Goal: Task Accomplishment & Management: Use online tool/utility

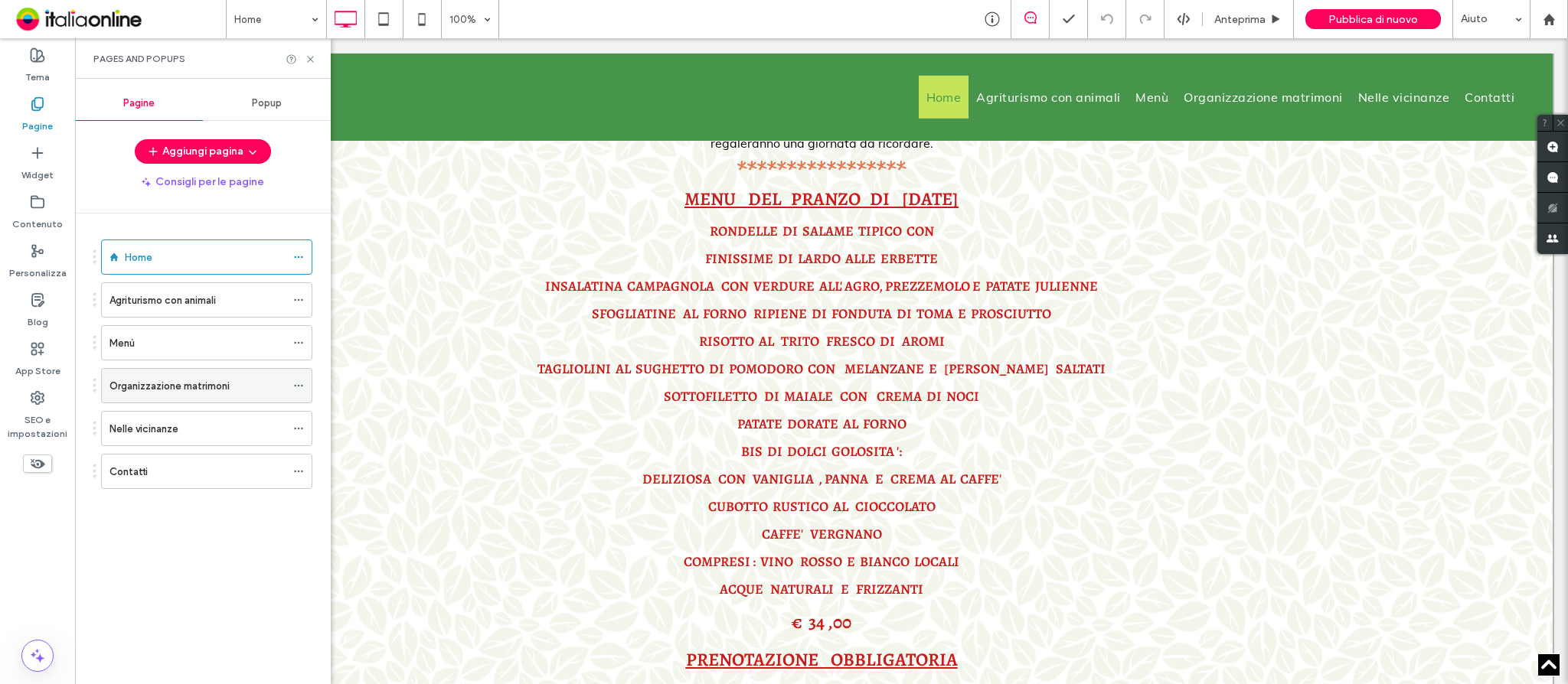
click at [155, 381] on label "Organizzazione matrimoni" at bounding box center [169, 386] width 121 height 27
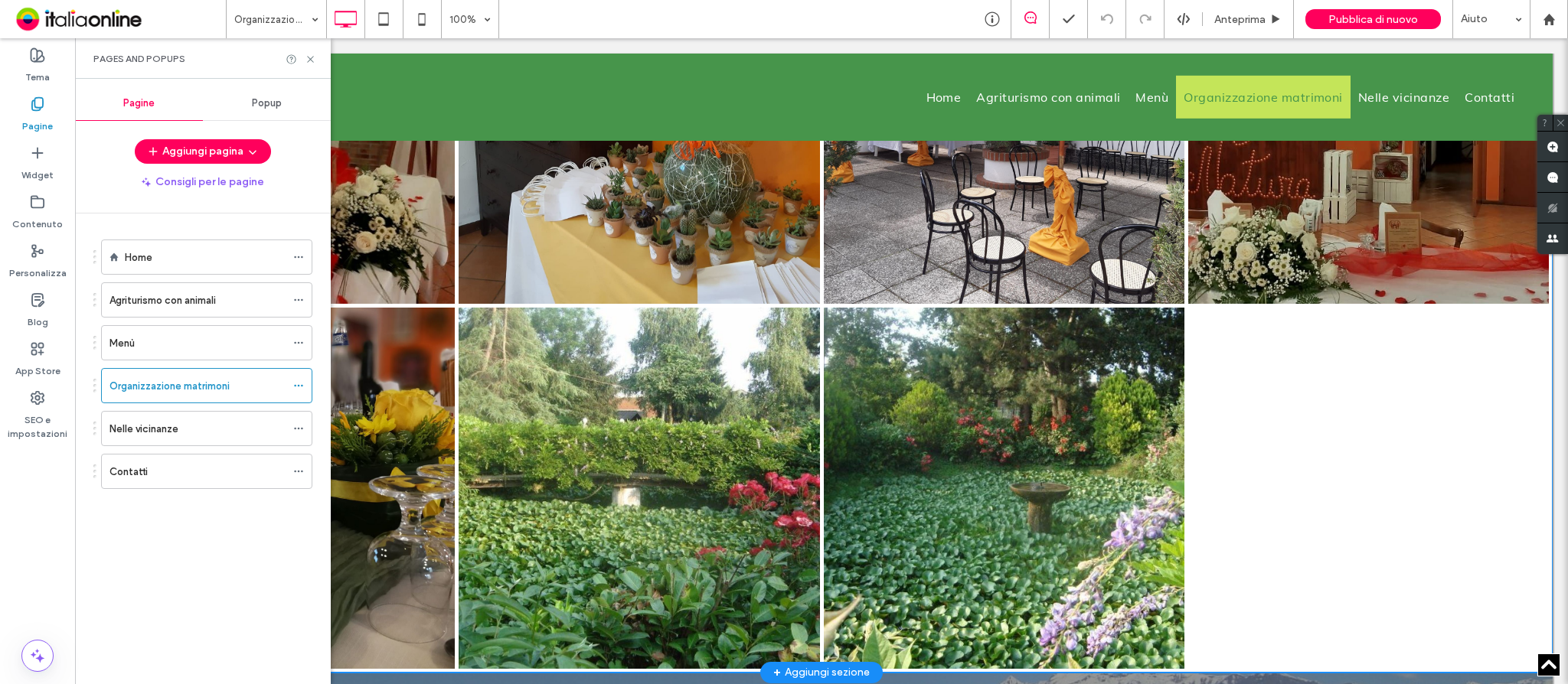
scroll to position [2549, 0]
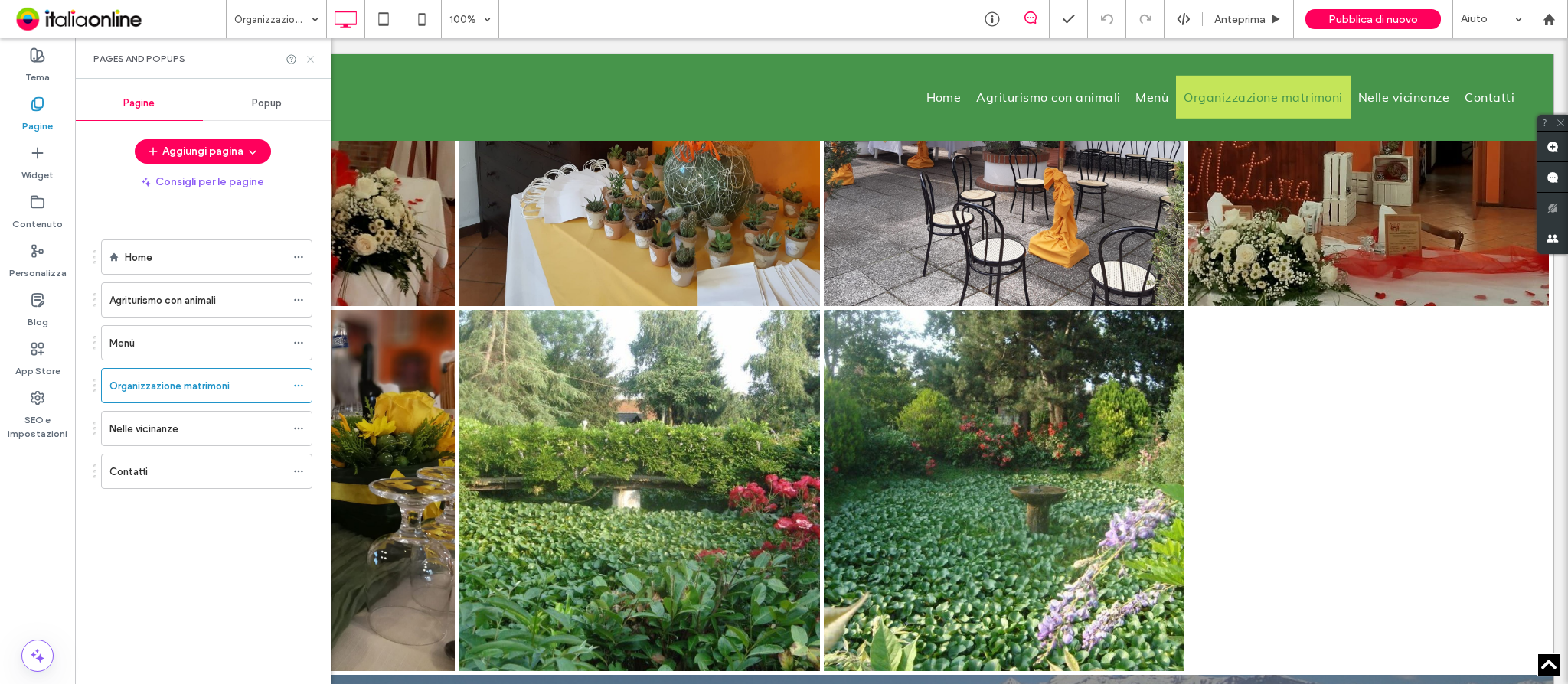
click at [304, 56] on icon at bounding box center [310, 59] width 11 height 11
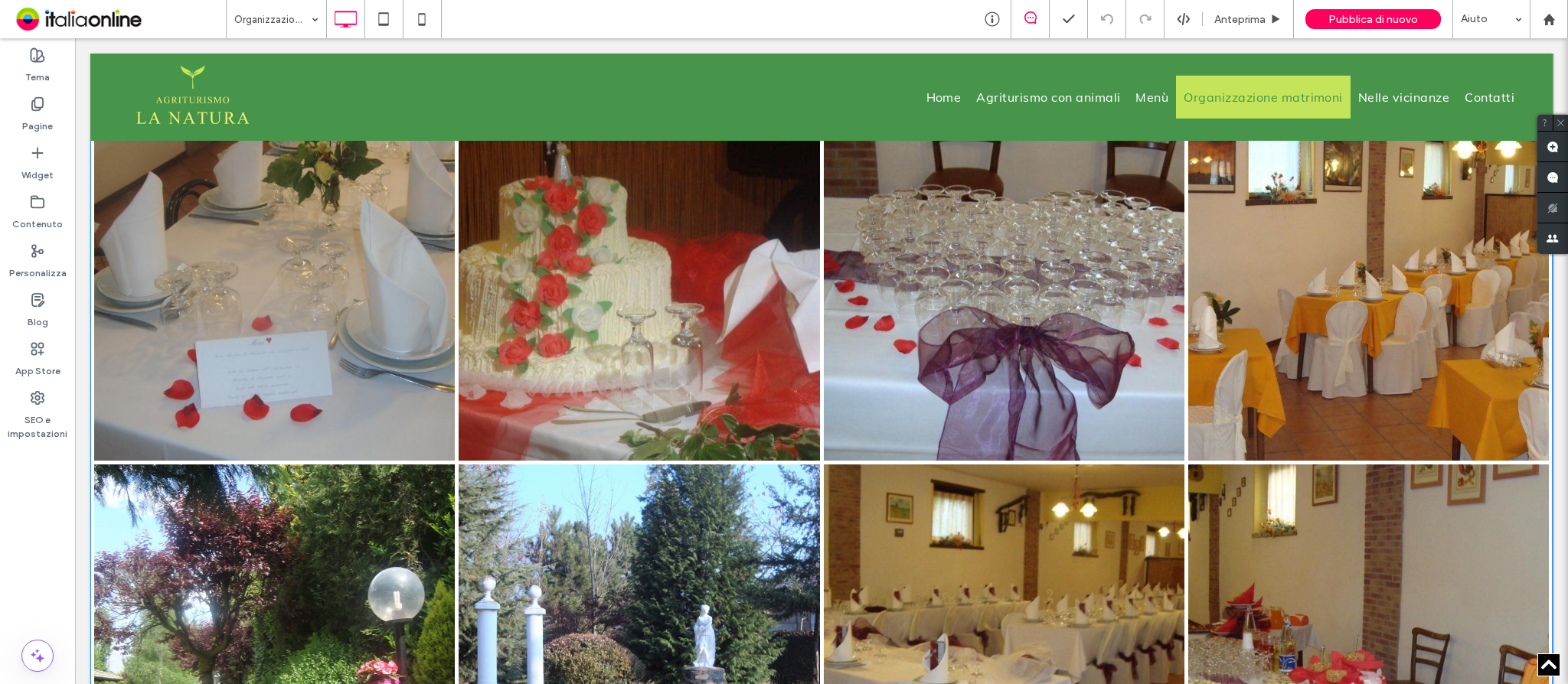
scroll to position [815, 0]
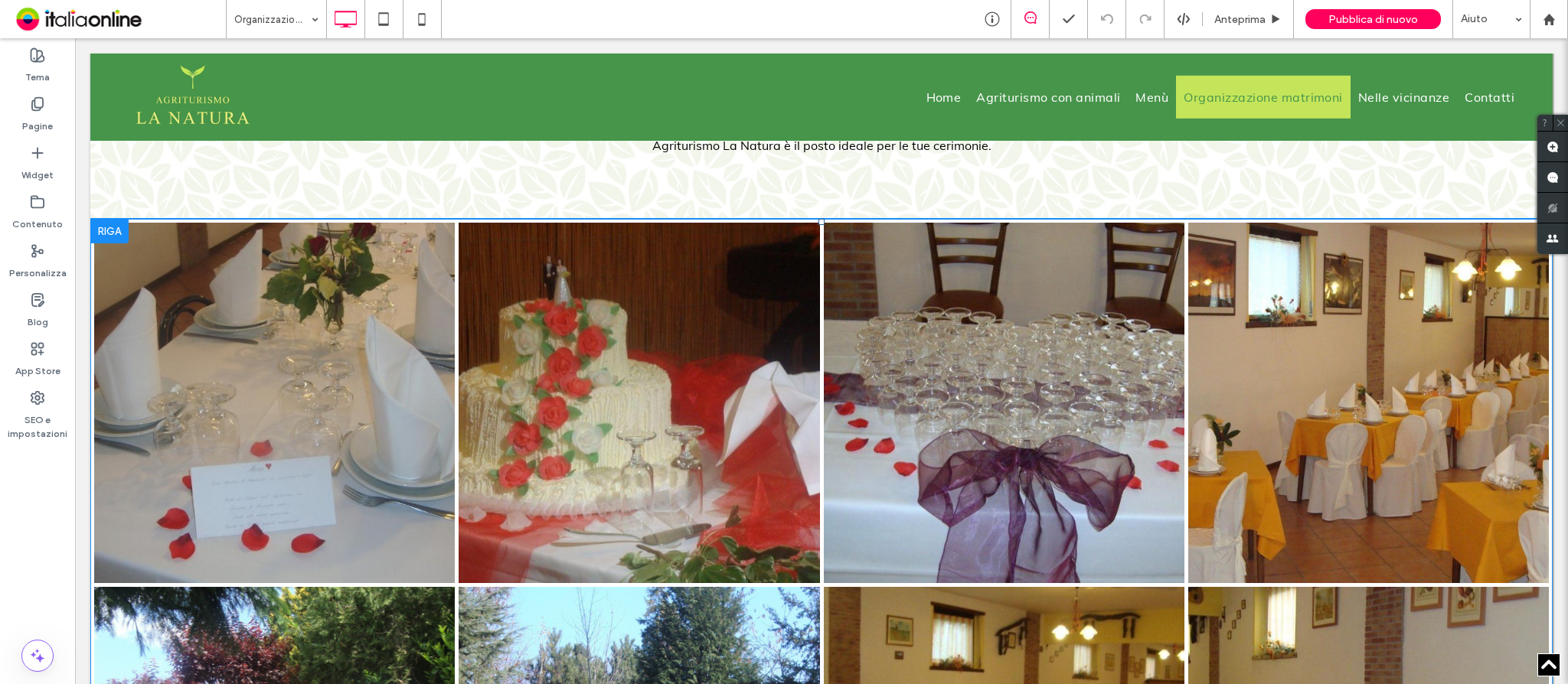
click at [337, 330] on link at bounding box center [275, 404] width 383 height 383
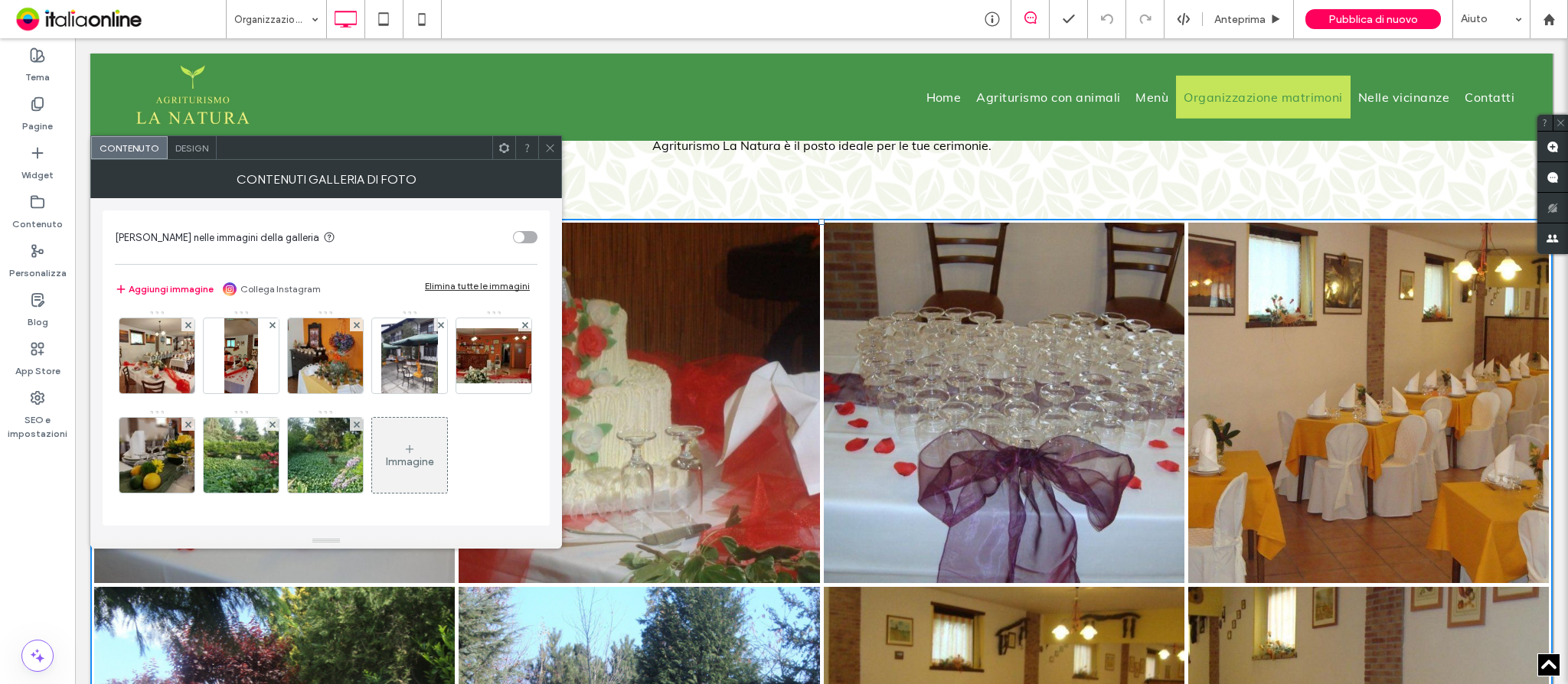
scroll to position [402, 0]
click at [417, 451] on div "Immagine" at bounding box center [410, 454] width 75 height 72
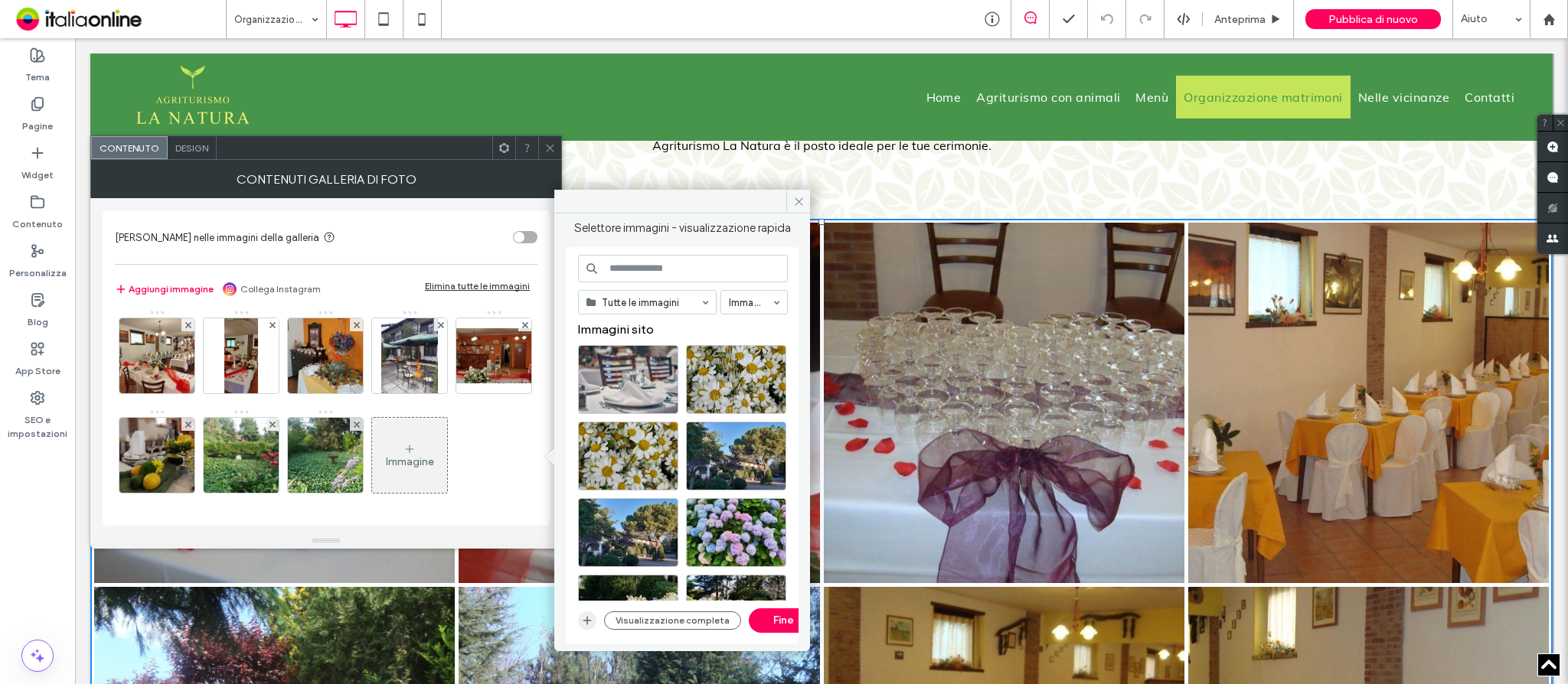
click at [586, 617] on icon "button" at bounding box center [587, 620] width 12 height 12
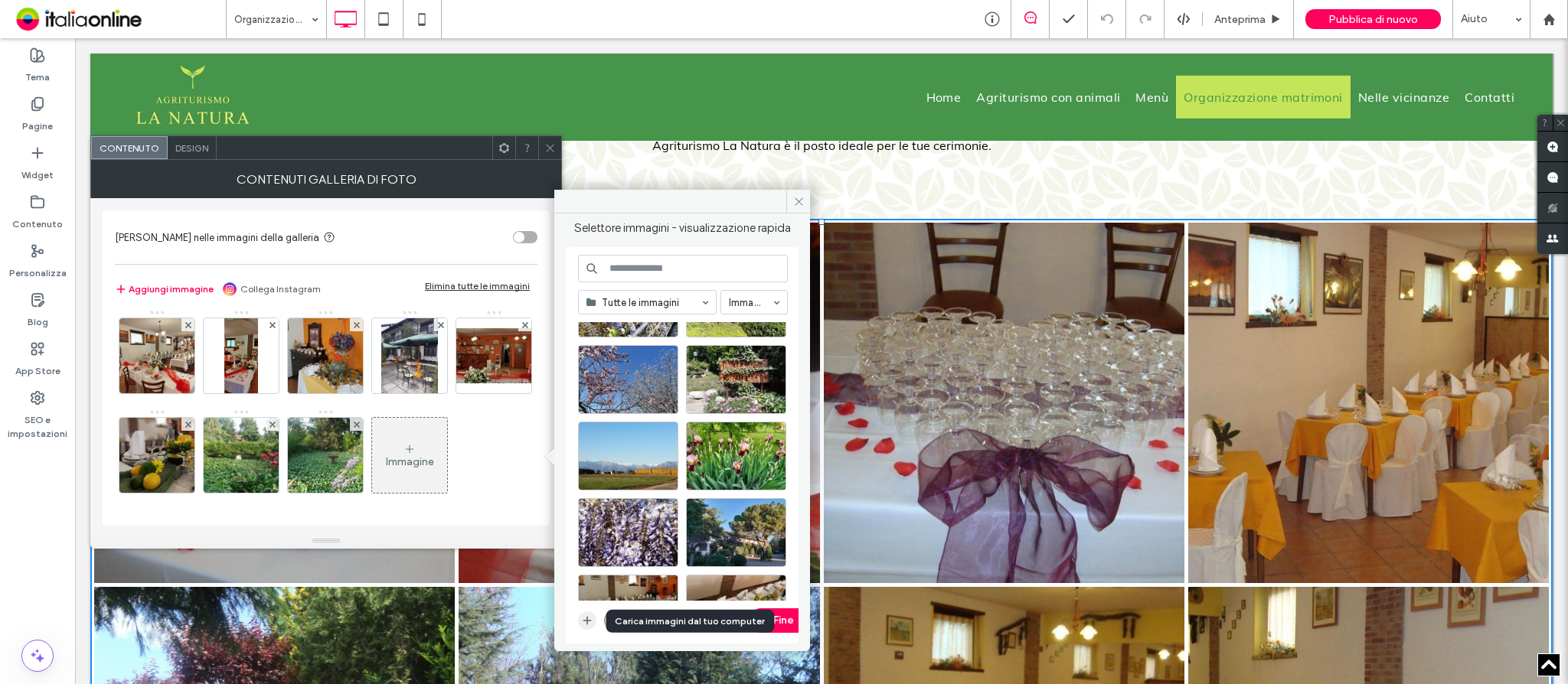
scroll to position [0, 0]
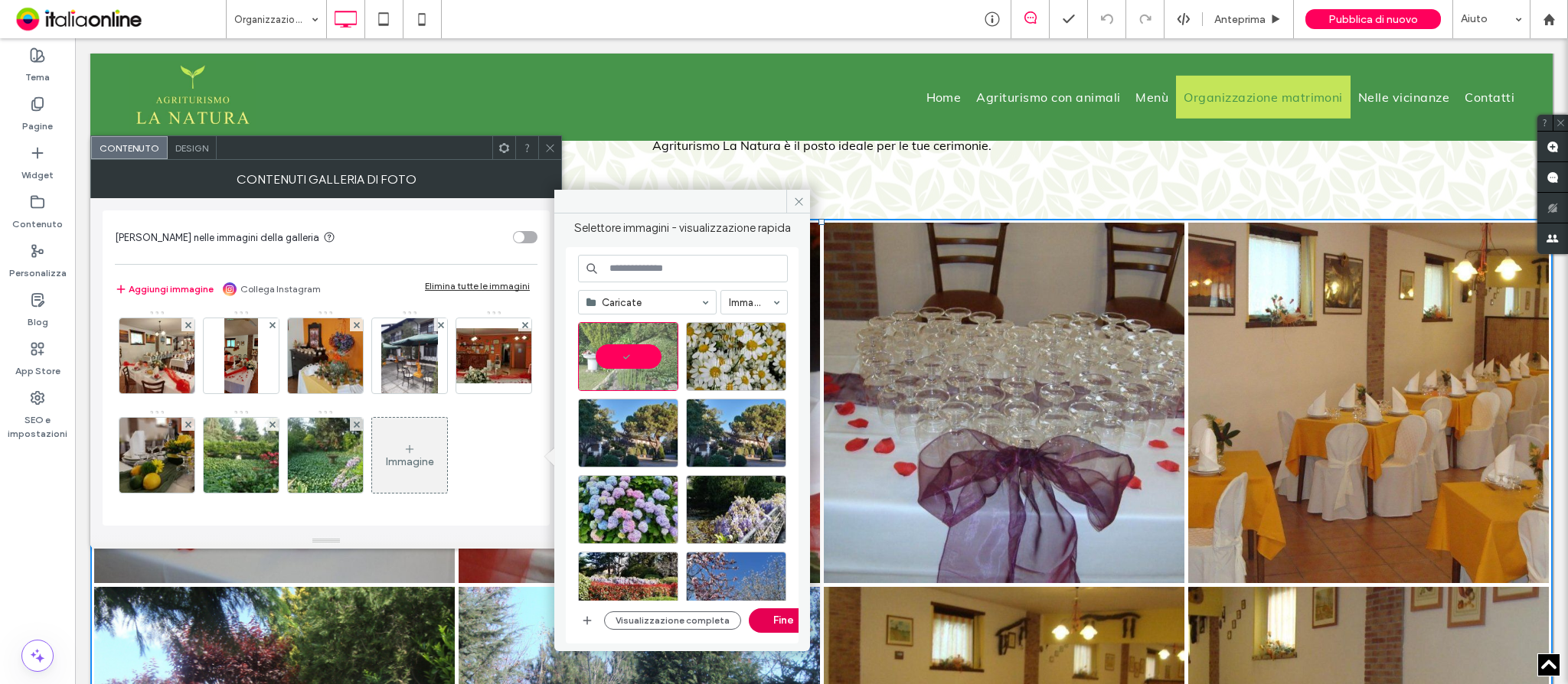
click at [764, 621] on button "Fine" at bounding box center [783, 621] width 69 height 25
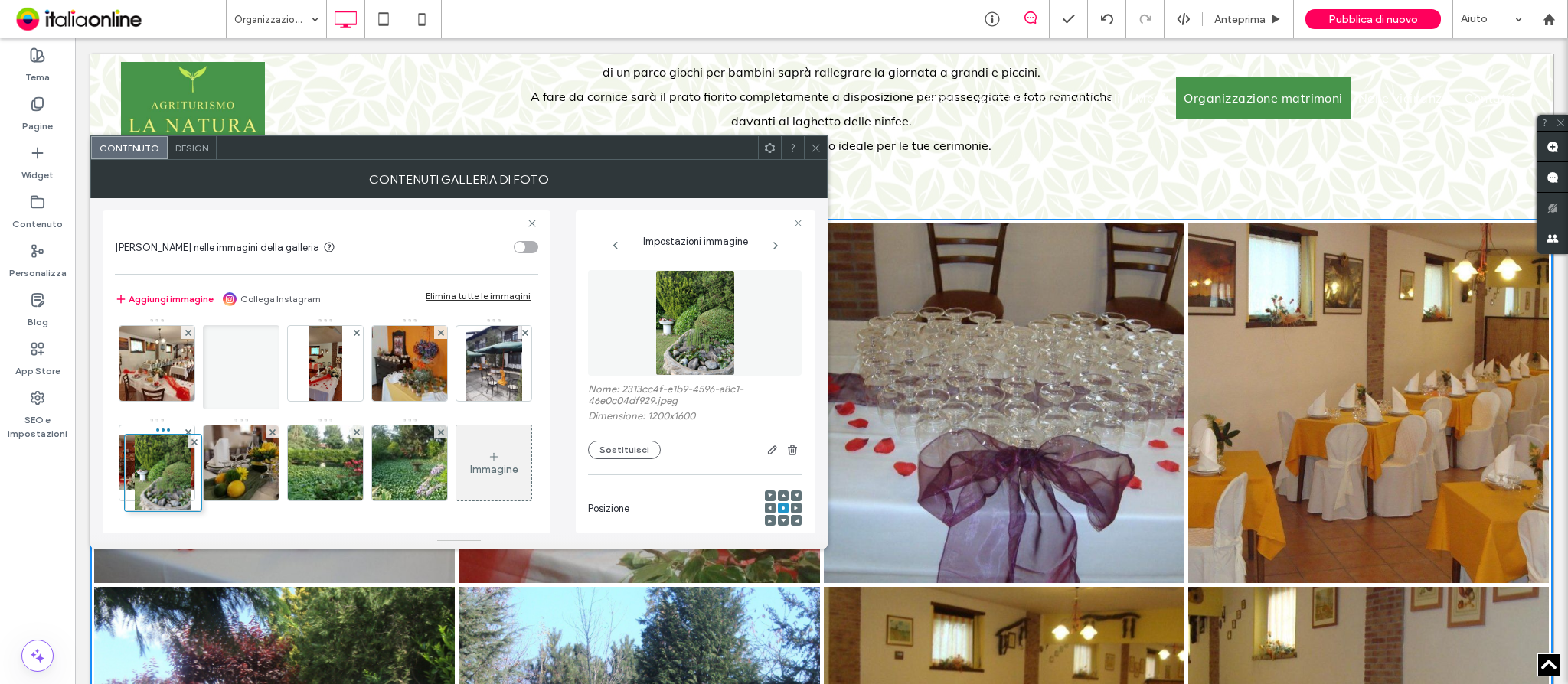
drag, startPoint x: 417, startPoint y: 483, endPoint x: 106, endPoint y: 342, distance: 341.5
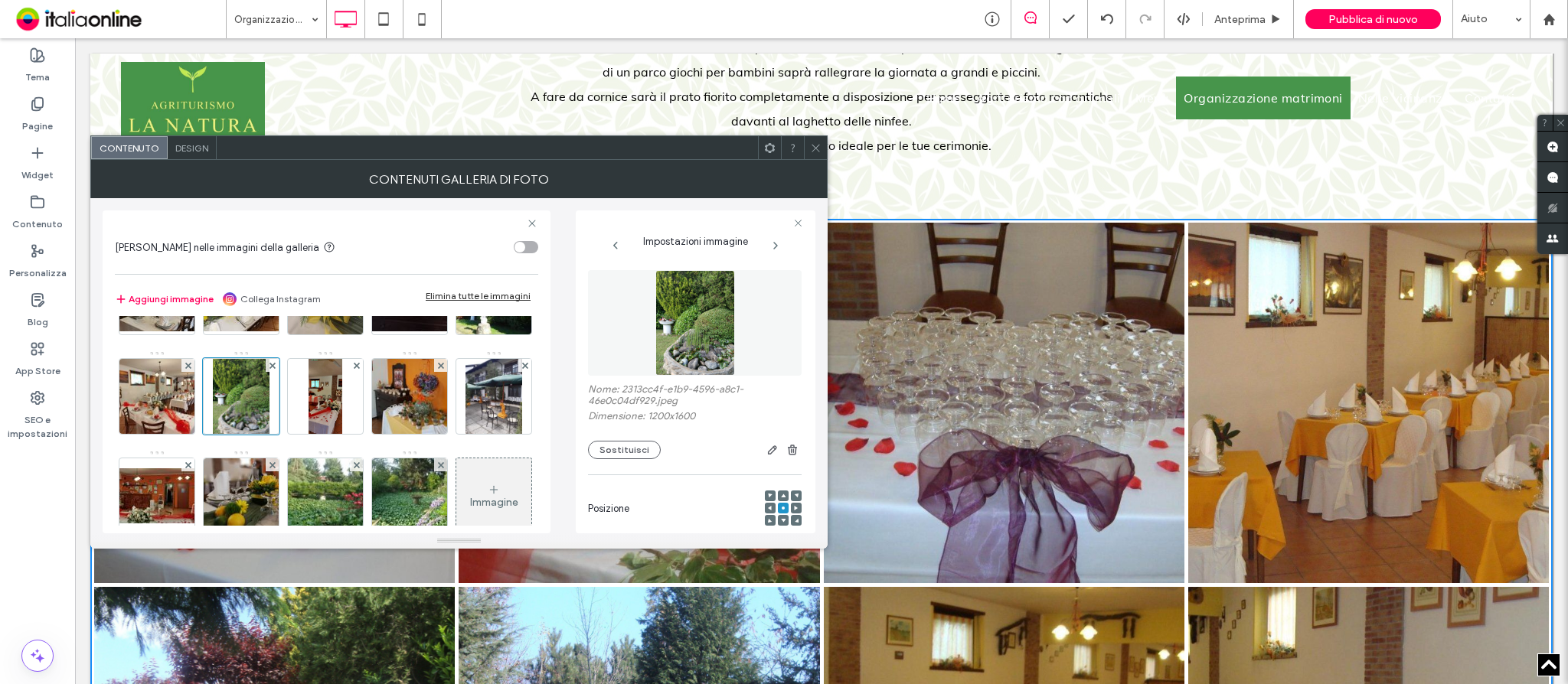
scroll to position [306, 0]
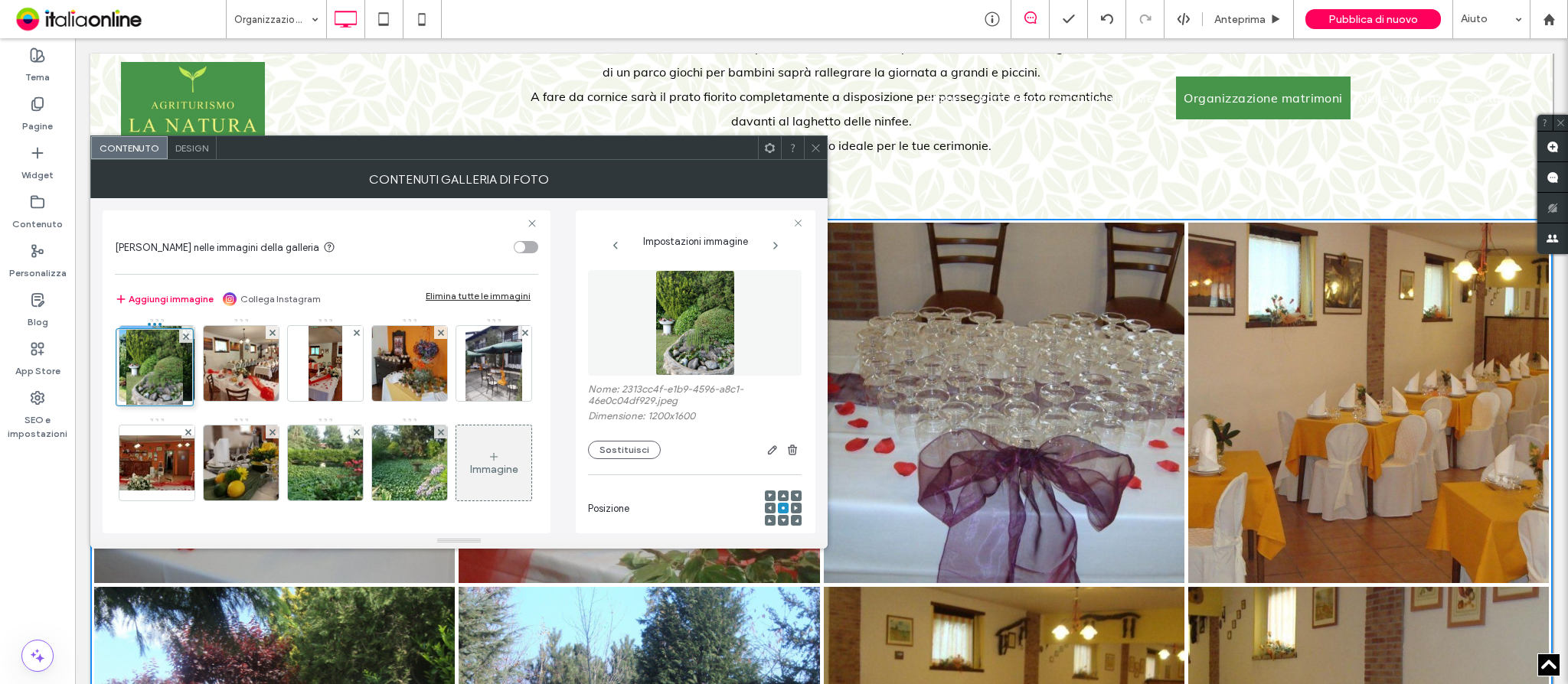
drag, startPoint x: 150, startPoint y: 475, endPoint x: 215, endPoint y: 352, distance: 139.1
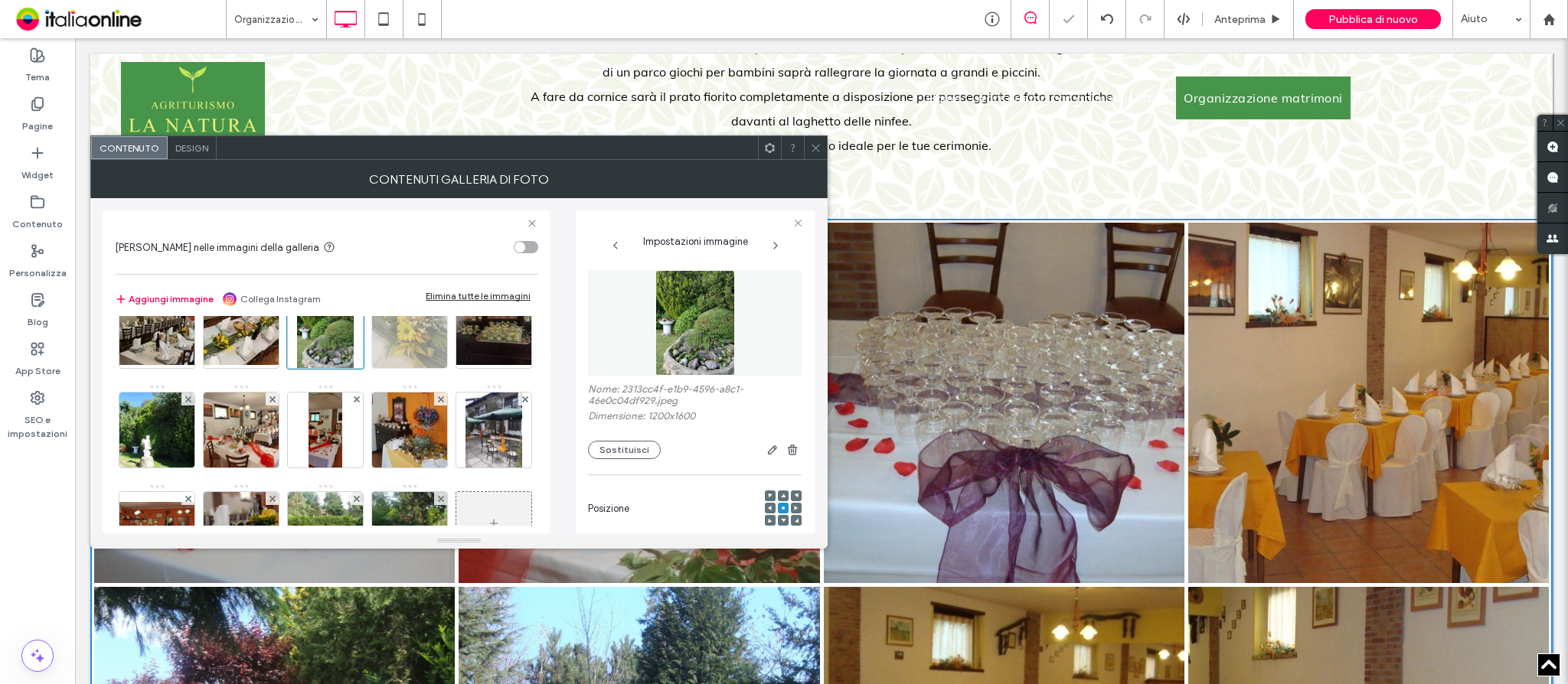
scroll to position [204, 0]
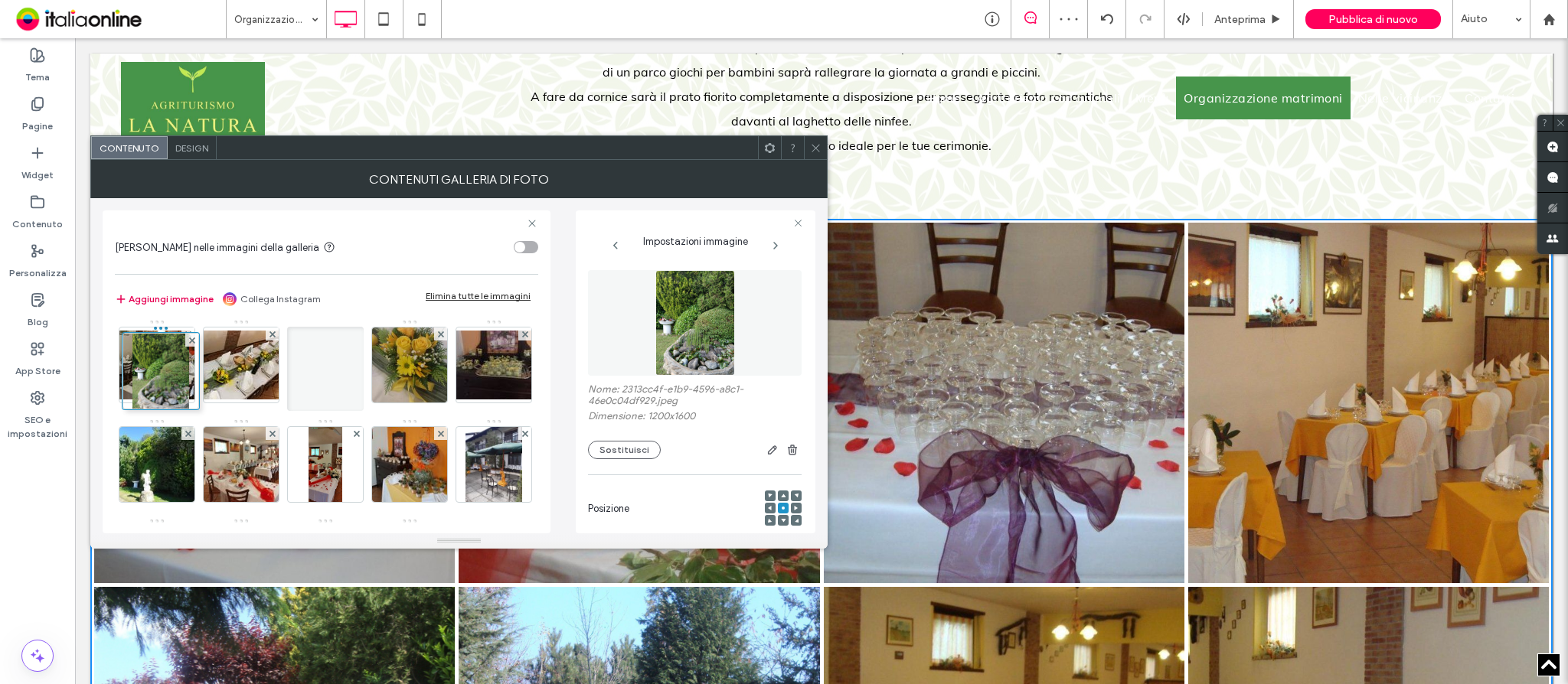
drag, startPoint x: 171, startPoint y: 365, endPoint x: 178, endPoint y: 319, distance: 46.5
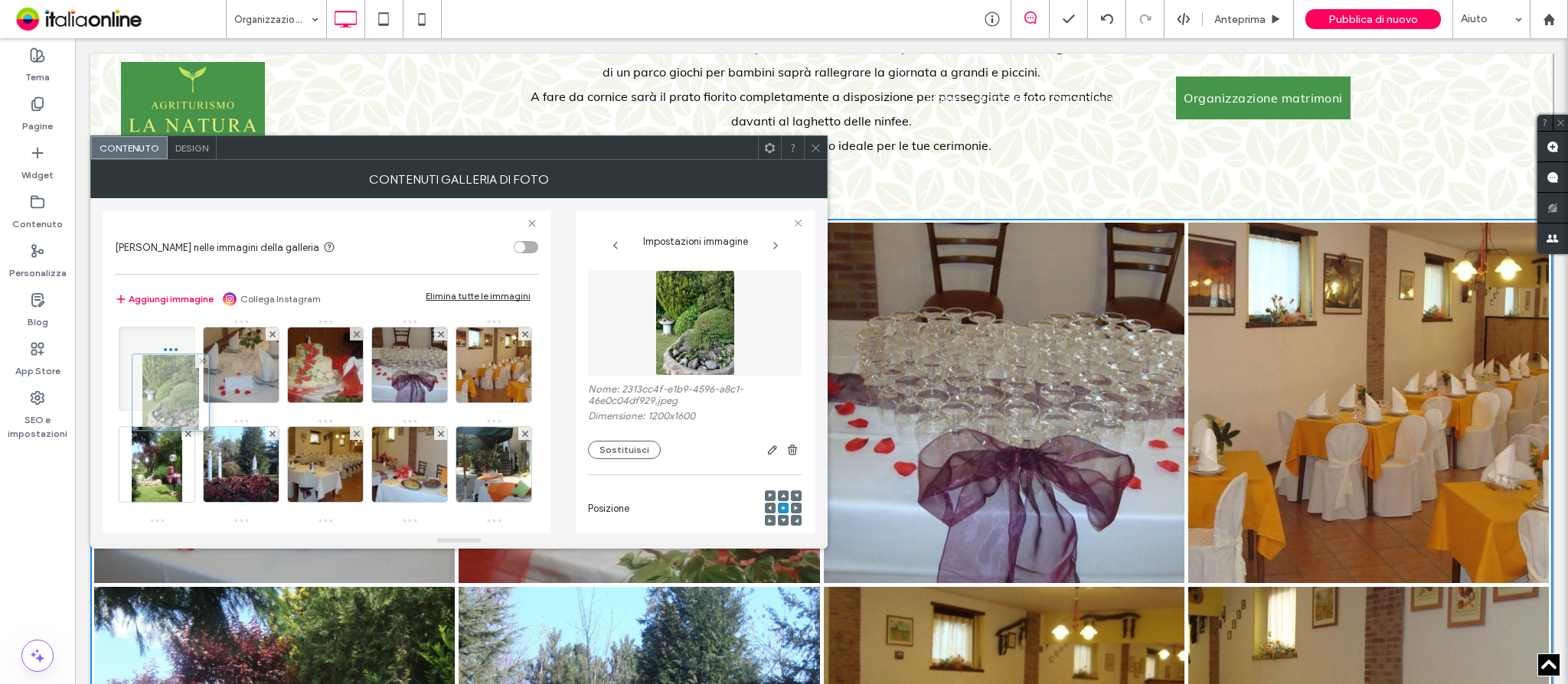
scroll to position [0, 0]
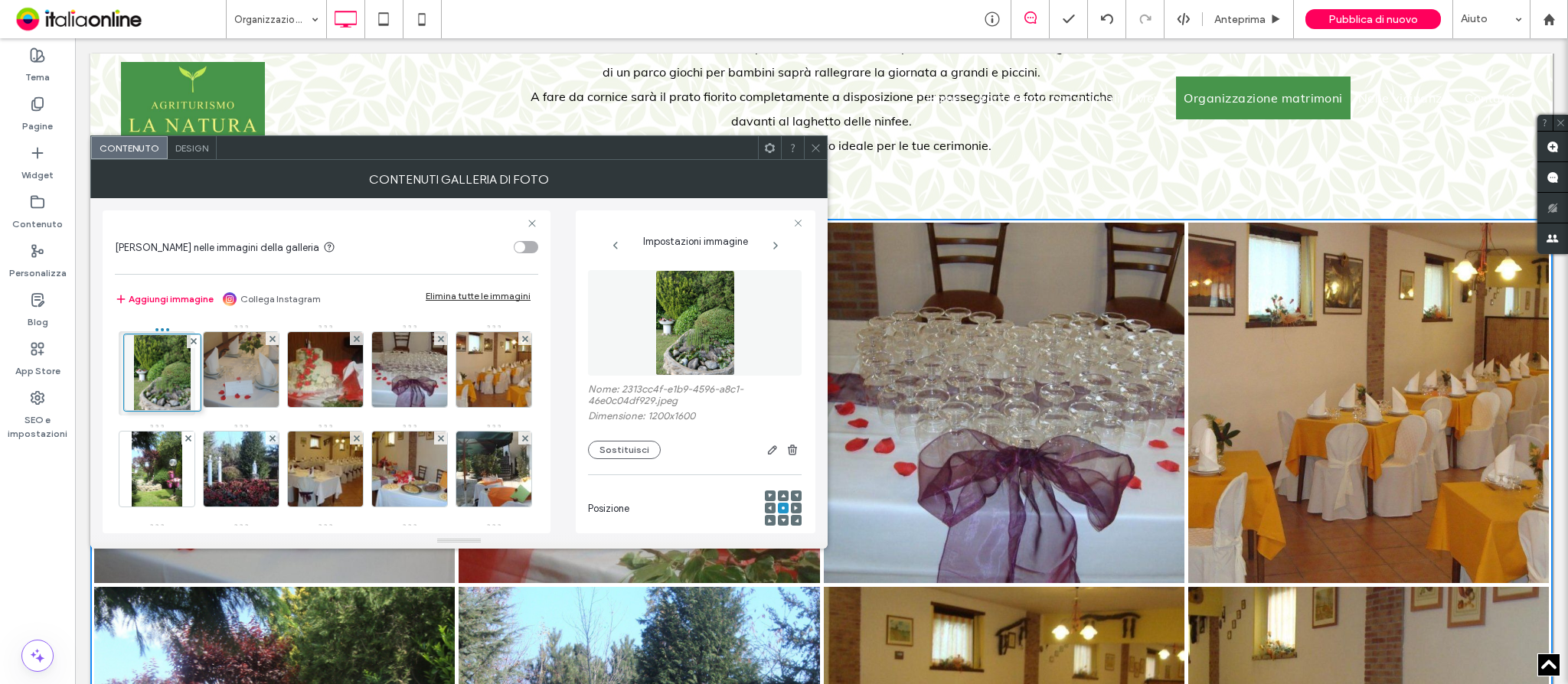
drag, startPoint x: 163, startPoint y: 452, endPoint x: 140, endPoint y: 338, distance: 116.3
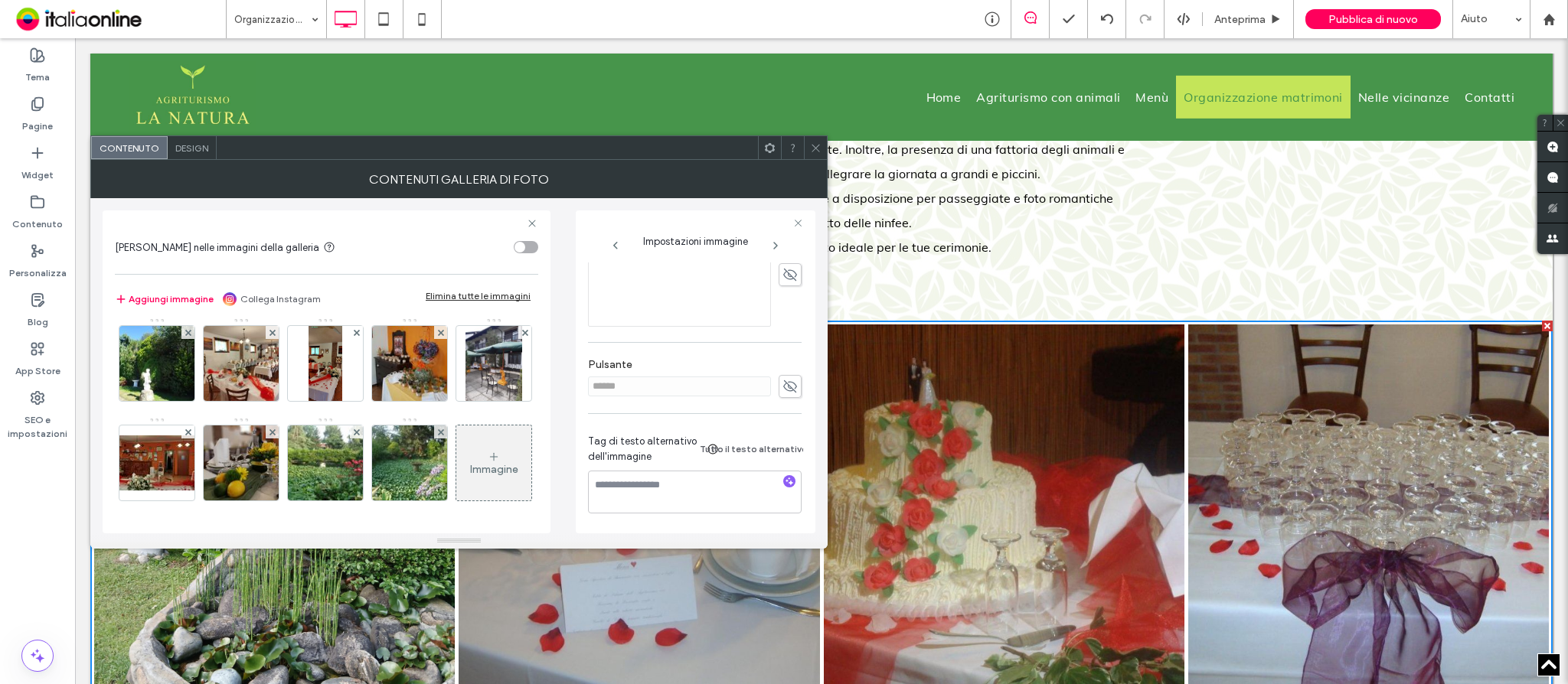
scroll to position [504, 0]
drag, startPoint x: 170, startPoint y: 473, endPoint x: 258, endPoint y: 449, distance: 91.2
click at [258, 449] on div "Immagine" at bounding box center [325, 268] width 422 height 497
click at [470, 463] on div "Immagine" at bounding box center [494, 470] width 48 height 13
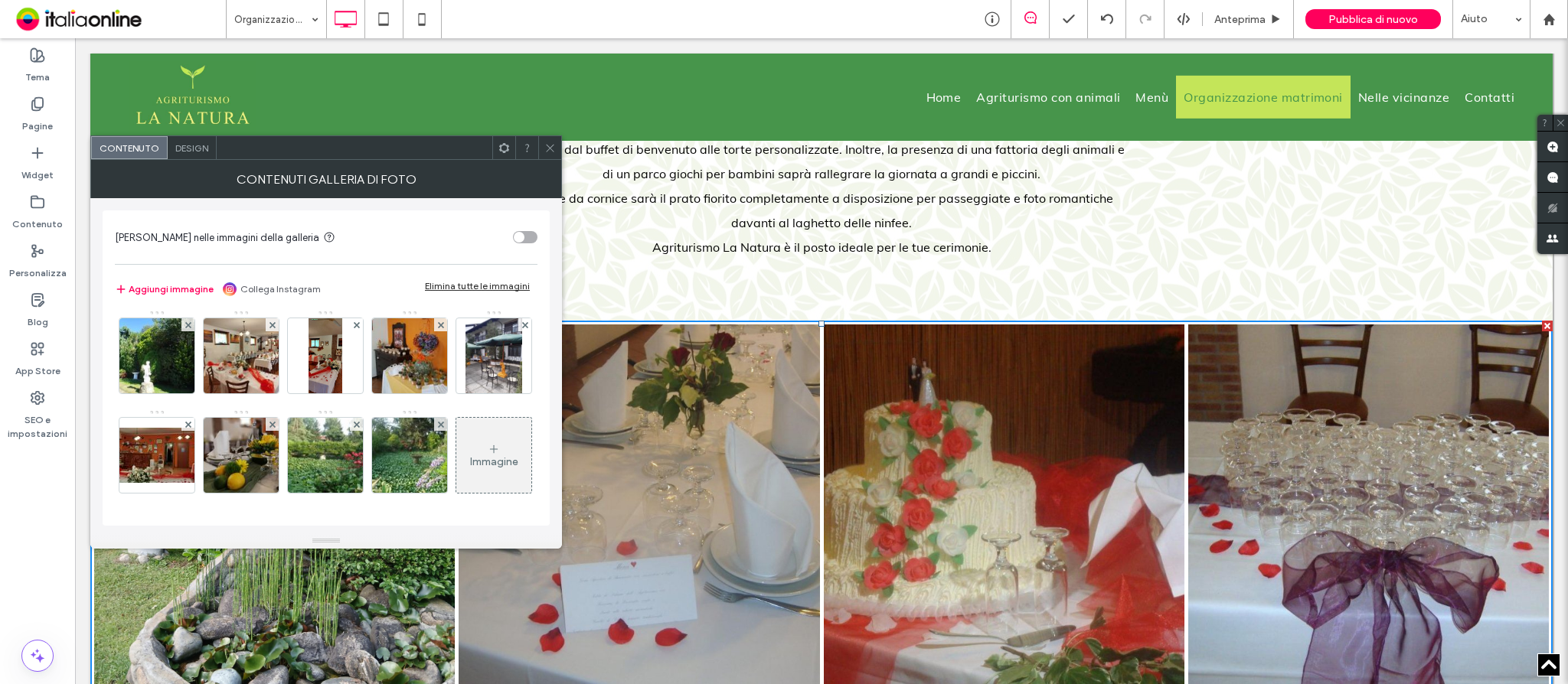
scroll to position [502, 0]
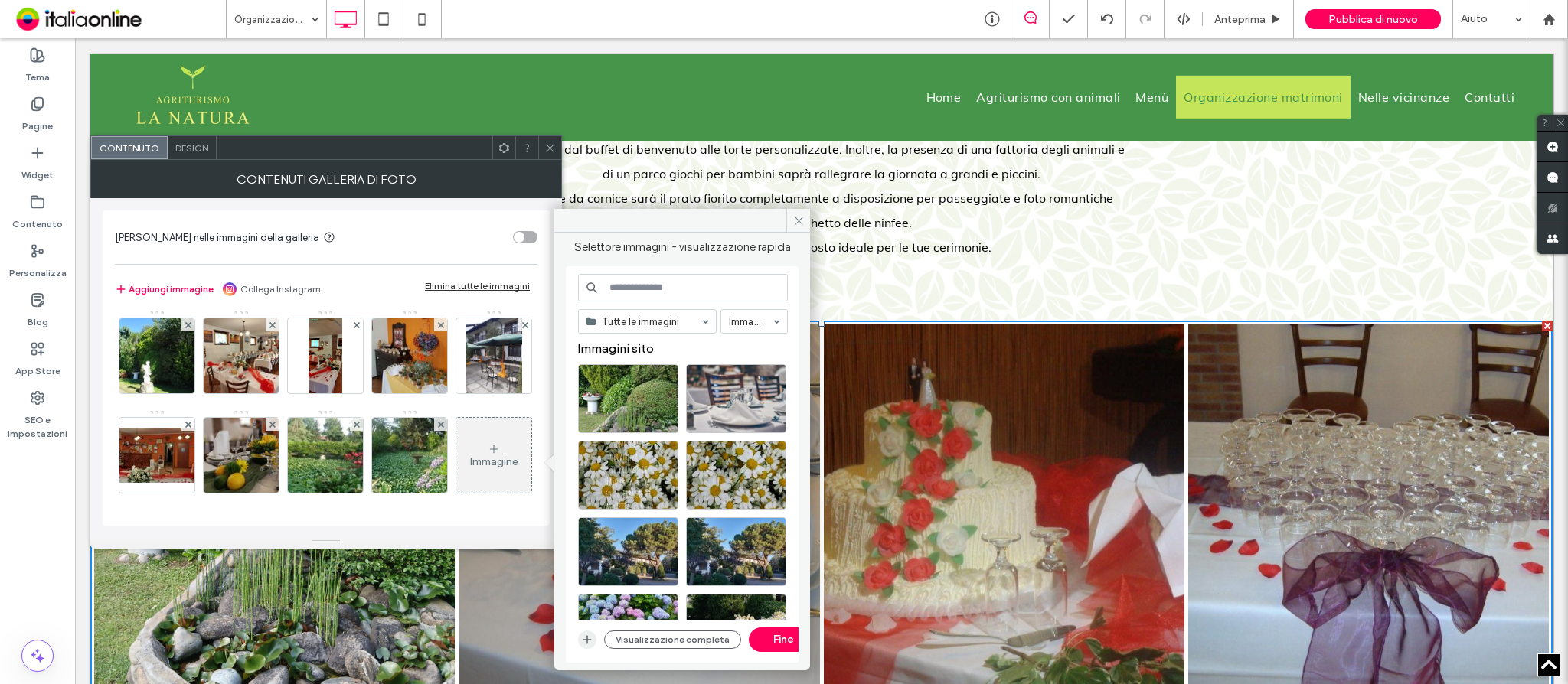
click at [591, 644] on icon "button" at bounding box center [587, 639] width 12 height 12
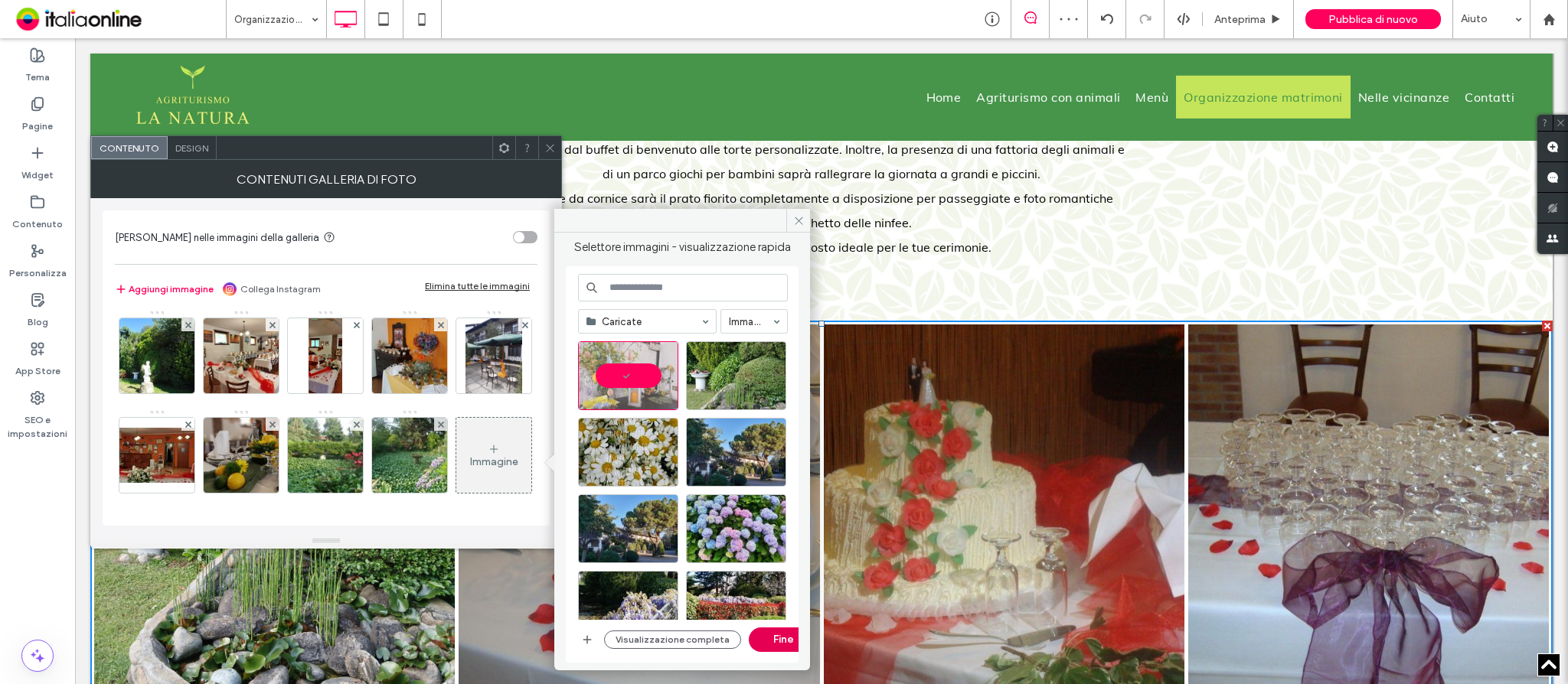
click at [768, 643] on button "Fine" at bounding box center [783, 640] width 69 height 25
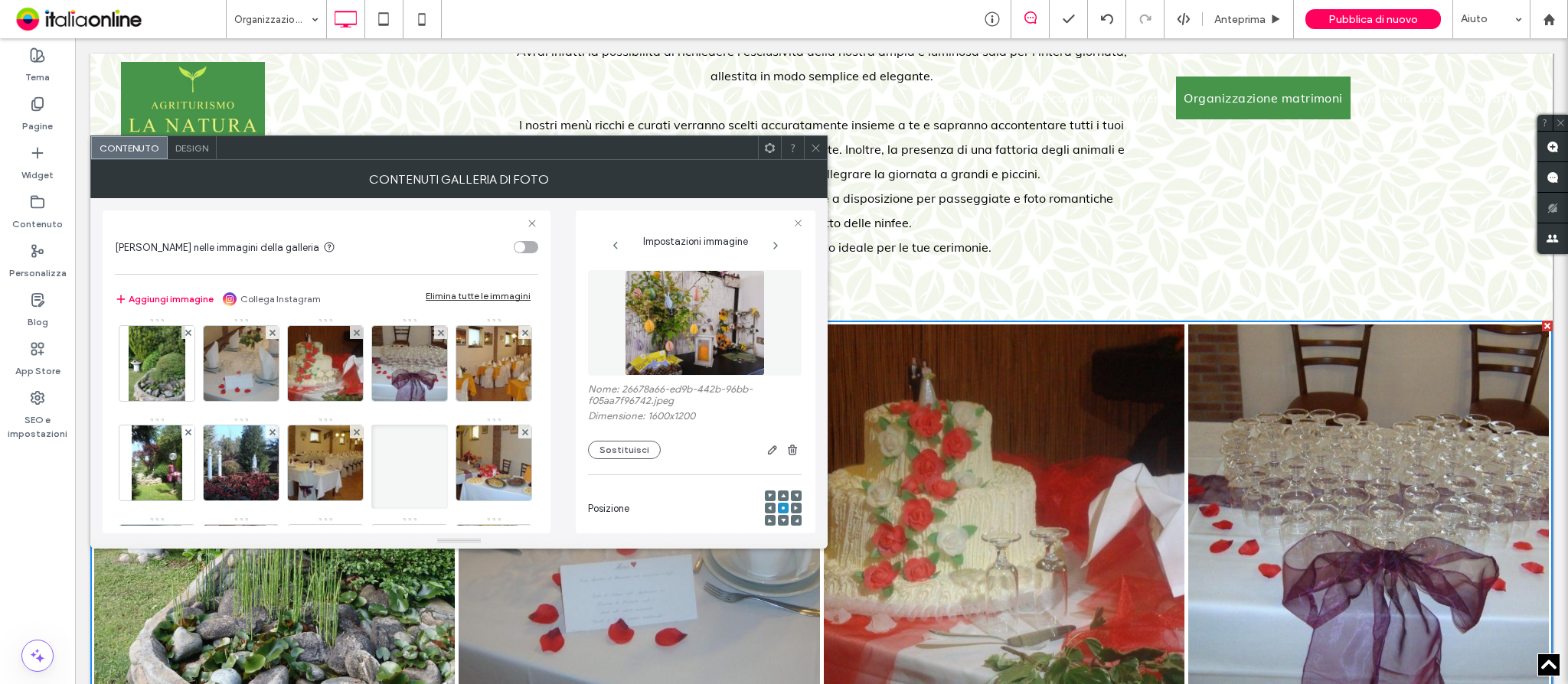
scroll to position [0, 0]
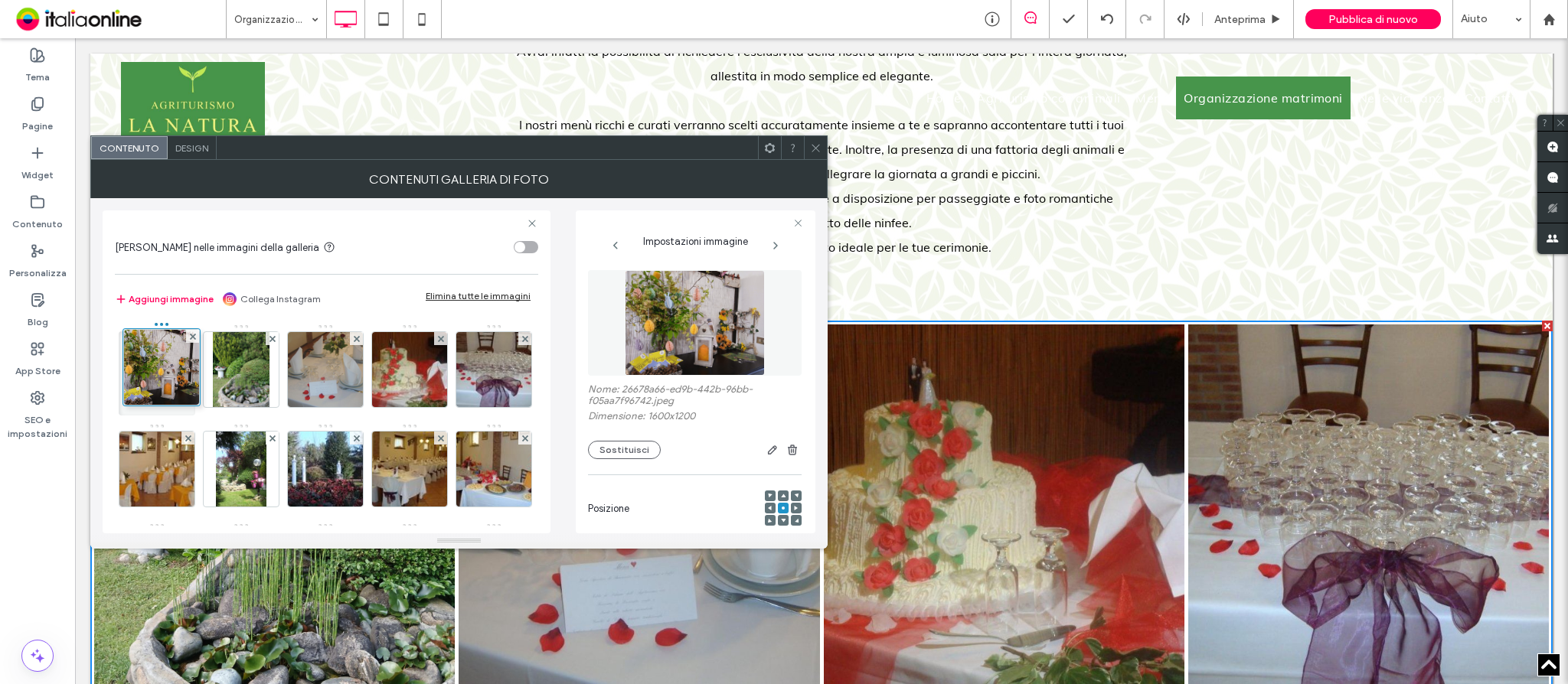
drag, startPoint x: 150, startPoint y: 470, endPoint x: 214, endPoint y: 150, distance: 326.3
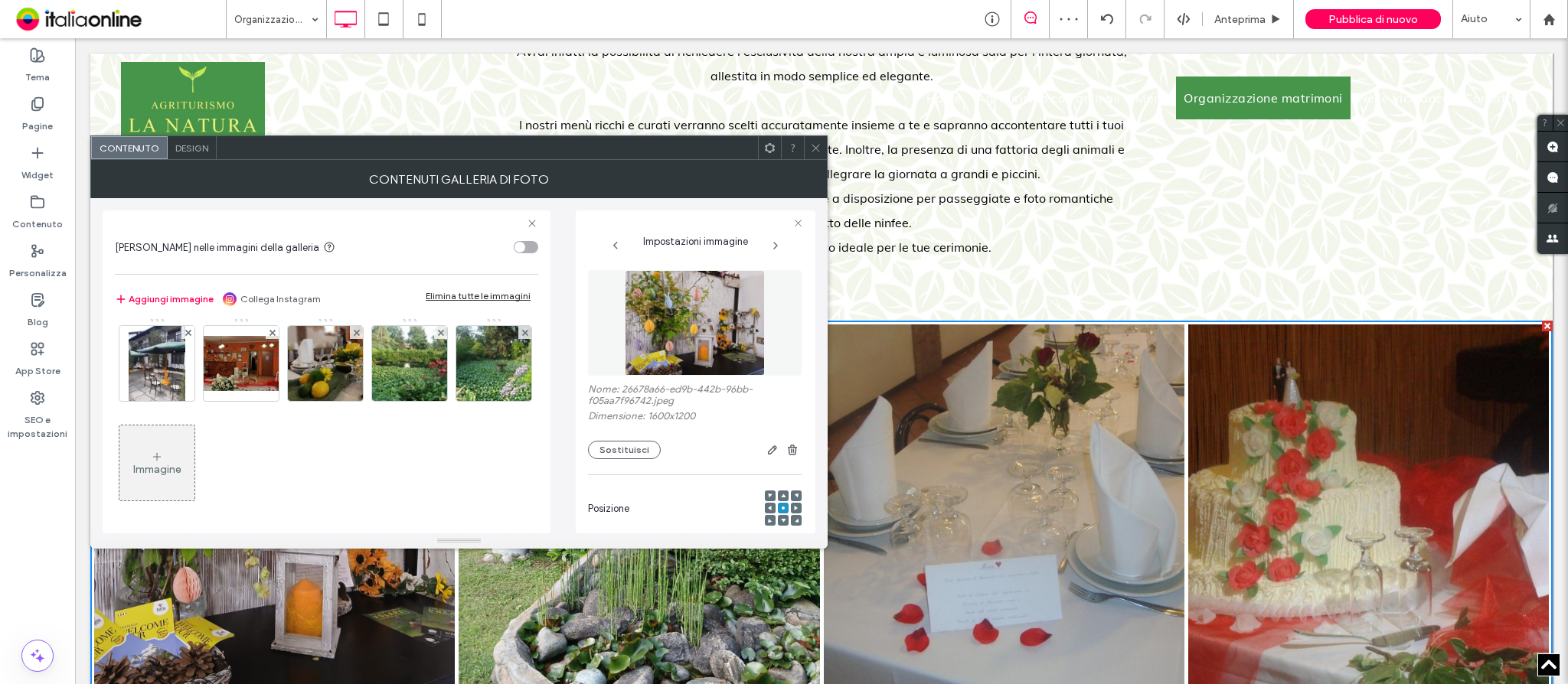
click at [194, 483] on div "Immagine" at bounding box center [157, 462] width 75 height 72
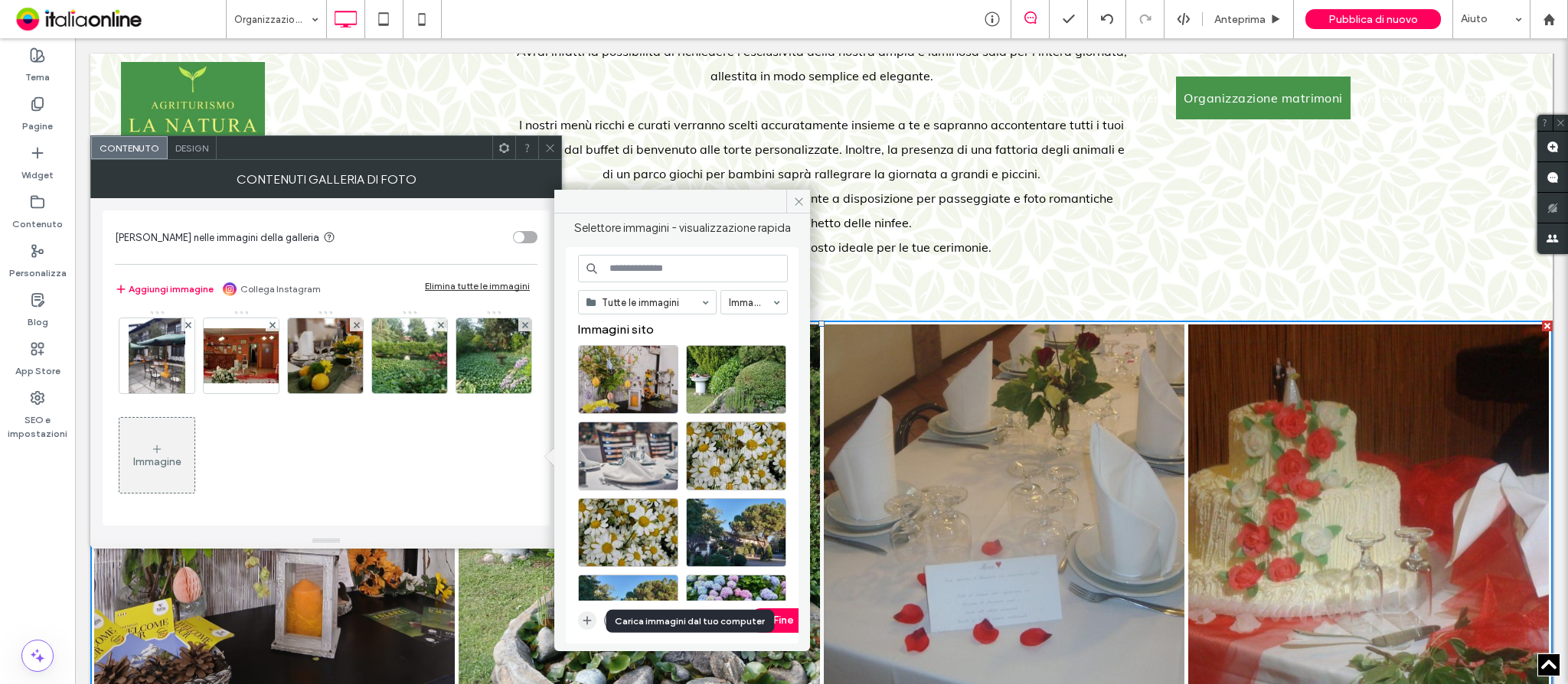
click at [586, 622] on icon "button" at bounding box center [587, 620] width 12 height 12
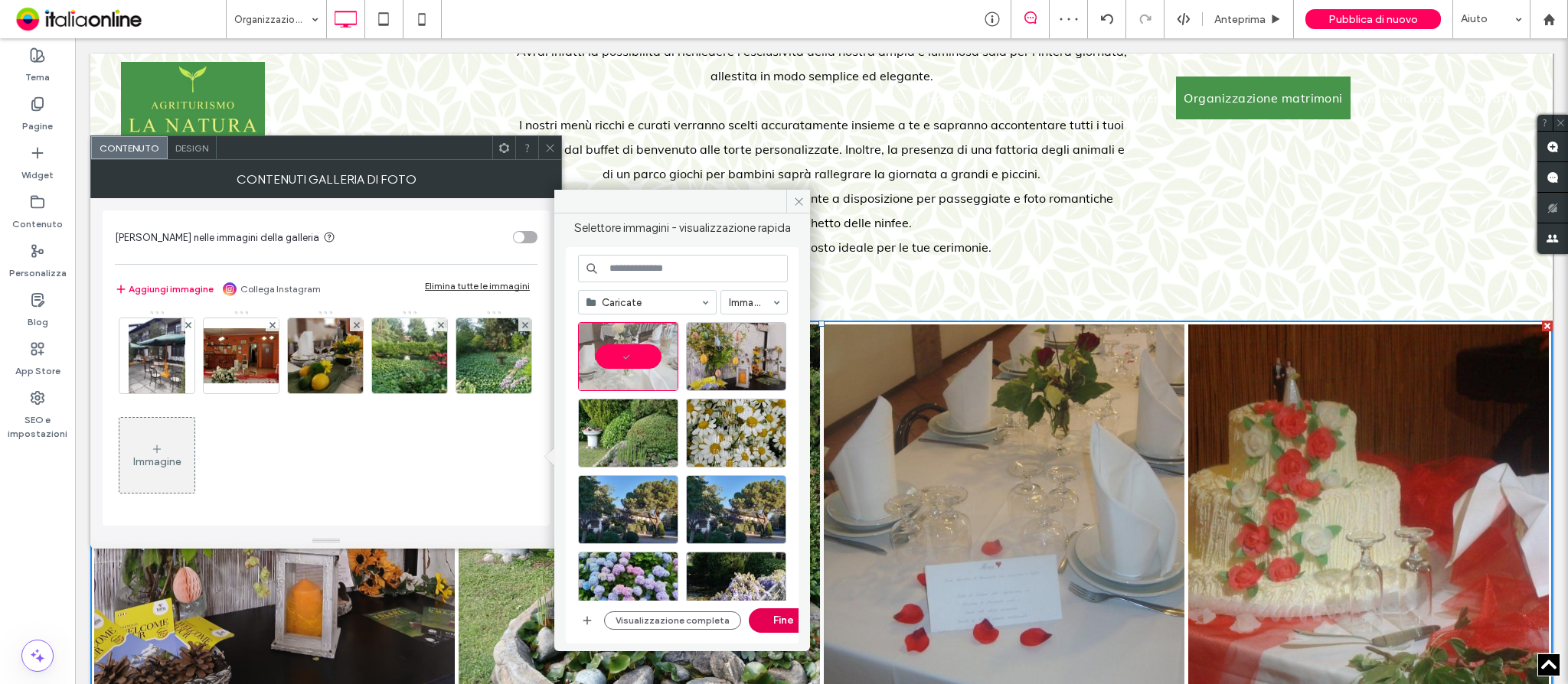
click at [763, 625] on button "Fine" at bounding box center [783, 621] width 69 height 25
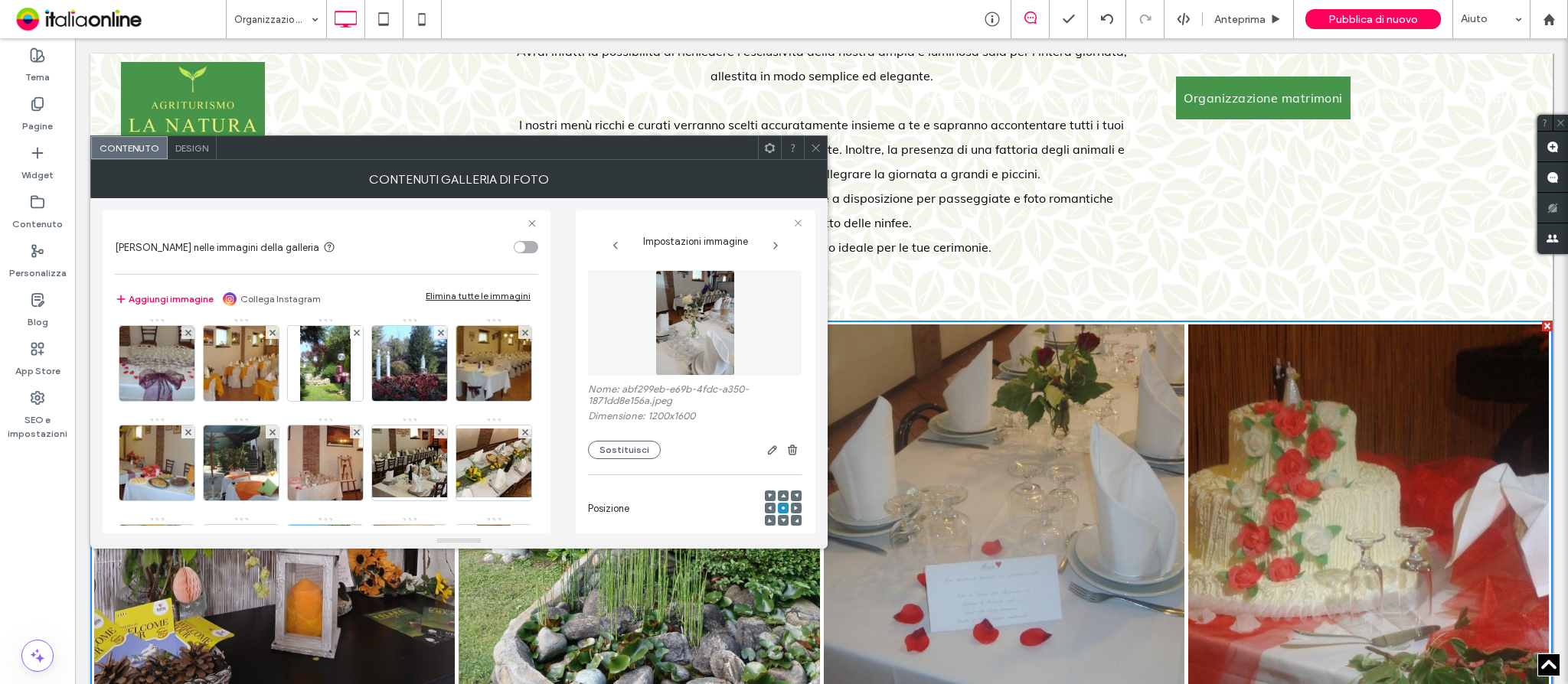
scroll to position [6, 0]
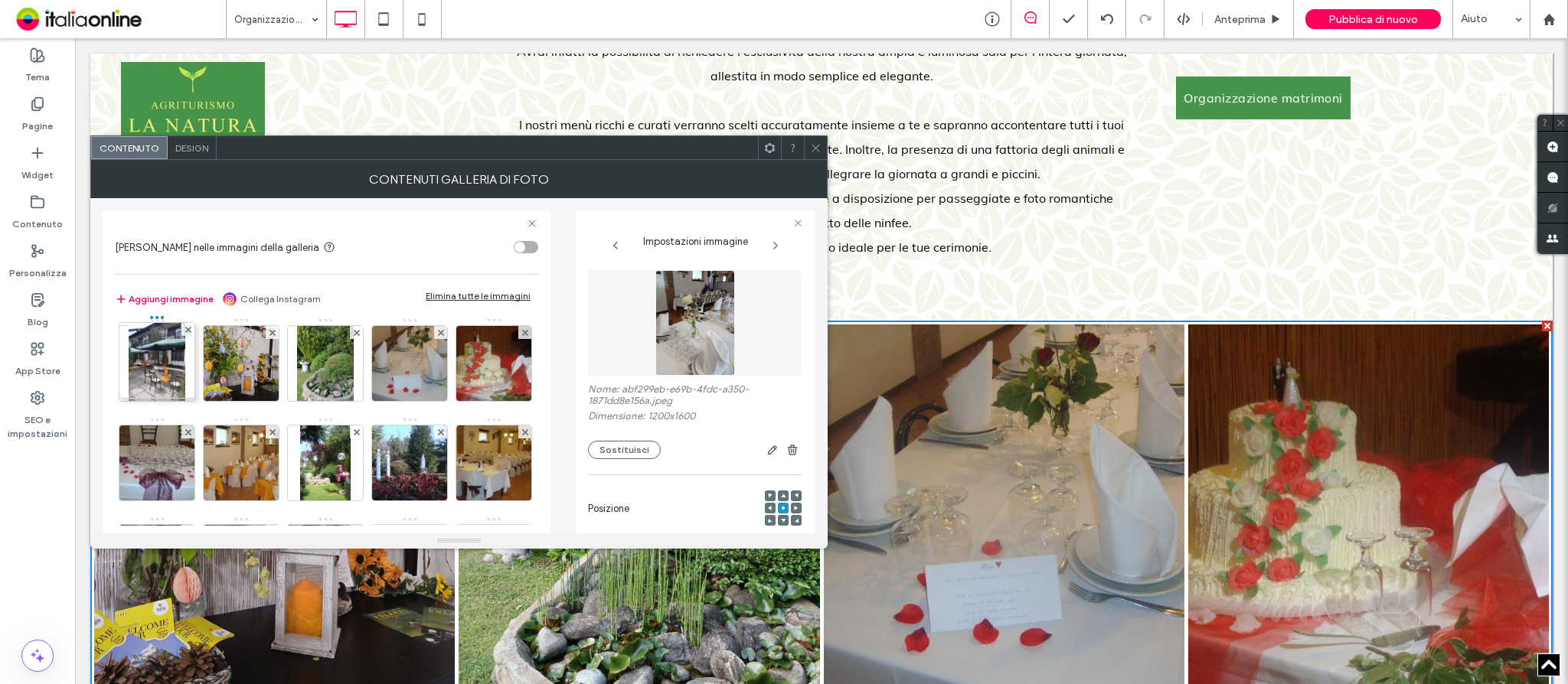
drag, startPoint x: 254, startPoint y: 488, endPoint x: 168, endPoint y: 240, distance: 262.5
click at [168, 240] on div "[PERSON_NAME] nelle immagini della galleria Aggiungi immagine Collega Instagram…" at bounding box center [326, 371] width 448 height 322
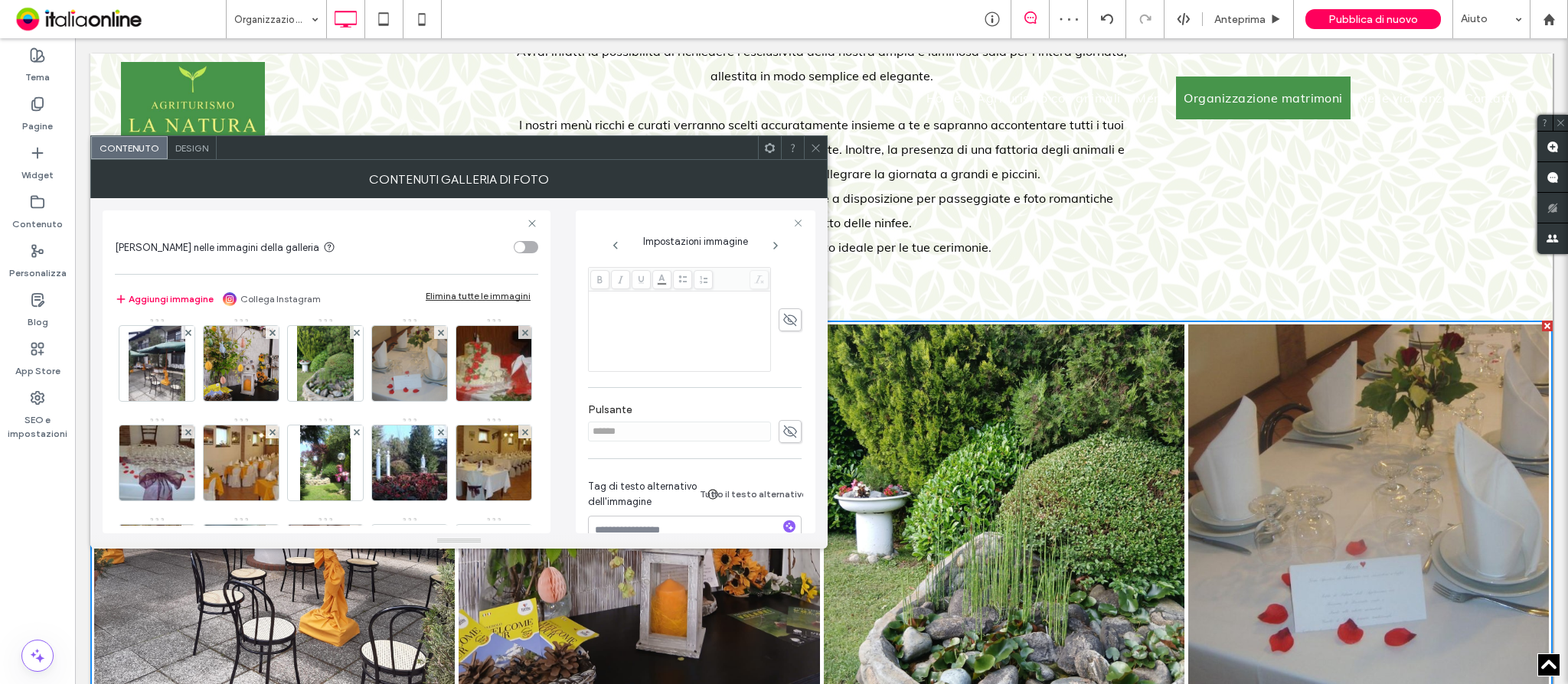
scroll to position [419, 0]
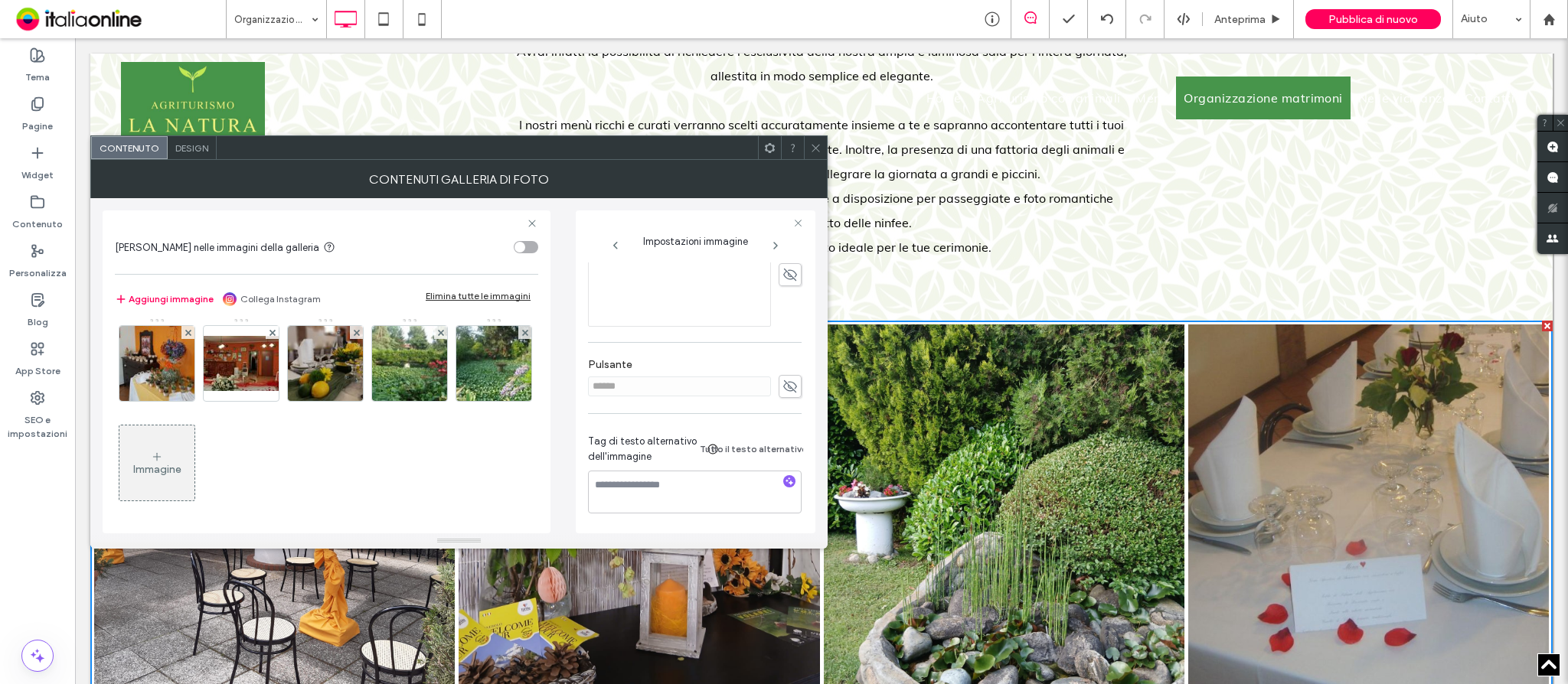
click at [182, 464] on div "Immagine" at bounding box center [157, 470] width 48 height 13
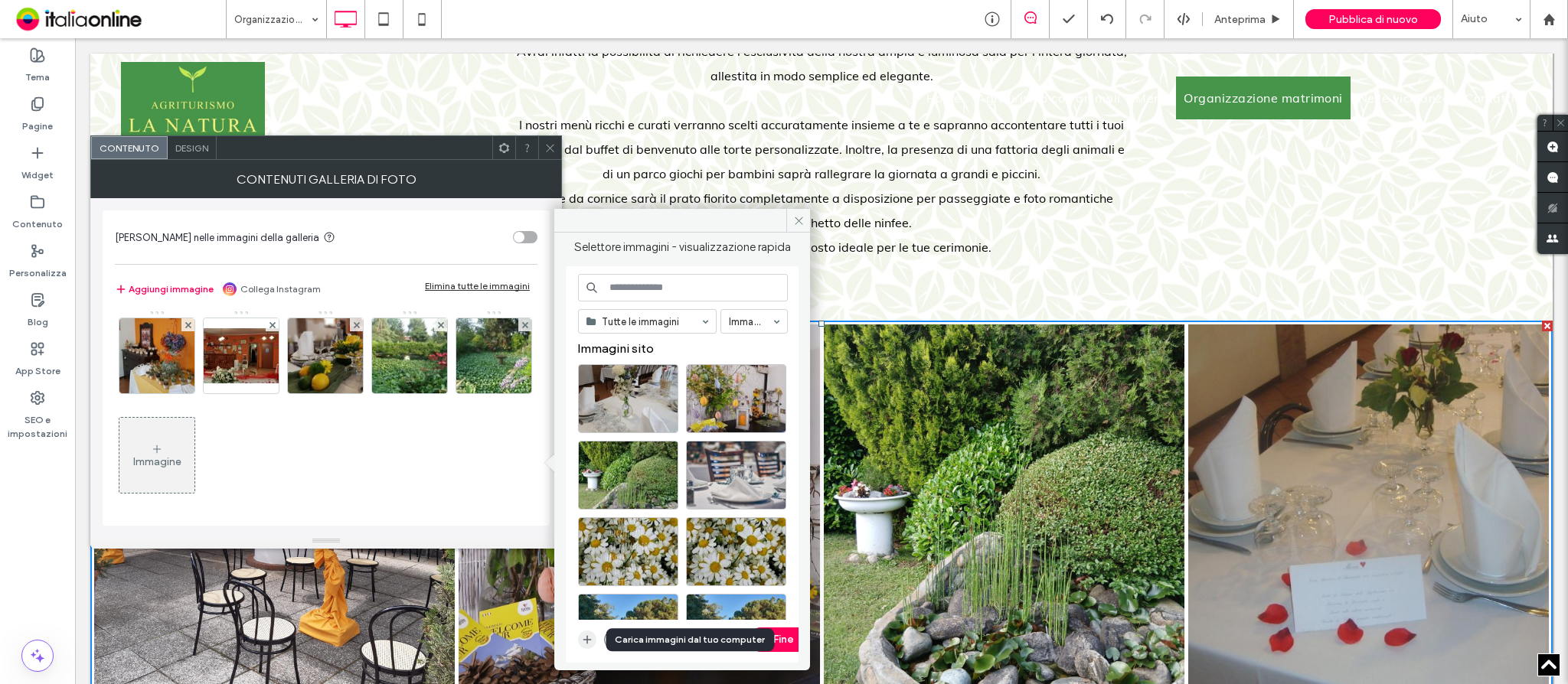
click at [583, 640] on icon "button" at bounding box center [587, 639] width 12 height 12
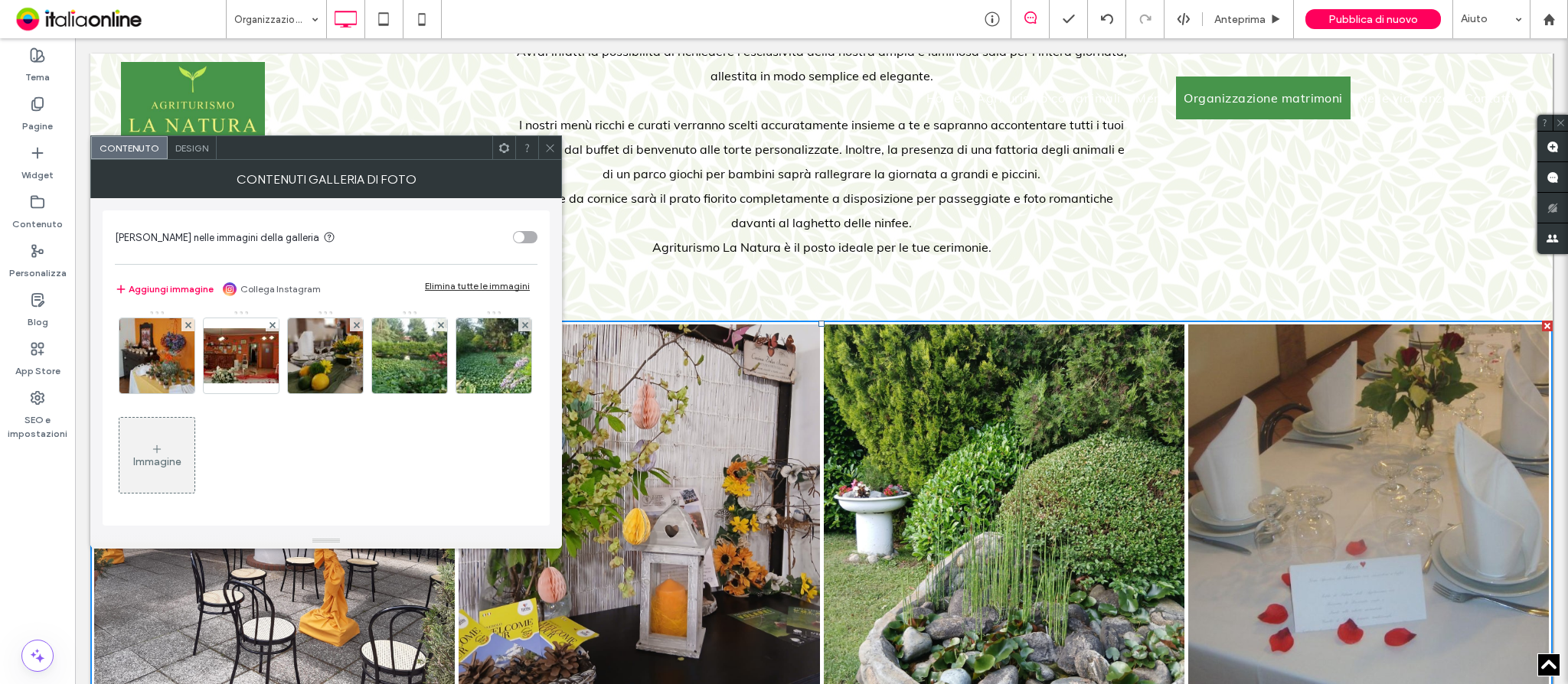
scroll to position [0, 0]
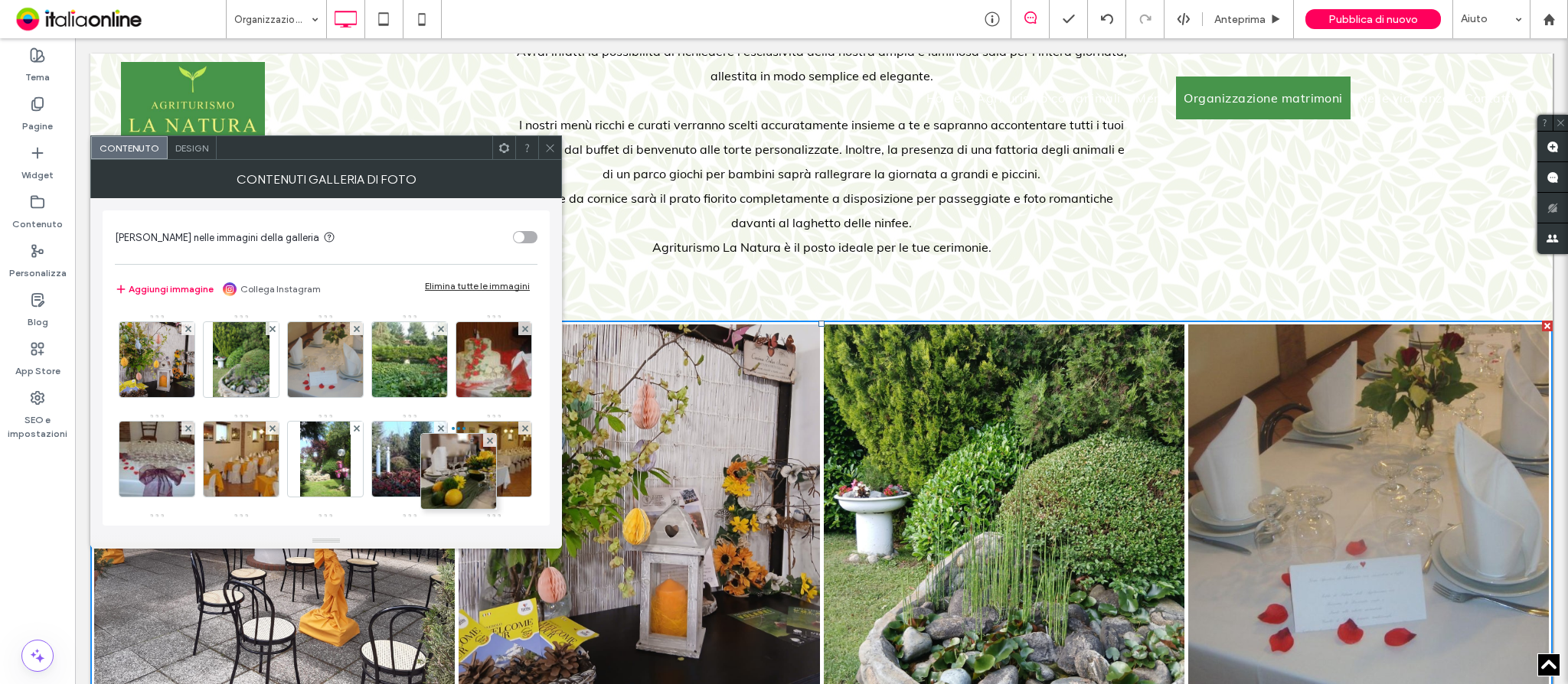
drag, startPoint x: 160, startPoint y: 353, endPoint x: 503, endPoint y: 539, distance: 390.2
click at [338, 152] on div at bounding box center [354, 147] width 276 height 23
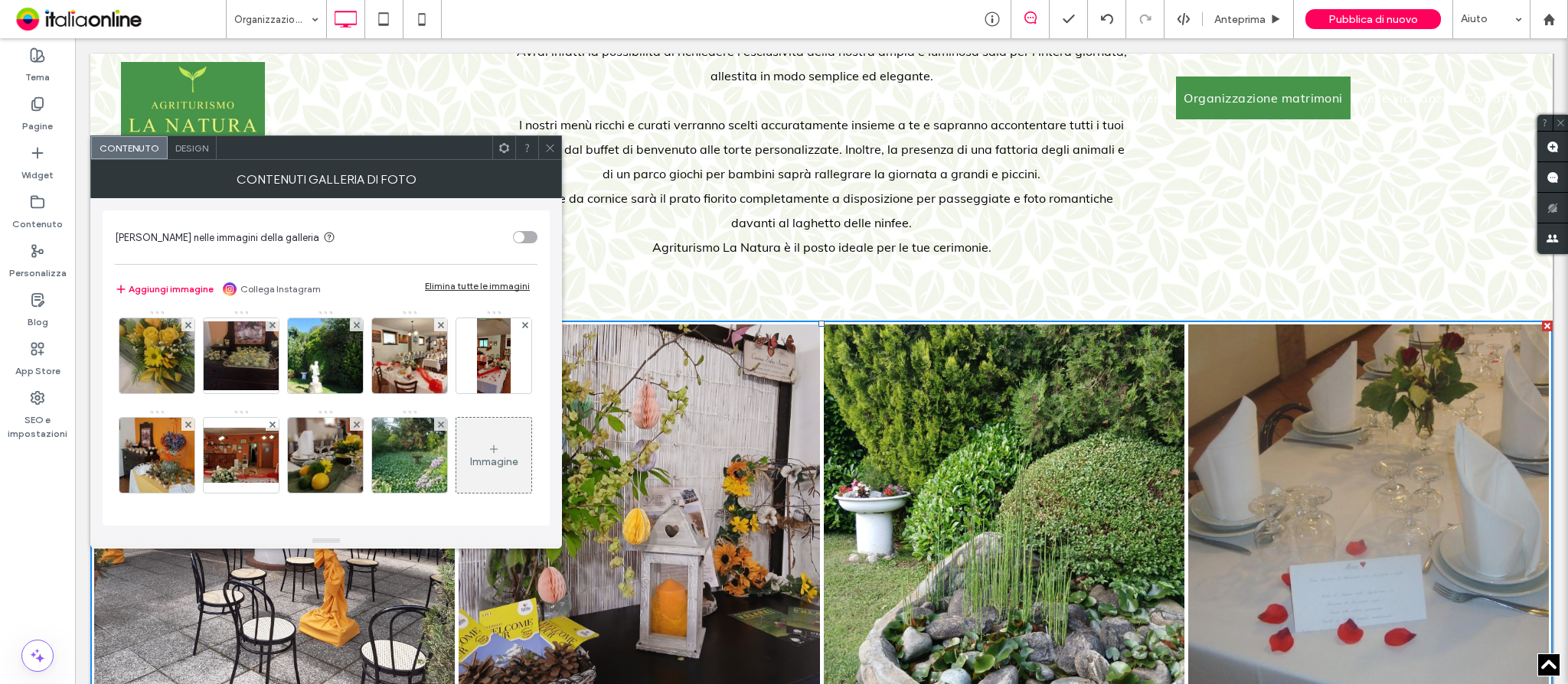
scroll to position [502, 0]
click at [457, 445] on div "Immagine" at bounding box center [494, 454] width 75 height 72
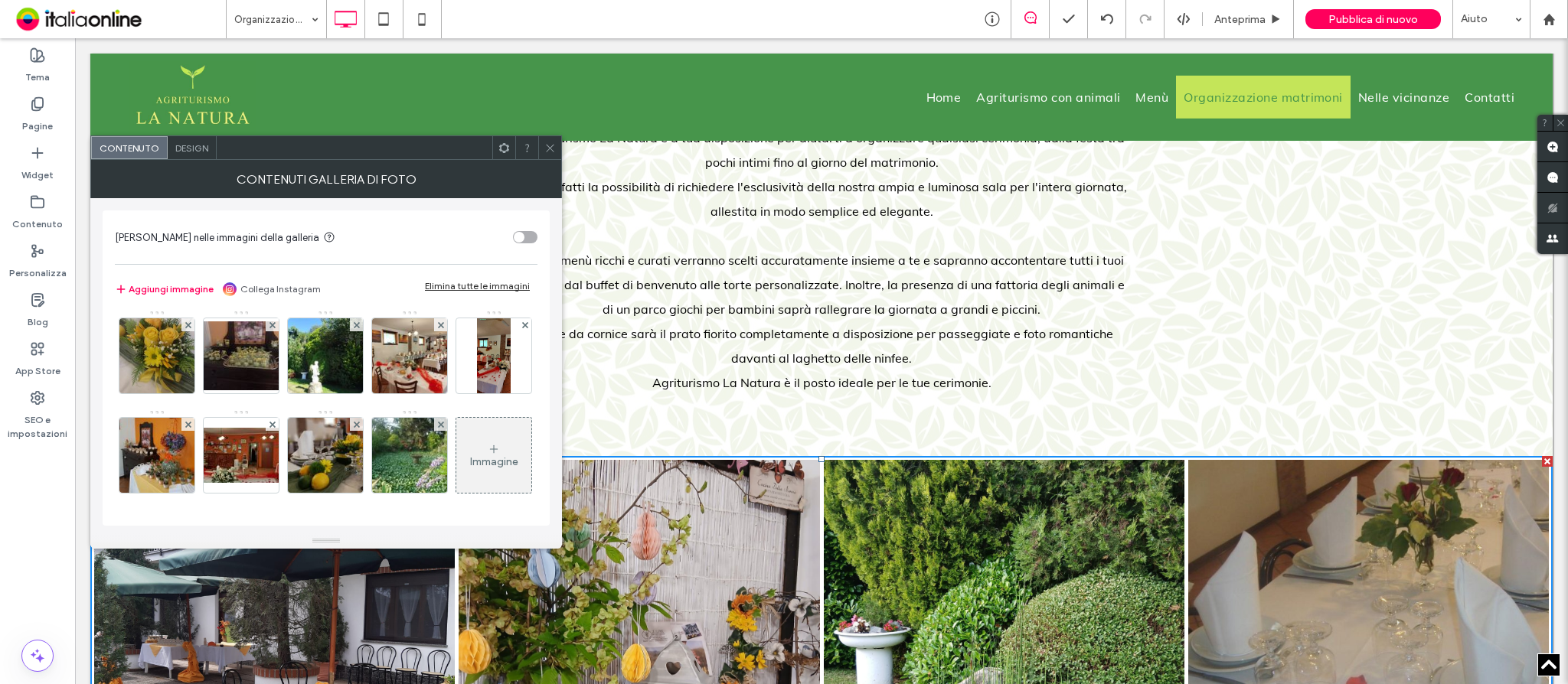
scroll to position [612, 0]
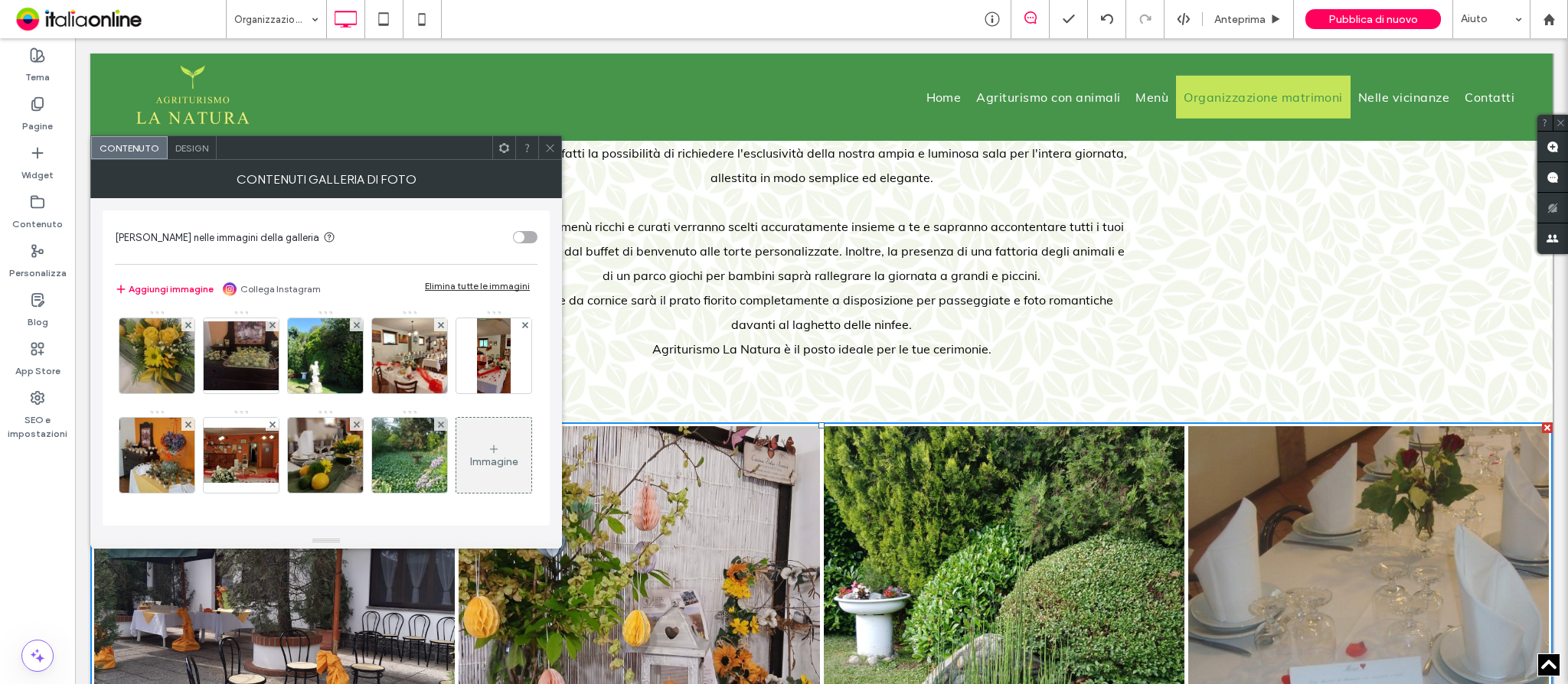
click at [289, 633] on link at bounding box center [275, 607] width 383 height 383
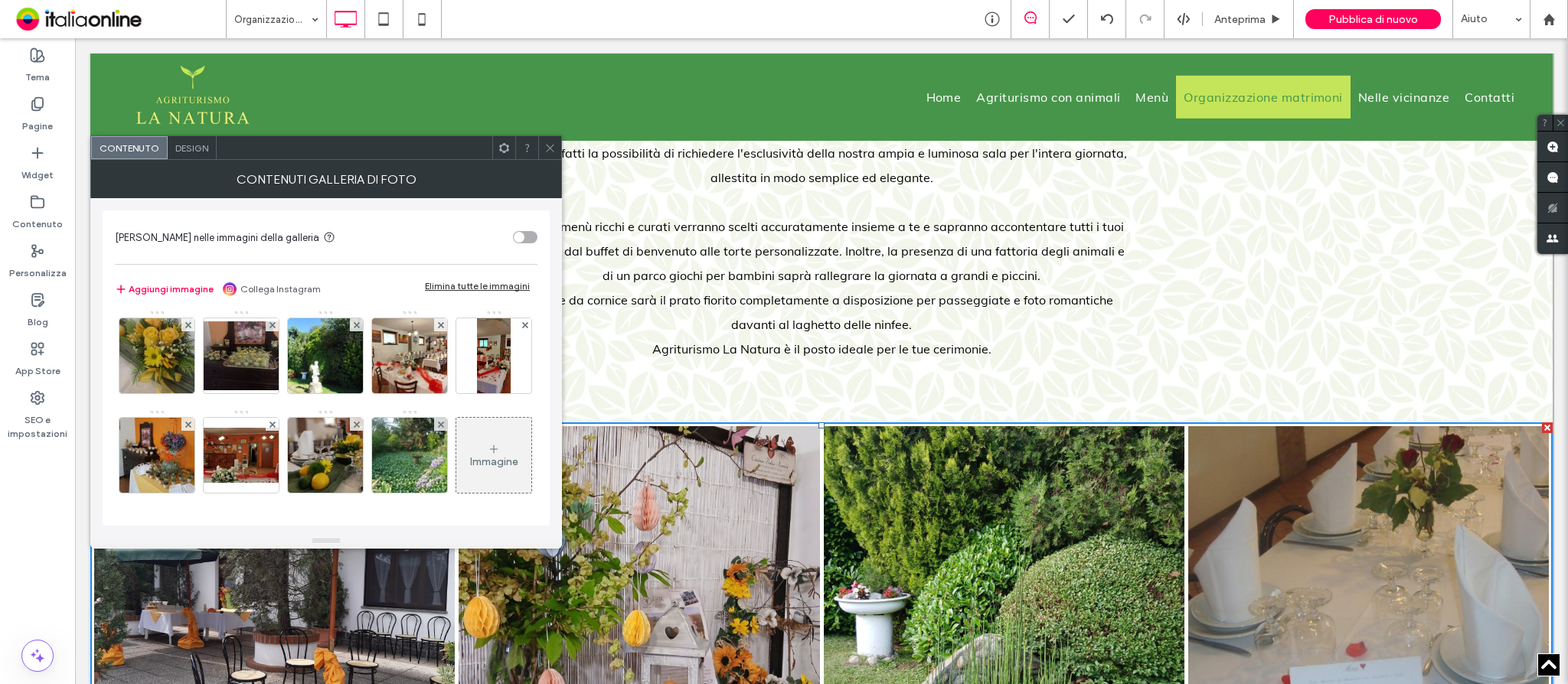
click at [543, 145] on div at bounding box center [549, 147] width 23 height 23
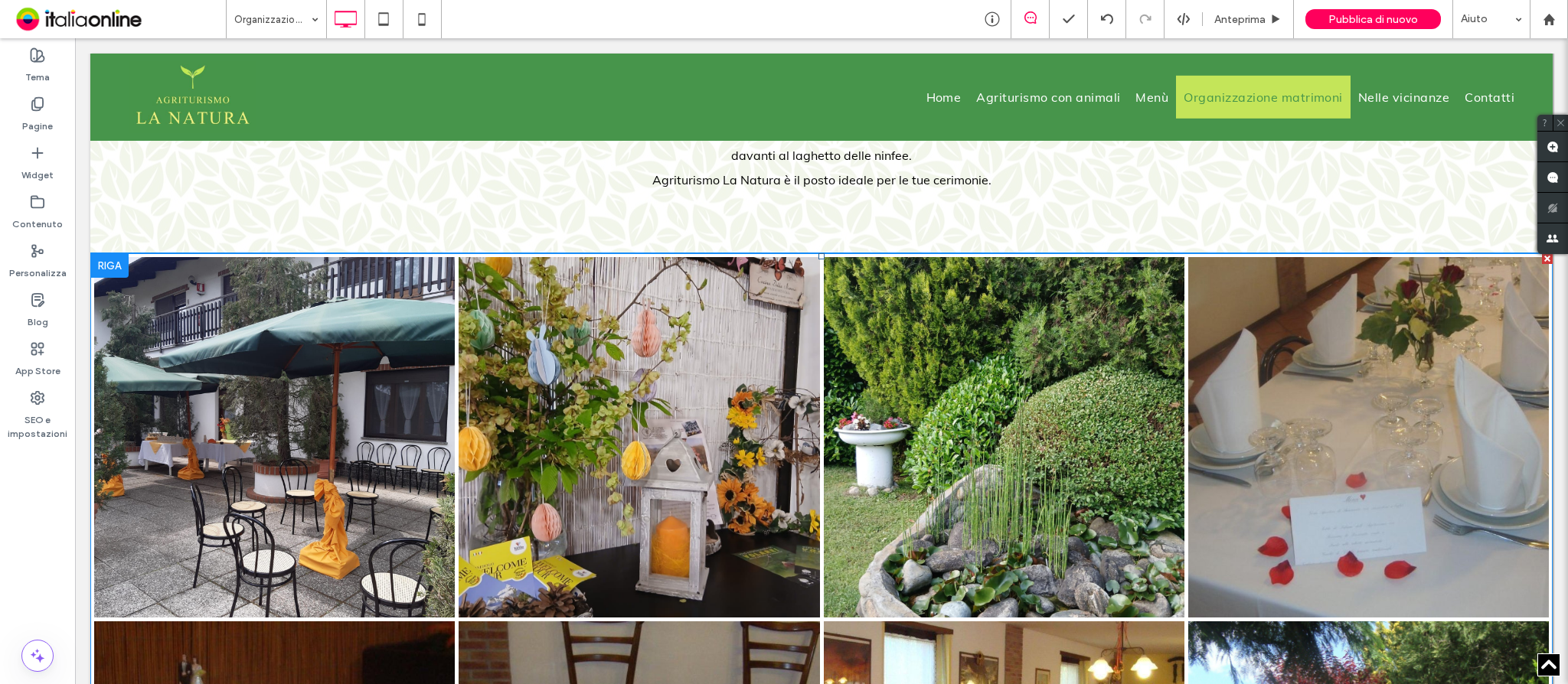
scroll to position [815, 0]
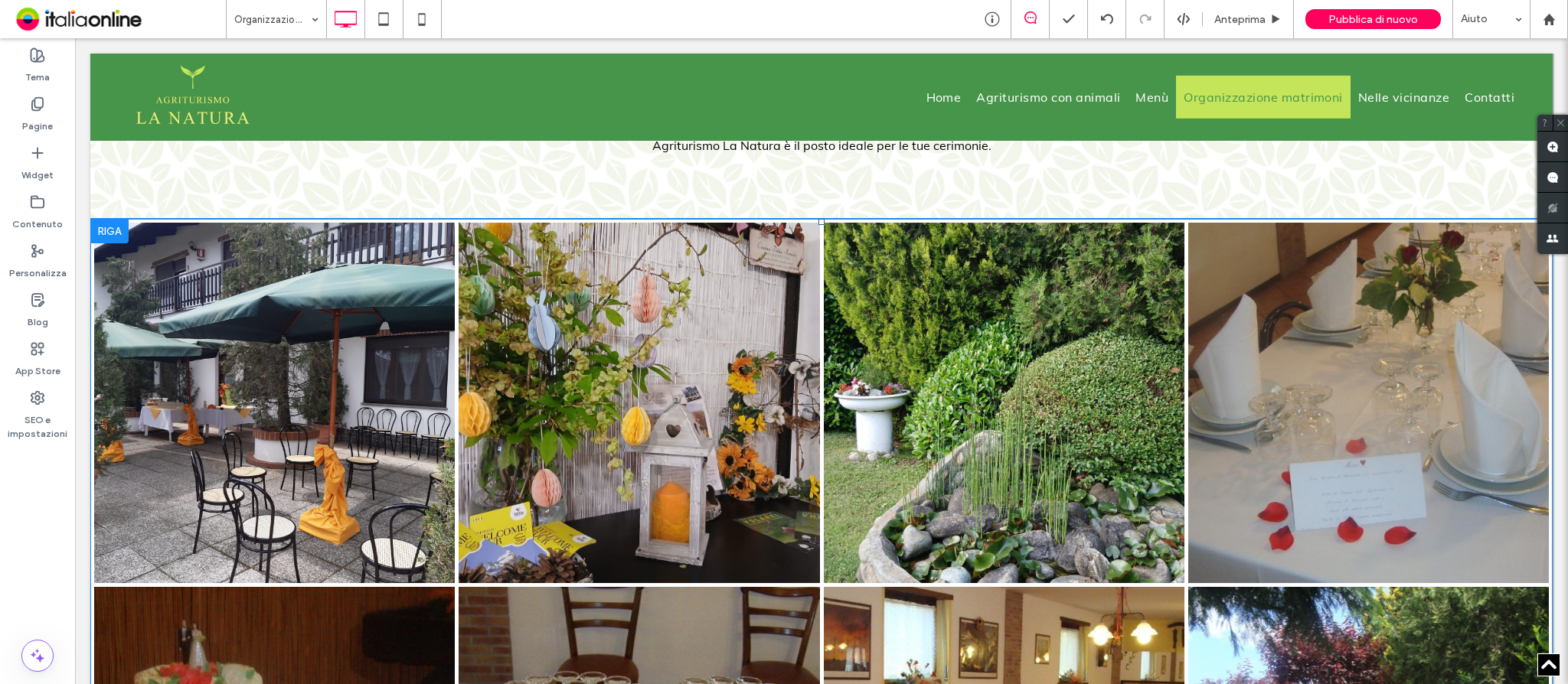
click at [688, 461] on link at bounding box center [639, 404] width 383 height 383
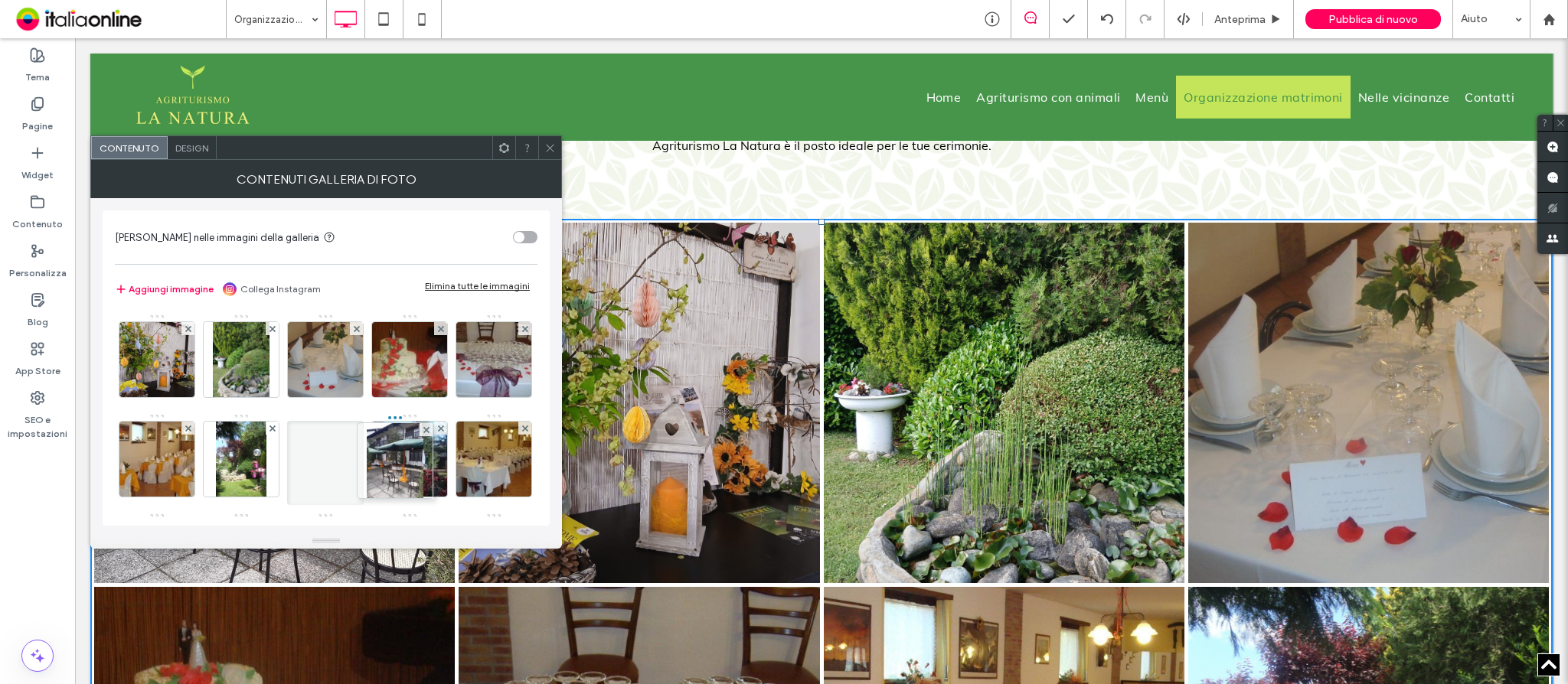
drag, startPoint x: 159, startPoint y: 361, endPoint x: 544, endPoint y: 541, distance: 425.0
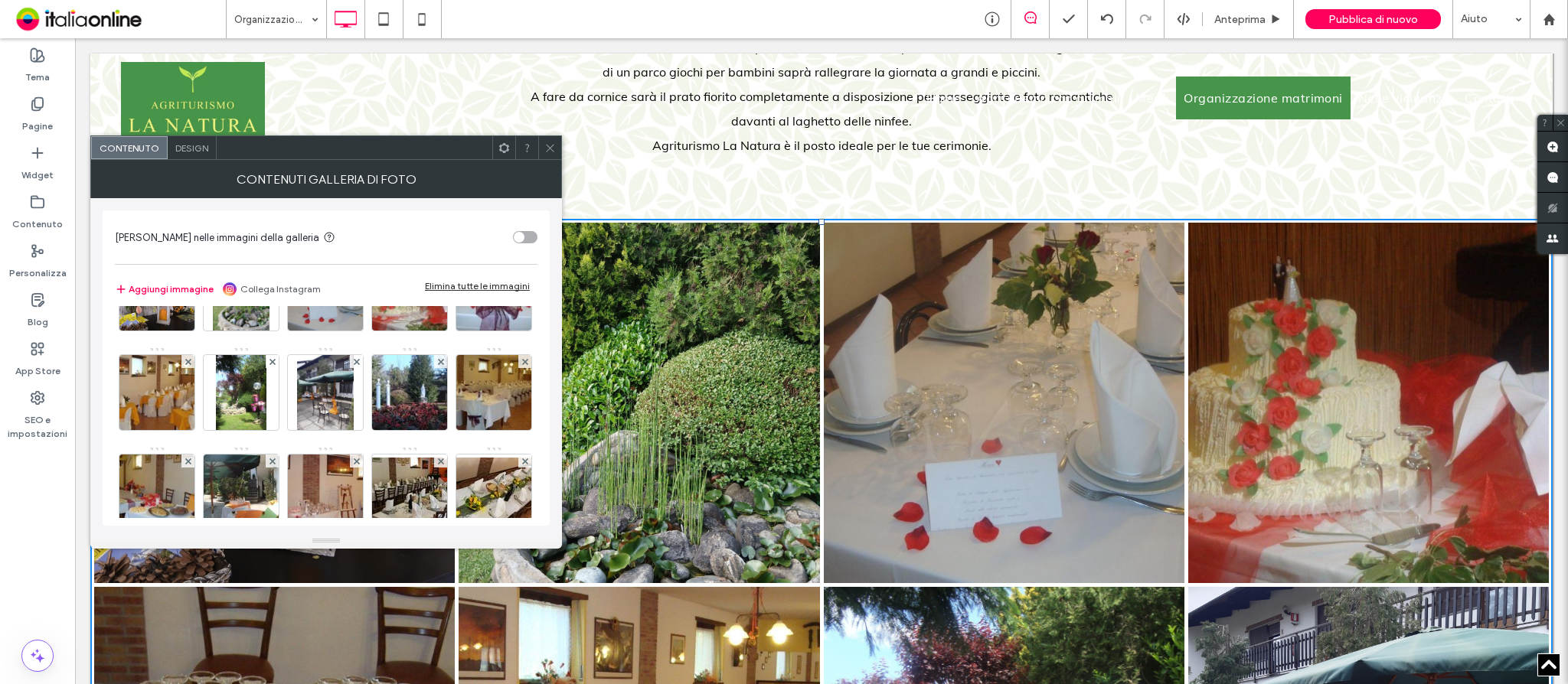
scroll to position [101, 0]
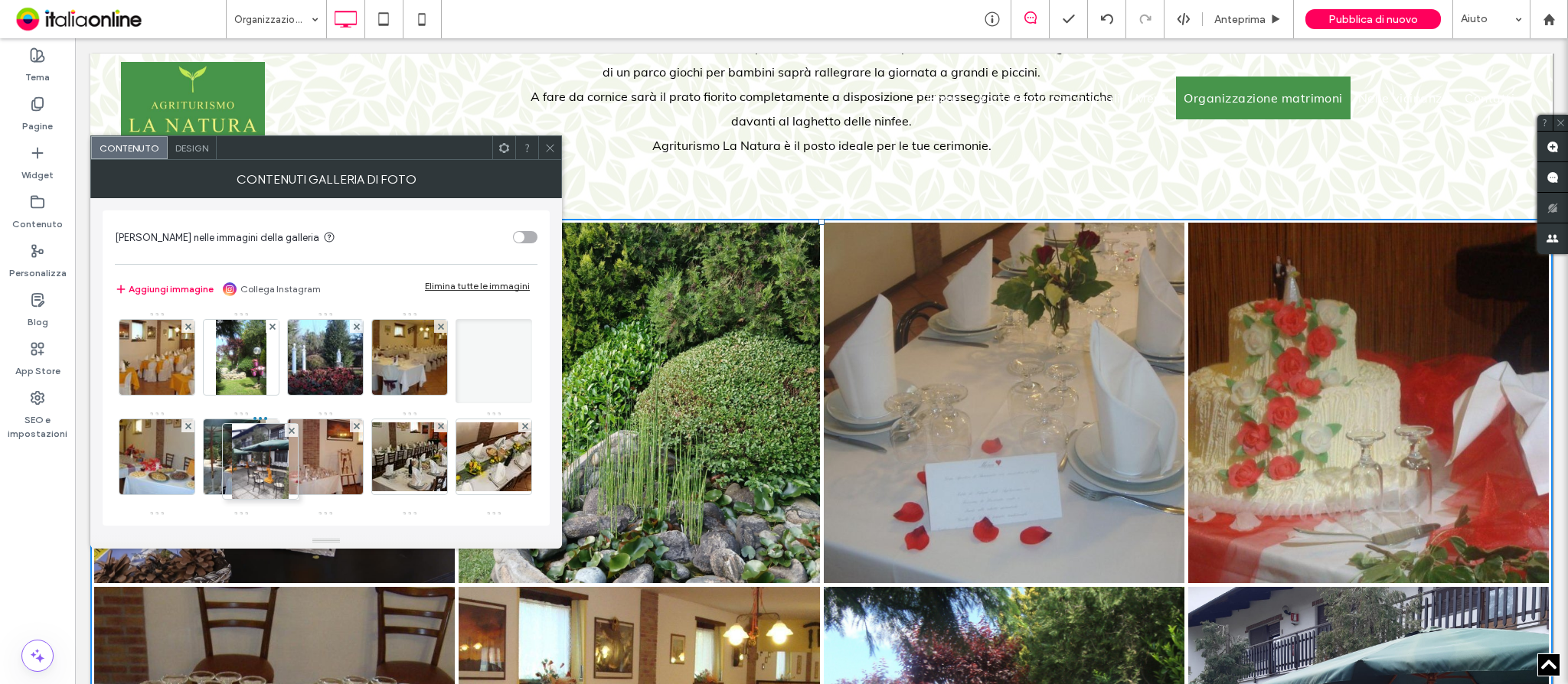
drag, startPoint x: 414, startPoint y: 351, endPoint x: 254, endPoint y: 509, distance: 224.9
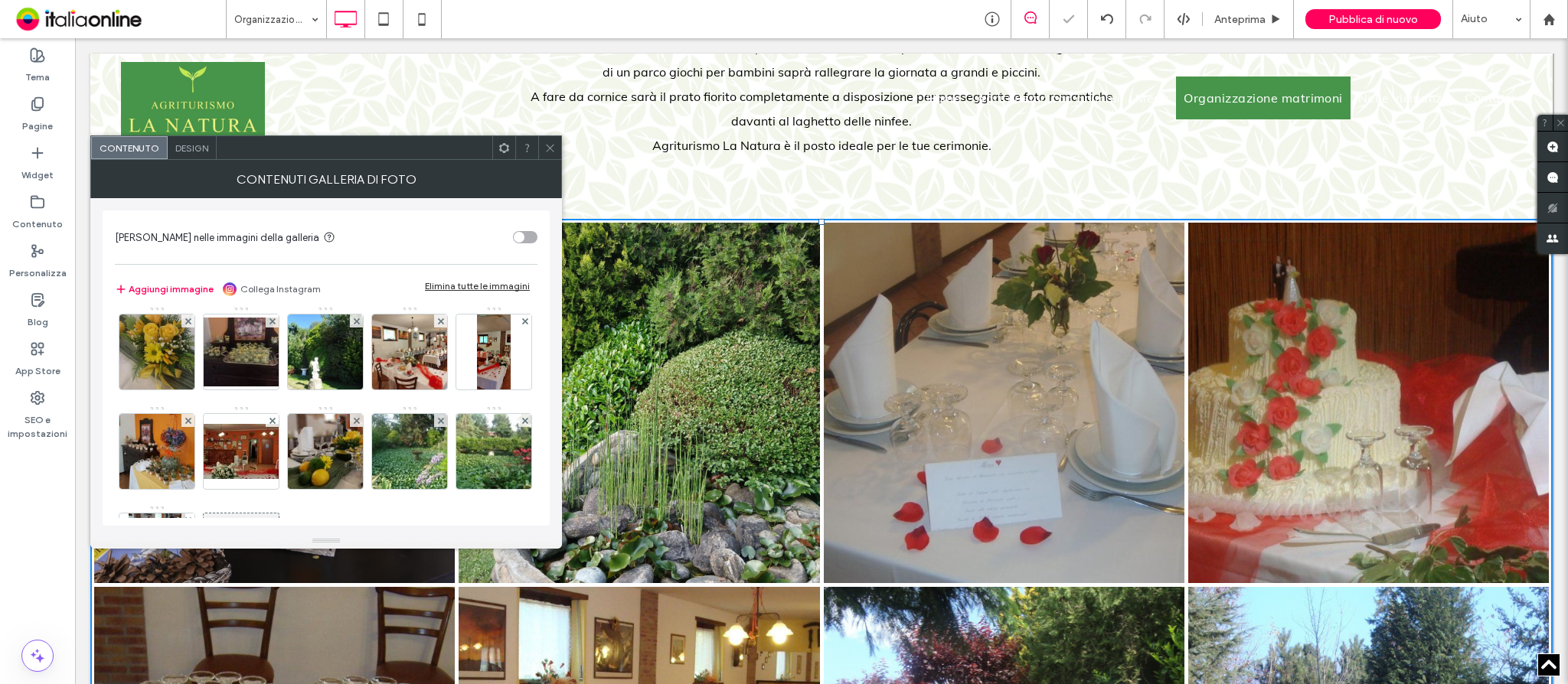
scroll to position [204, 0]
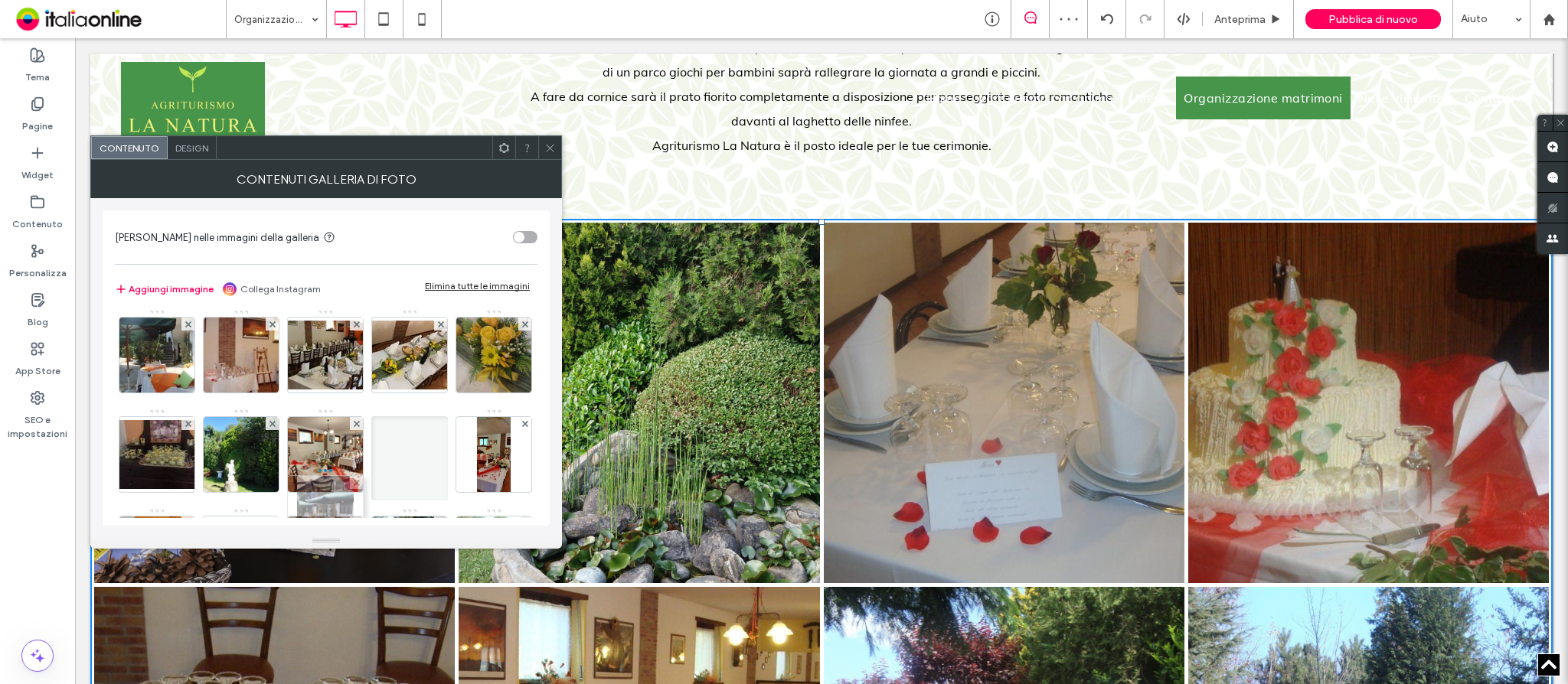
drag, startPoint x: 234, startPoint y: 360, endPoint x: 315, endPoint y: 516, distance: 175.8
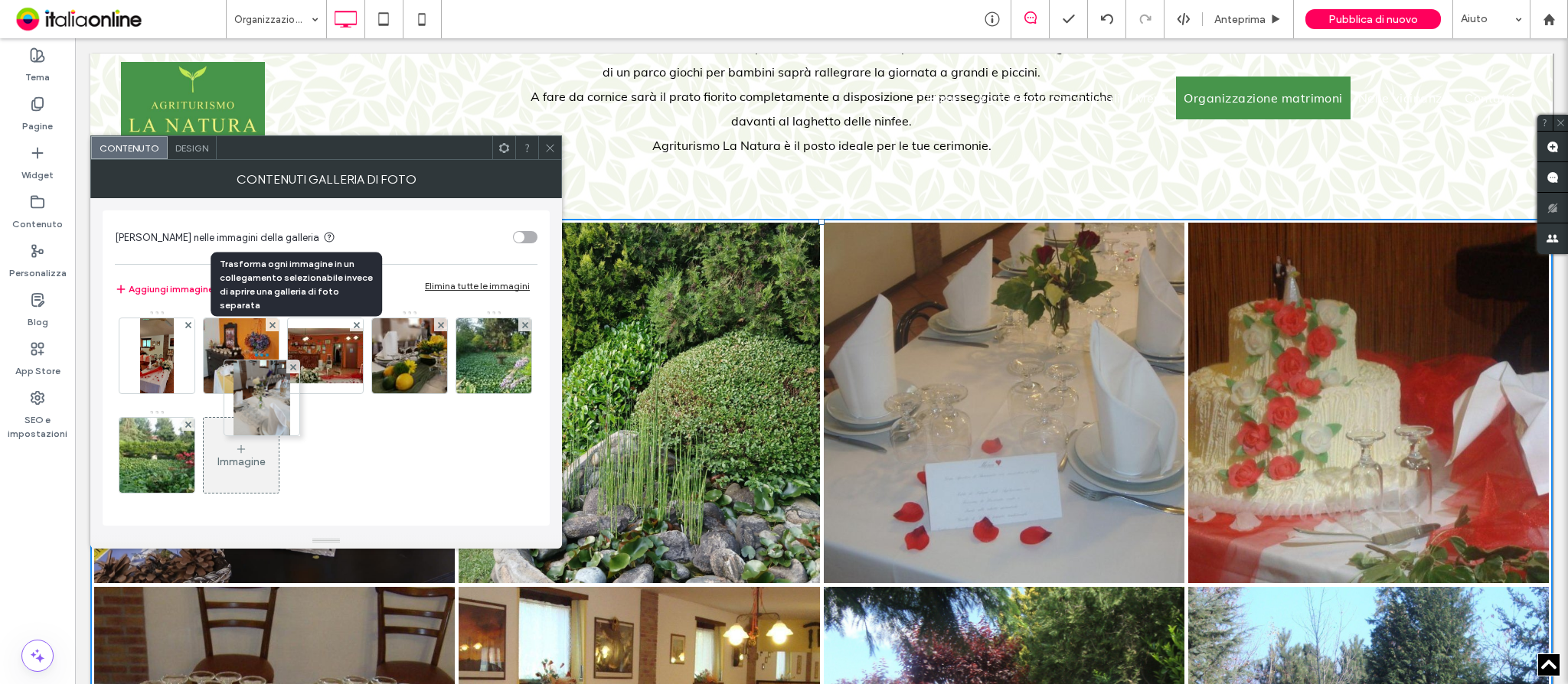
scroll to position [302, 0]
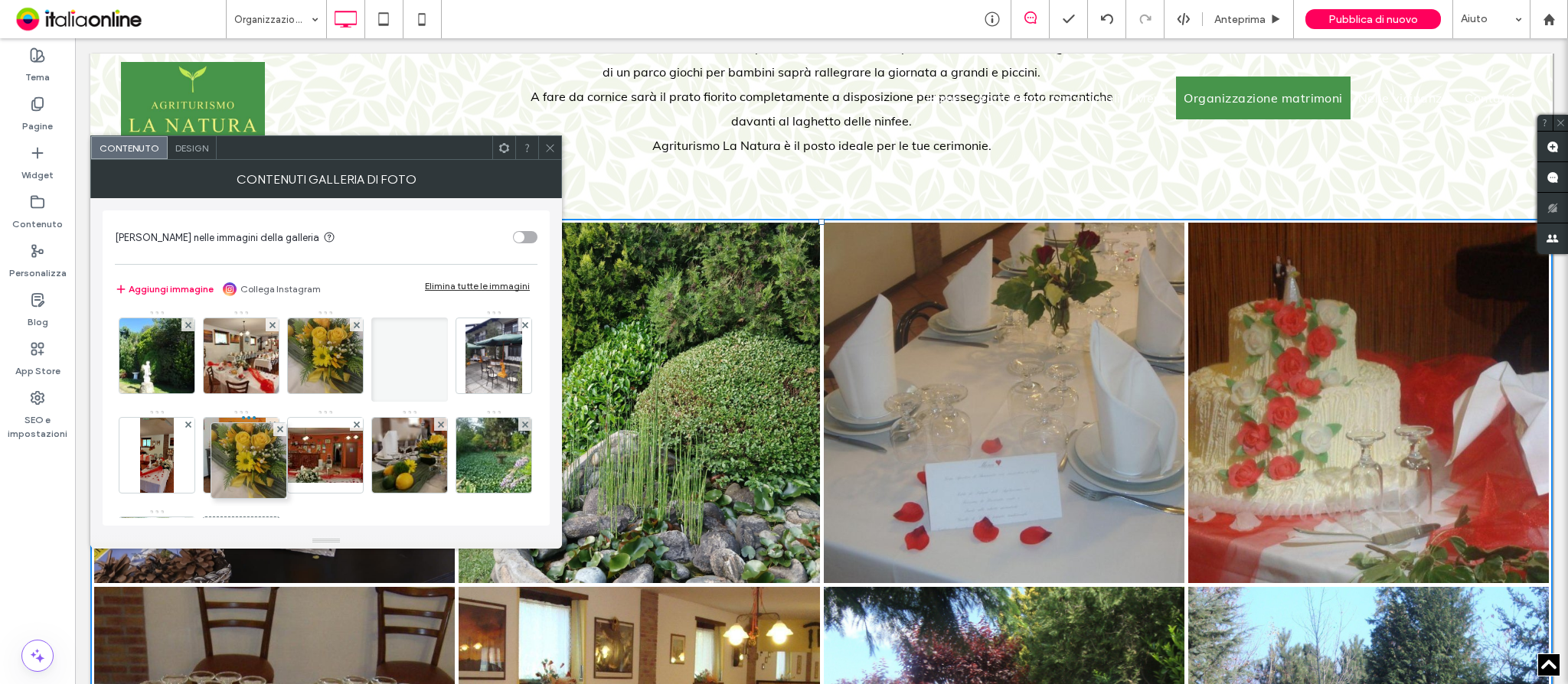
drag, startPoint x: 232, startPoint y: 453, endPoint x: 329, endPoint y: 350, distance: 141.5
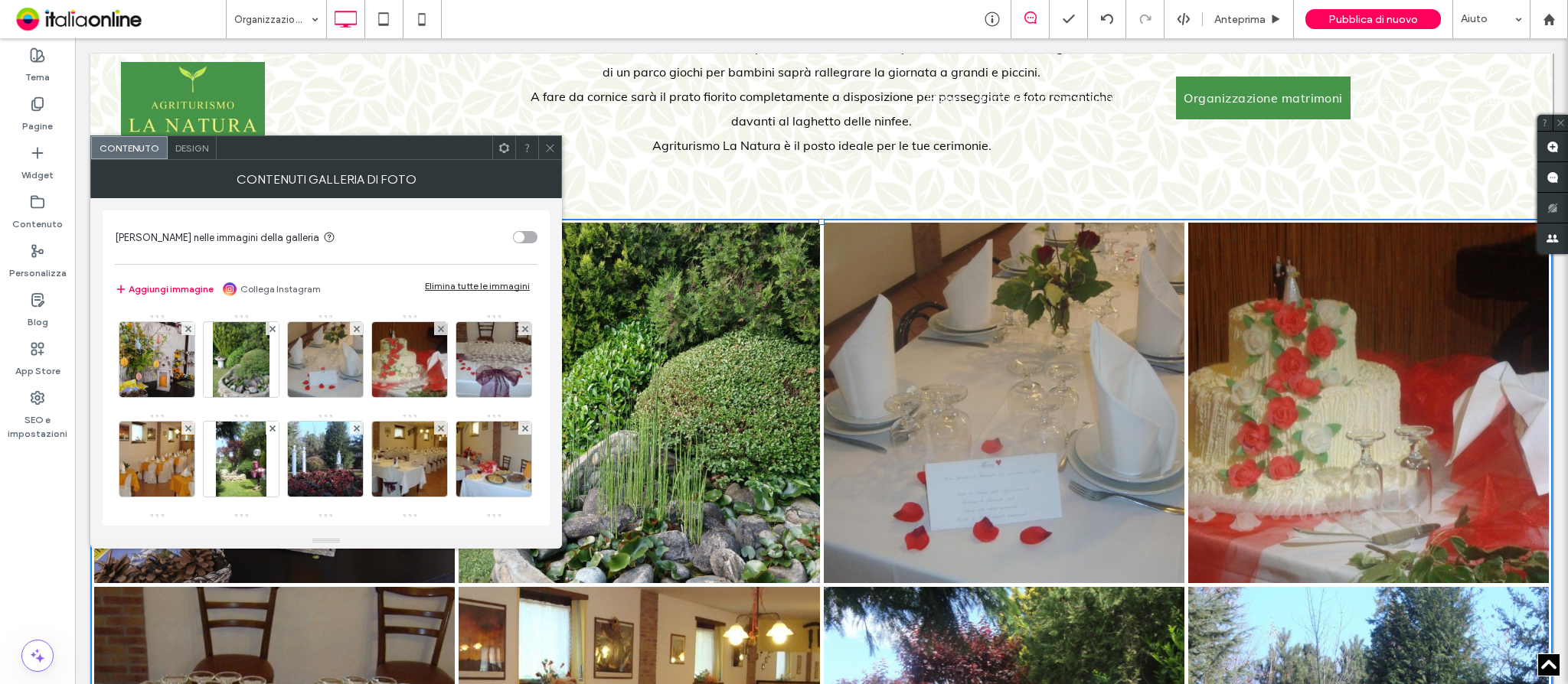
scroll to position [502, 0]
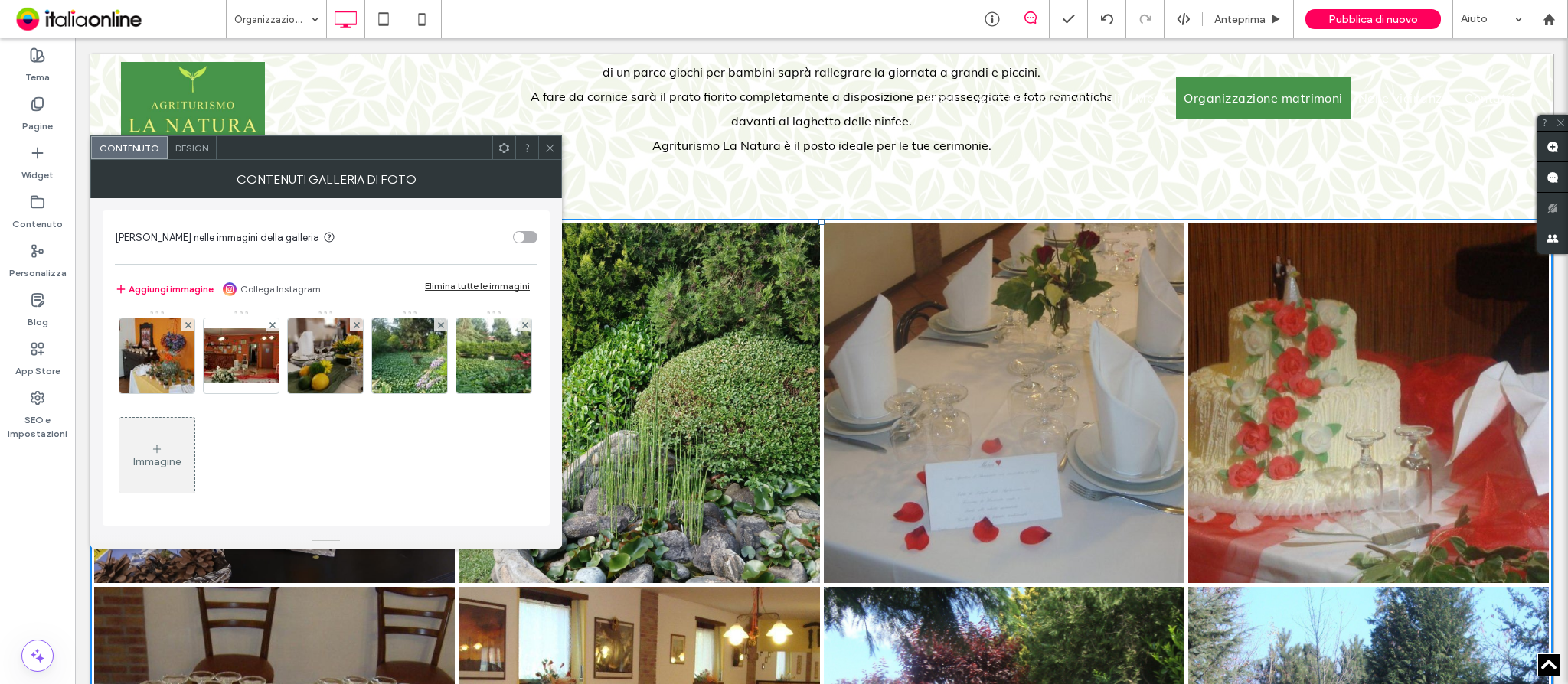
click at [163, 445] on icon at bounding box center [157, 449] width 12 height 12
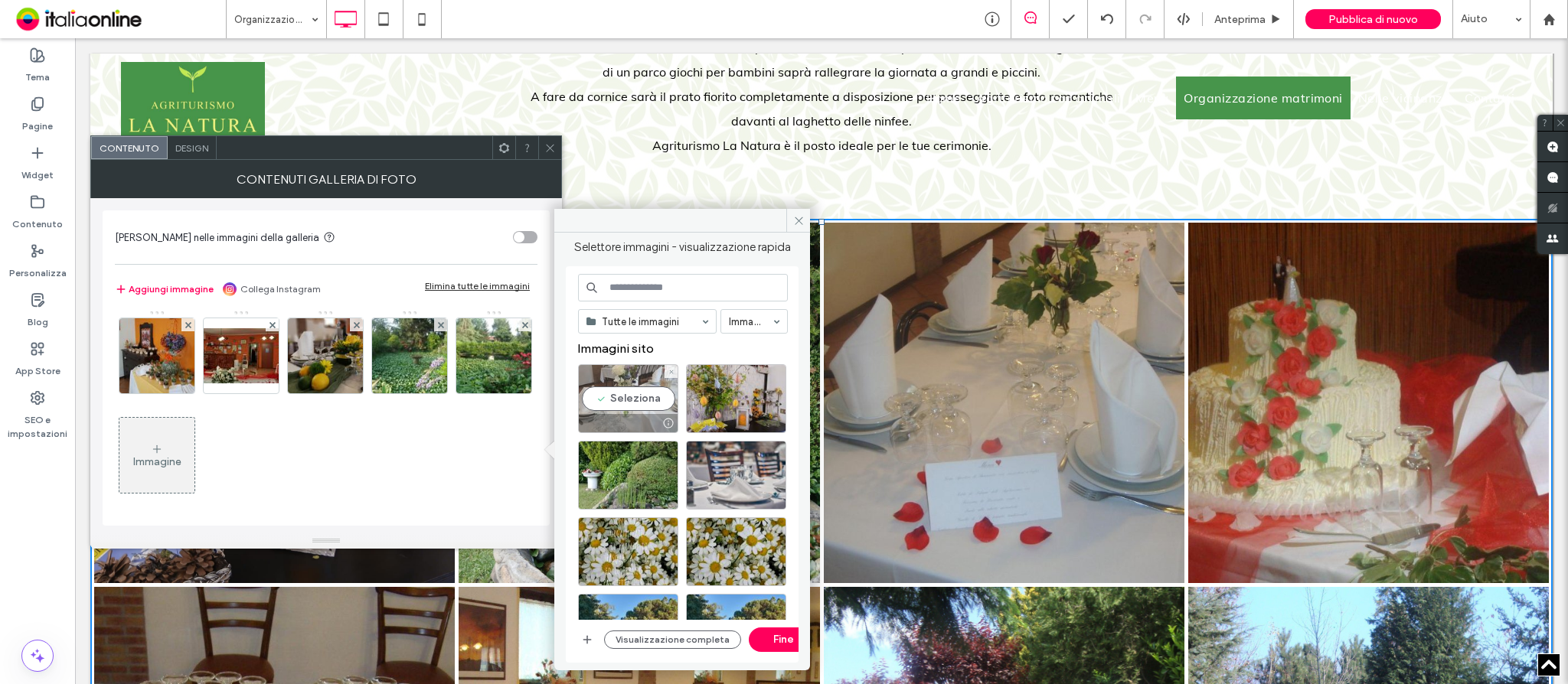
click at [639, 401] on div "Seleziona" at bounding box center [628, 399] width 101 height 69
click at [767, 636] on button "Fine" at bounding box center [783, 640] width 69 height 25
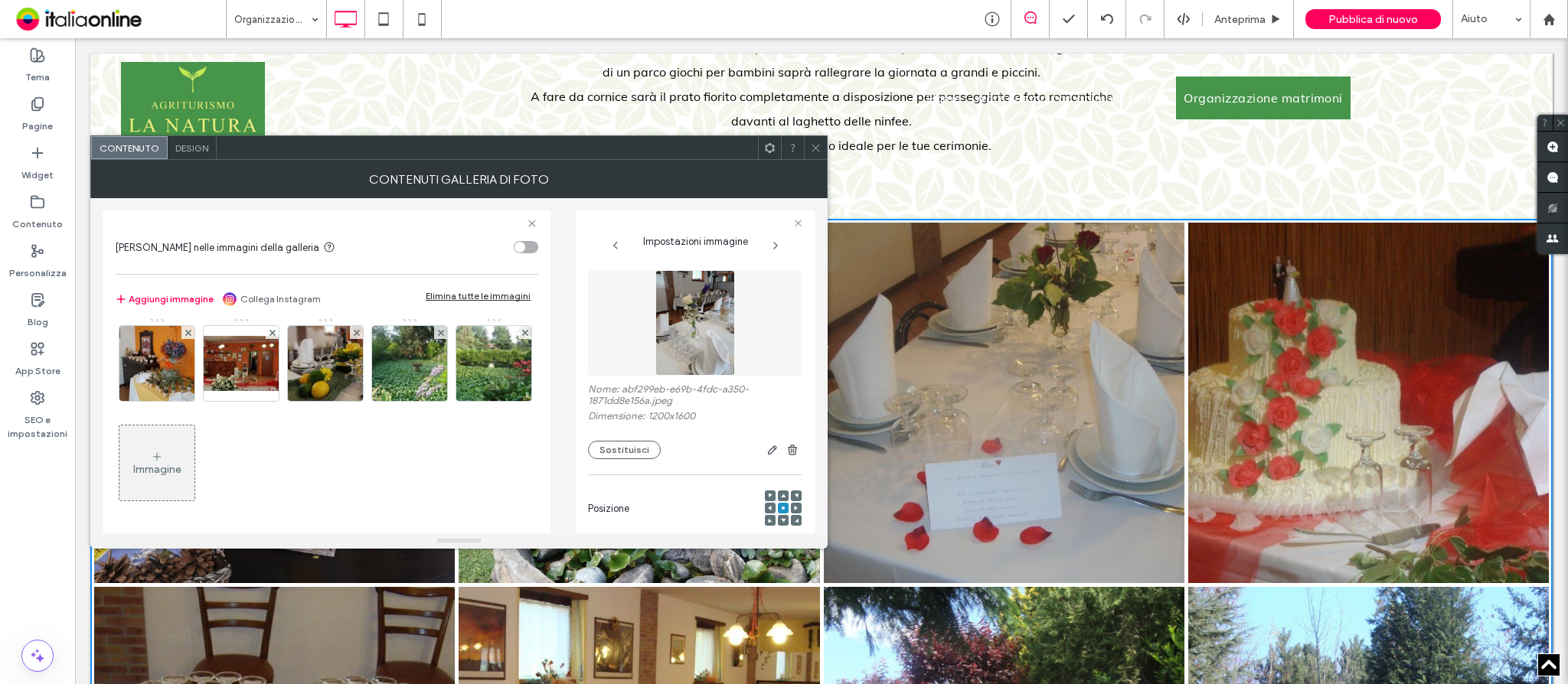
scroll to position [504, 0]
click at [341, 456] on div "Immagine" at bounding box center [325, 218] width 422 height 597
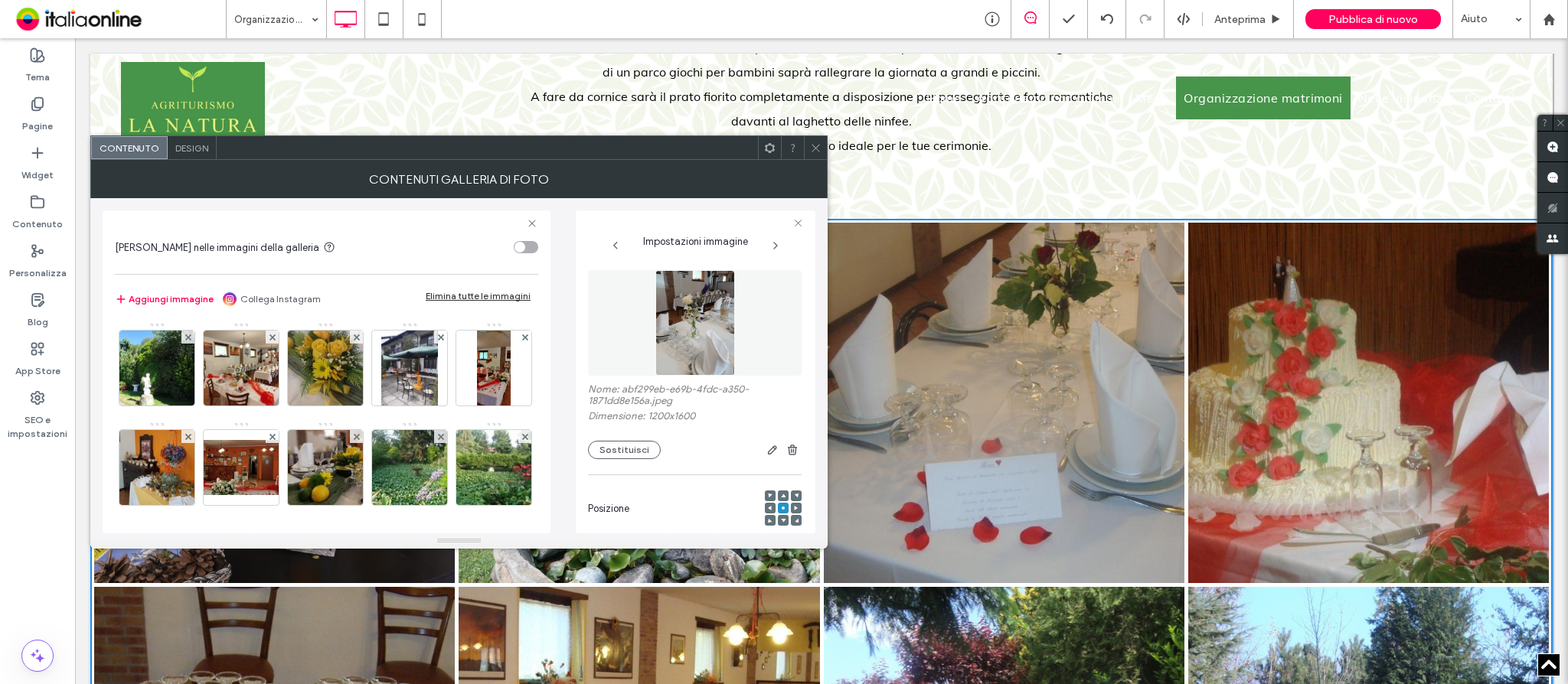
scroll to position [198, 0]
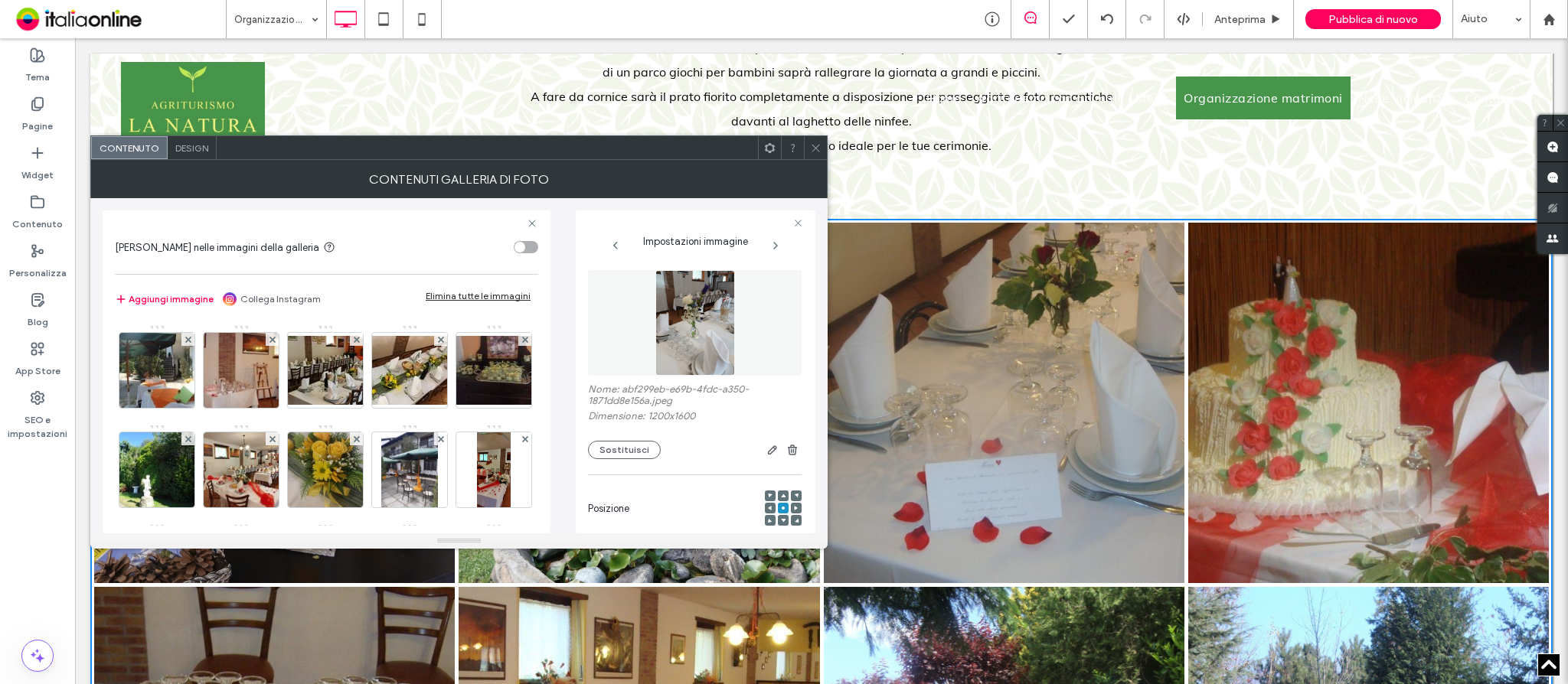
click at [660, 328] on img at bounding box center [695, 322] width 79 height 105
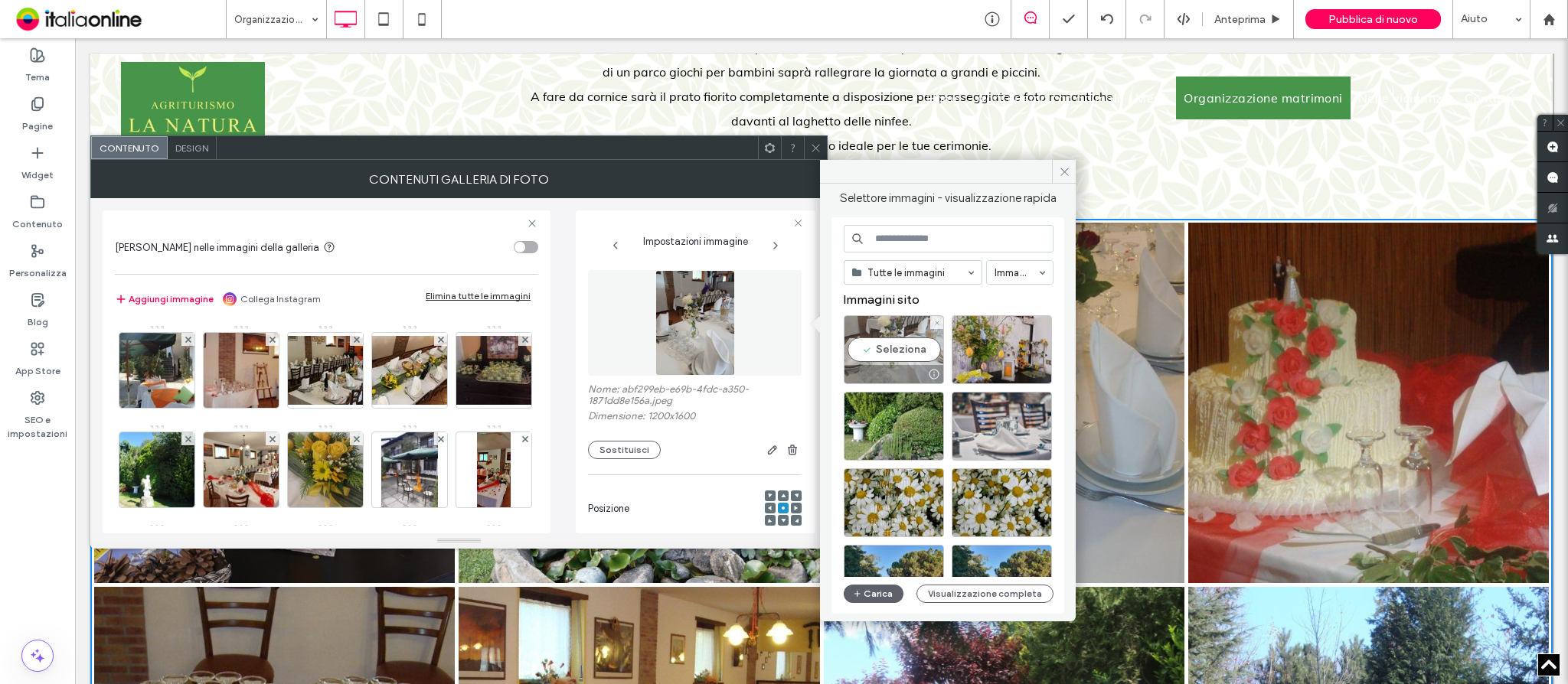
click at [897, 342] on div "Seleziona" at bounding box center [893, 349] width 101 height 69
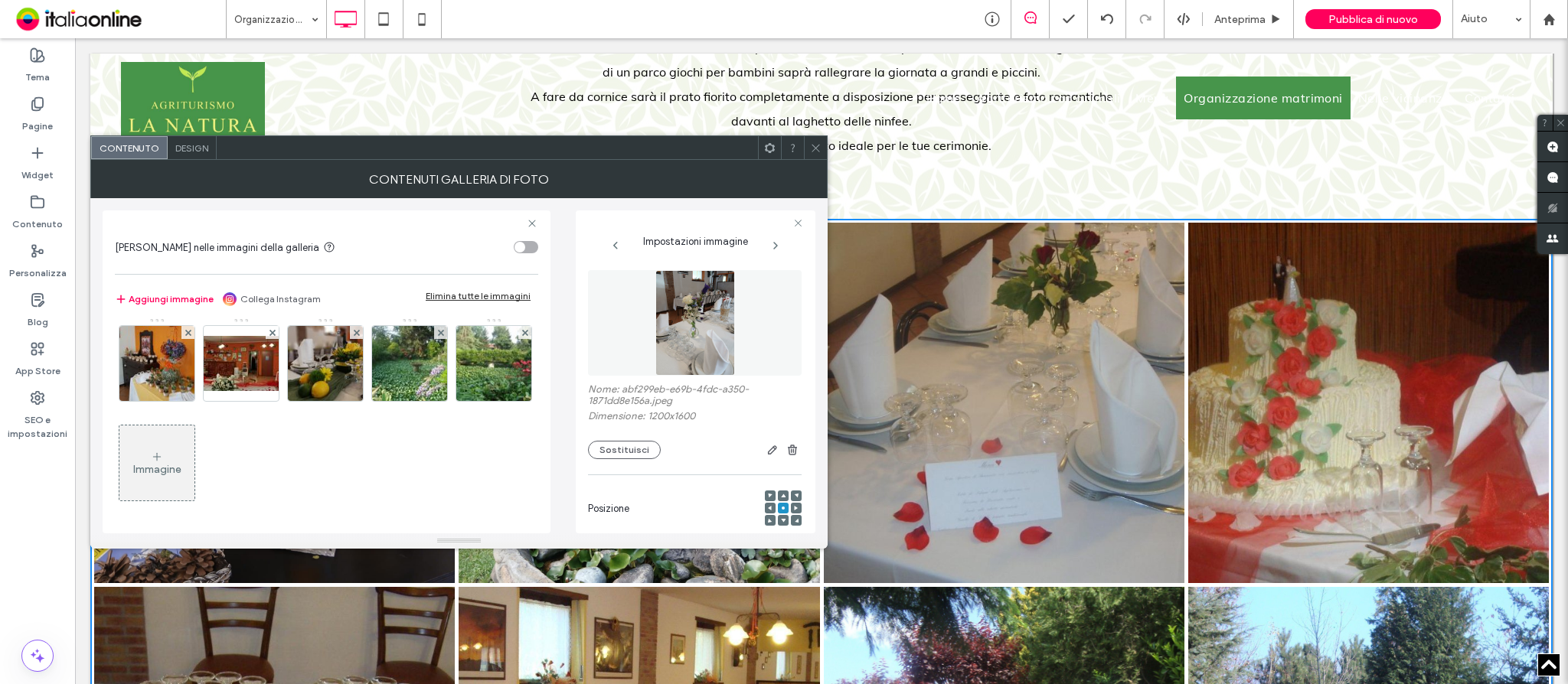
scroll to position [504, 0]
click at [816, 151] on icon at bounding box center [816, 148] width 11 height 11
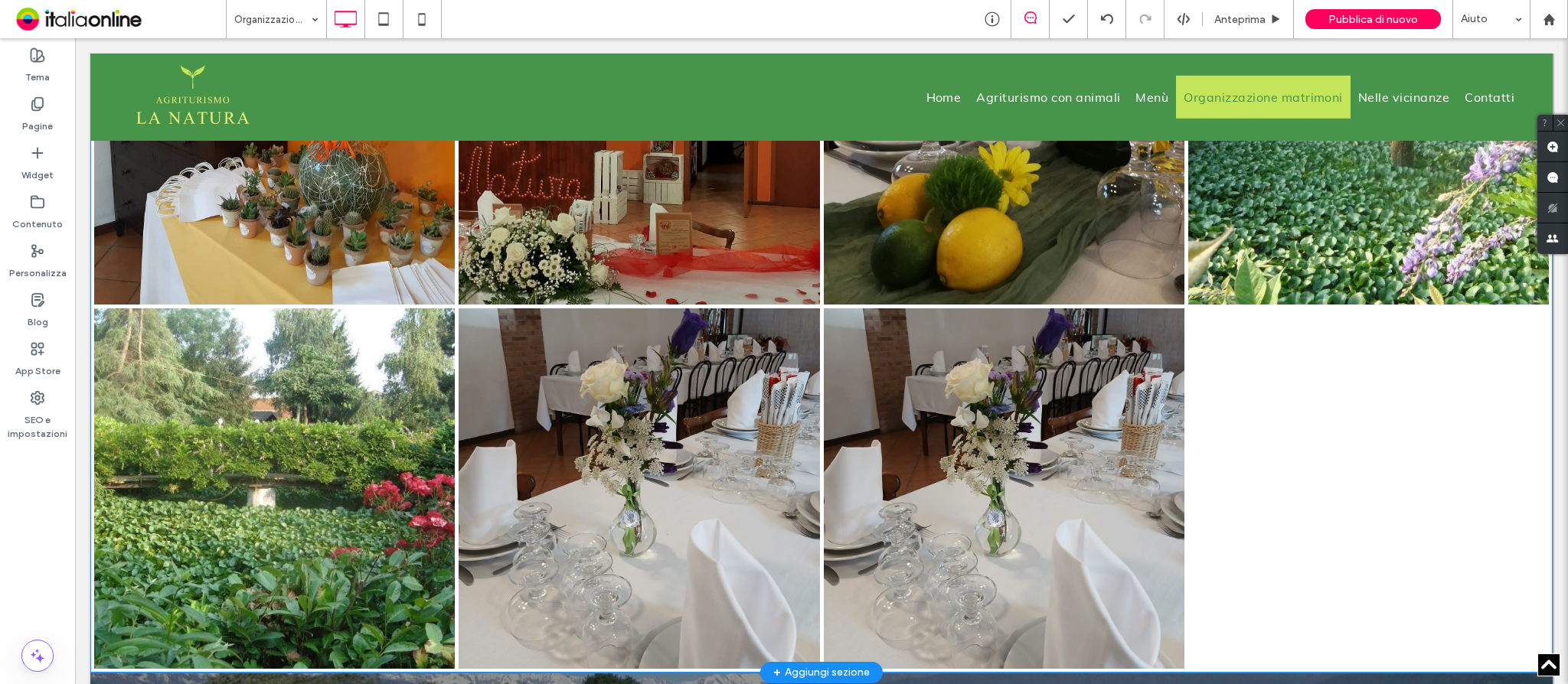
scroll to position [2958, 0]
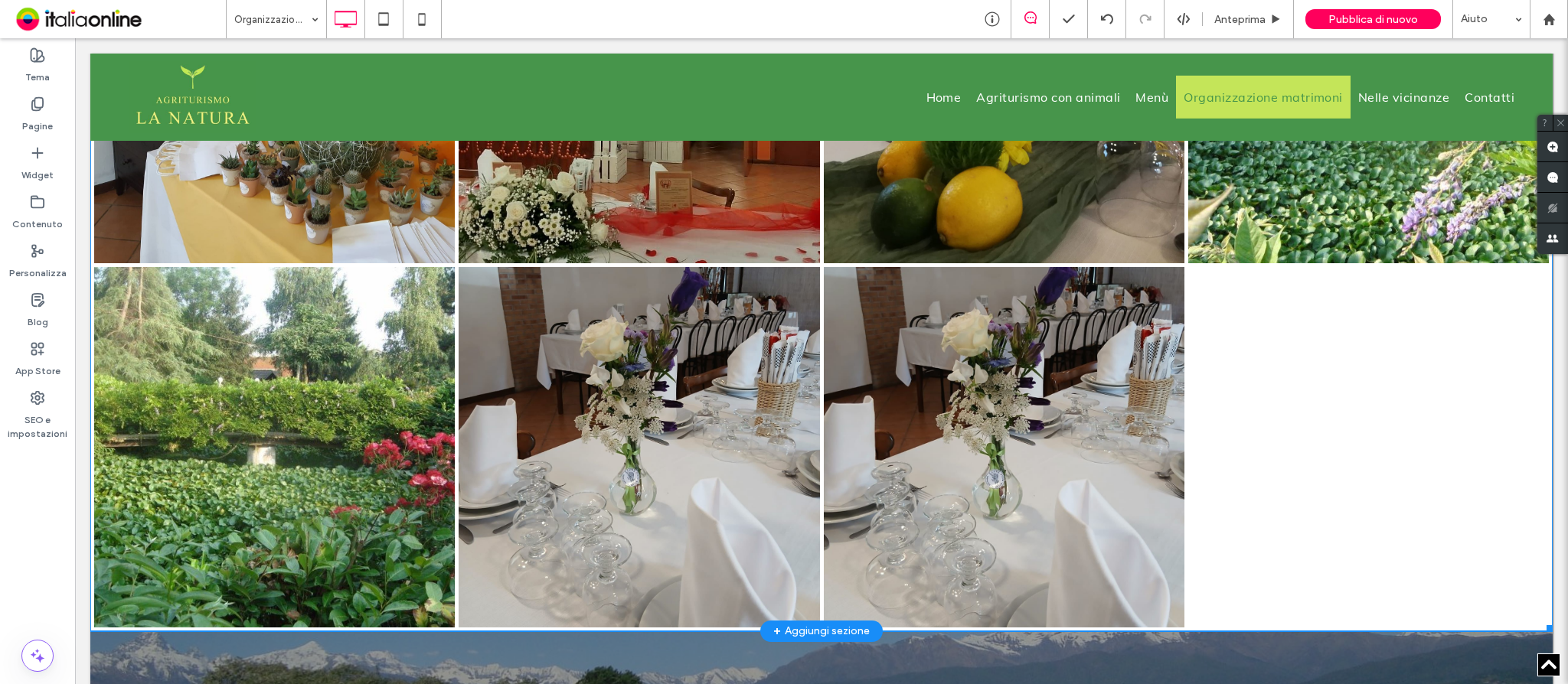
click at [1007, 446] on link at bounding box center [1003, 447] width 383 height 383
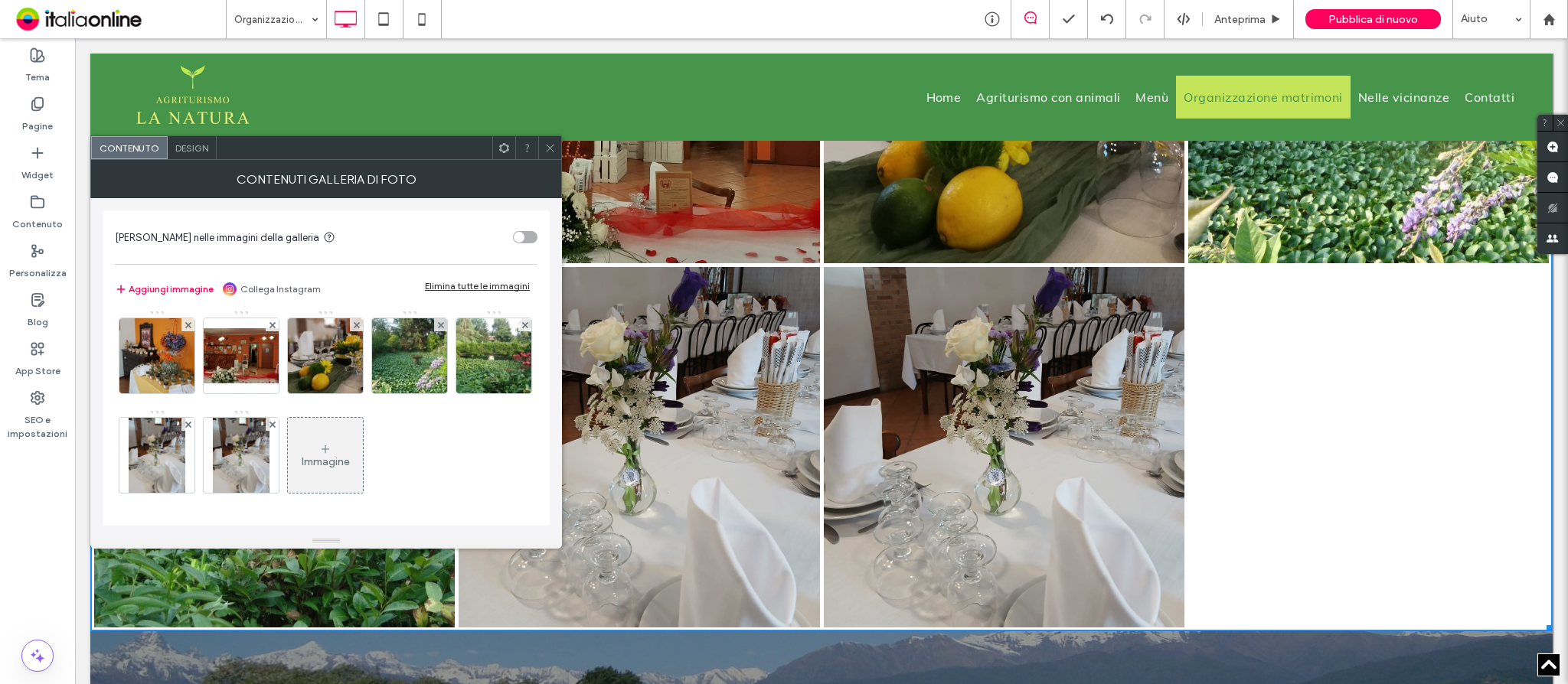
scroll to position [502, 0]
click at [275, 424] on use at bounding box center [272, 424] width 6 height 6
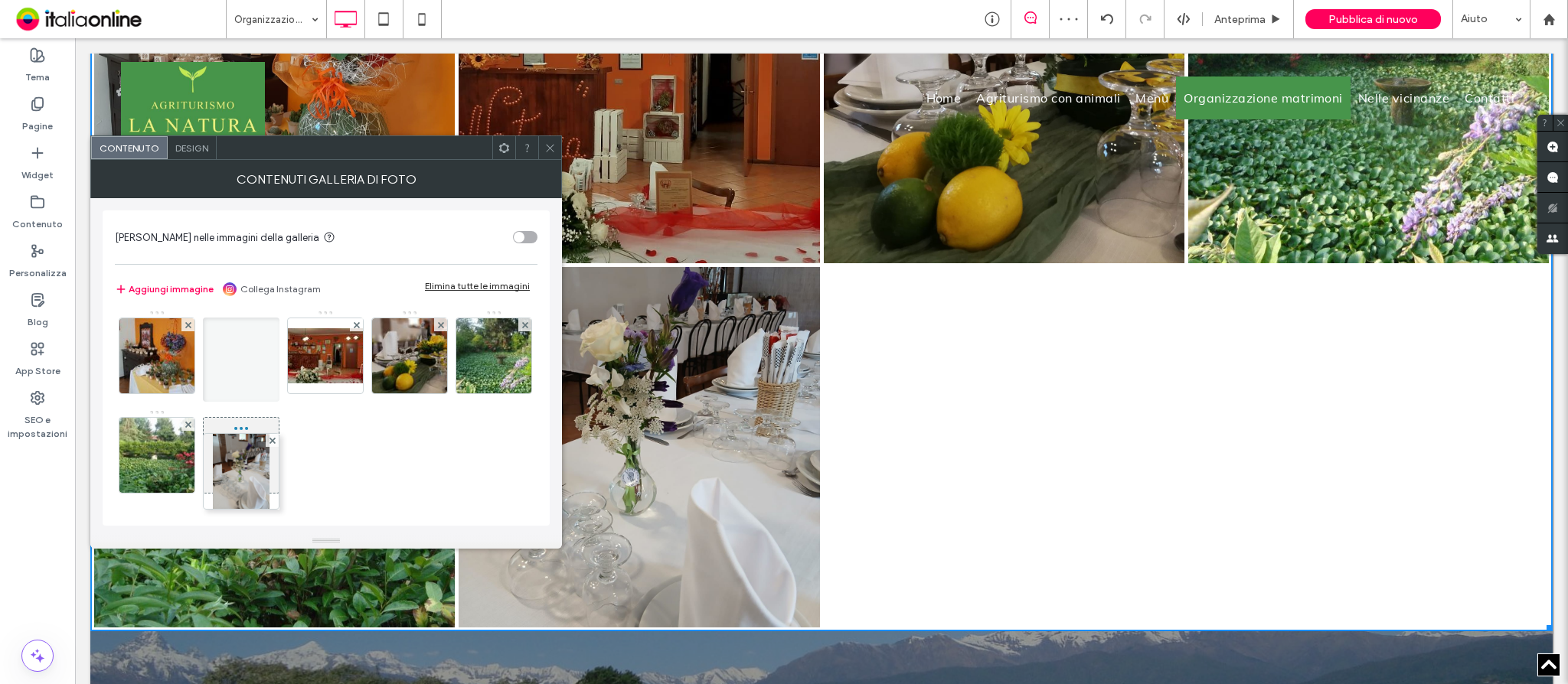
drag, startPoint x: 247, startPoint y: 454, endPoint x: 260, endPoint y: 326, distance: 128.7
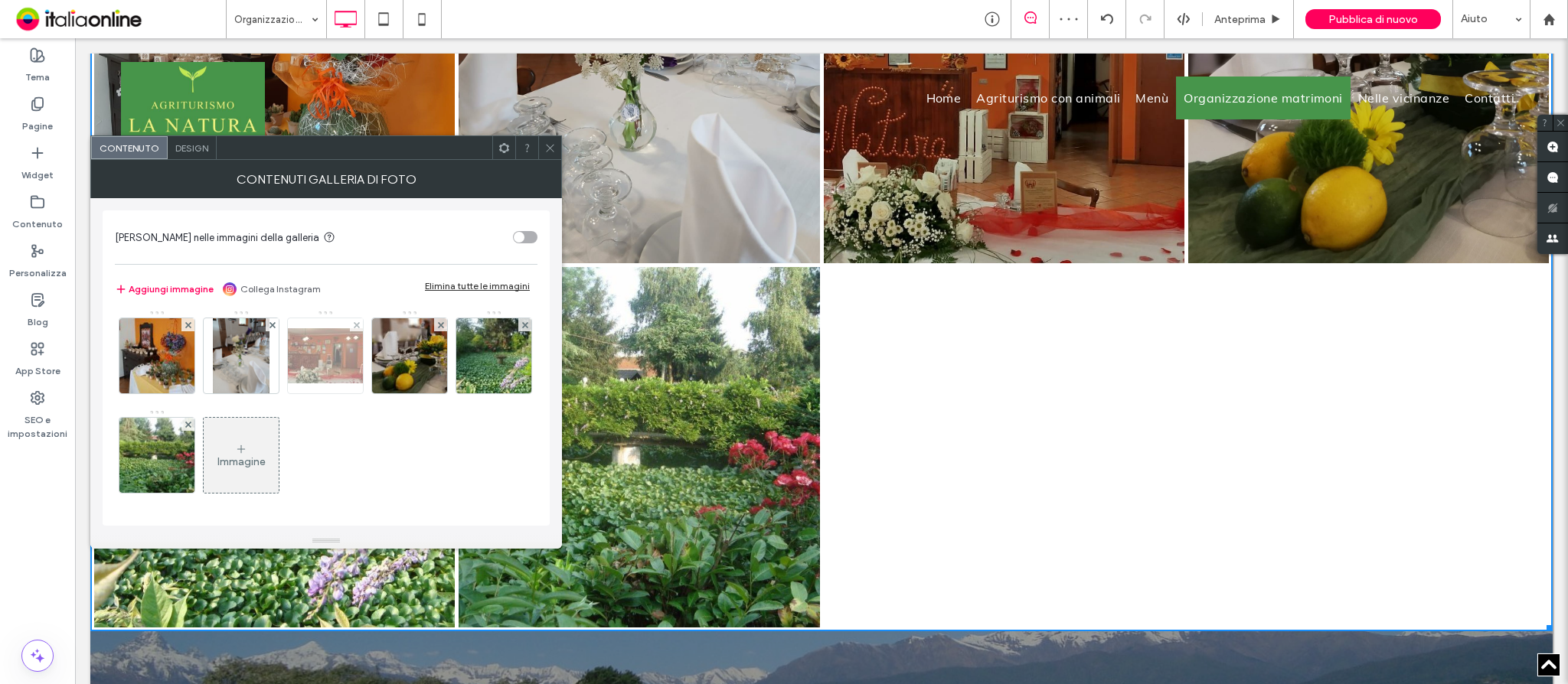
scroll to position [399, 0]
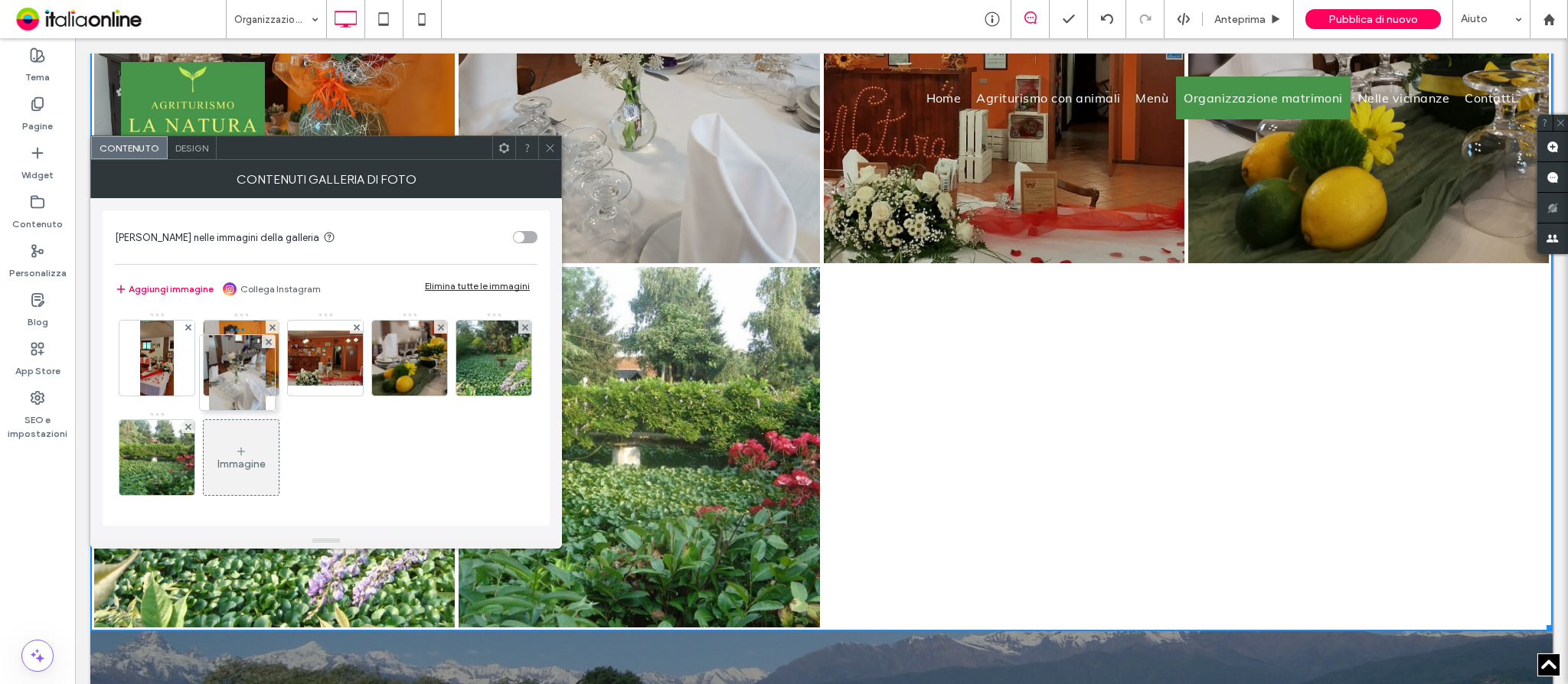
drag, startPoint x: 247, startPoint y: 445, endPoint x: 239, endPoint y: 282, distance: 163.2
click at [239, 282] on div "[PERSON_NAME] nelle immagini della galleria Aggiungi immagine Collega Instagram…" at bounding box center [325, 367] width 447 height 315
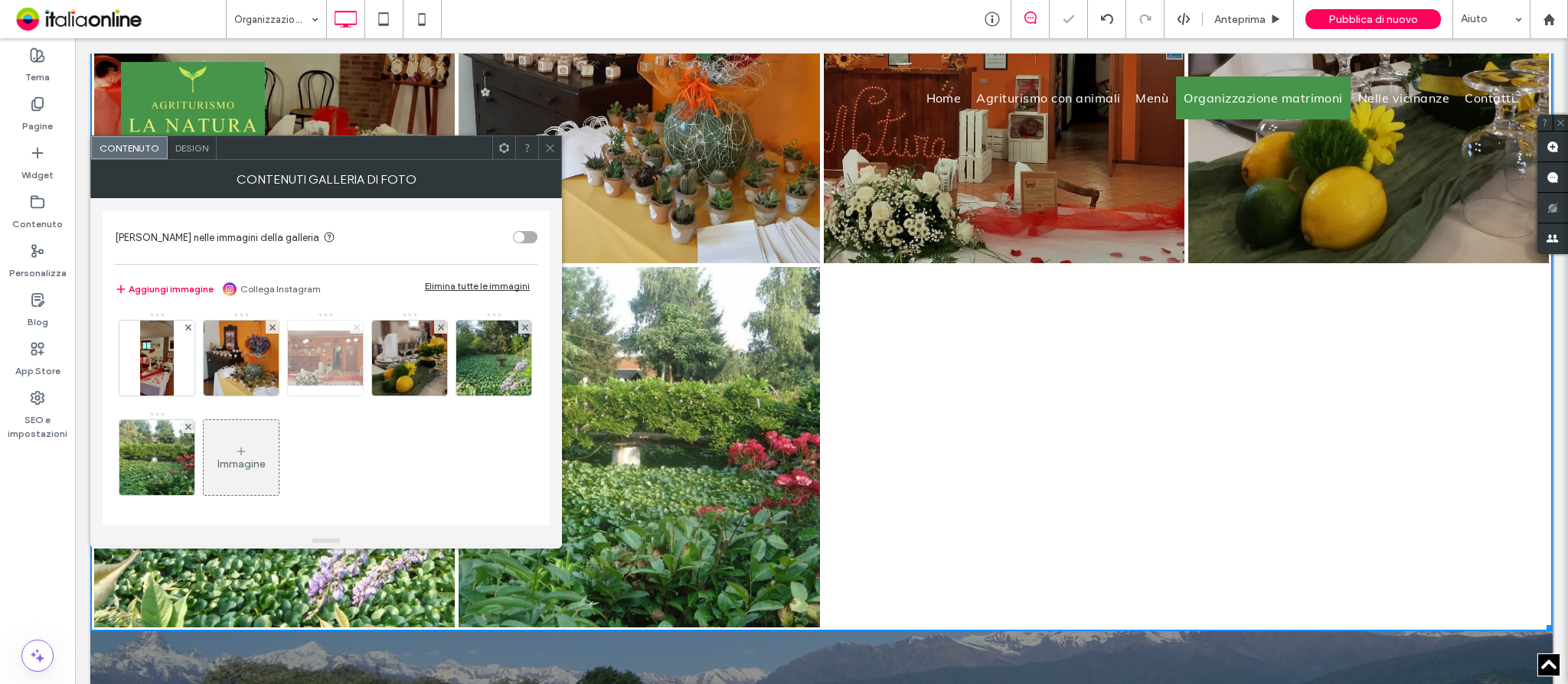
scroll to position [298, 0]
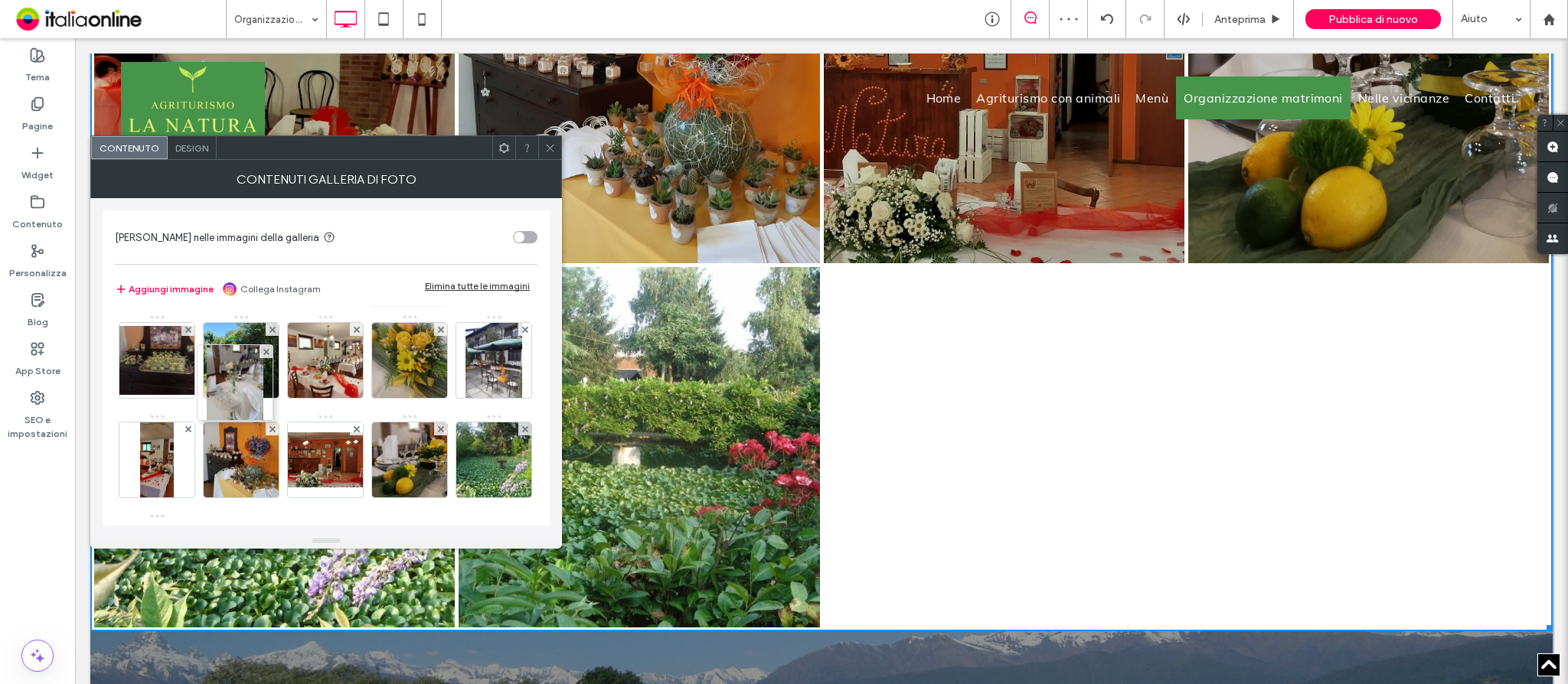
drag, startPoint x: 247, startPoint y: 457, endPoint x: 252, endPoint y: 296, distance: 161.1
click at [236, 279] on div "[PERSON_NAME] nelle immagini della galleria Aggiungi immagine Collega Instagram…" at bounding box center [325, 367] width 447 height 315
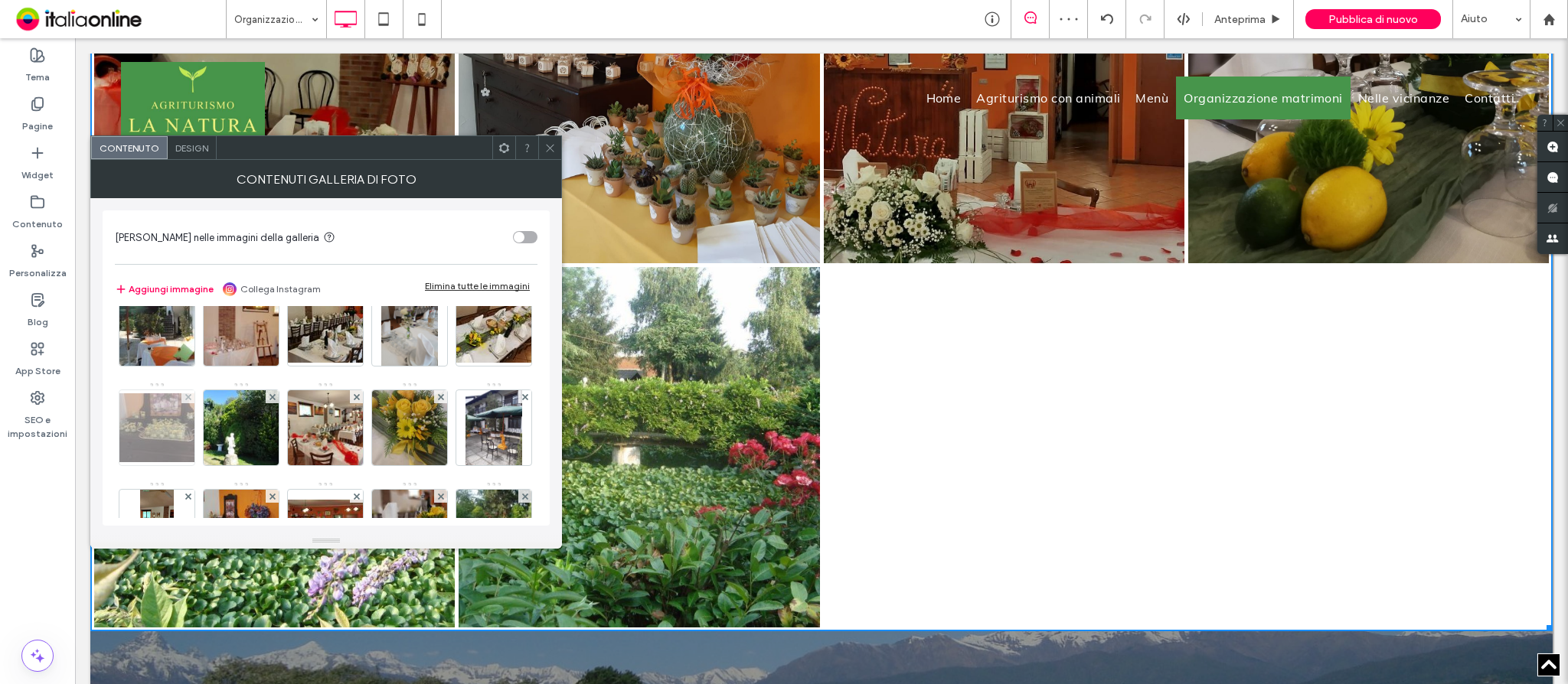
scroll to position [196, 0]
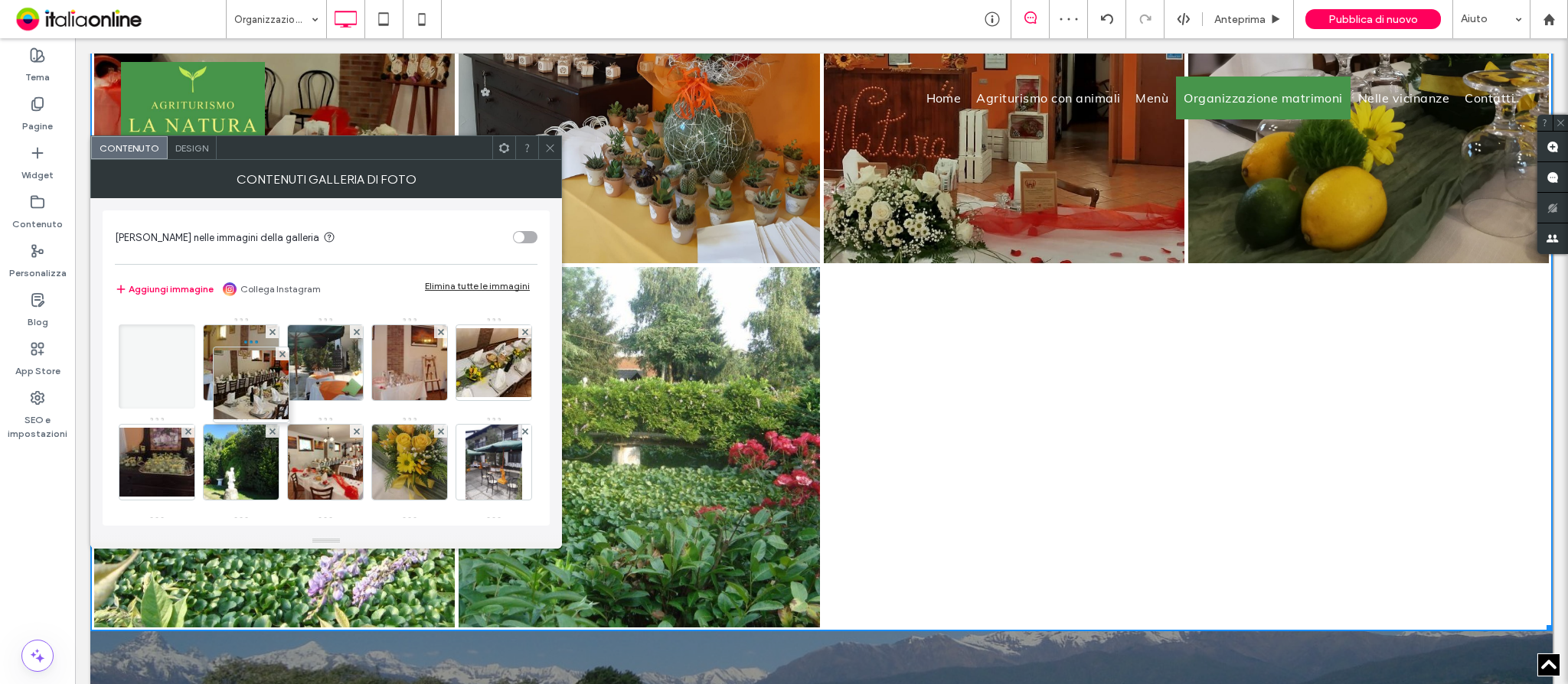
drag, startPoint x: 235, startPoint y: 449, endPoint x: 247, endPoint y: 282, distance: 167.4
click at [243, 282] on div "[PERSON_NAME] nelle immagini della galleria Aggiungi immagine Collega Instagram…" at bounding box center [325, 367] width 447 height 315
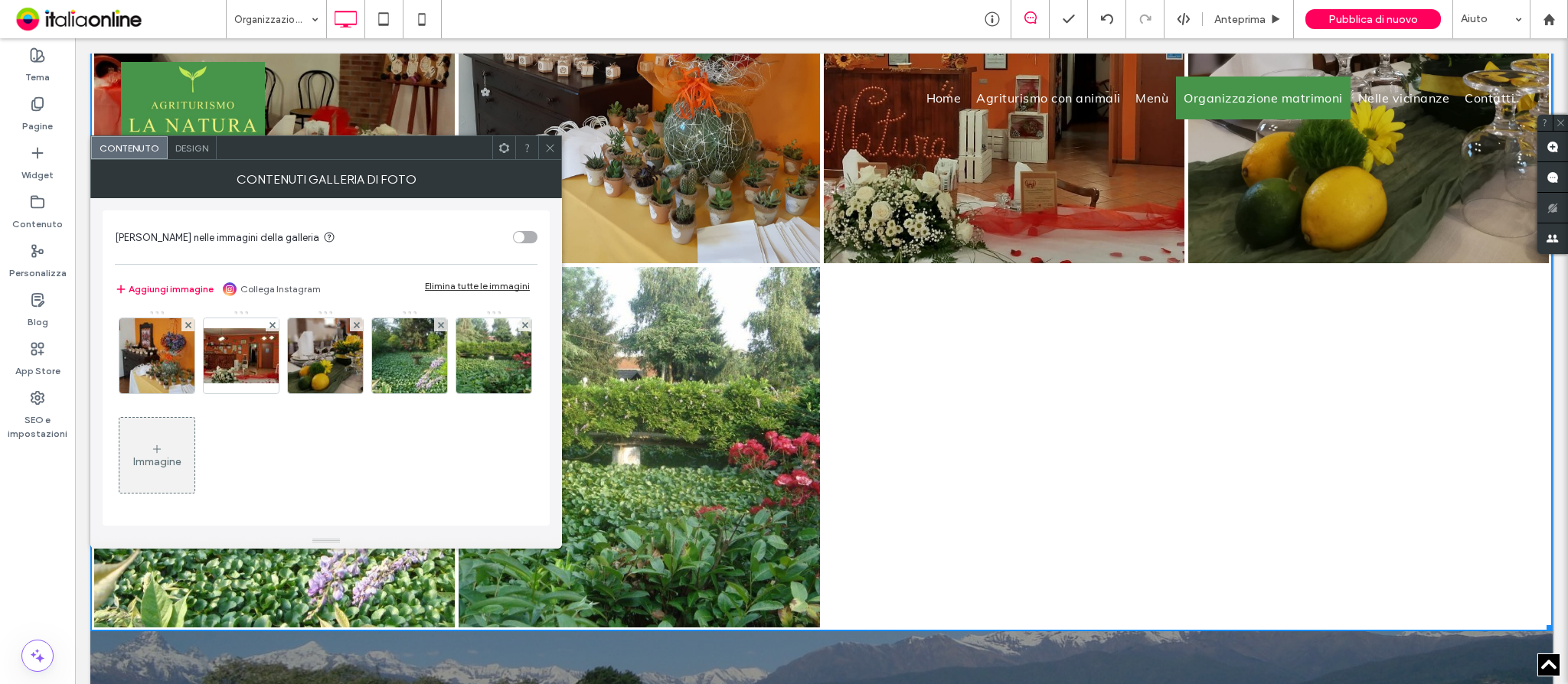
scroll to position [502, 0]
click at [194, 452] on div "Immagine" at bounding box center [157, 454] width 75 height 72
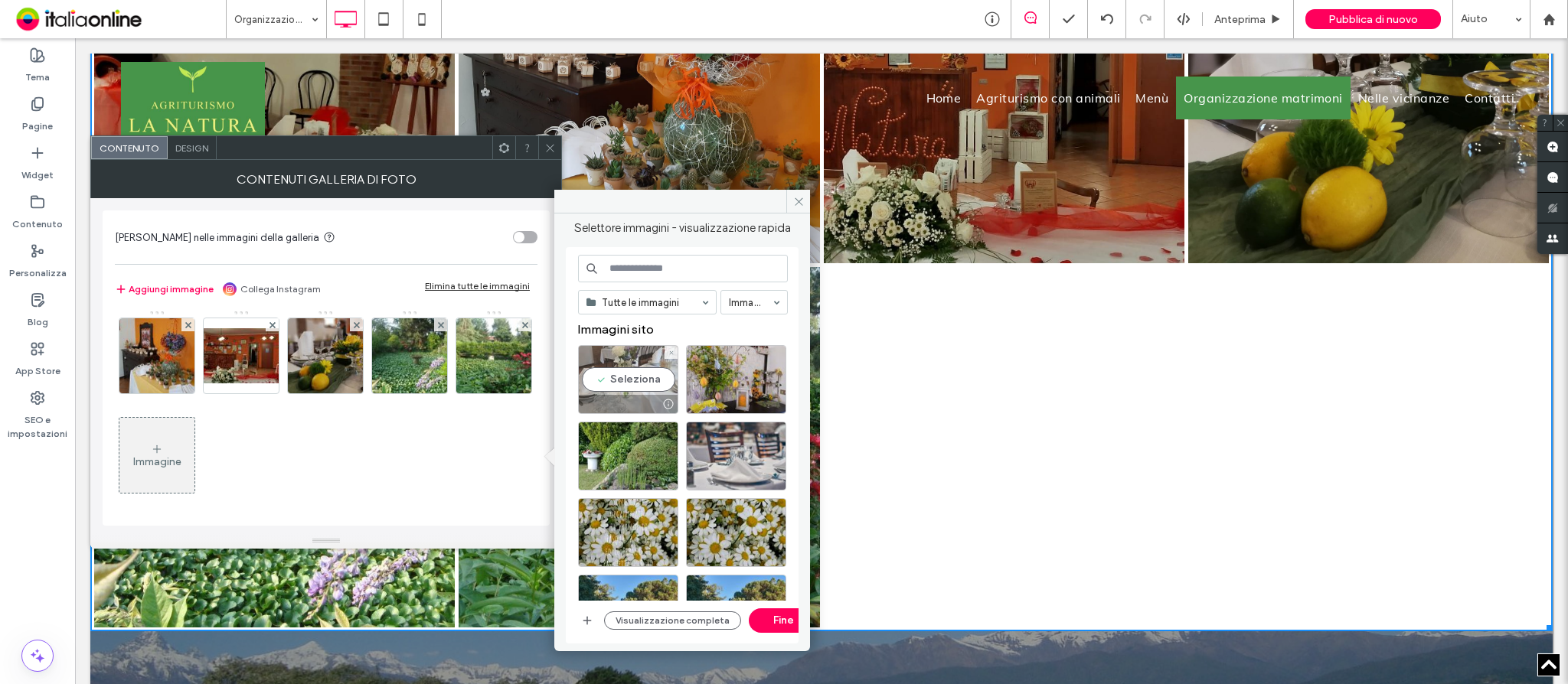
click at [634, 372] on div "Seleziona" at bounding box center [628, 380] width 101 height 69
click at [769, 626] on button "Fine" at bounding box center [783, 621] width 69 height 25
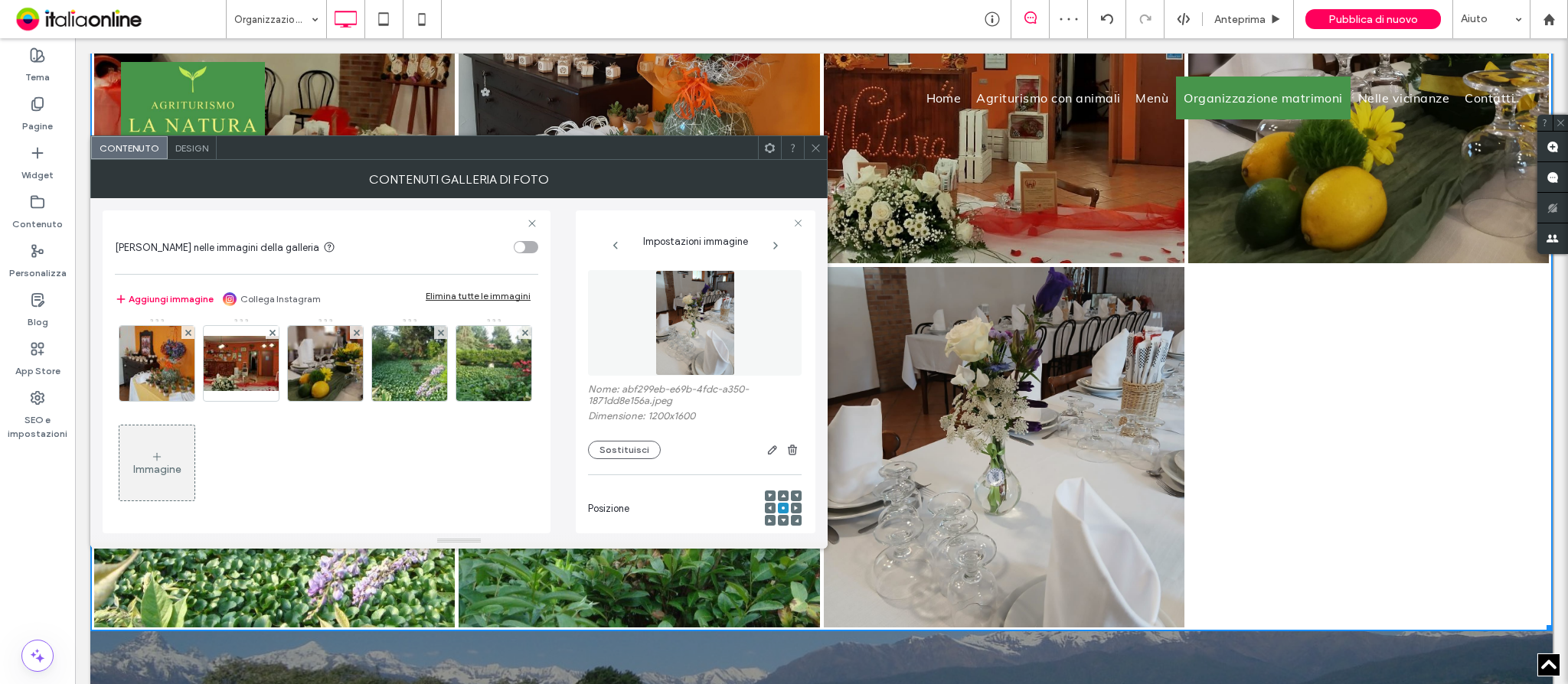
click at [812, 151] on use at bounding box center [816, 147] width 8 height 8
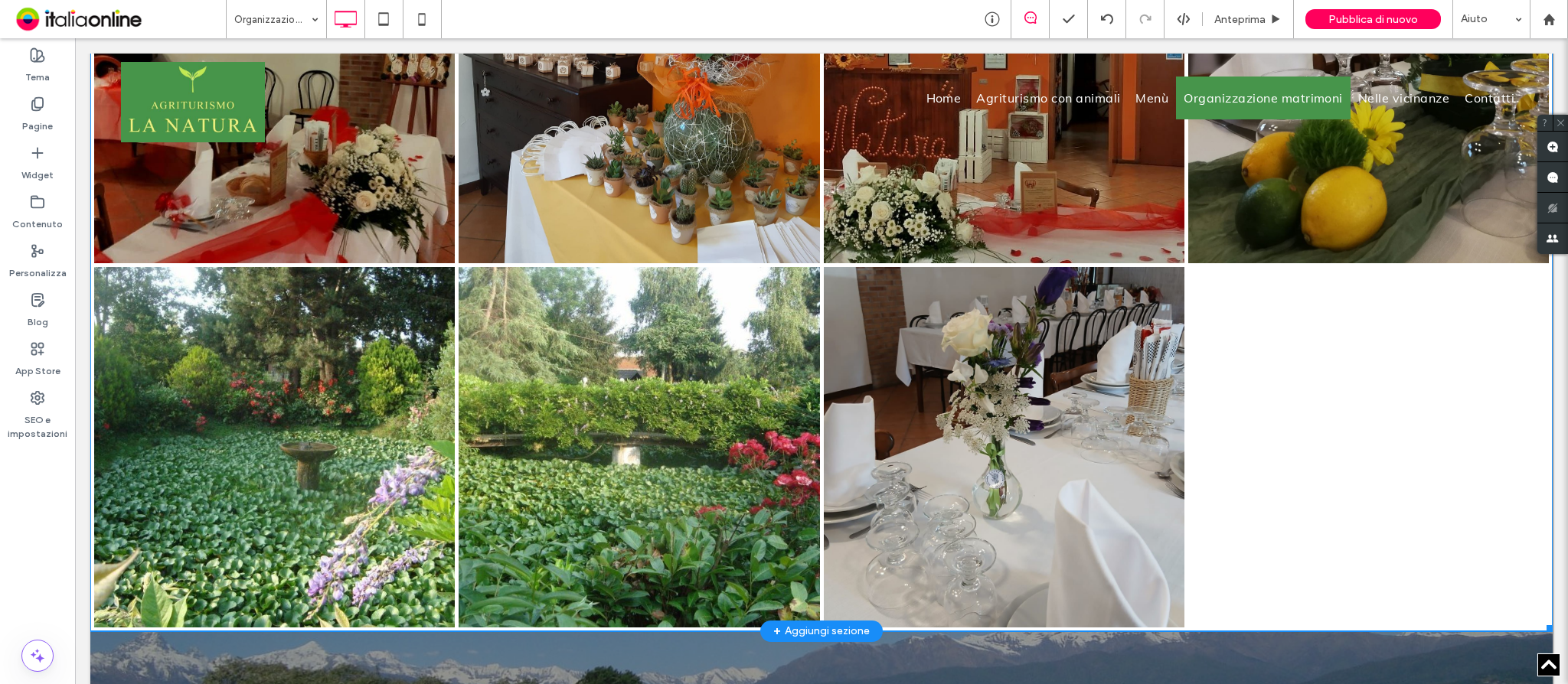
click at [1034, 445] on link at bounding box center [1003, 447] width 383 height 383
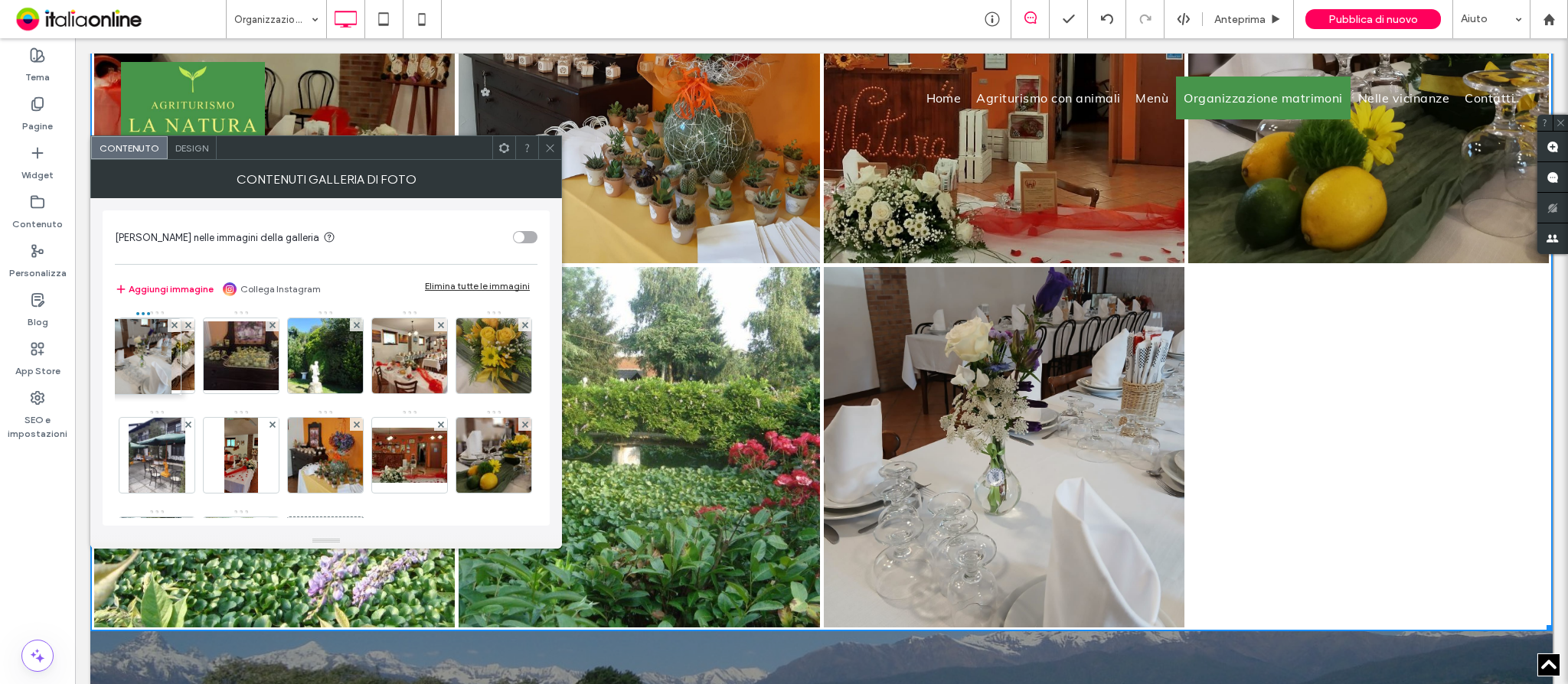
scroll to position [203, 0]
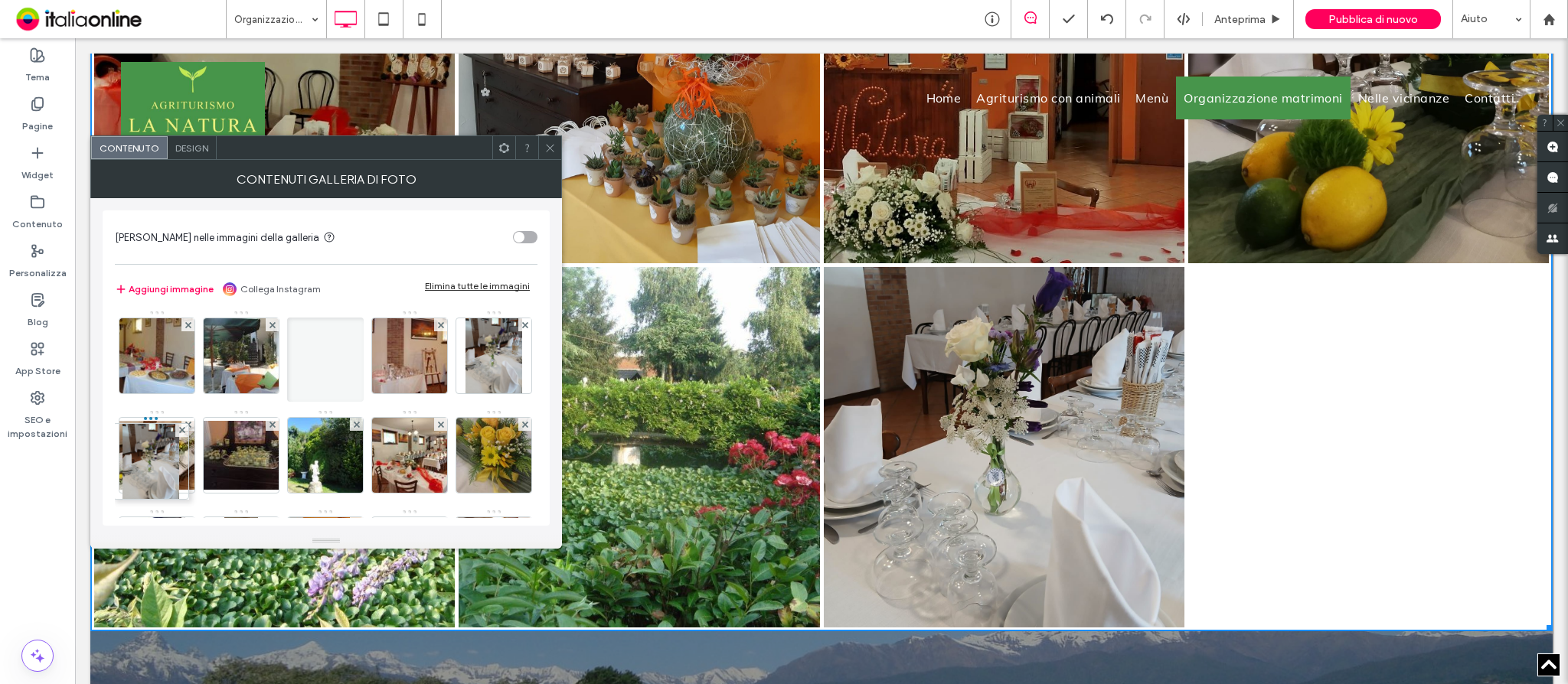
drag, startPoint x: 327, startPoint y: 462, endPoint x: 159, endPoint y: 388, distance: 183.6
click at [159, 388] on div "Immagine" at bounding box center [325, 409] width 421 height 597
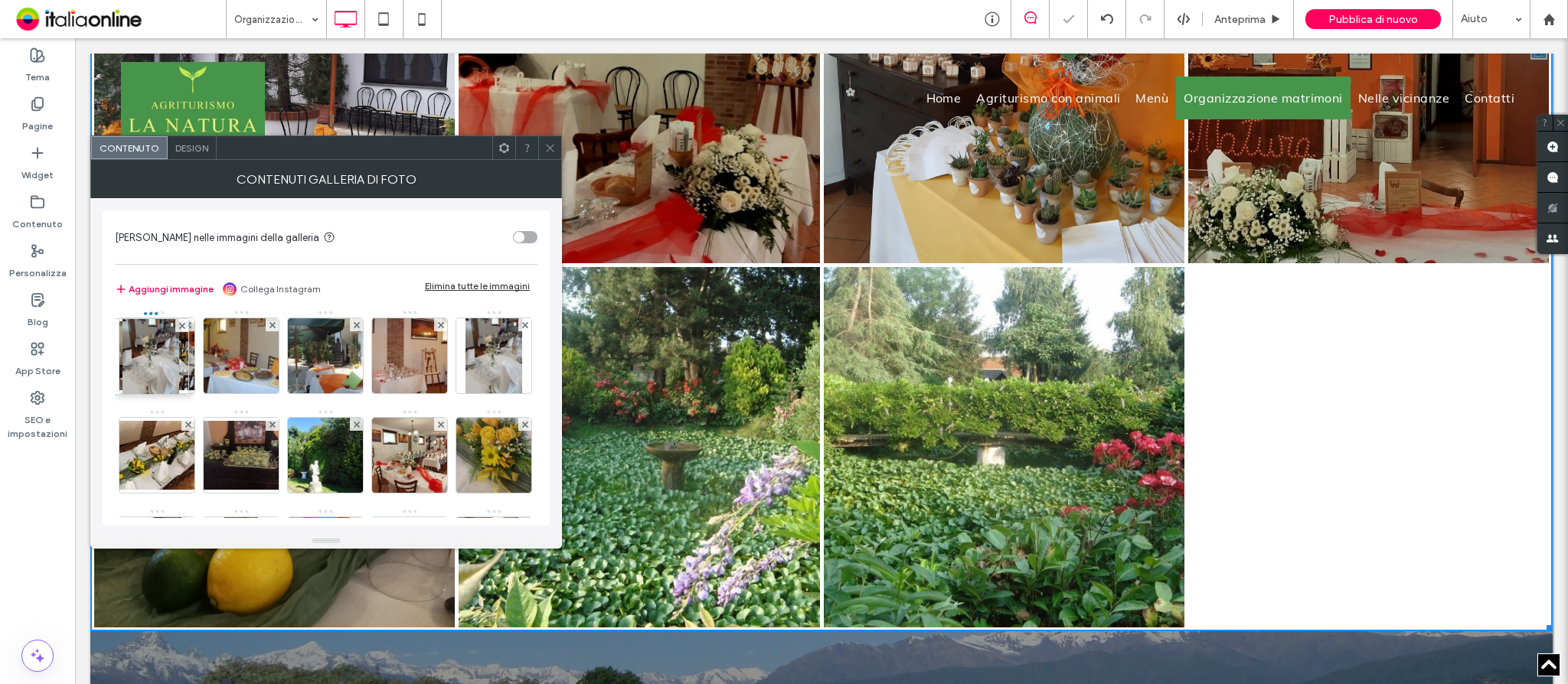
scroll to position [103, 0]
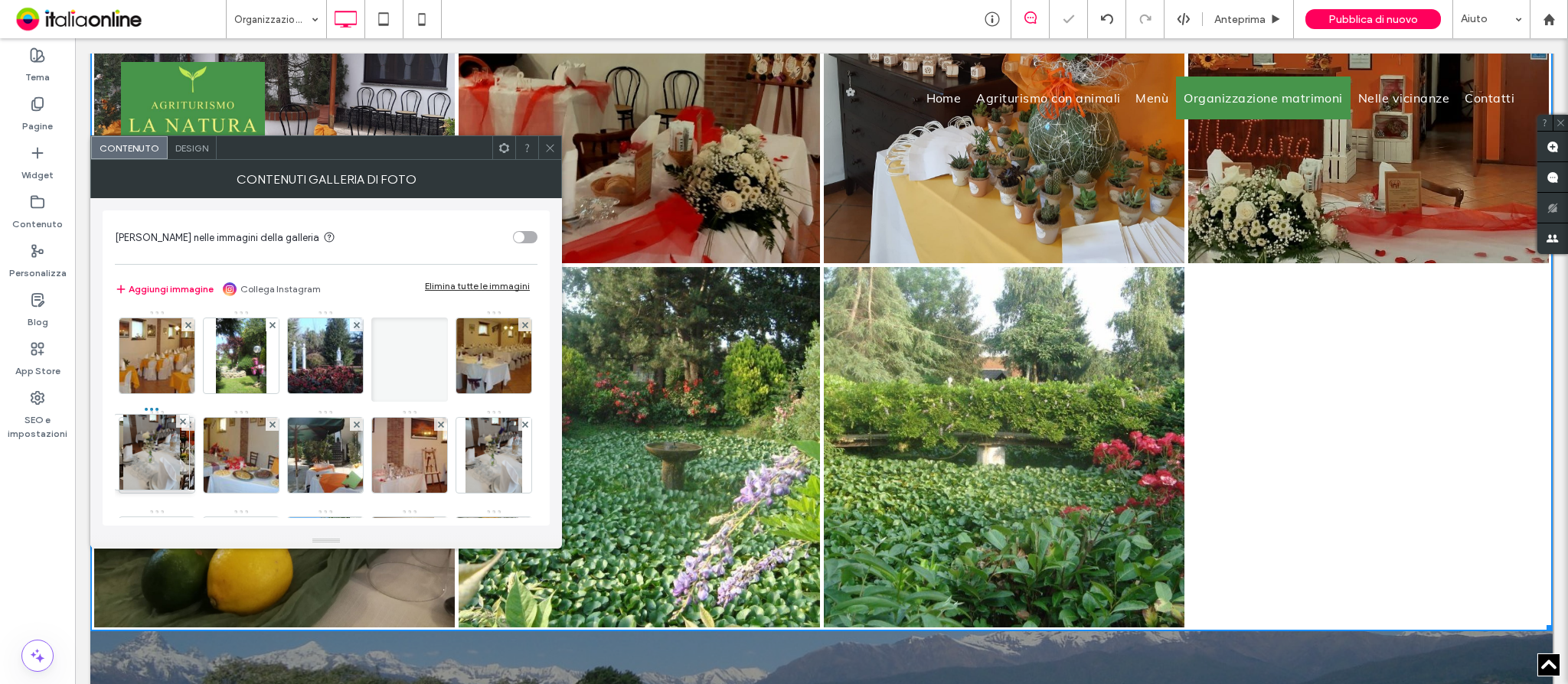
drag, startPoint x: 159, startPoint y: 462, endPoint x: 146, endPoint y: 322, distance: 140.6
click at [146, 322] on div "Immagine" at bounding box center [325, 509] width 421 height 597
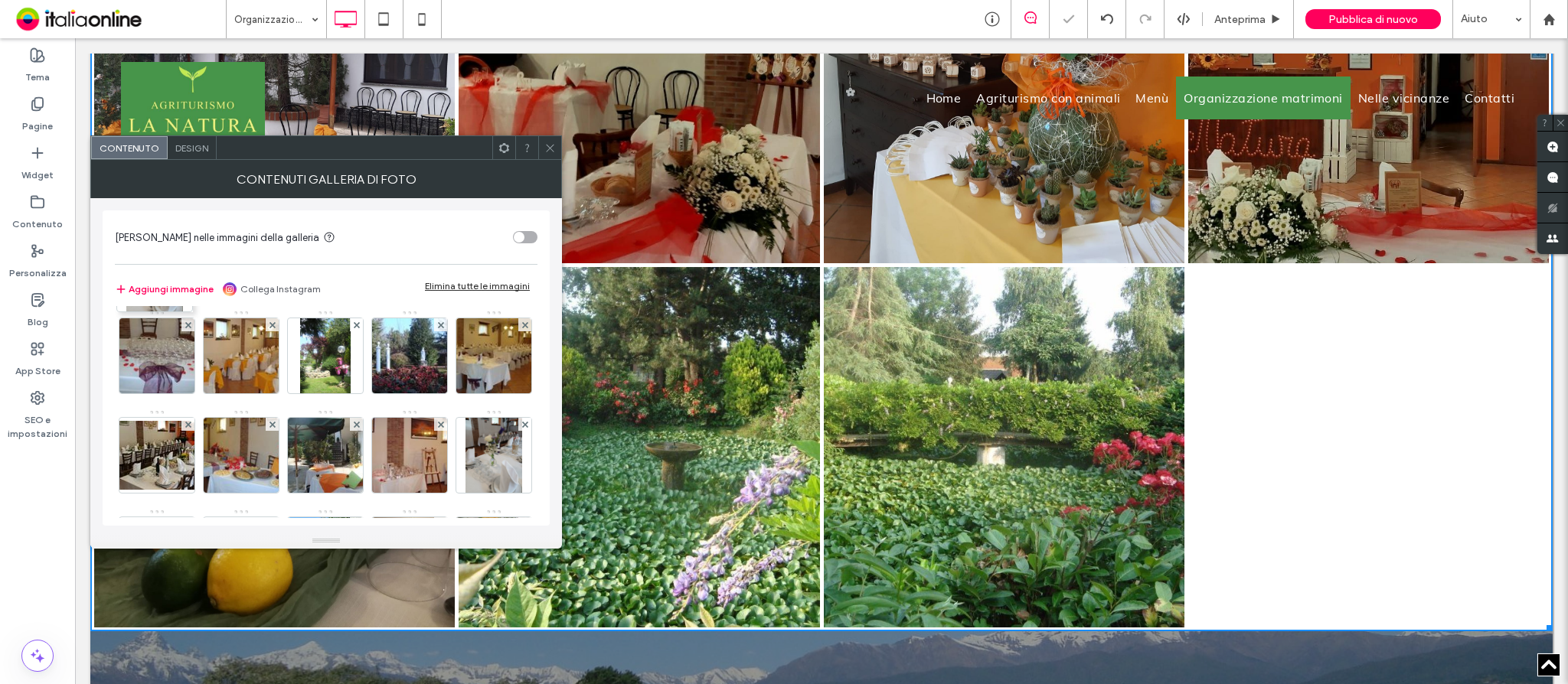
scroll to position [0, 0]
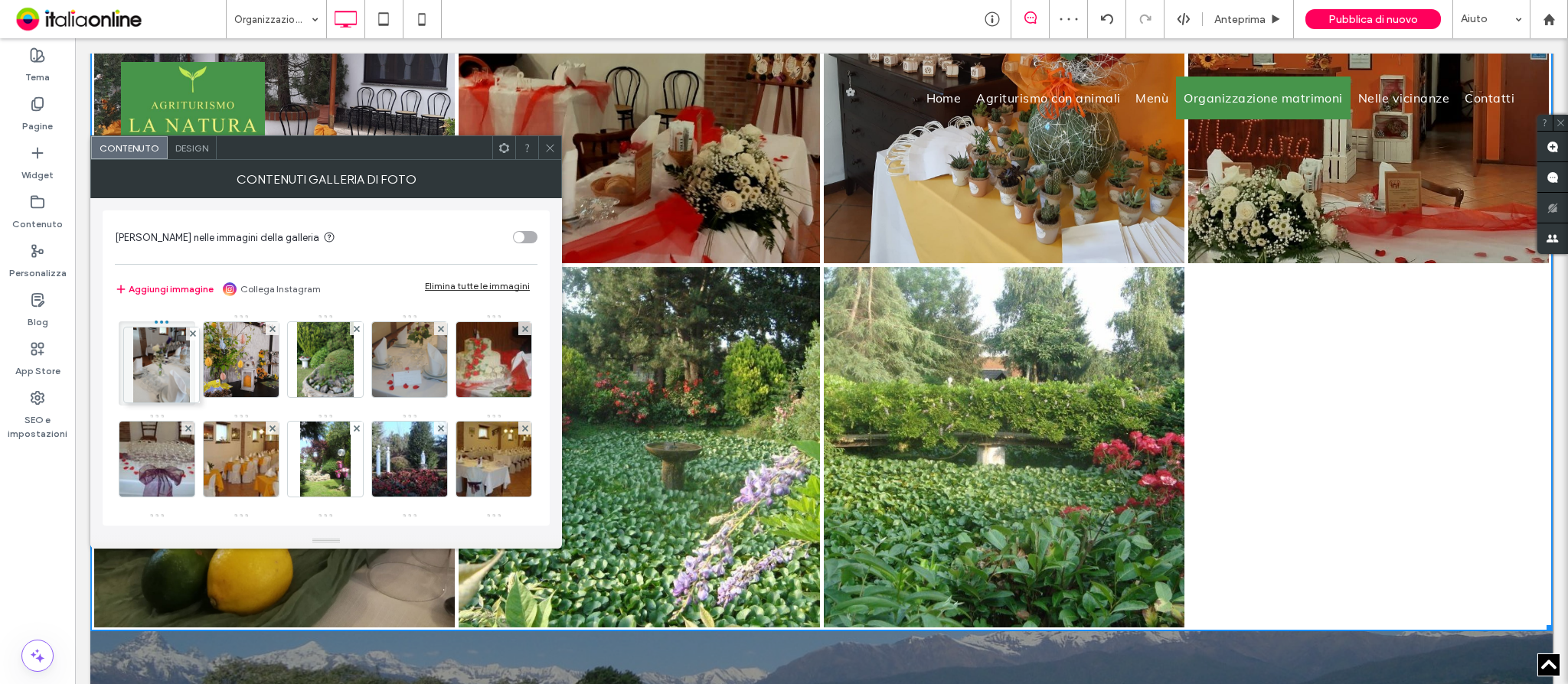
drag, startPoint x: 167, startPoint y: 456, endPoint x: 165, endPoint y: 270, distance: 186.0
click at [165, 270] on div "[PERSON_NAME] nelle immagini della galleria Aggiungi immagine Collega Instagram…" at bounding box center [325, 367] width 447 height 315
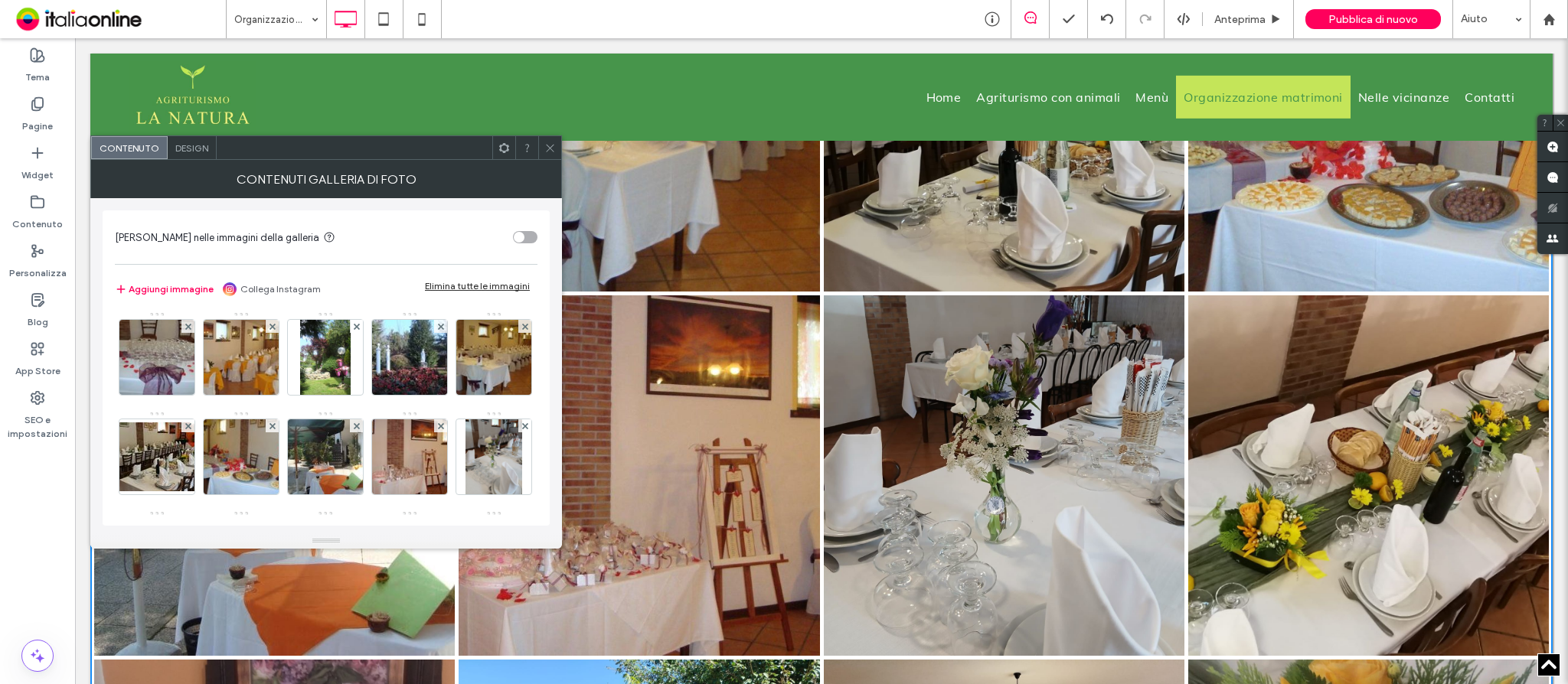
scroll to position [204, 0]
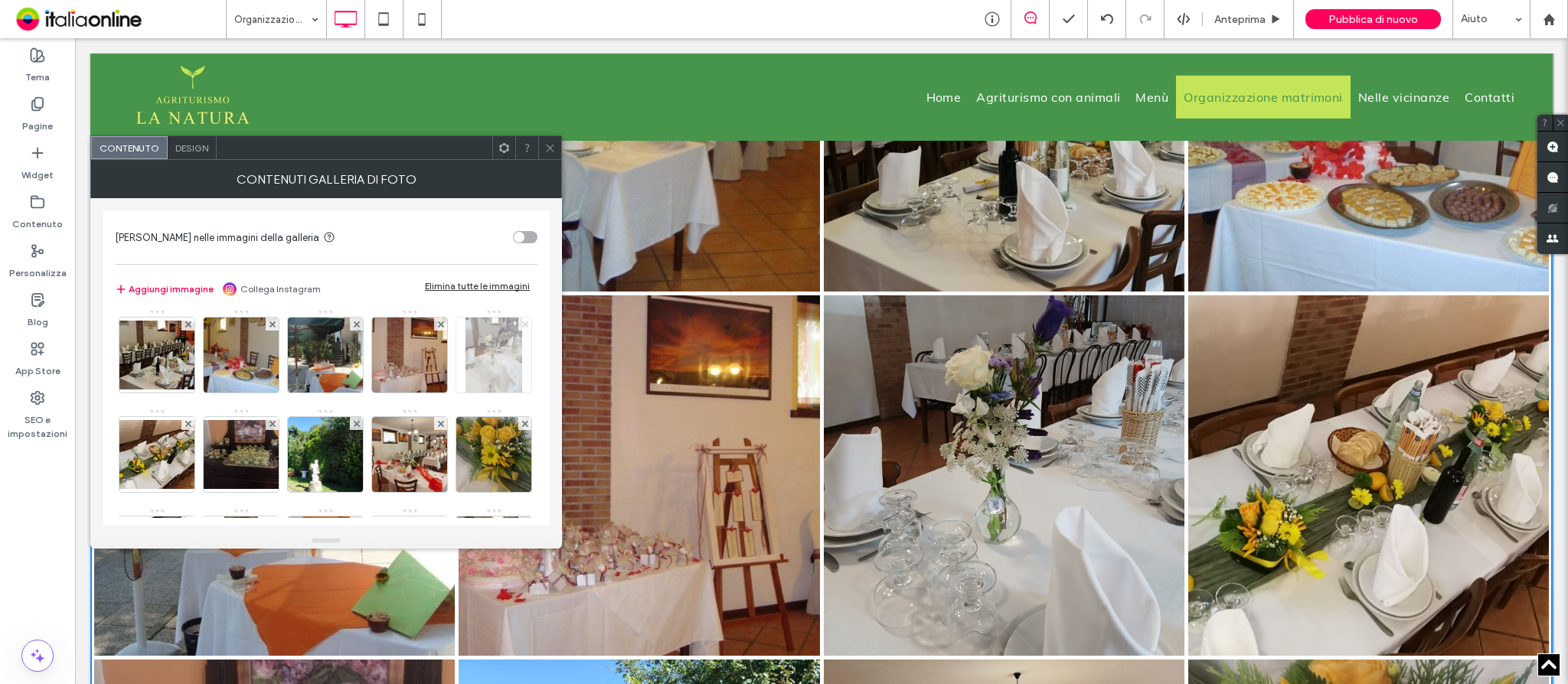
click at [522, 327] on icon at bounding box center [525, 324] width 6 height 6
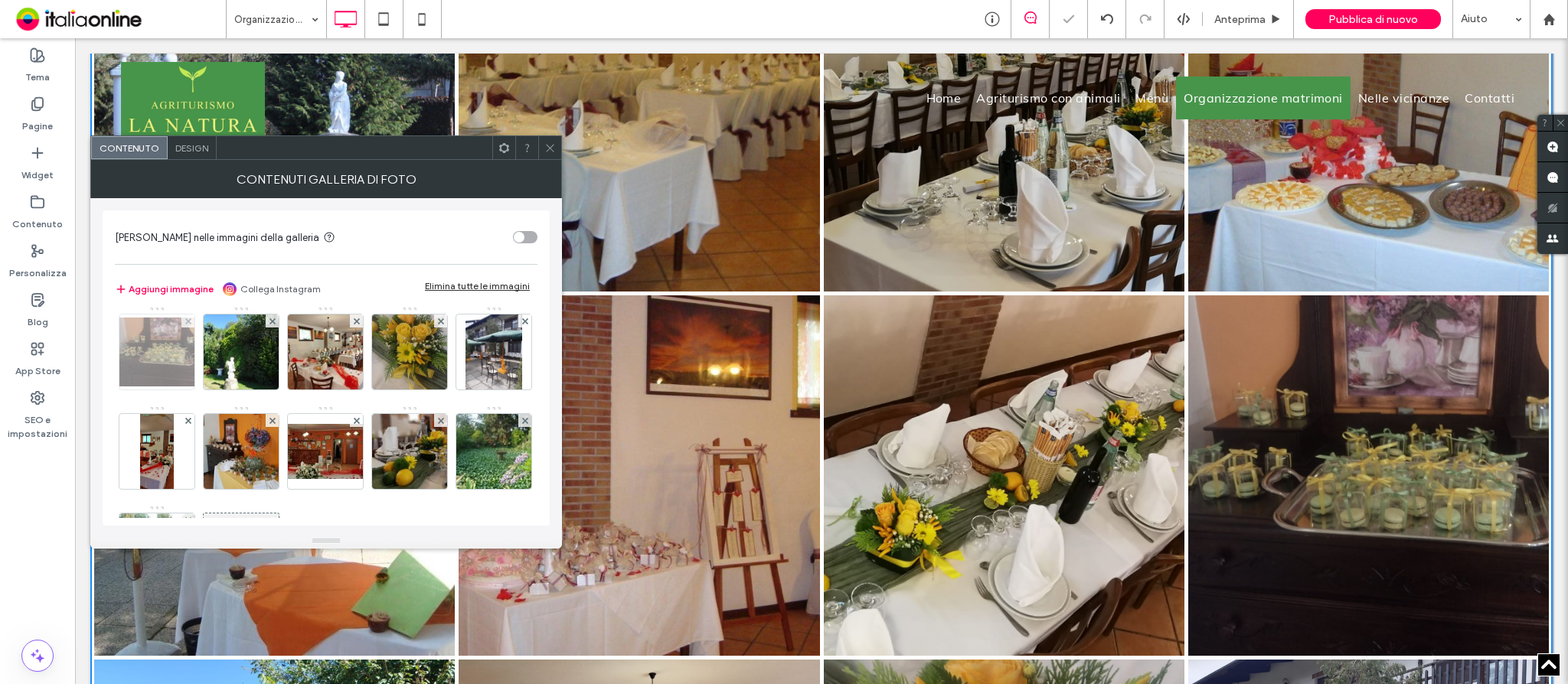
scroll to position [502, 0]
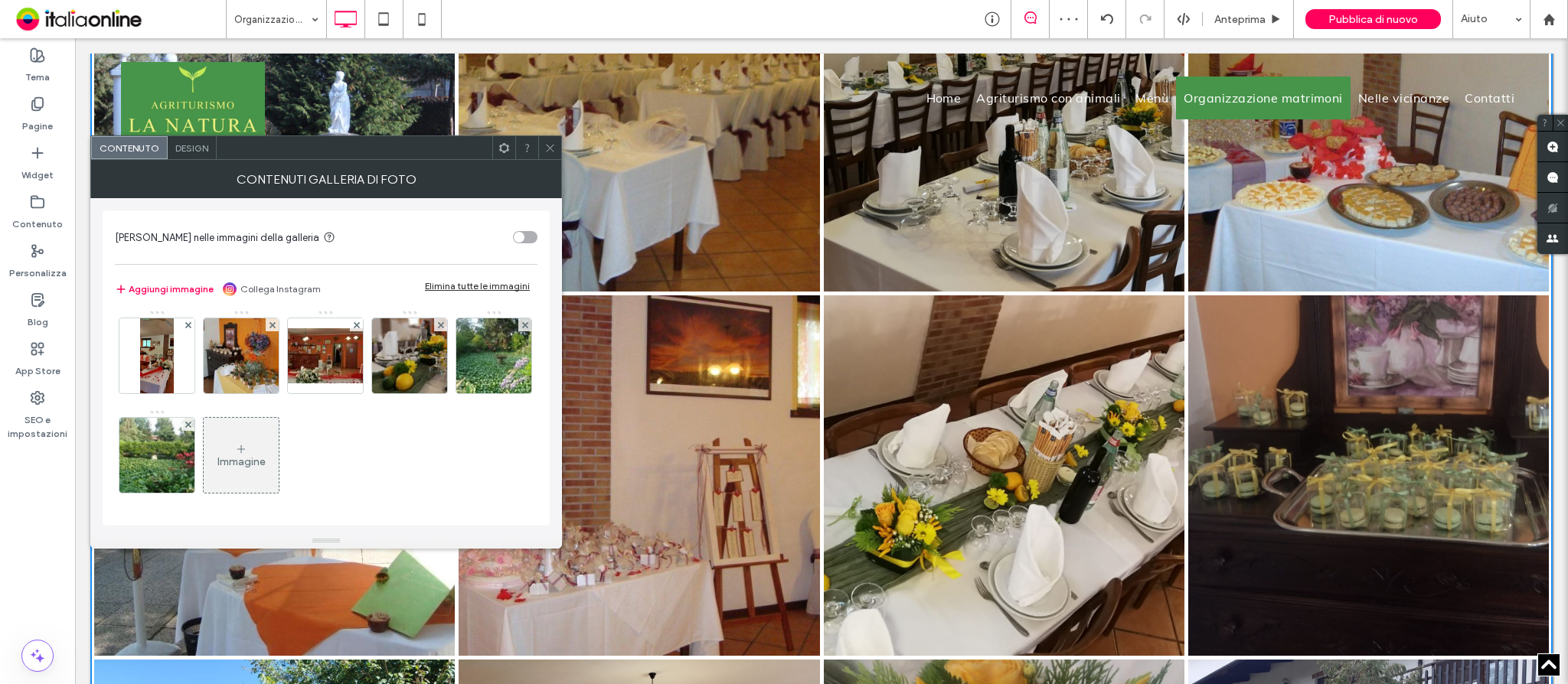
click at [279, 445] on div "Immagine" at bounding box center [241, 454] width 75 height 72
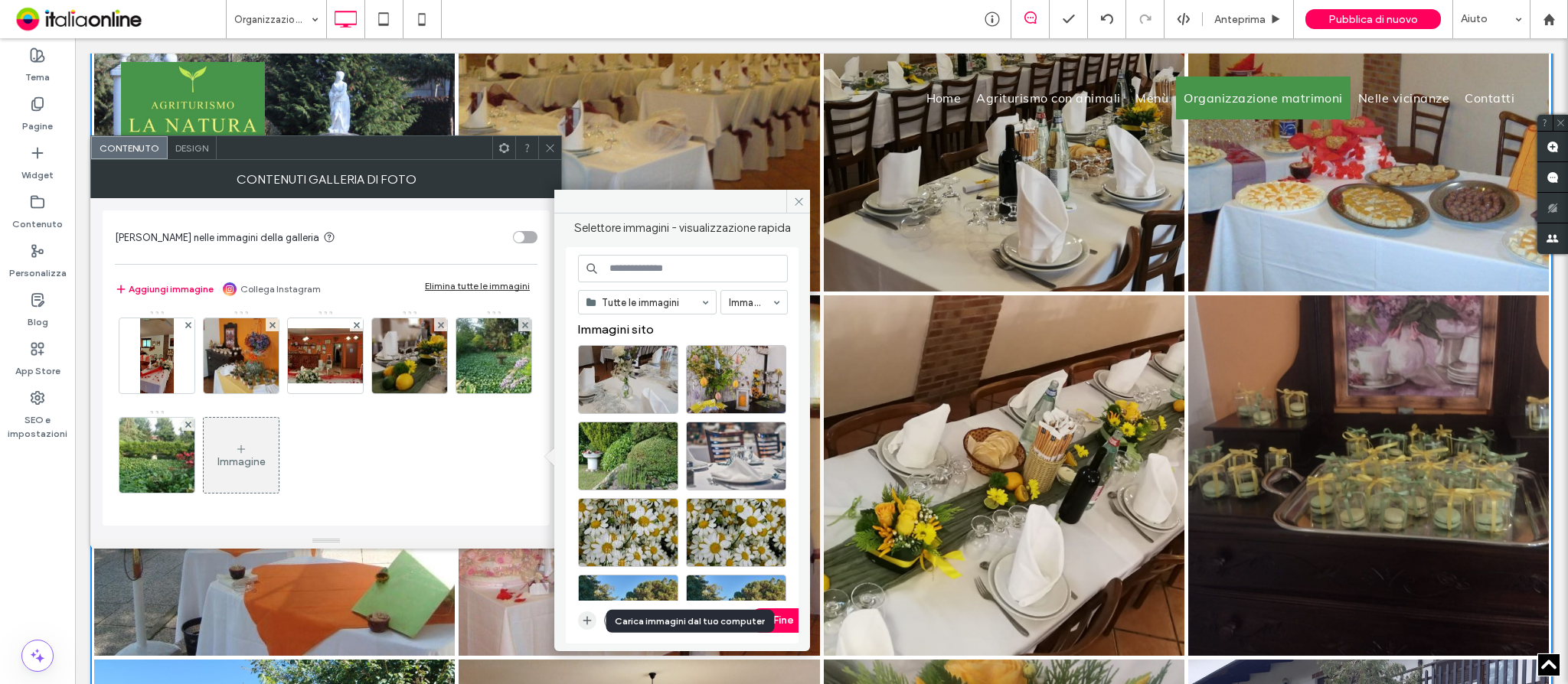
click at [589, 618] on icon "button" at bounding box center [587, 620] width 12 height 12
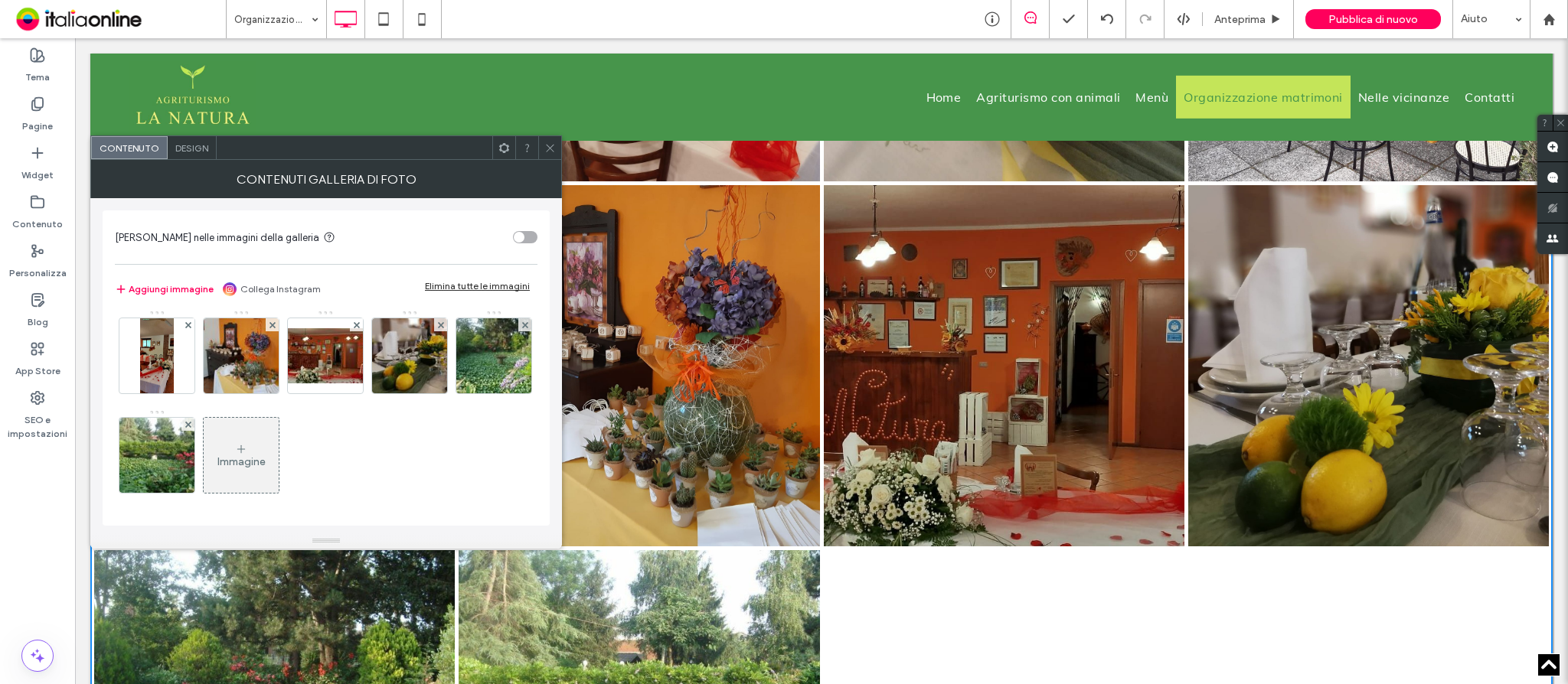
scroll to position [2652, 0]
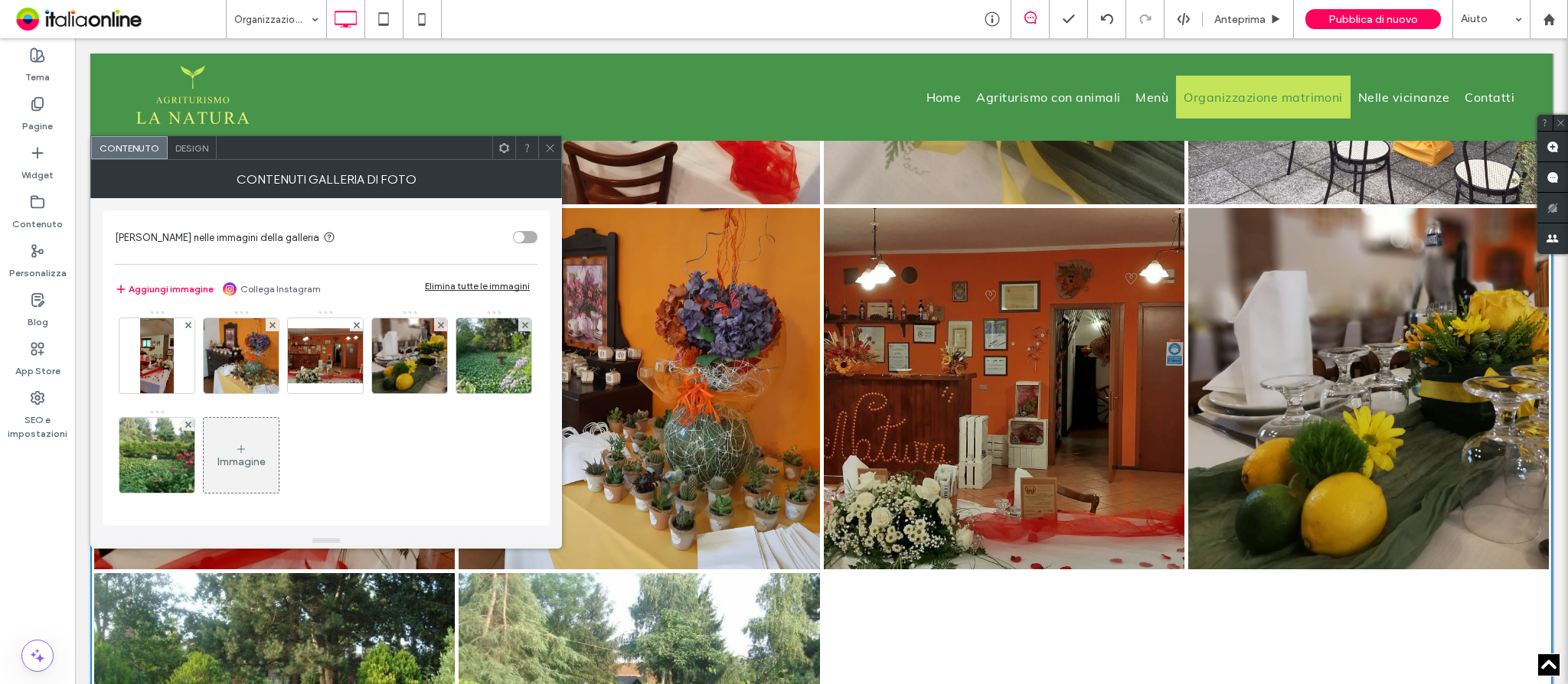
click at [279, 470] on div "Immagine" at bounding box center [241, 454] width 75 height 72
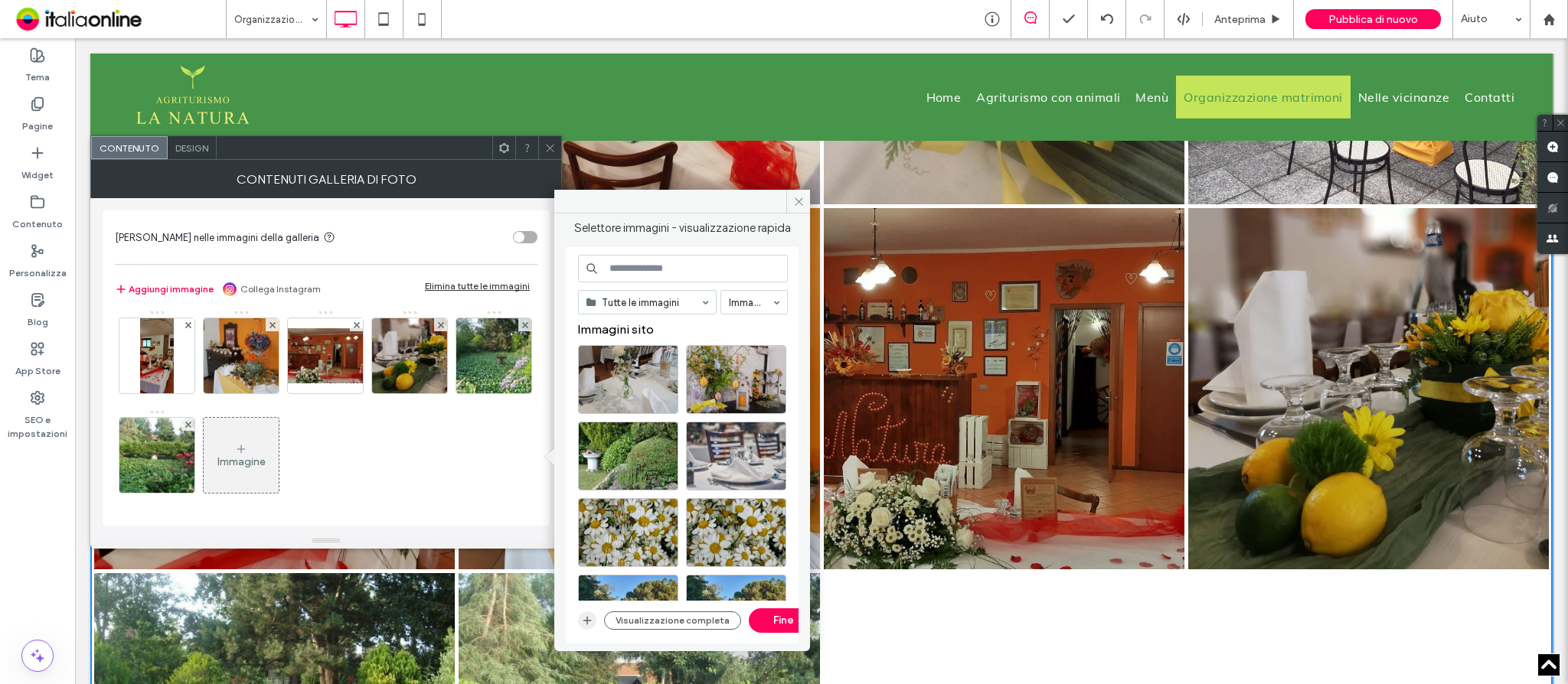
click at [586, 622] on icon "button" at bounding box center [587, 620] width 12 height 12
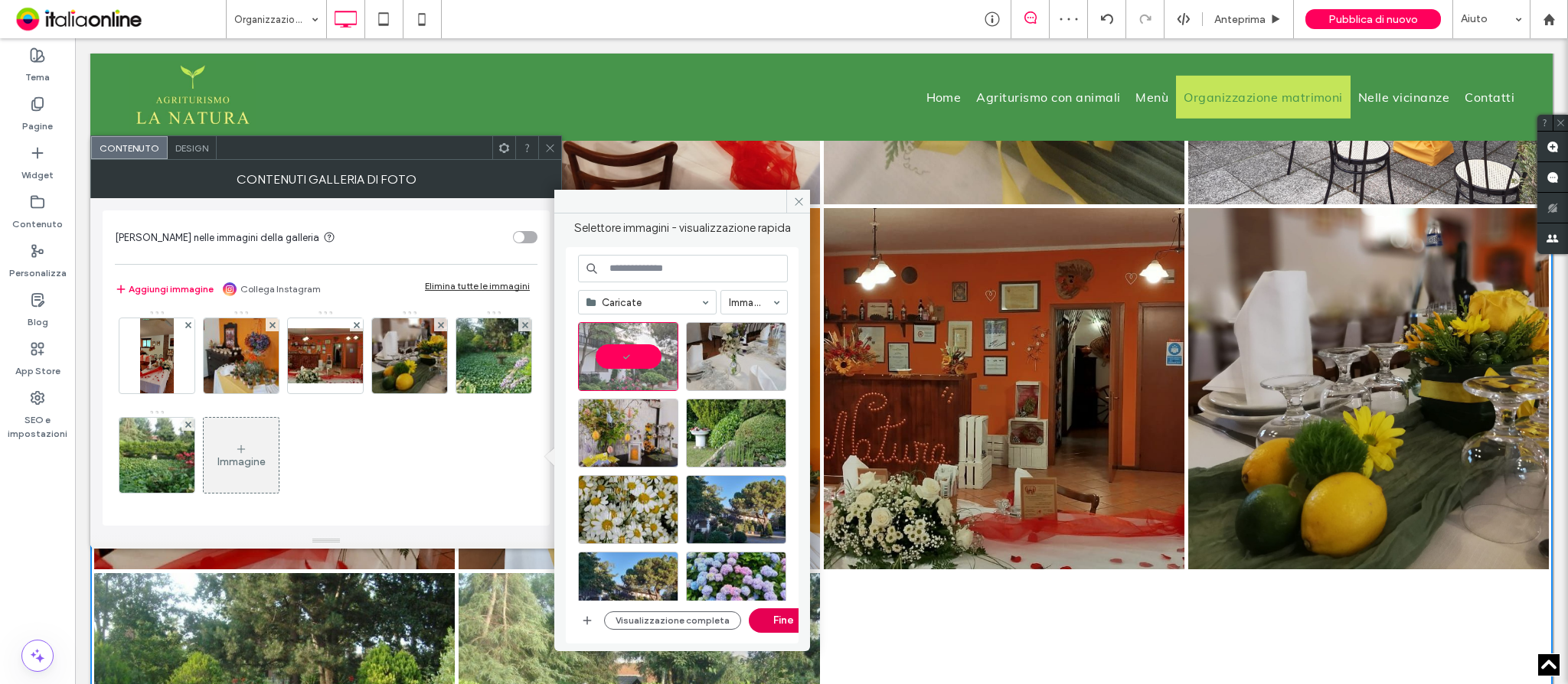
click at [772, 625] on button "Fine" at bounding box center [783, 621] width 69 height 25
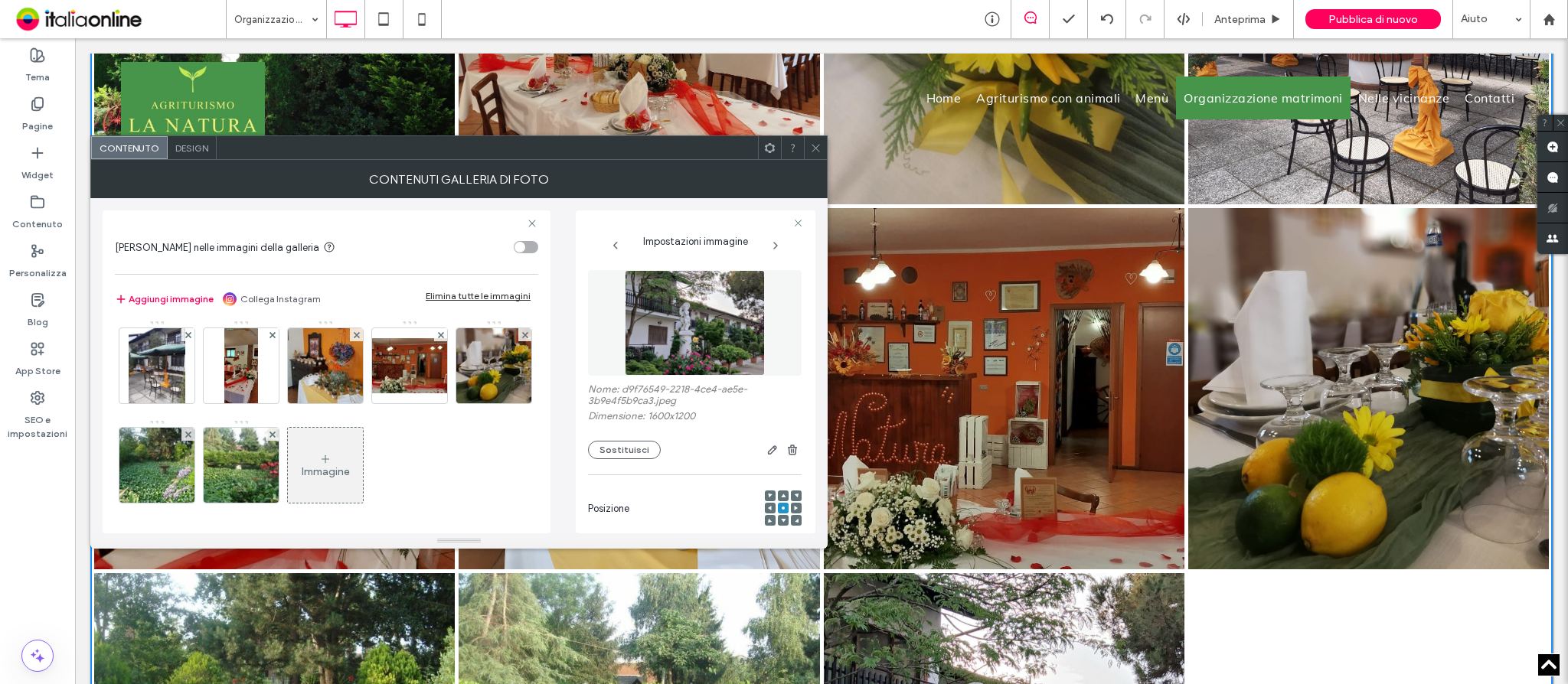
scroll to position [302, 0]
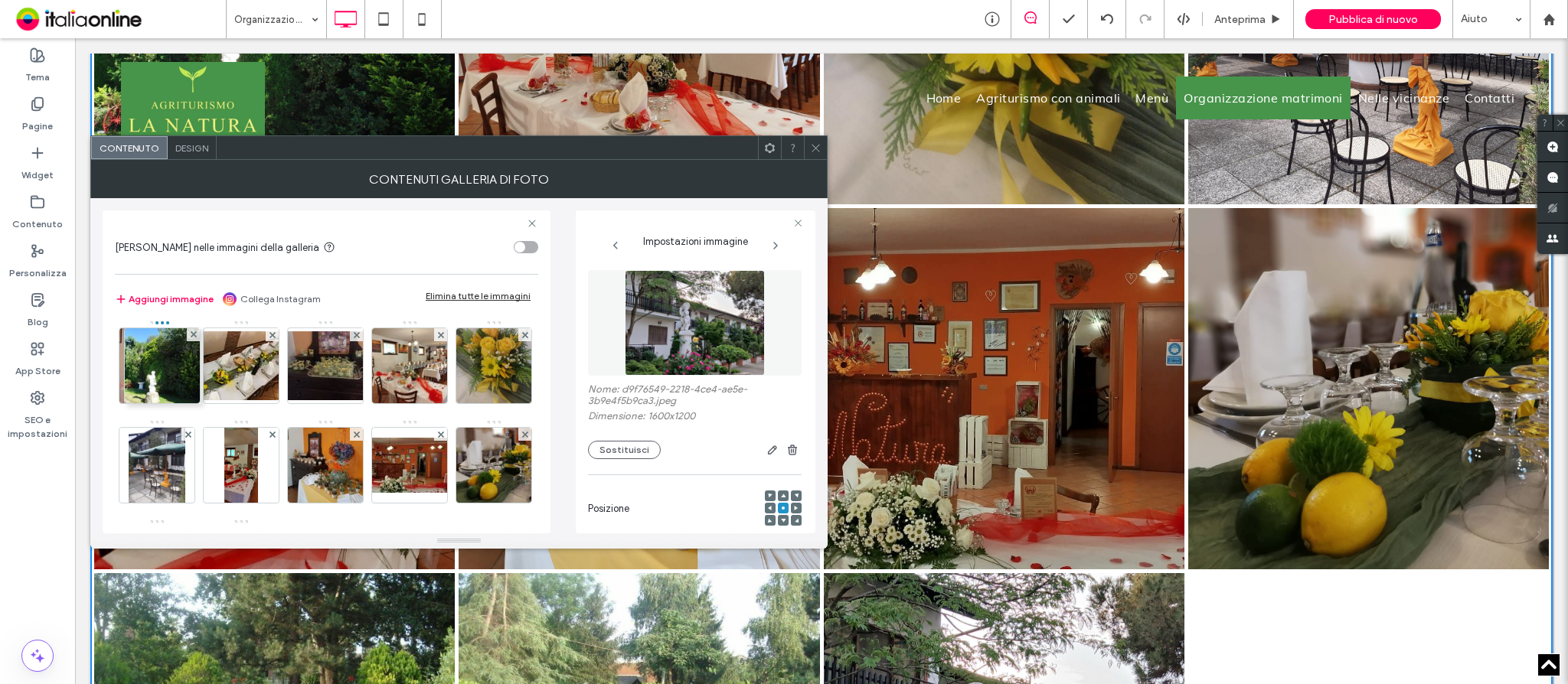
drag, startPoint x: 335, startPoint y: 472, endPoint x: 163, endPoint y: 391, distance: 190.1
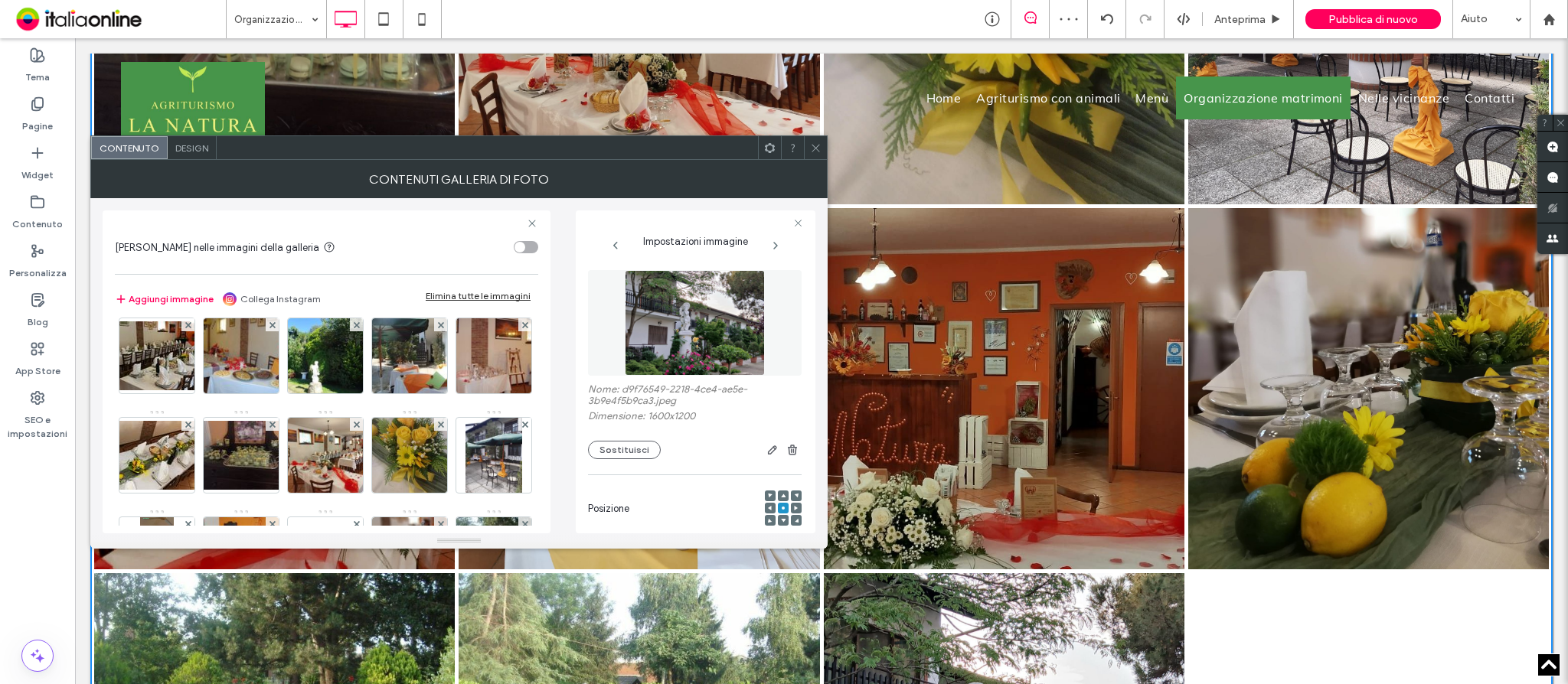
scroll to position [0, 0]
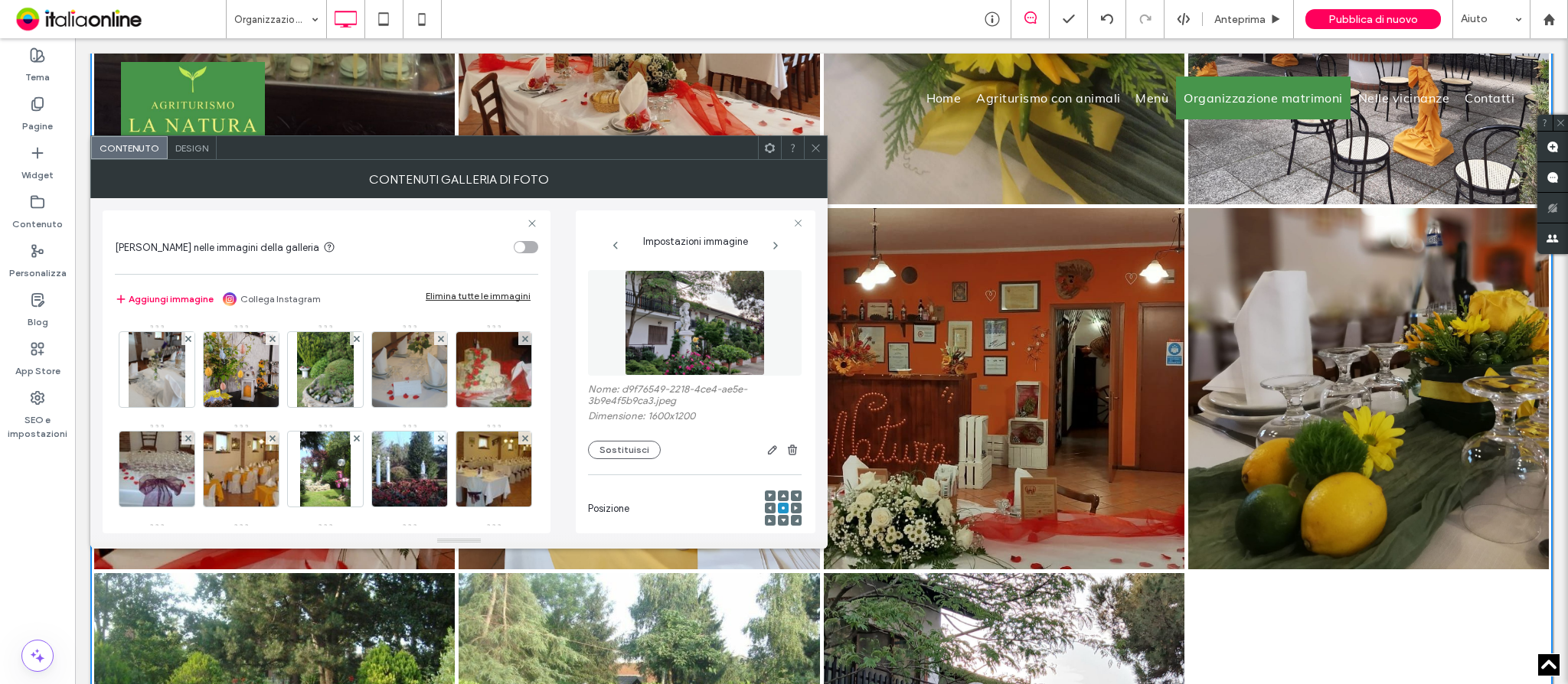
click at [815, 151] on icon at bounding box center [816, 148] width 11 height 11
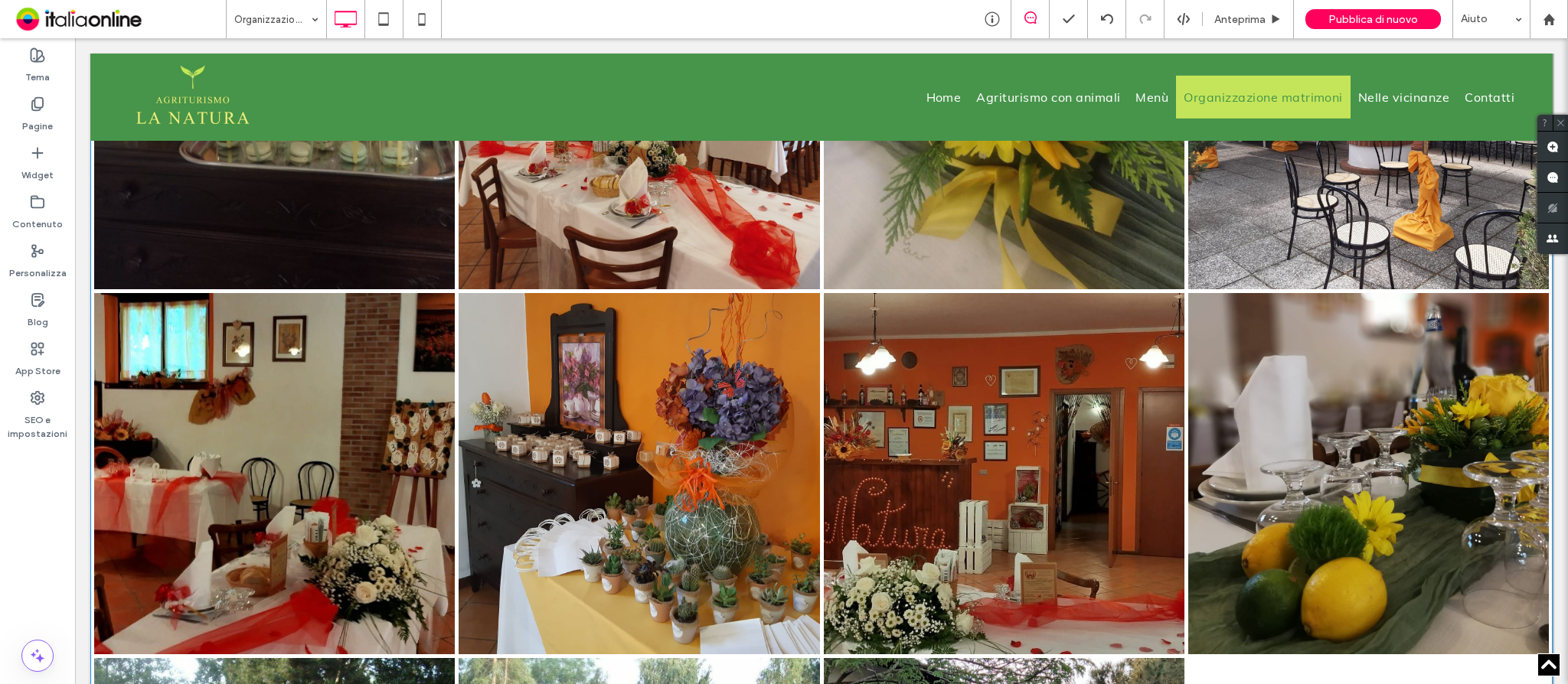
scroll to position [2448, 0]
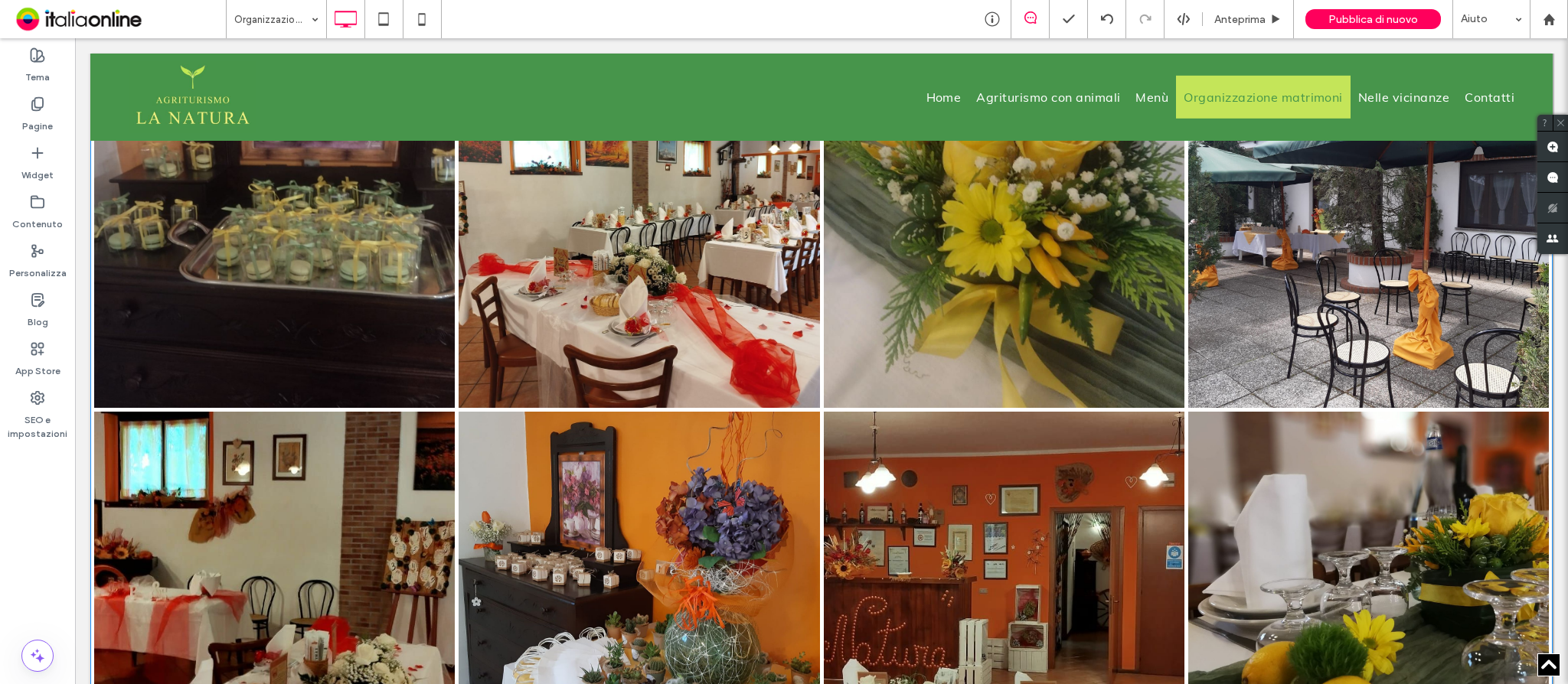
click at [536, 426] on link at bounding box center [639, 592] width 383 height 383
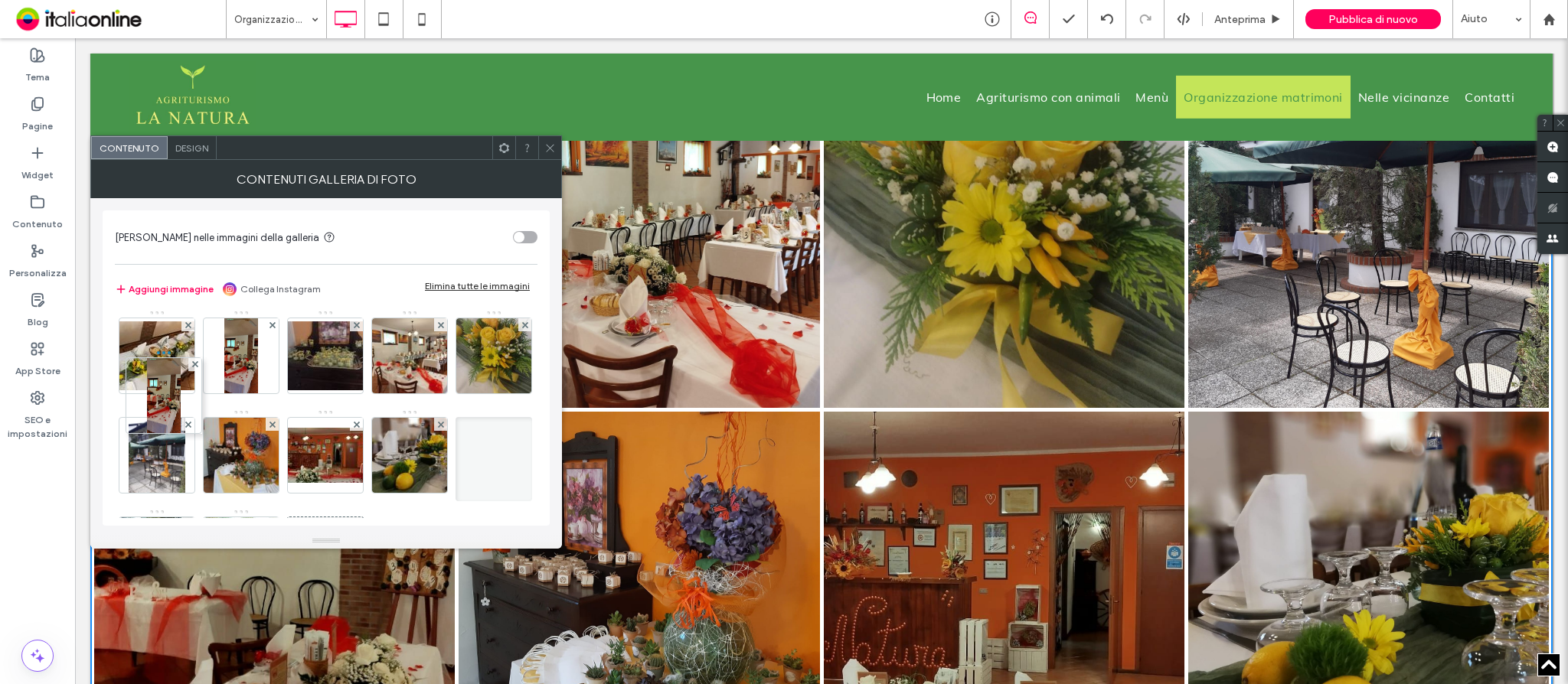
scroll to position [203, 0]
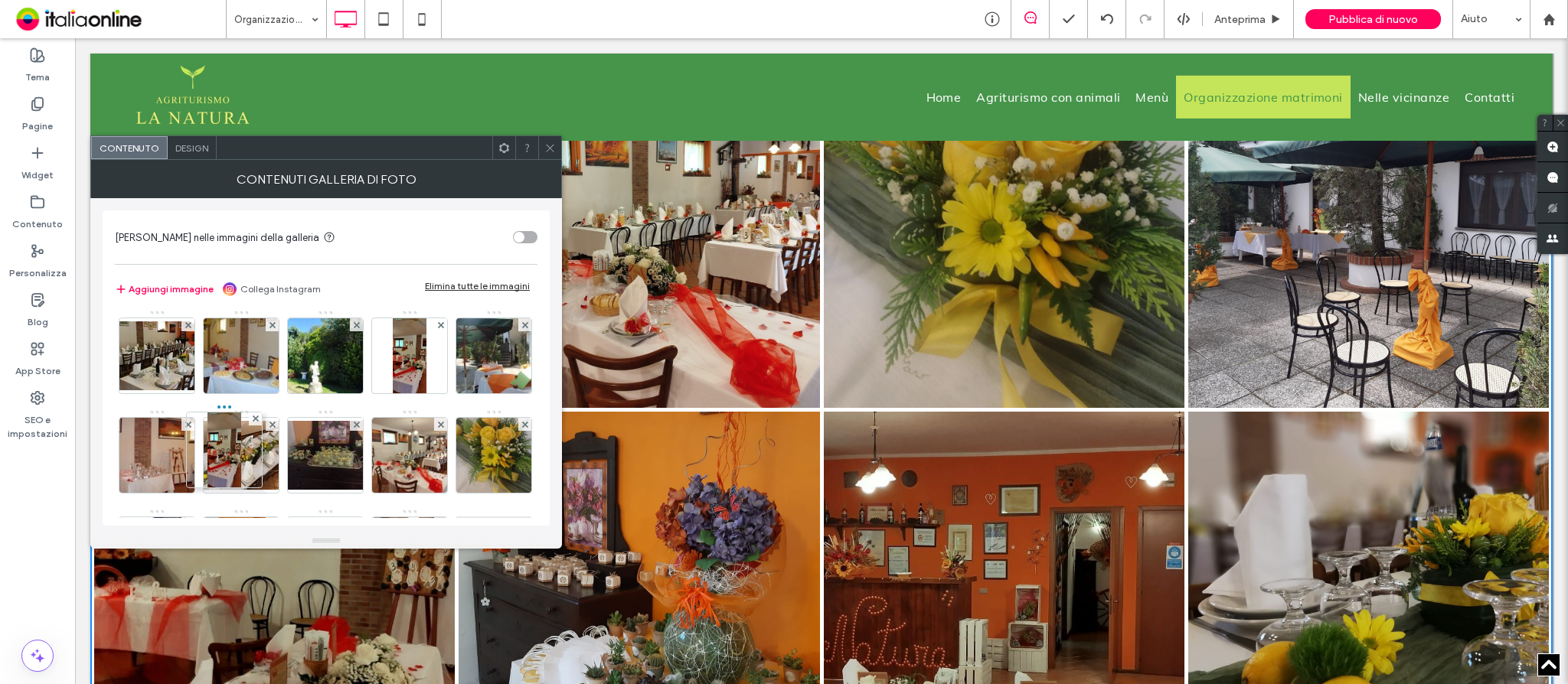
drag, startPoint x: 334, startPoint y: 458, endPoint x: 249, endPoint y: 398, distance: 104.0
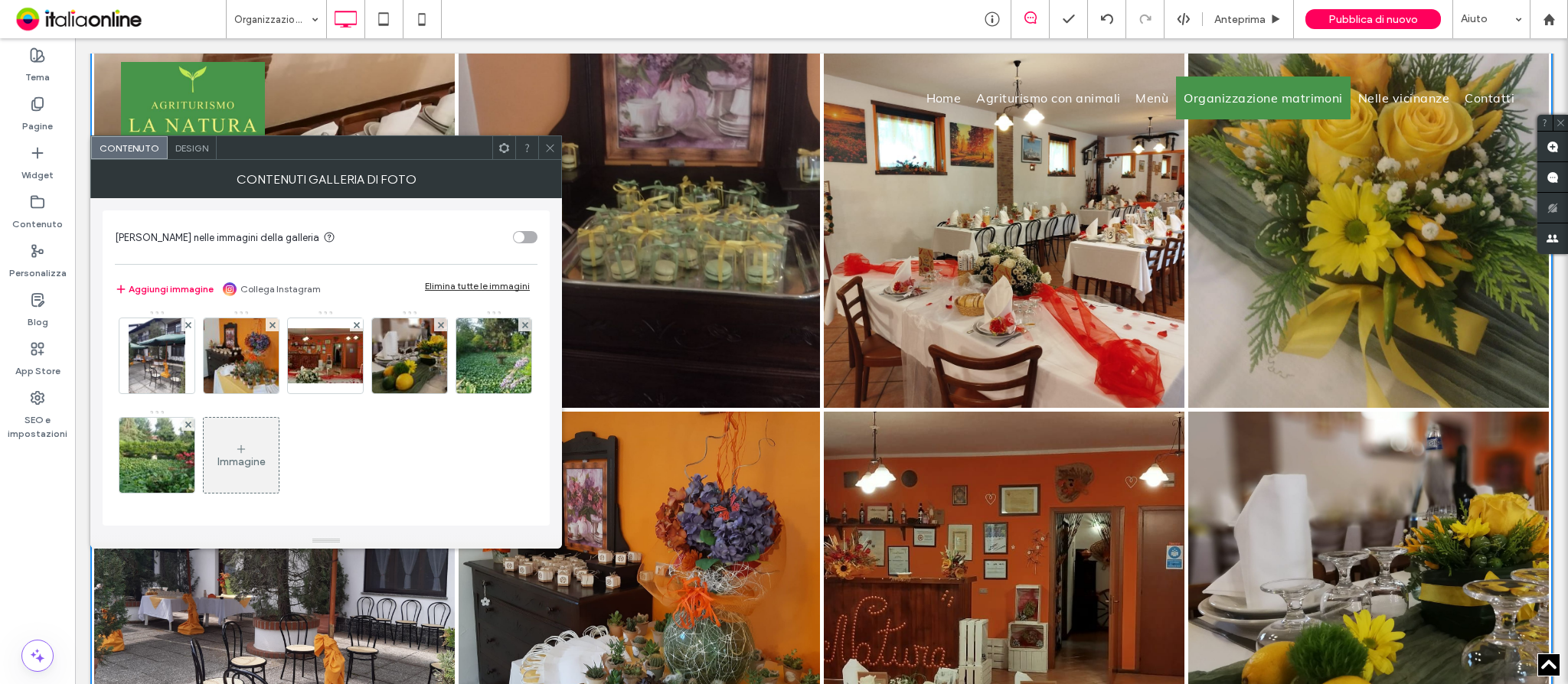
scroll to position [502, 0]
click at [279, 452] on div "Immagine" at bounding box center [241, 454] width 75 height 72
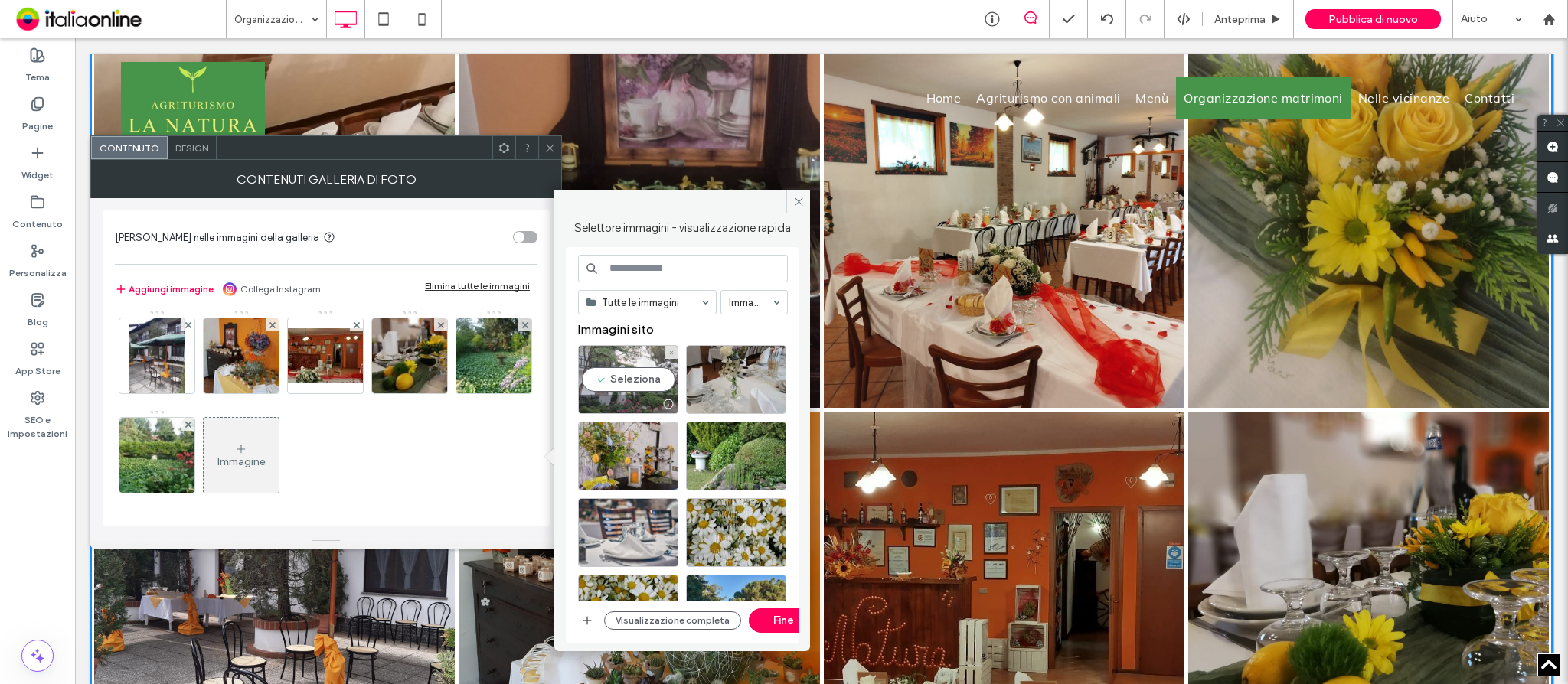
click at [646, 378] on div "Seleziona" at bounding box center [628, 380] width 101 height 69
click at [777, 617] on button "Fine" at bounding box center [783, 621] width 69 height 25
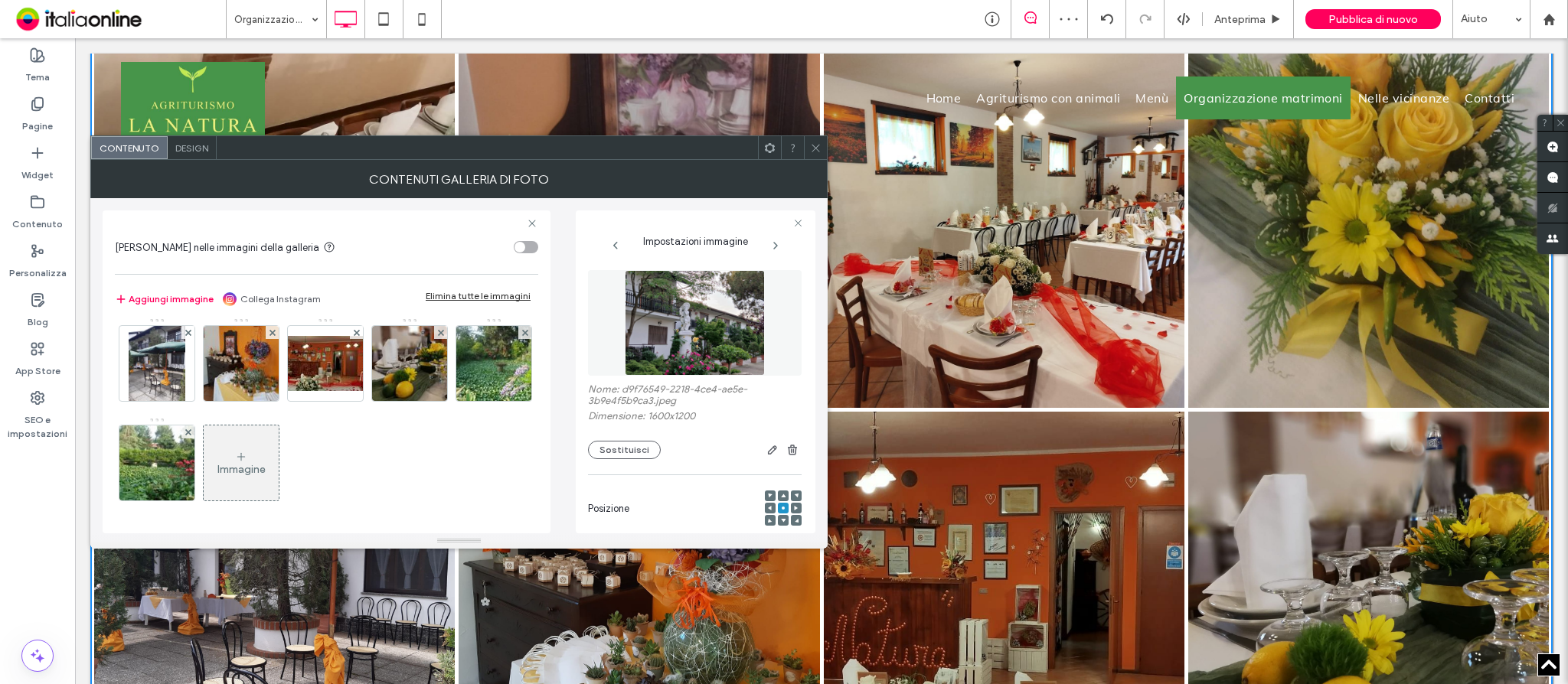
click at [813, 151] on icon at bounding box center [816, 148] width 11 height 11
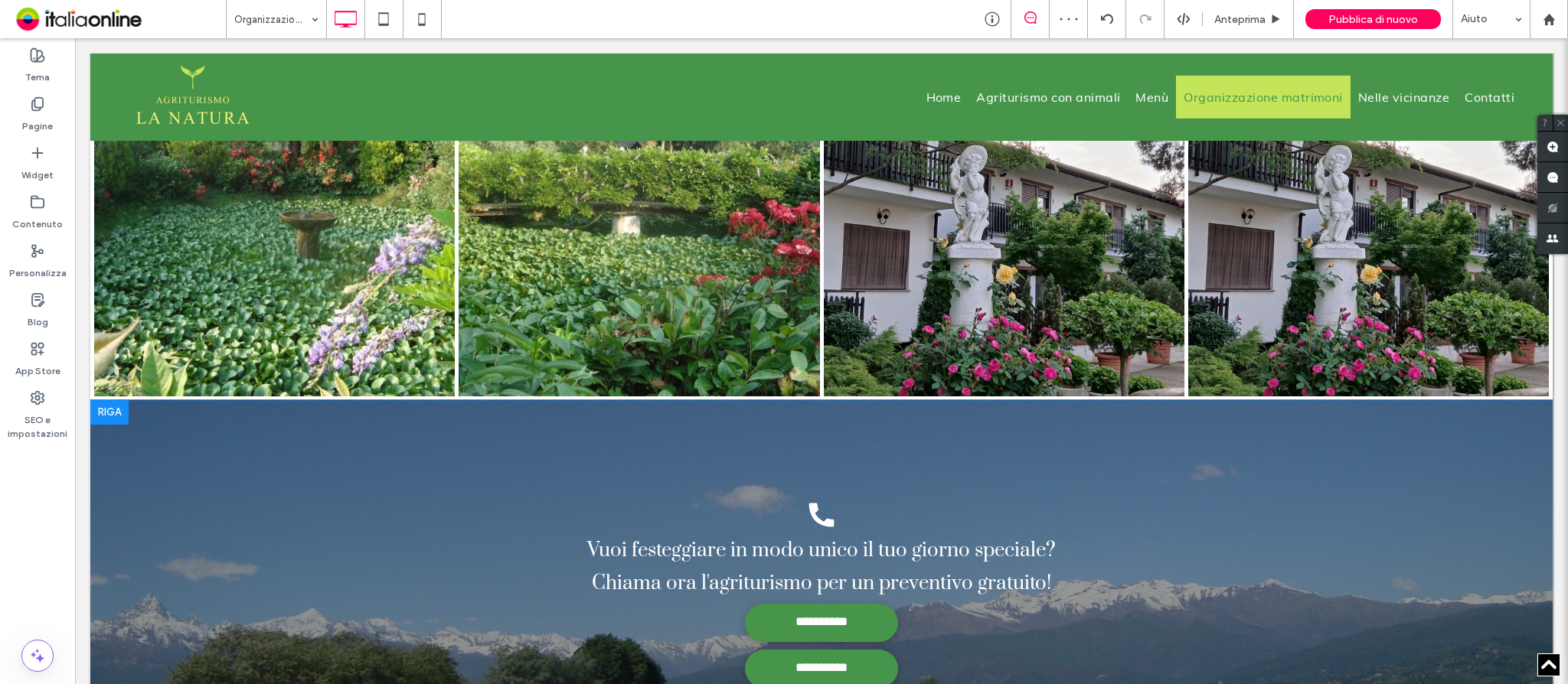
scroll to position [3060, 0]
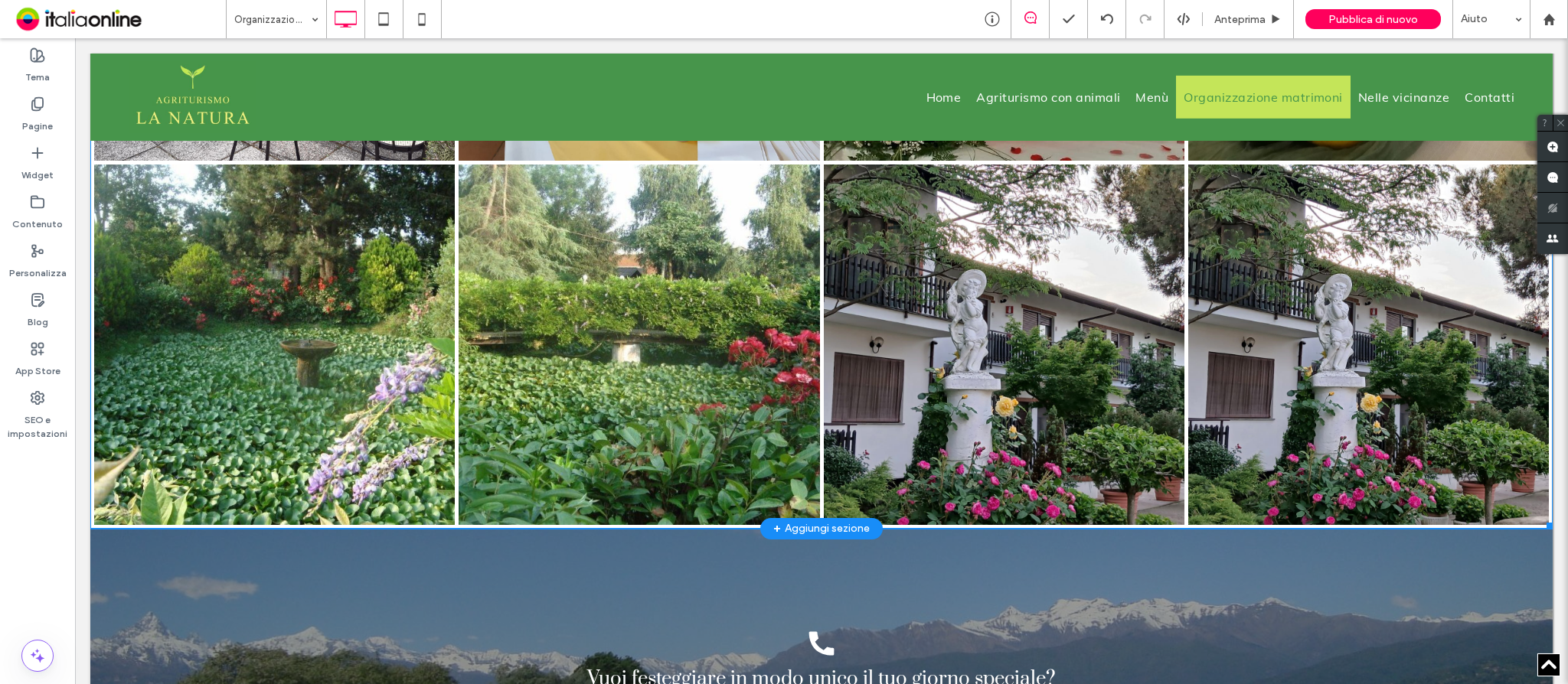
click at [999, 360] on link at bounding box center [1003, 344] width 383 height 383
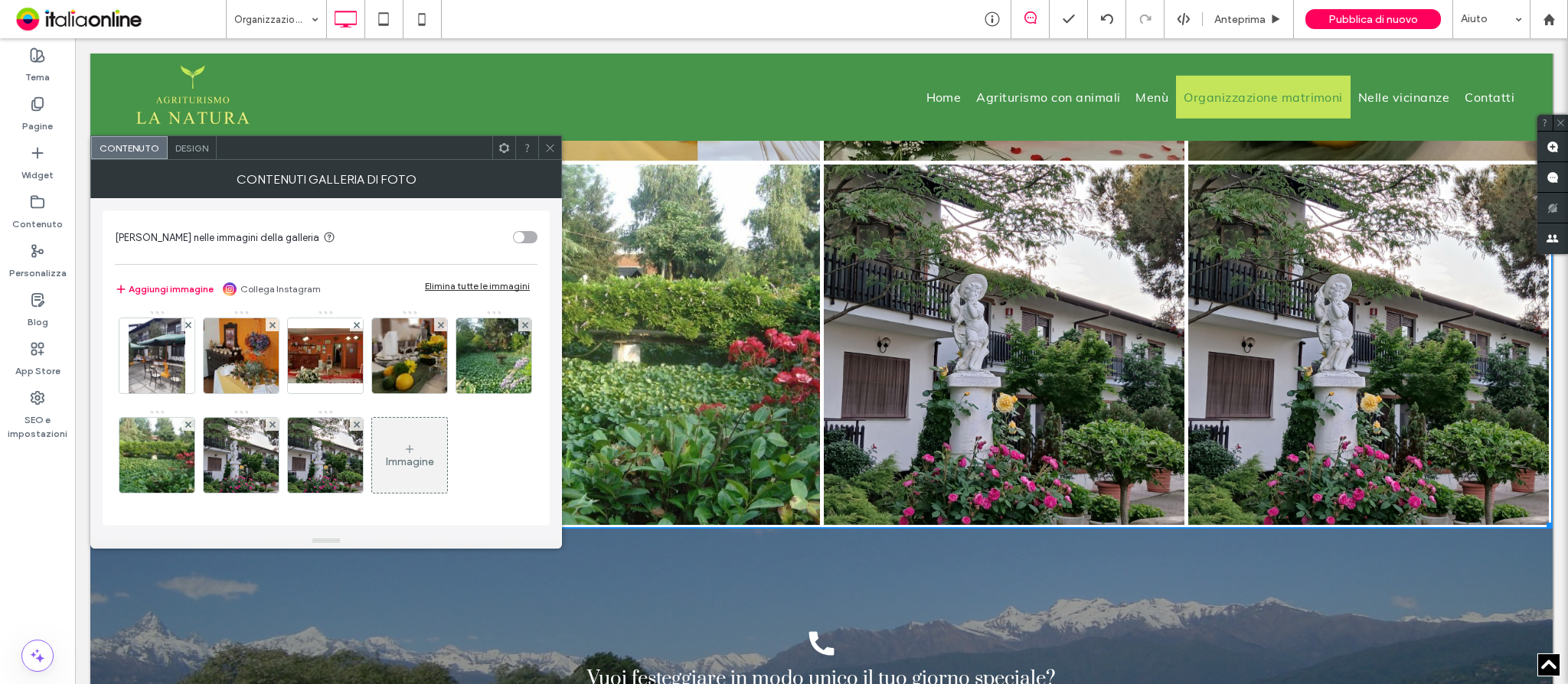
scroll to position [498, 0]
click at [360, 426] on icon at bounding box center [356, 425] width 6 height 6
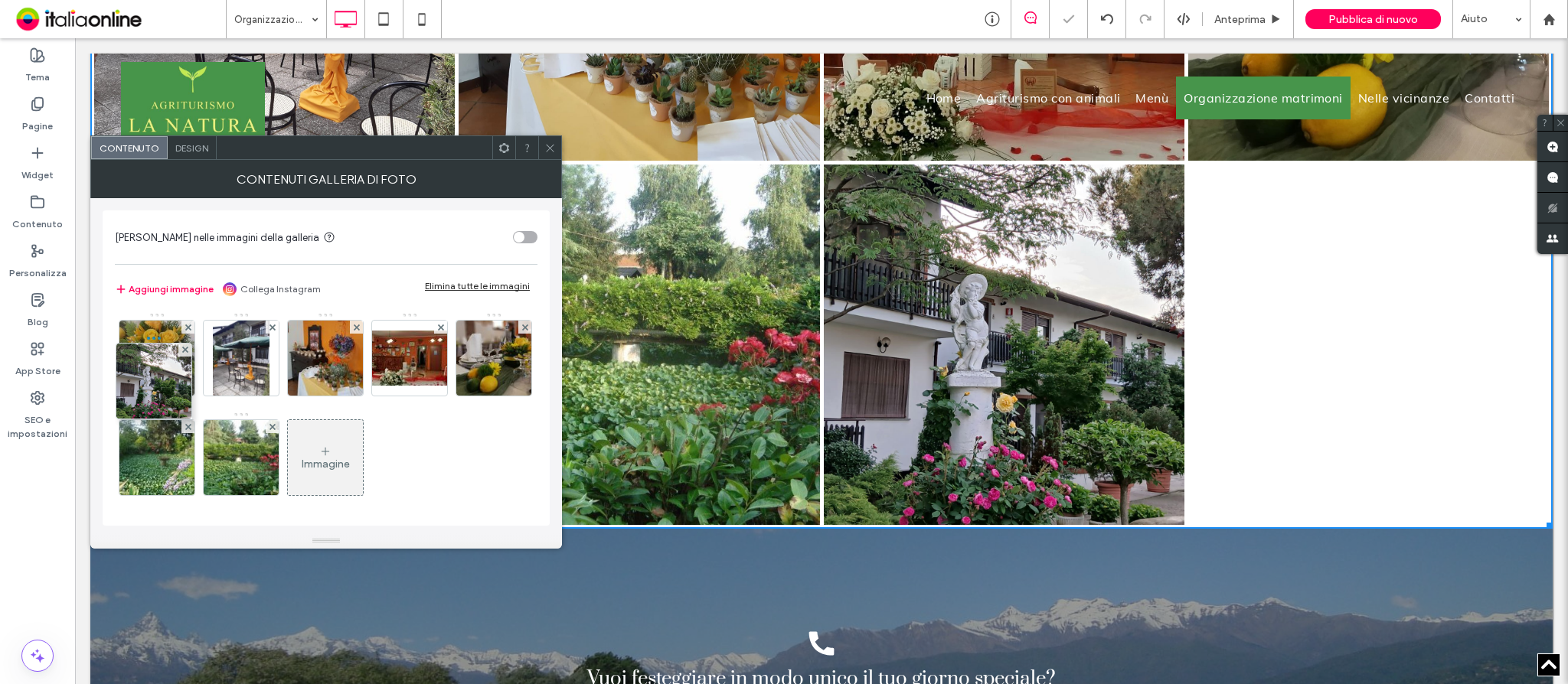
scroll to position [299, 0]
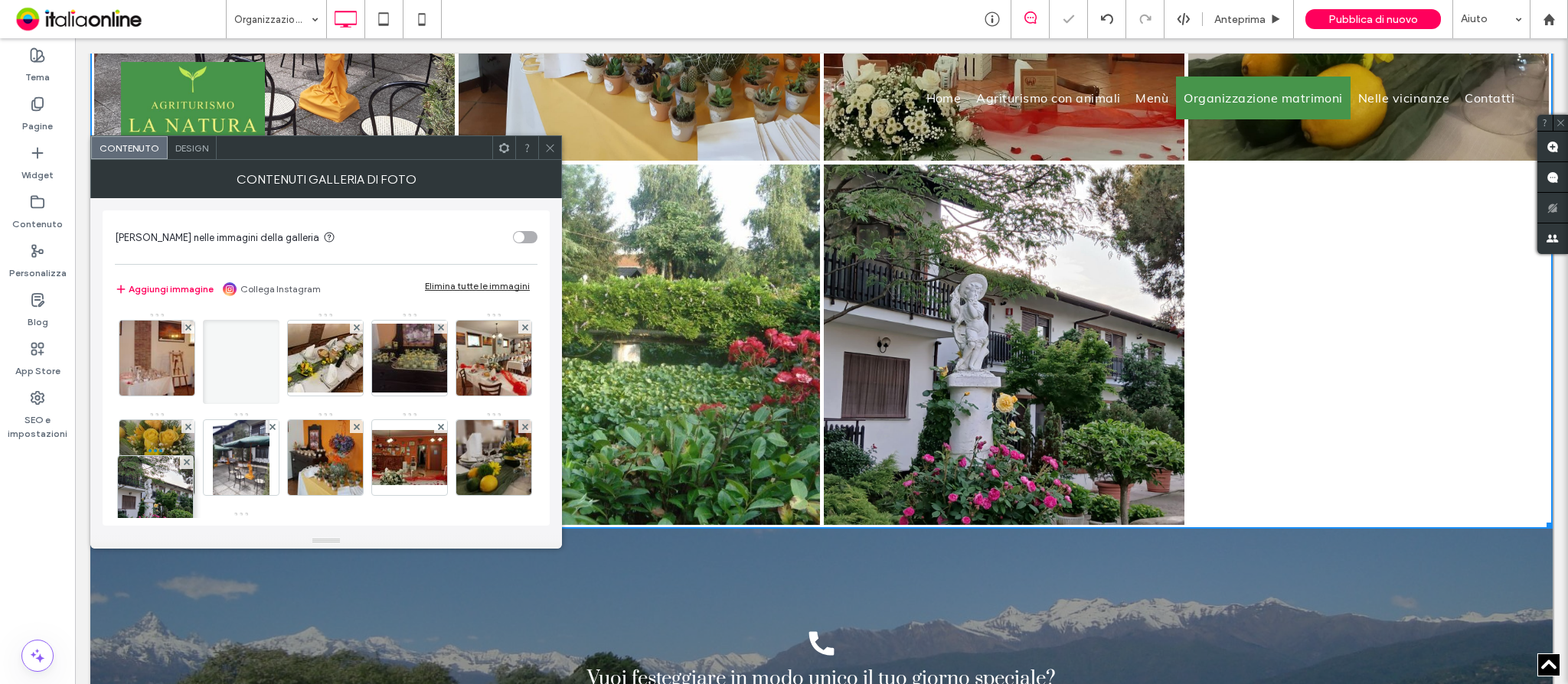
drag, startPoint x: 333, startPoint y: 463, endPoint x: 163, endPoint y: 410, distance: 178.1
click at [163, 410] on div "Immagine" at bounding box center [325, 312] width 421 height 597
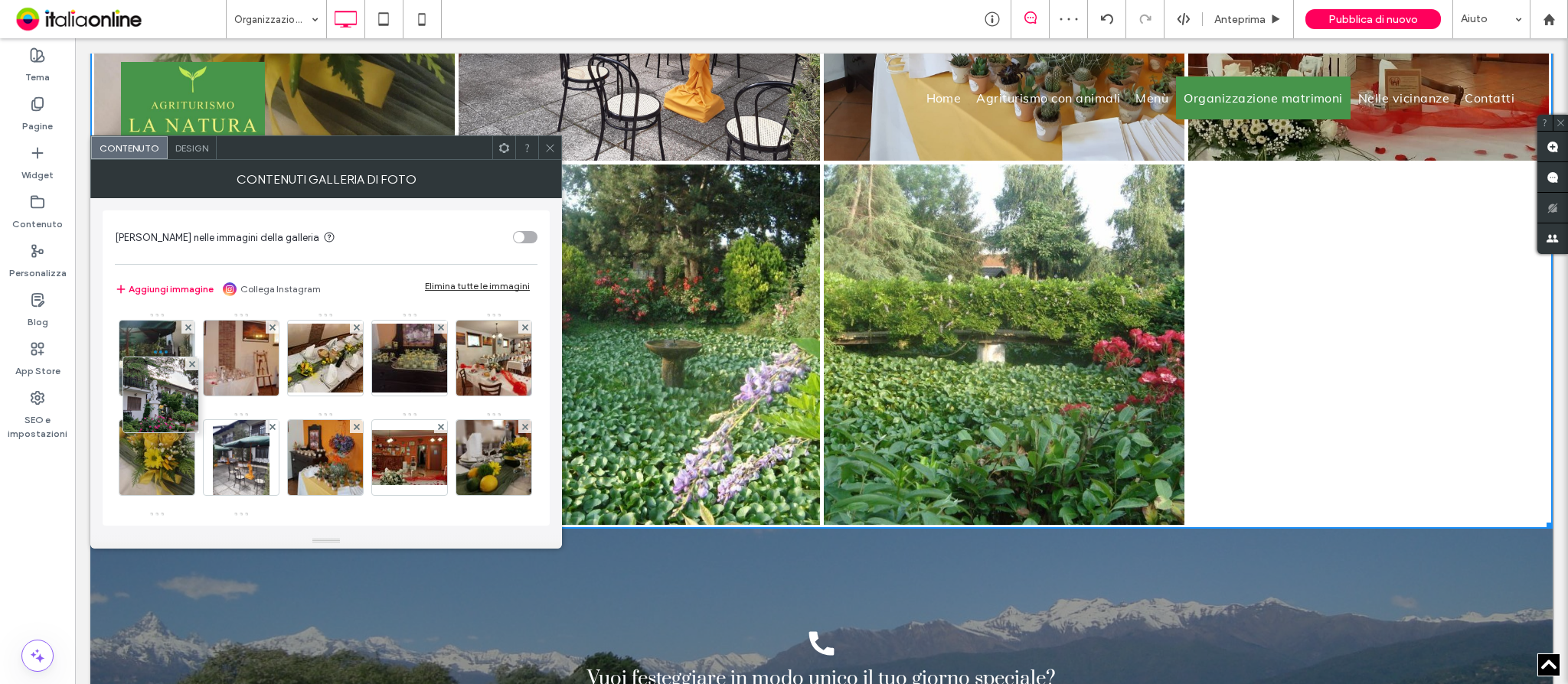
scroll to position [201, 0]
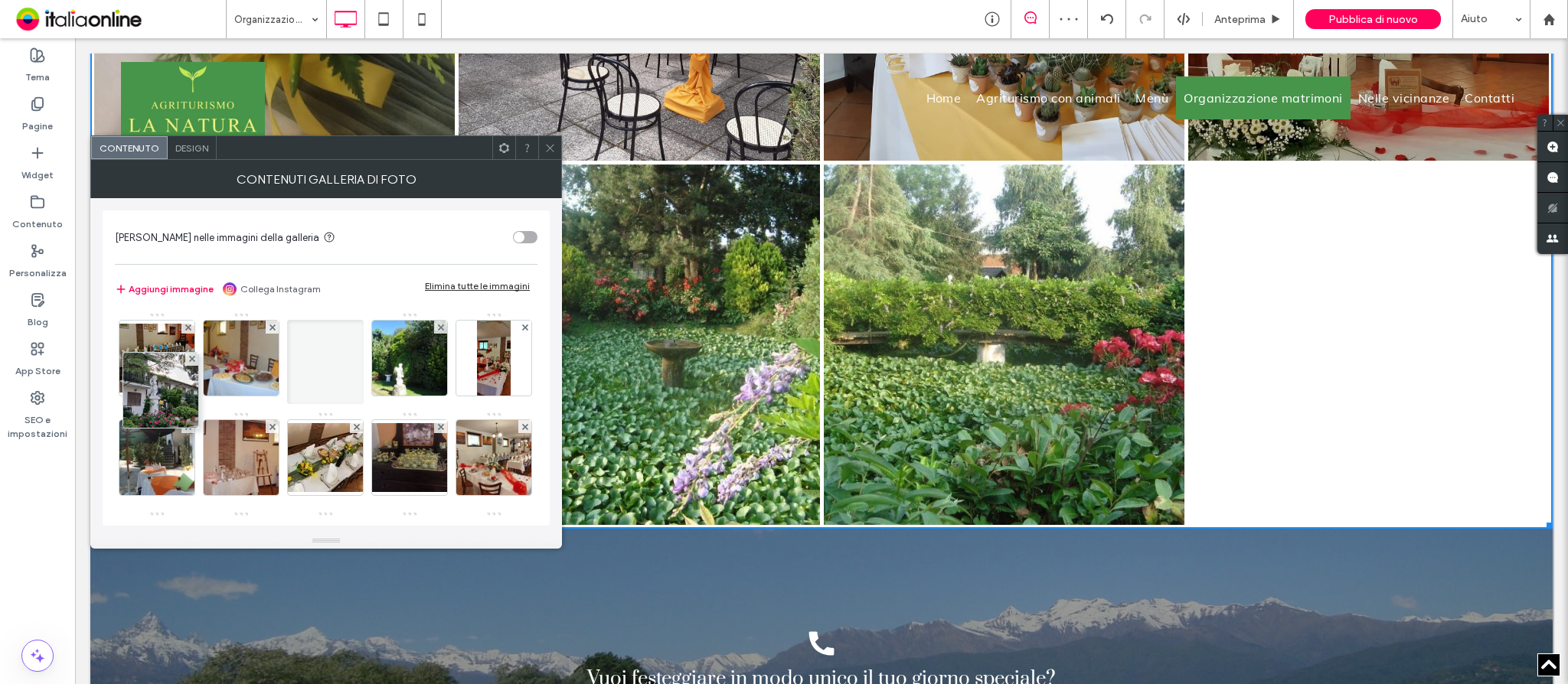
drag, startPoint x: 141, startPoint y: 464, endPoint x: 139, endPoint y: 335, distance: 129.0
click at [139, 335] on div "Immagine" at bounding box center [325, 411] width 421 height 597
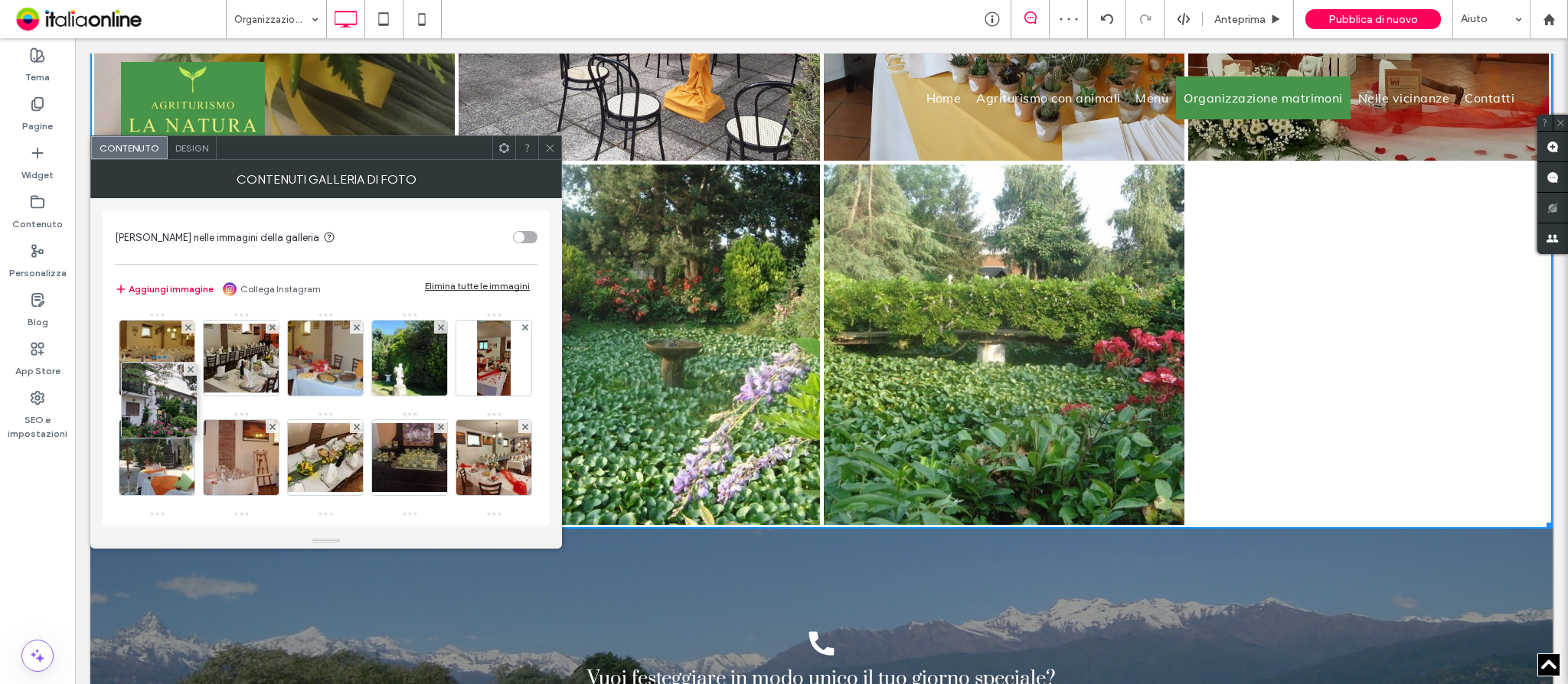
scroll to position [2, 0]
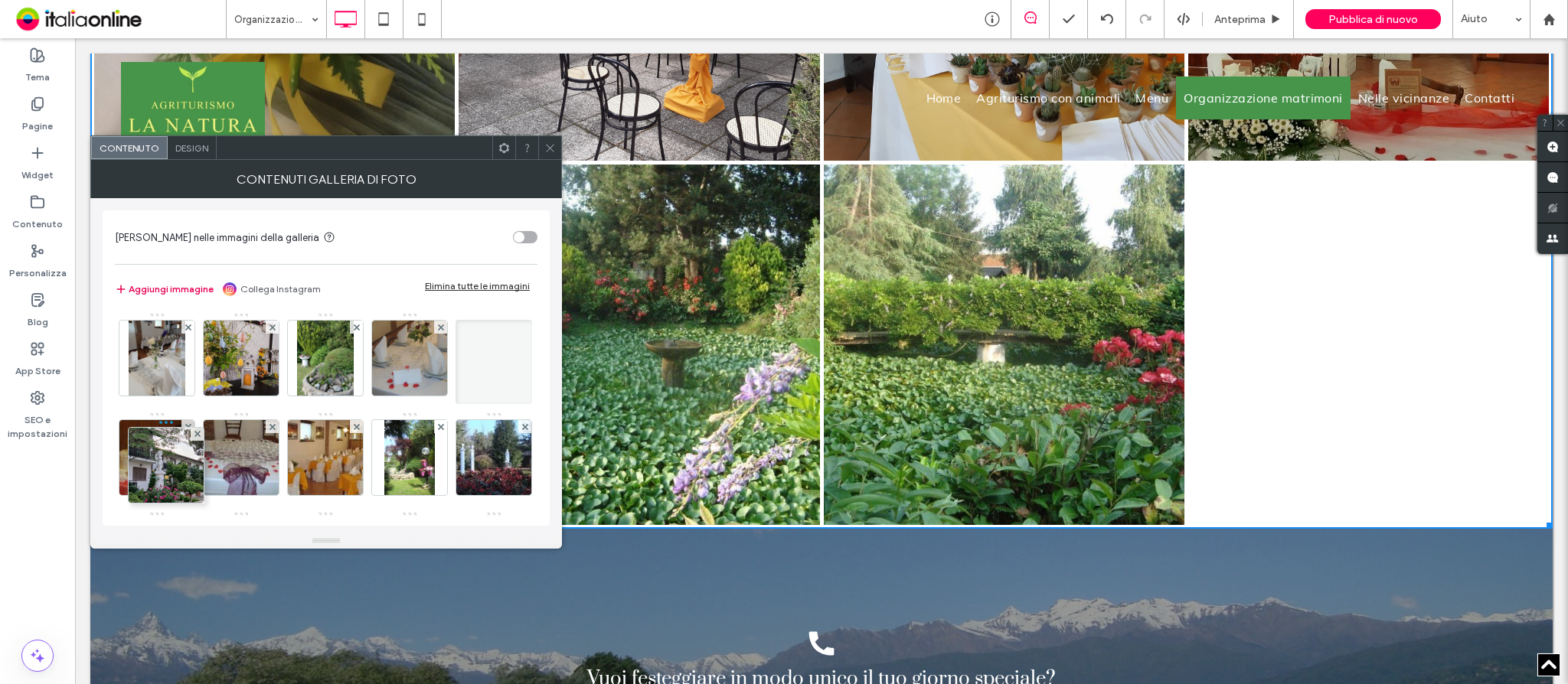
drag, startPoint x: 150, startPoint y: 454, endPoint x: 153, endPoint y: 279, distance: 175.0
click at [153, 279] on div "[PERSON_NAME] nelle immagini della galleria Aggiungi immagine Collega Instagram…" at bounding box center [325, 367] width 447 height 315
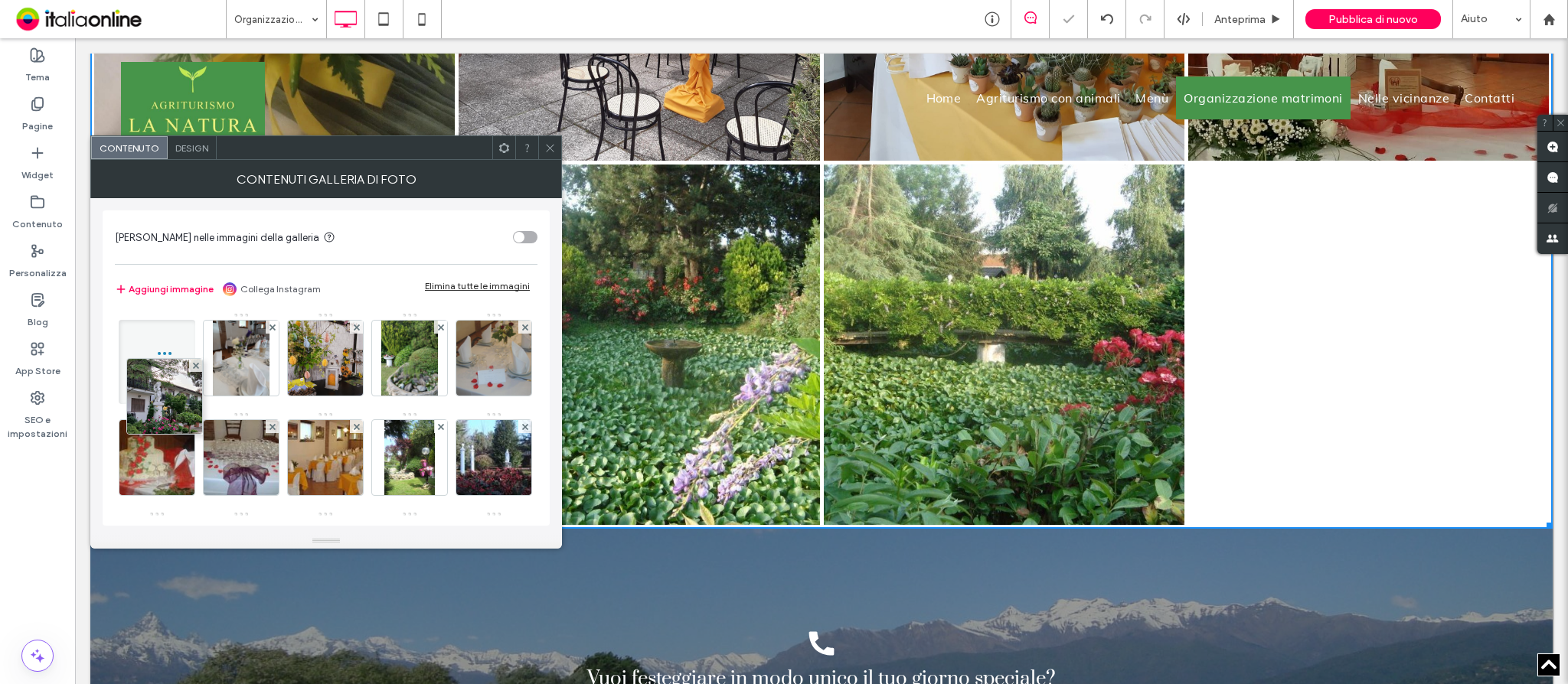
scroll to position [0, 0]
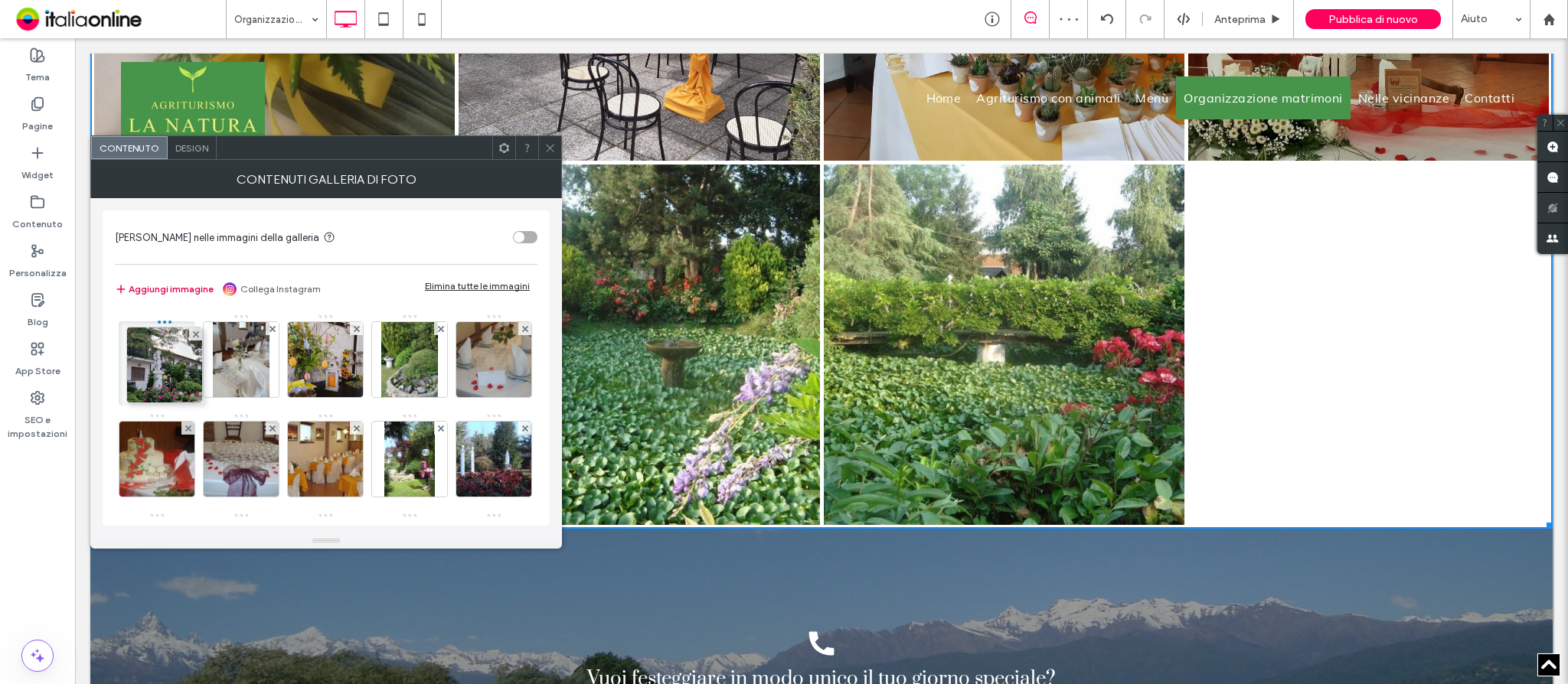
drag, startPoint x: 144, startPoint y: 452, endPoint x: 149, endPoint y: 289, distance: 163.1
click at [149, 289] on div "[PERSON_NAME] nelle immagini della galleria Aggiungi immagine Collega Instagram…" at bounding box center [325, 367] width 447 height 315
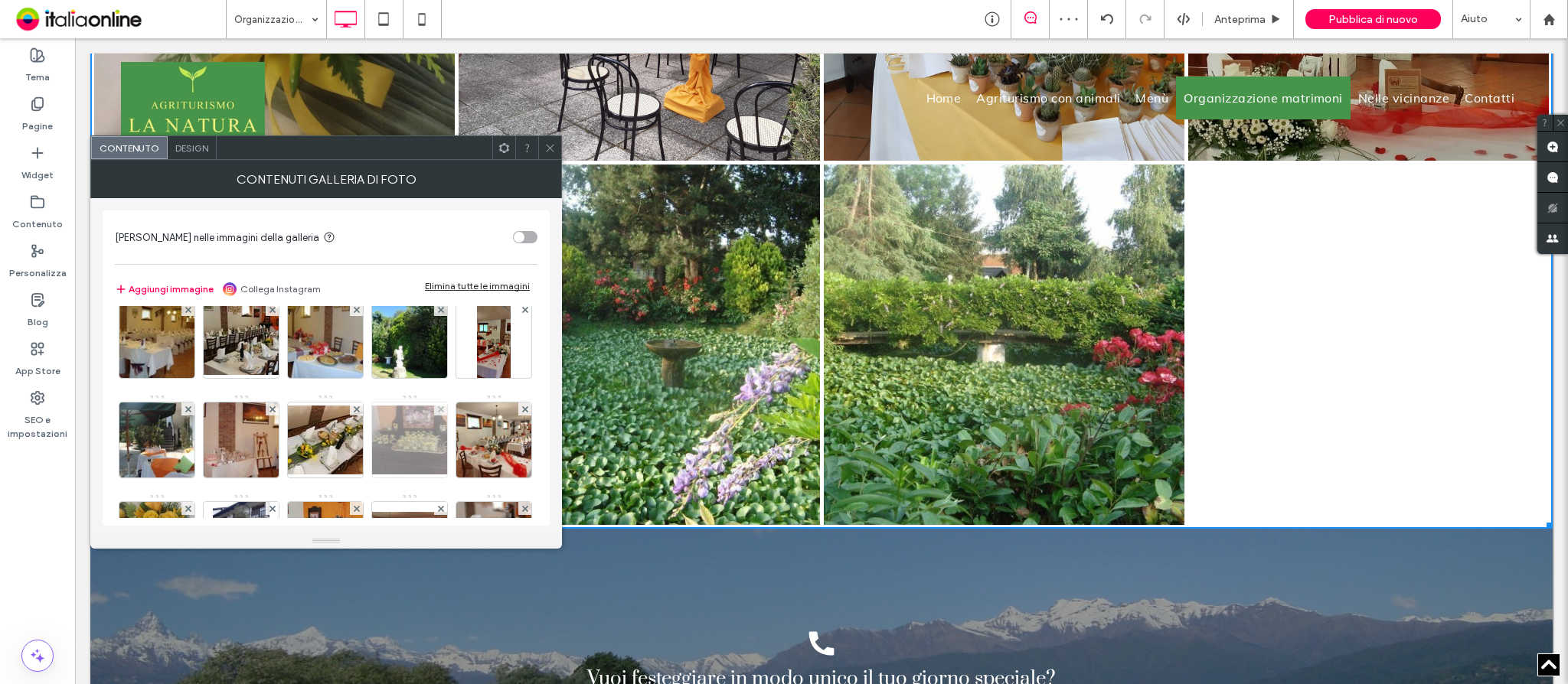
scroll to position [502, 0]
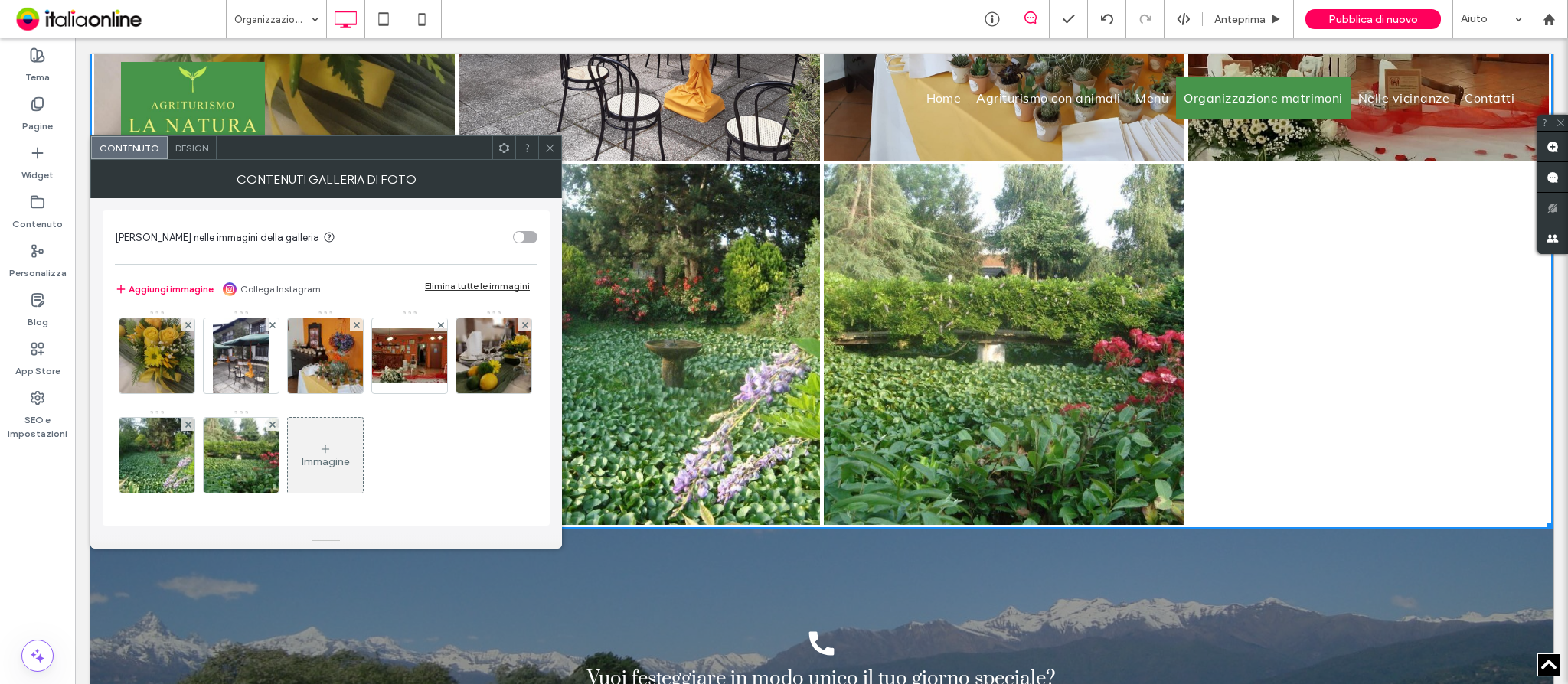
click at [329, 449] on use at bounding box center [325, 449] width 8 height 8
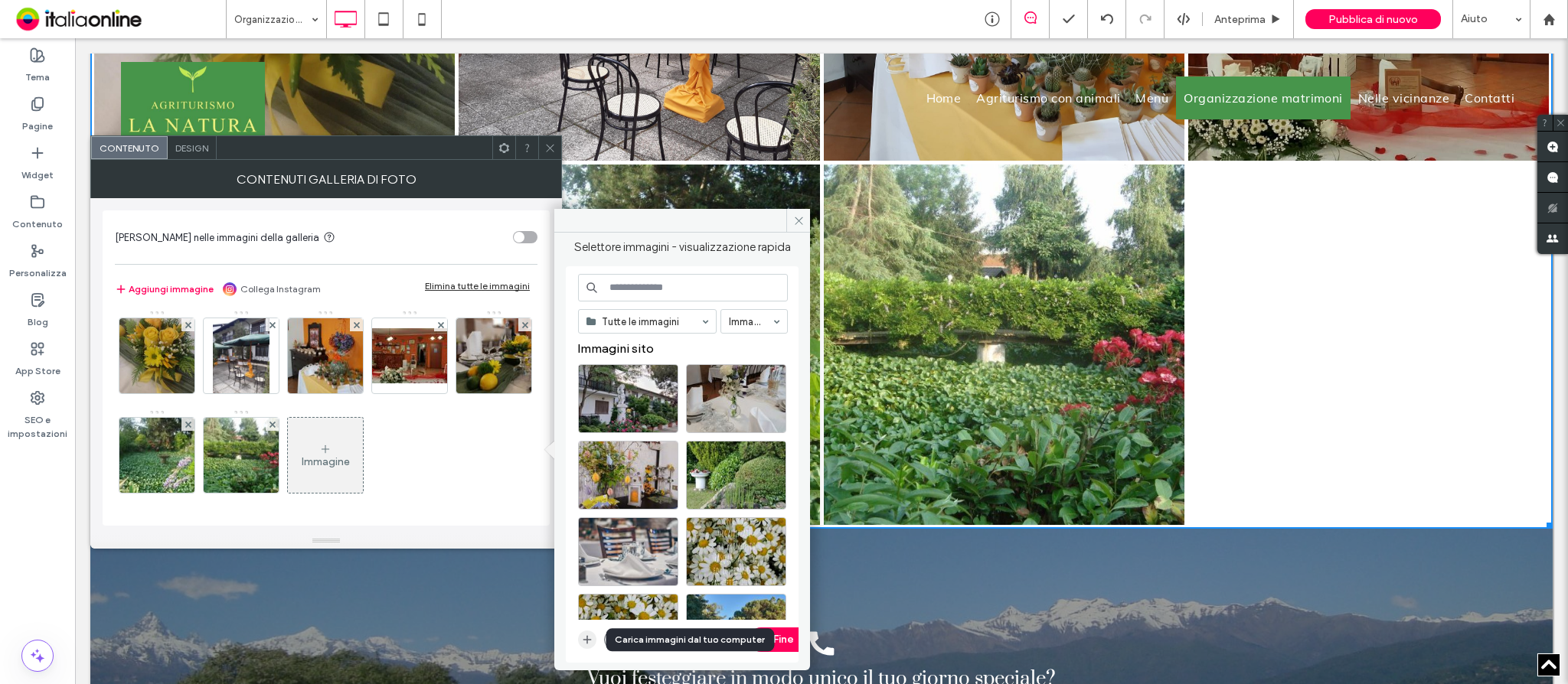
click at [589, 633] on icon "button" at bounding box center [587, 639] width 12 height 12
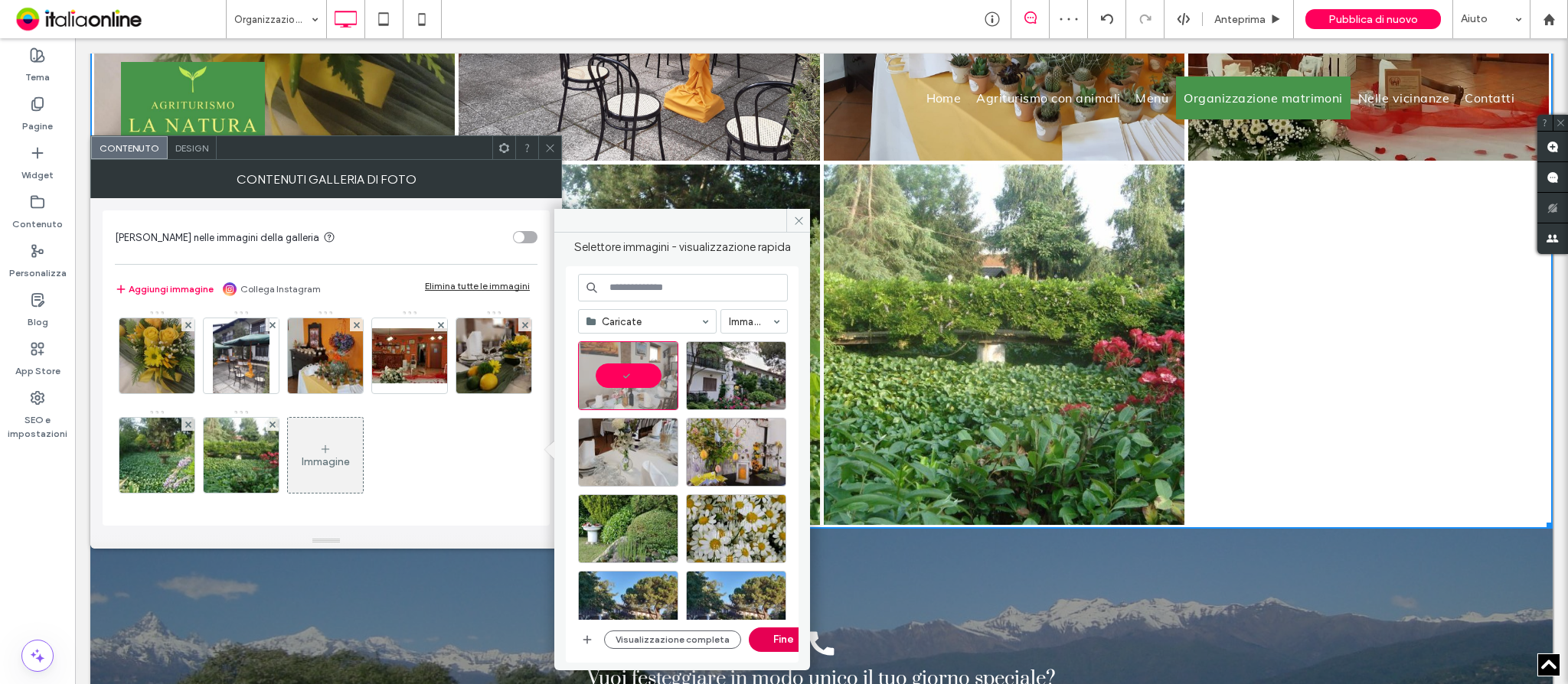
click at [775, 634] on button "Fine" at bounding box center [783, 640] width 69 height 25
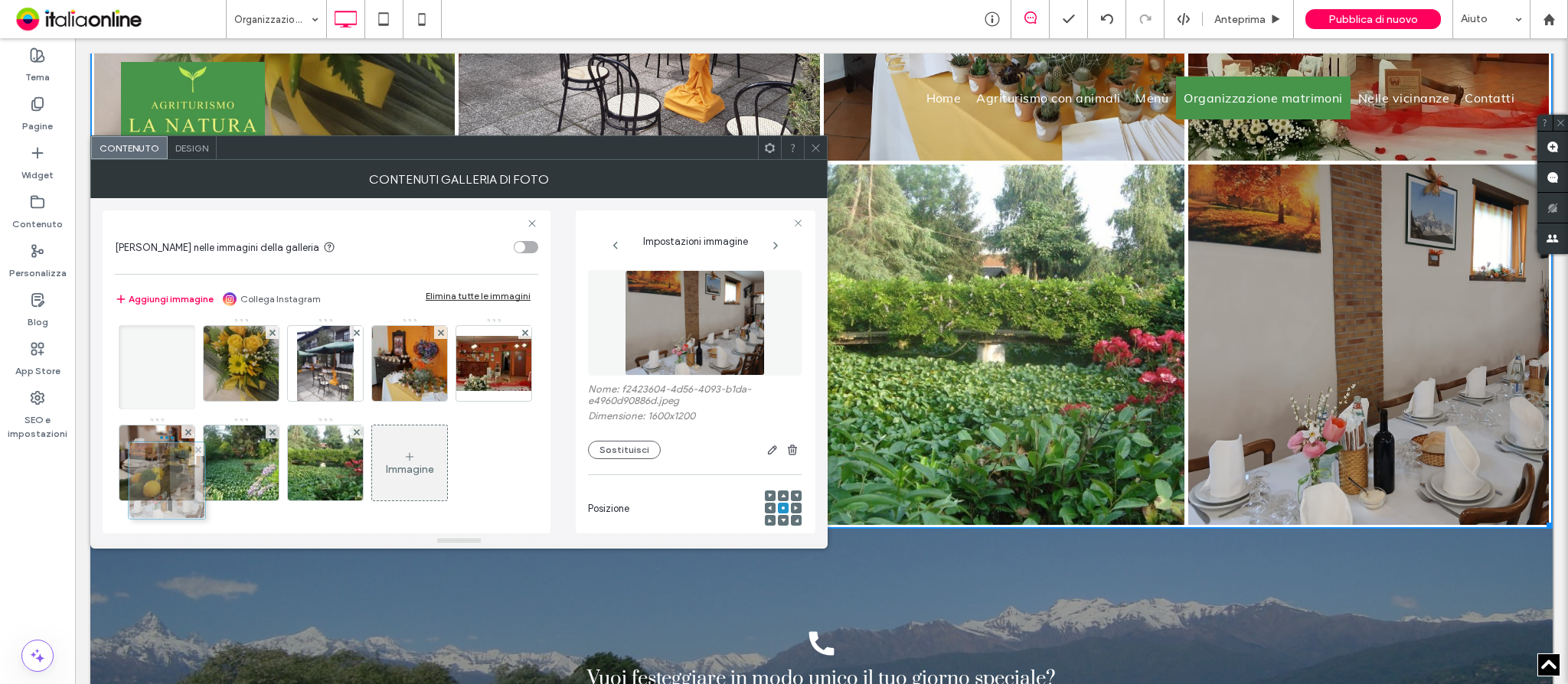
drag, startPoint x: 409, startPoint y: 474, endPoint x: 143, endPoint y: 366, distance: 287.1
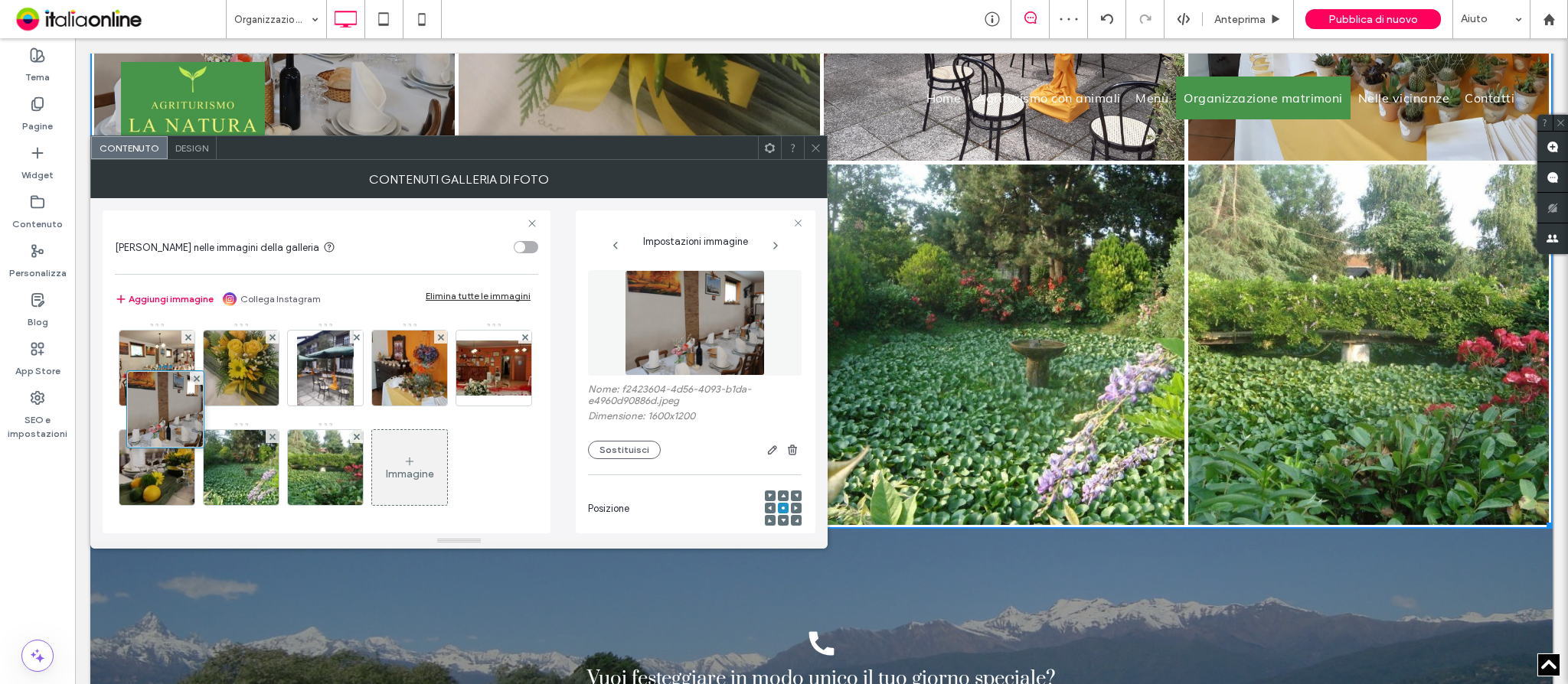
scroll to position [299, 0]
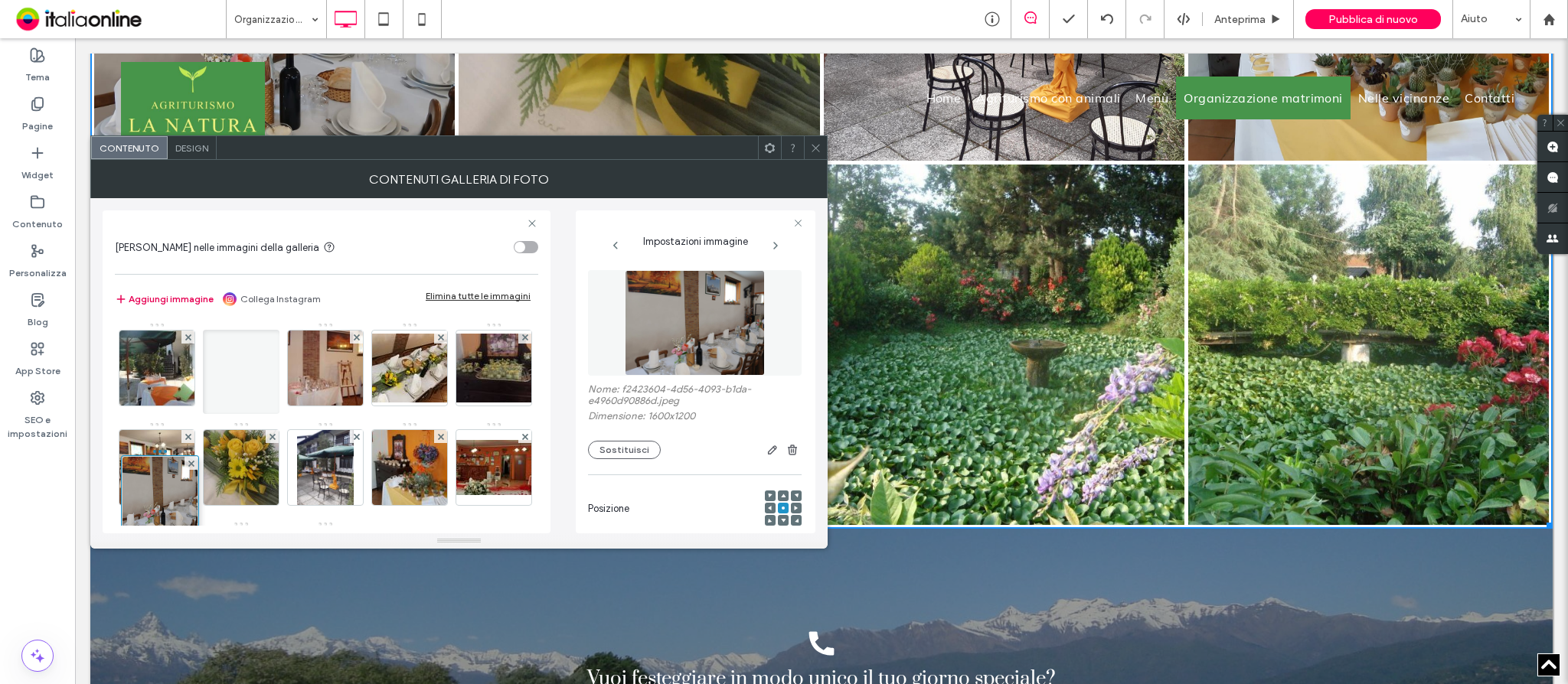
drag, startPoint x: 159, startPoint y: 390, endPoint x: 155, endPoint y: 301, distance: 89.1
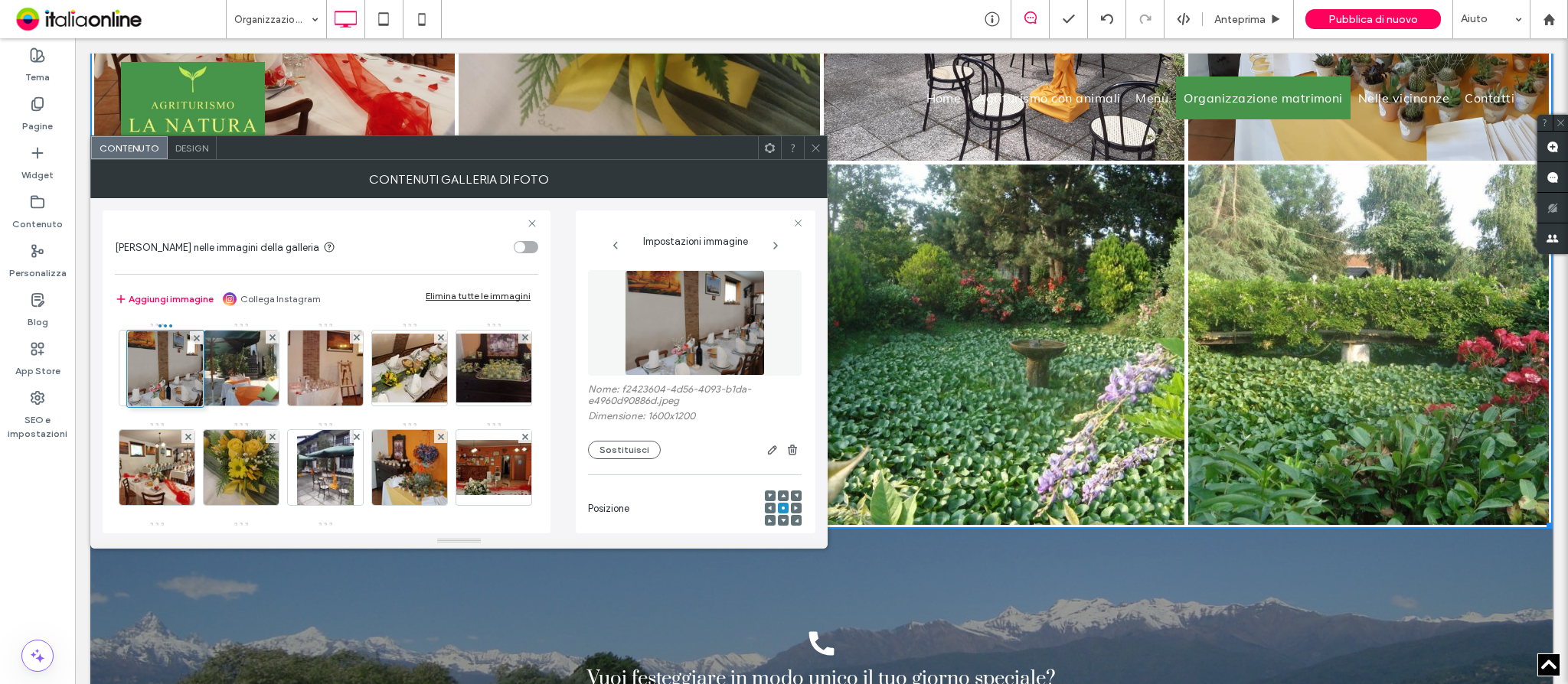
scroll to position [201, 0]
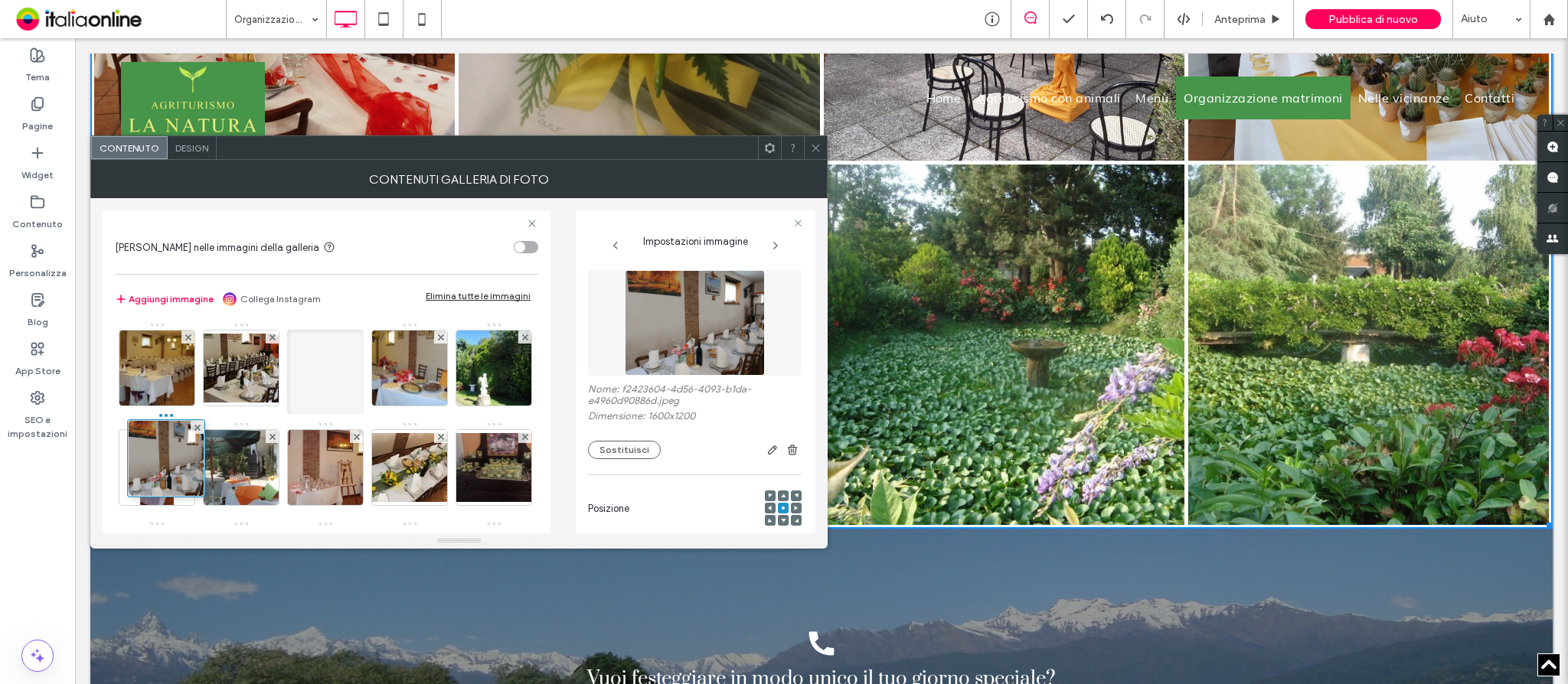
drag, startPoint x: 145, startPoint y: 478, endPoint x: 152, endPoint y: 338, distance: 140.2
click at [152, 338] on div "Immagine" at bounding box center [325, 422] width 422 height 597
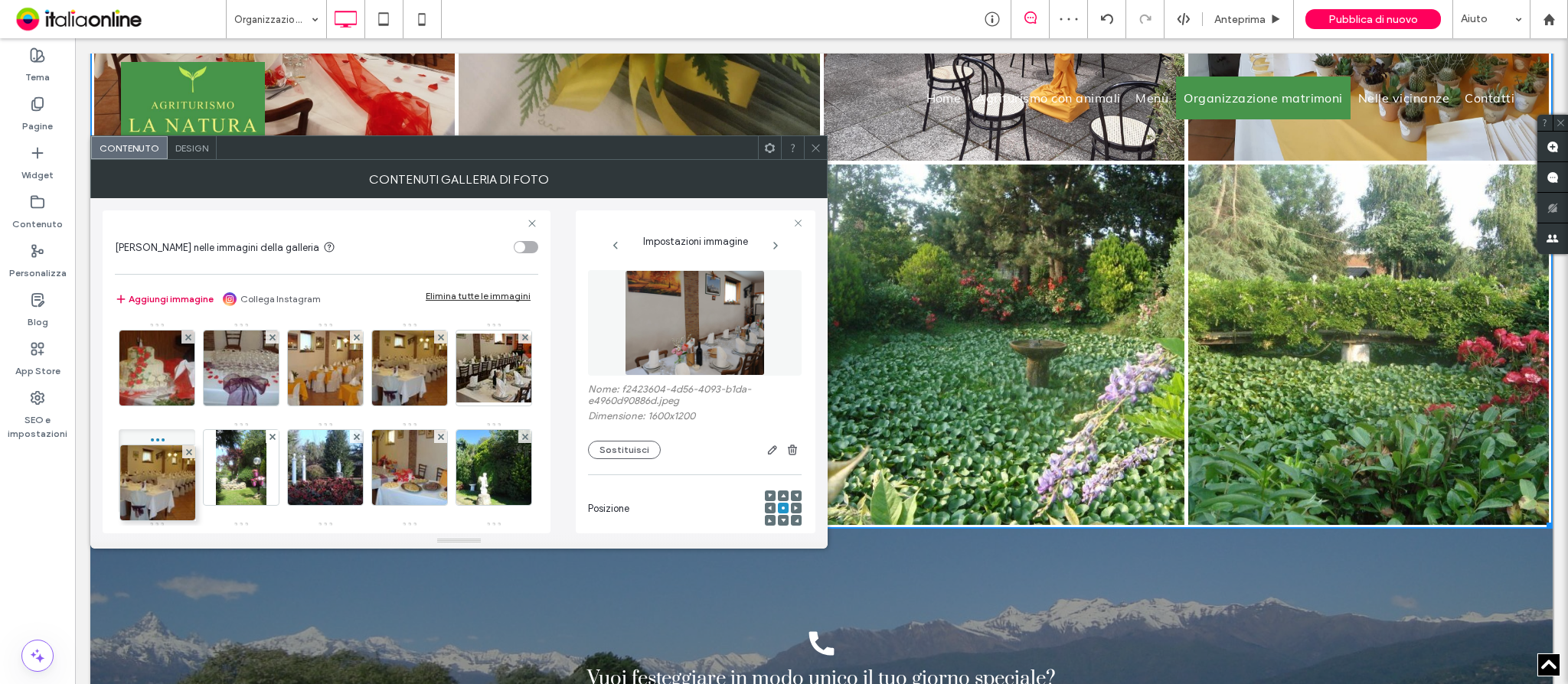
drag, startPoint x: 153, startPoint y: 475, endPoint x: 165, endPoint y: 292, distance: 183.4
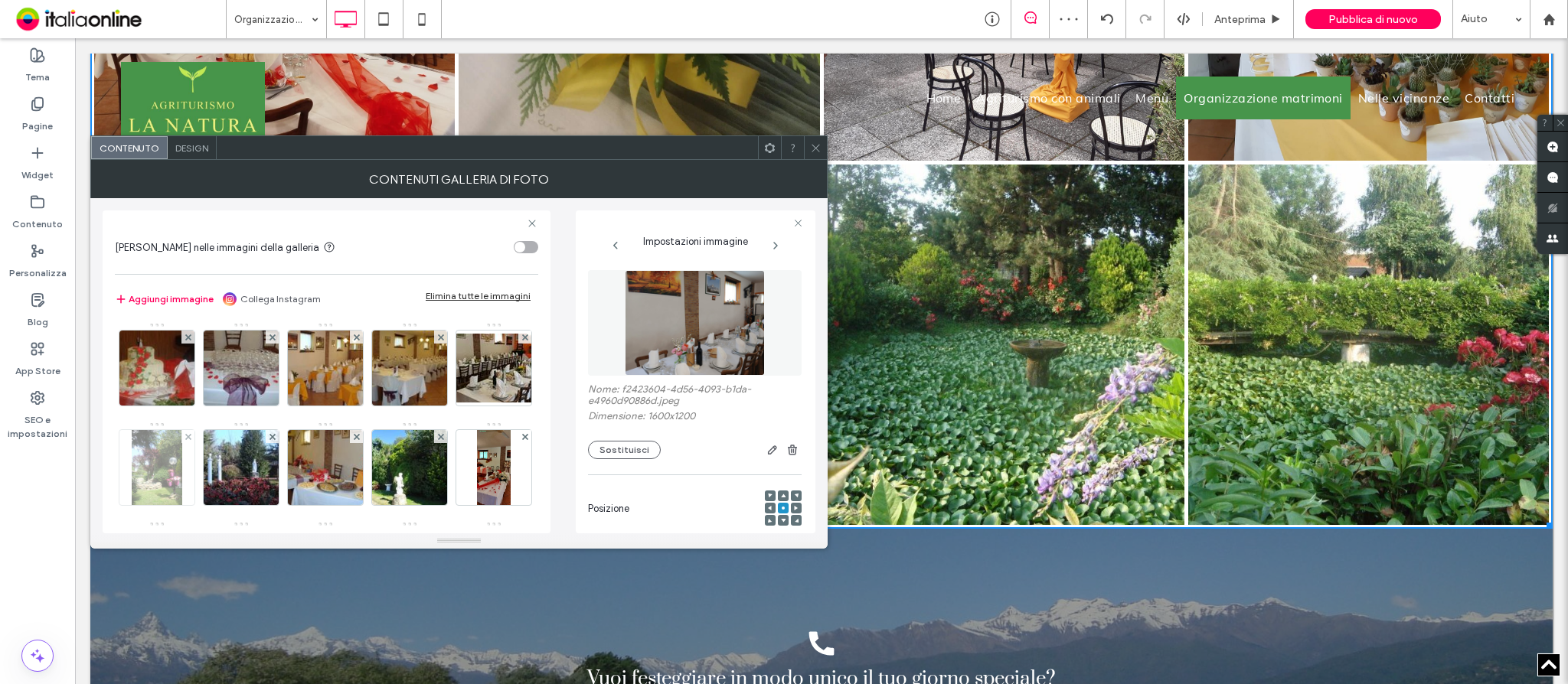
scroll to position [203, 0]
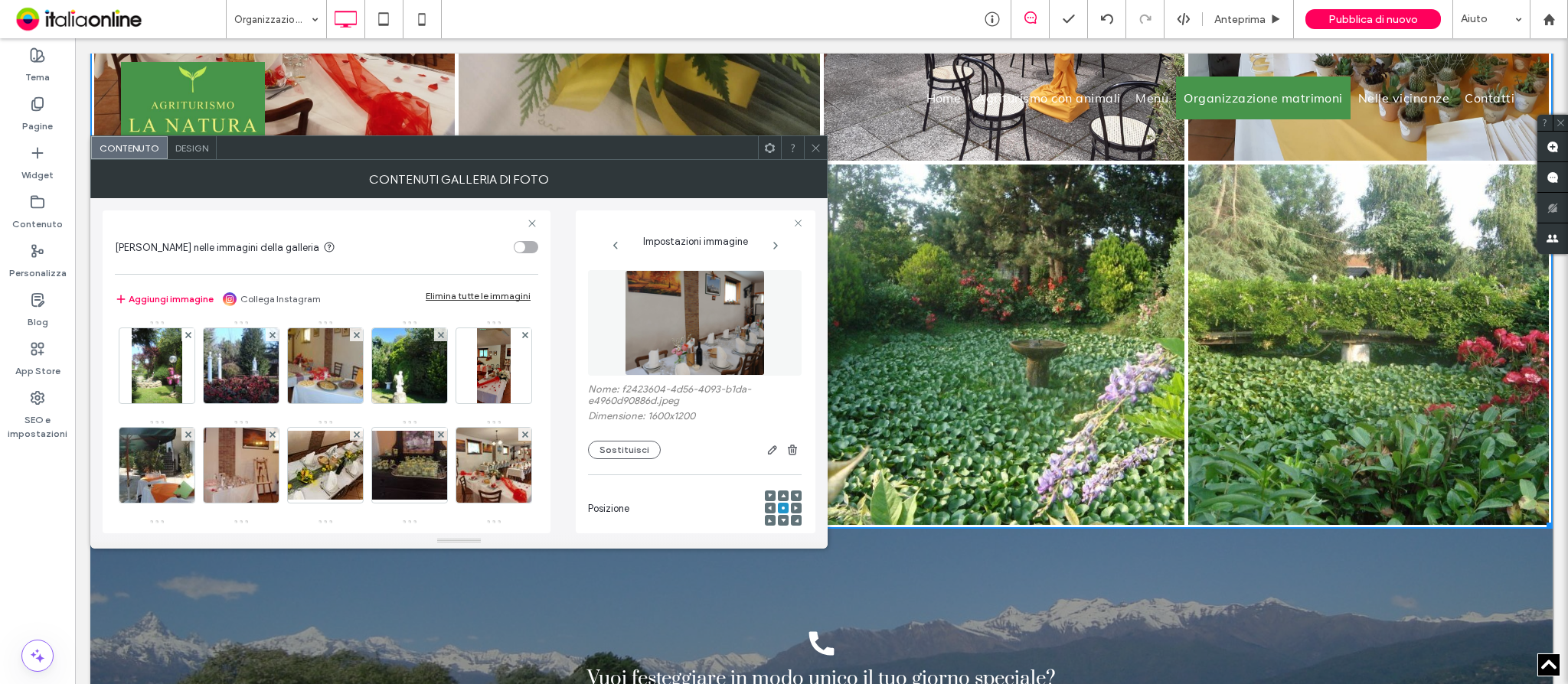
click at [710, 356] on img at bounding box center [695, 322] width 140 height 105
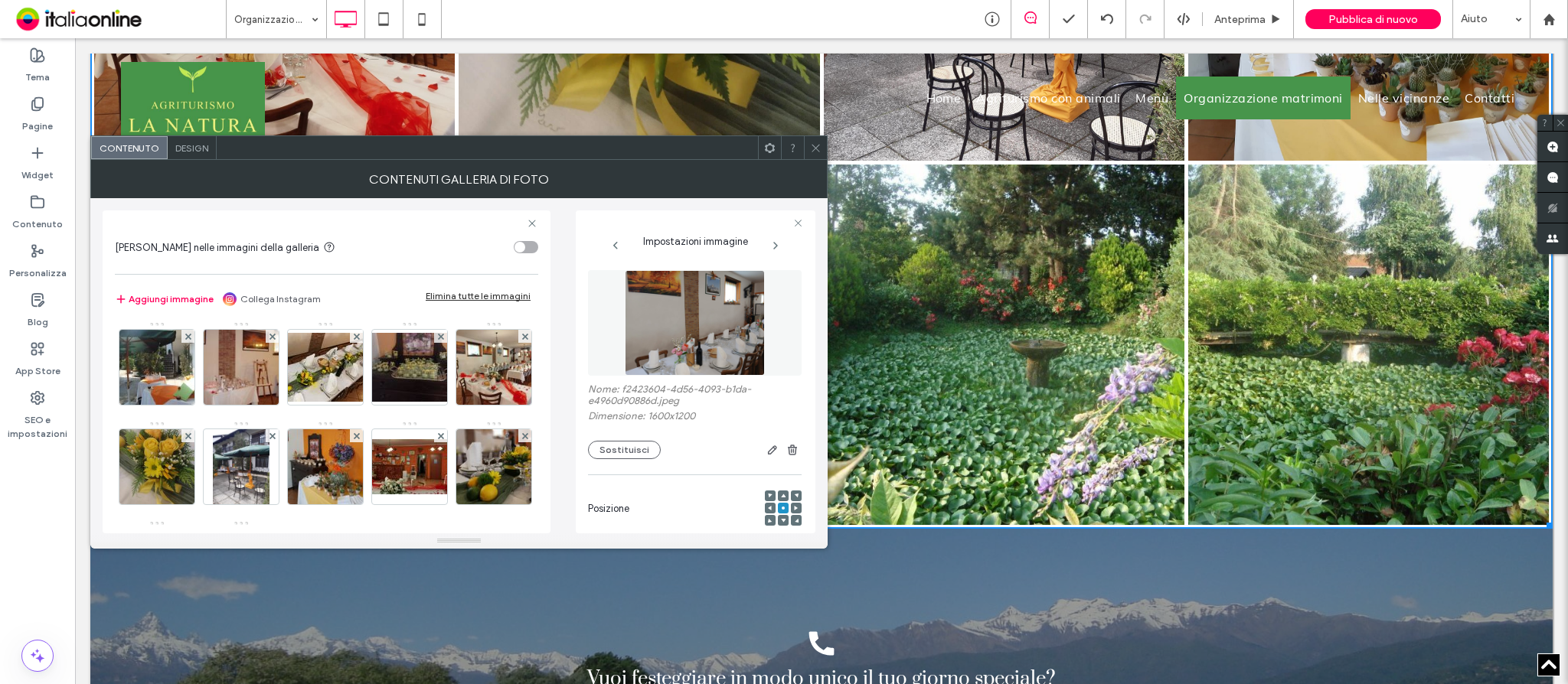
scroll to position [304, 0]
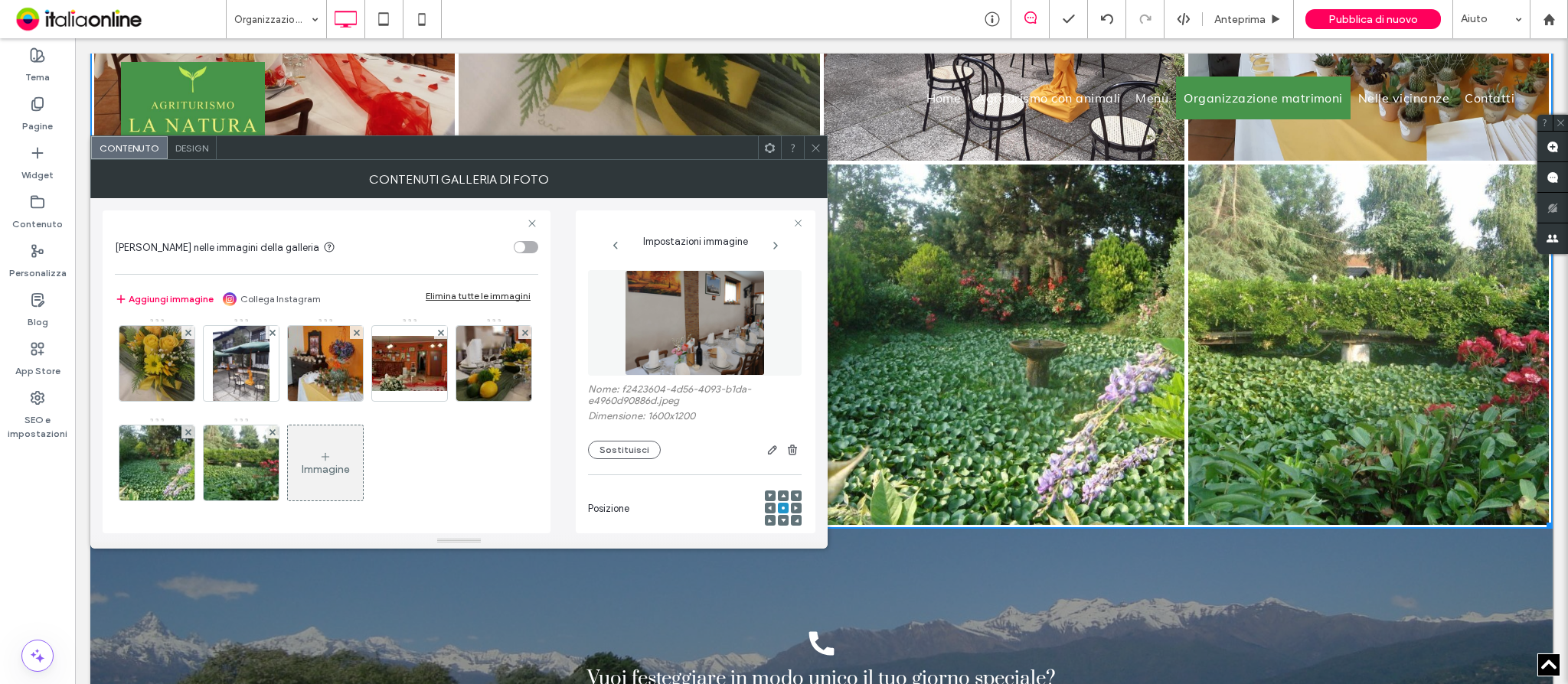
click at [349, 474] on div "Immagine" at bounding box center [325, 470] width 48 height 13
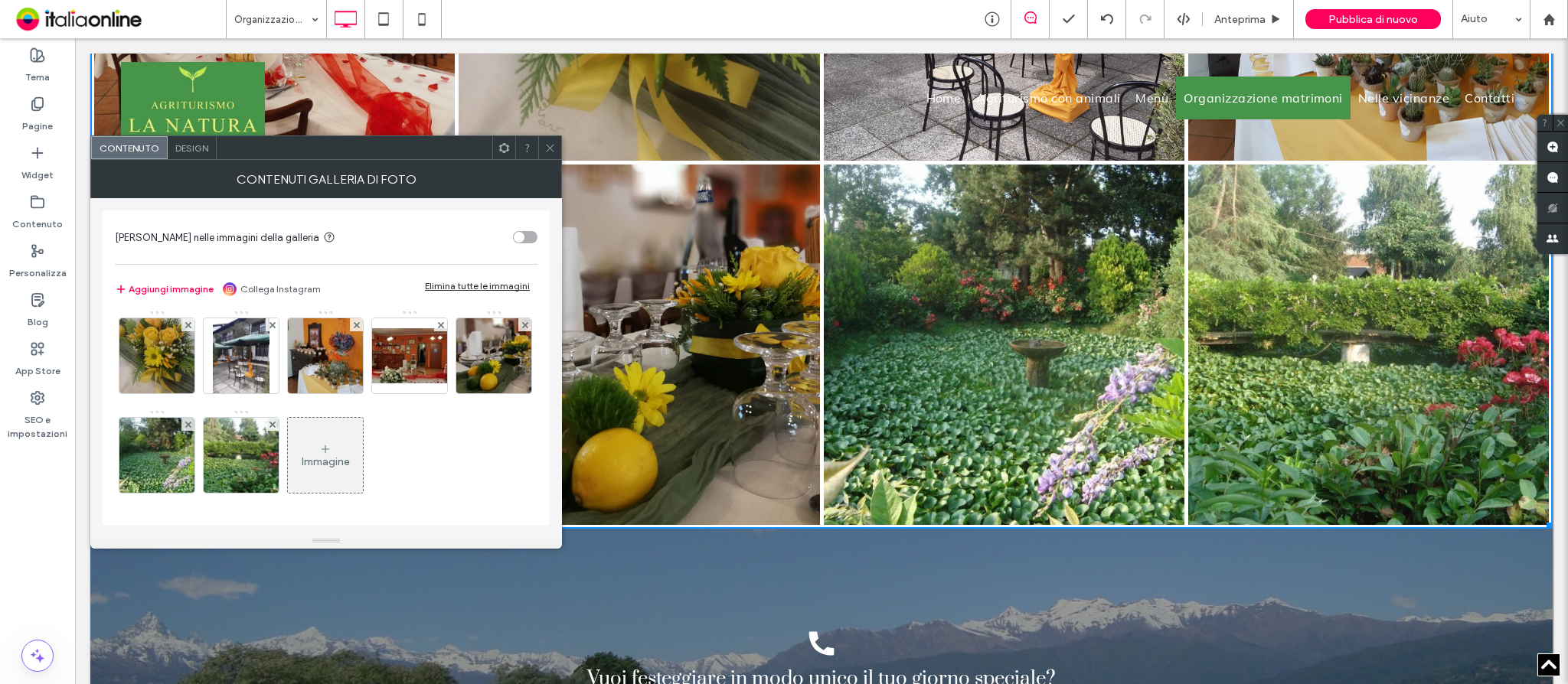
scroll to position [502, 0]
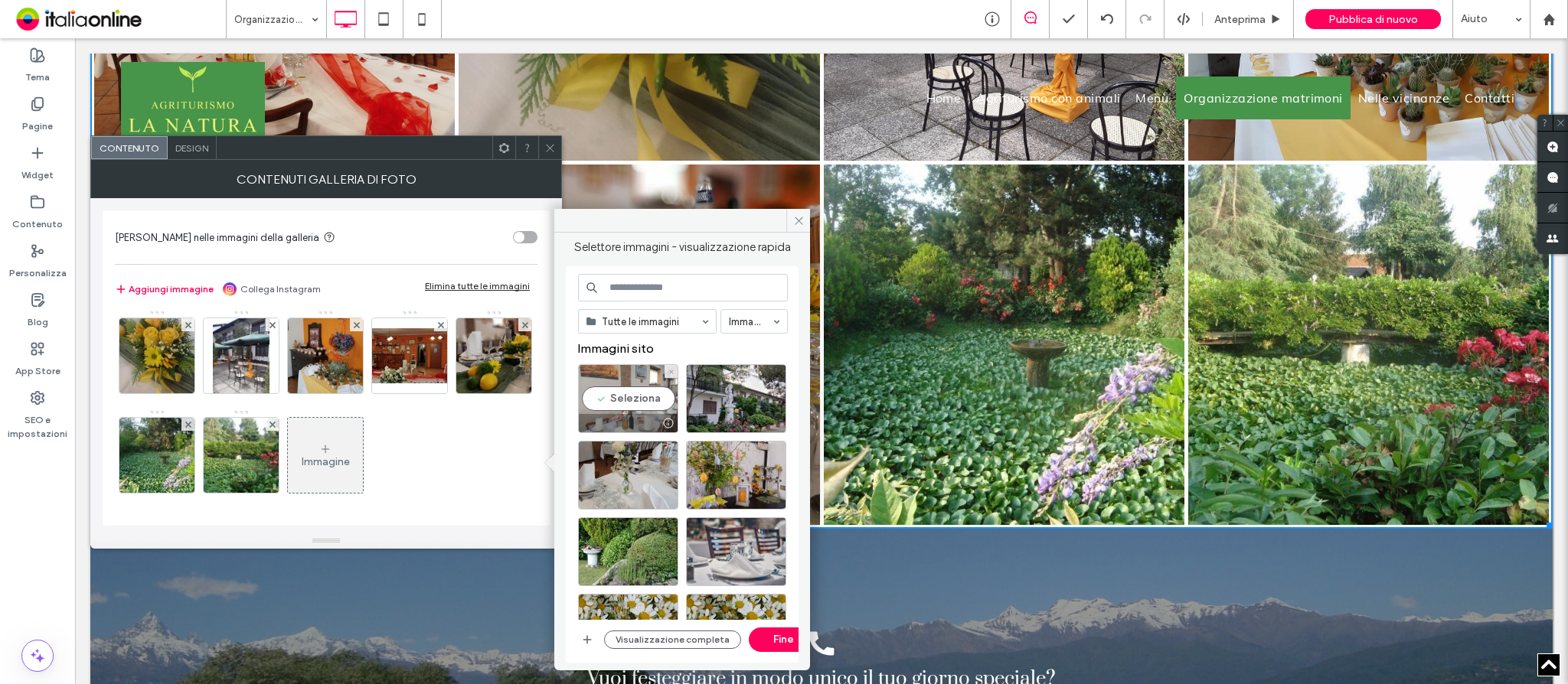
click at [628, 391] on div "Seleziona" at bounding box center [628, 399] width 101 height 69
click at [779, 630] on button "Fine" at bounding box center [783, 640] width 69 height 25
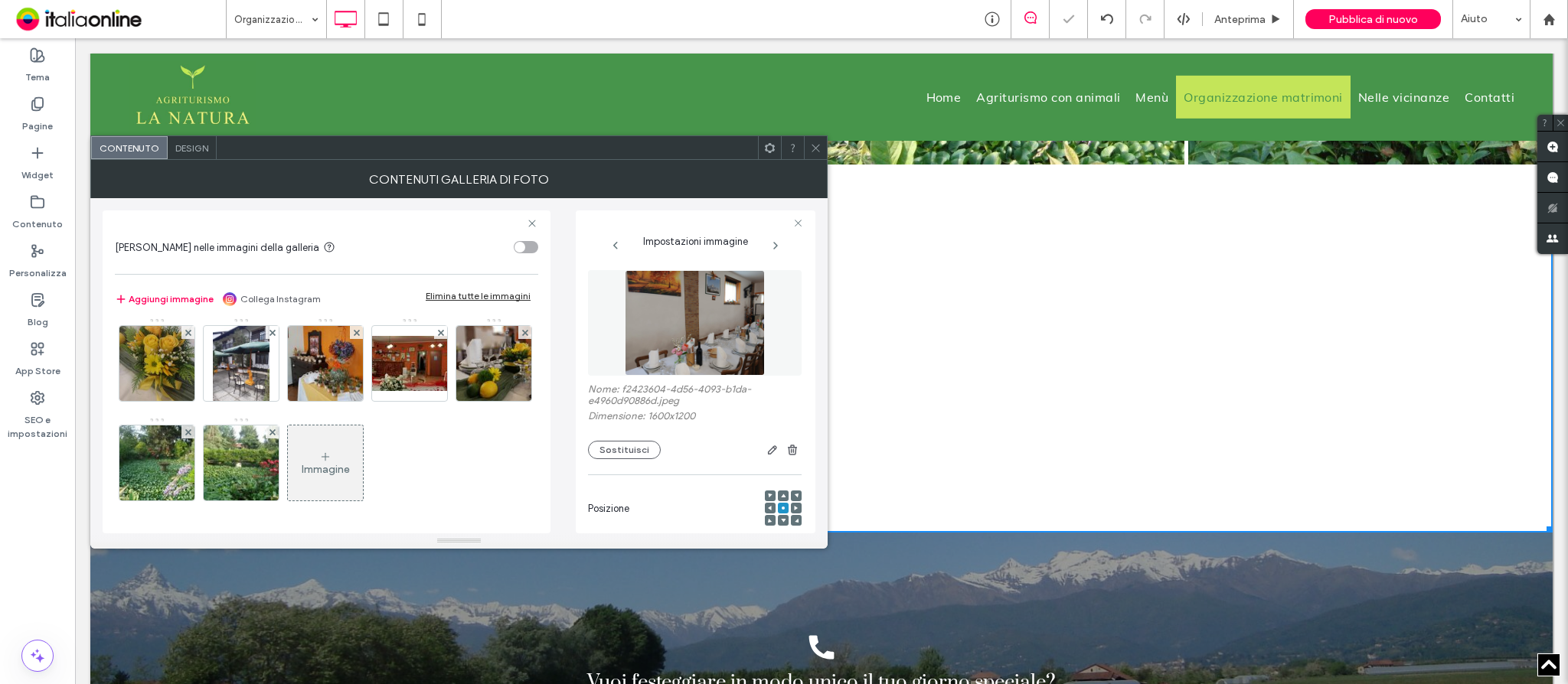
scroll to position [504, 0]
click at [818, 151] on icon at bounding box center [816, 148] width 11 height 11
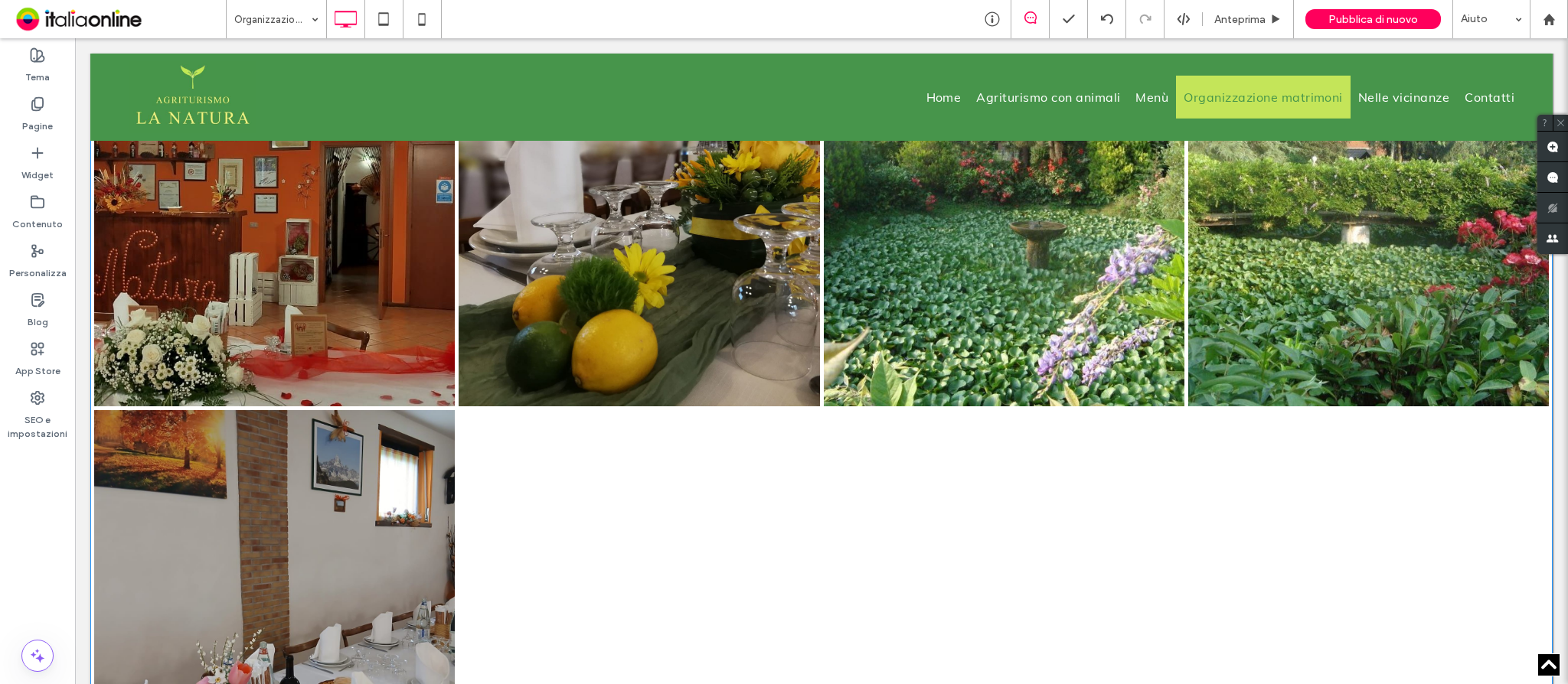
scroll to position [3281, 0]
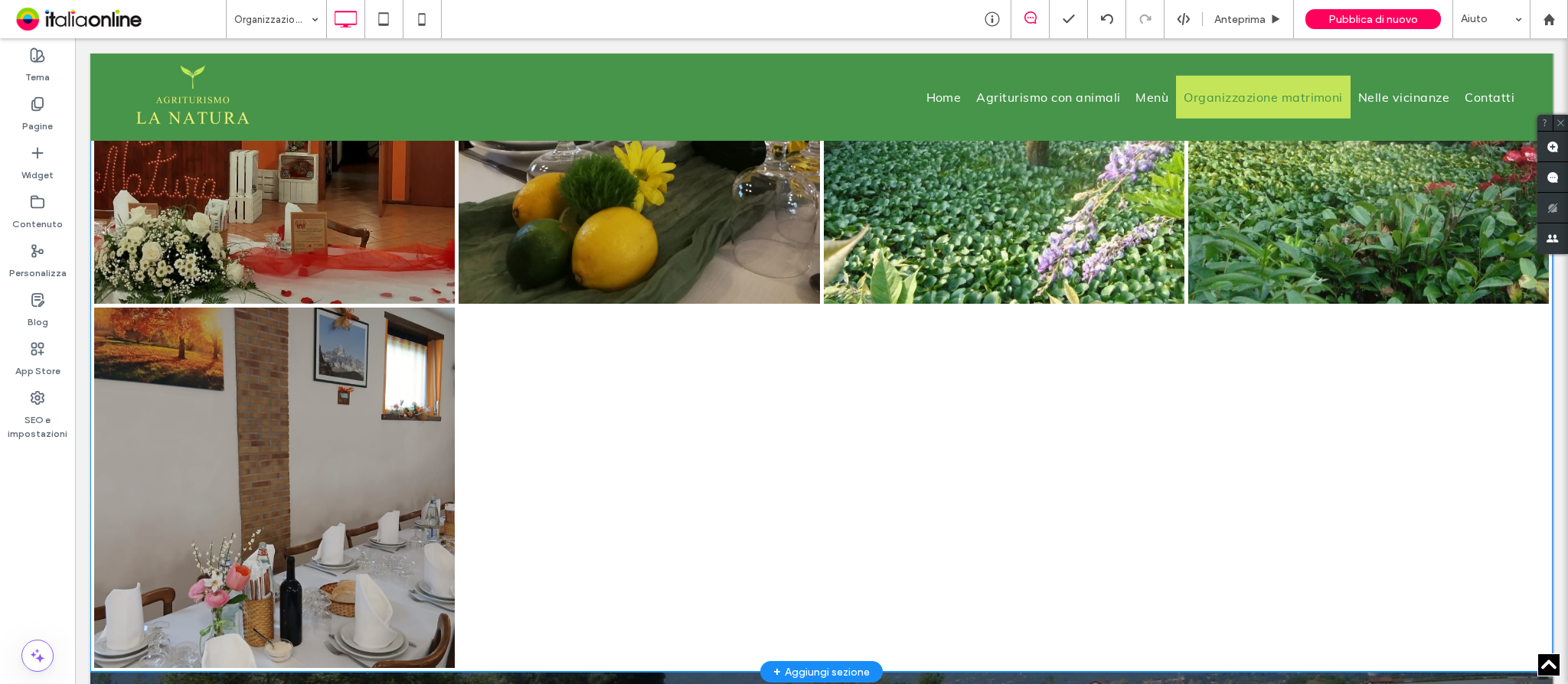
click at [209, 489] on link at bounding box center [275, 488] width 383 height 383
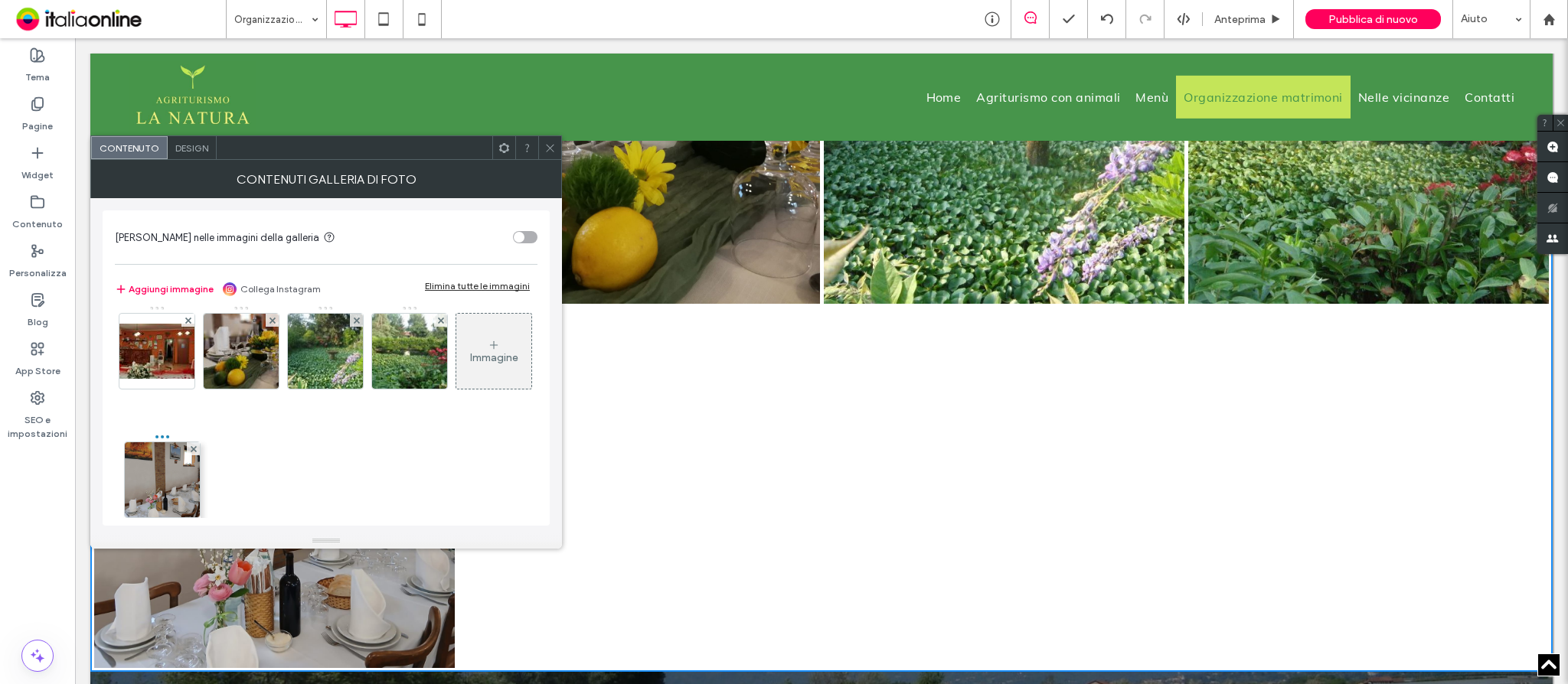
scroll to position [502, 0]
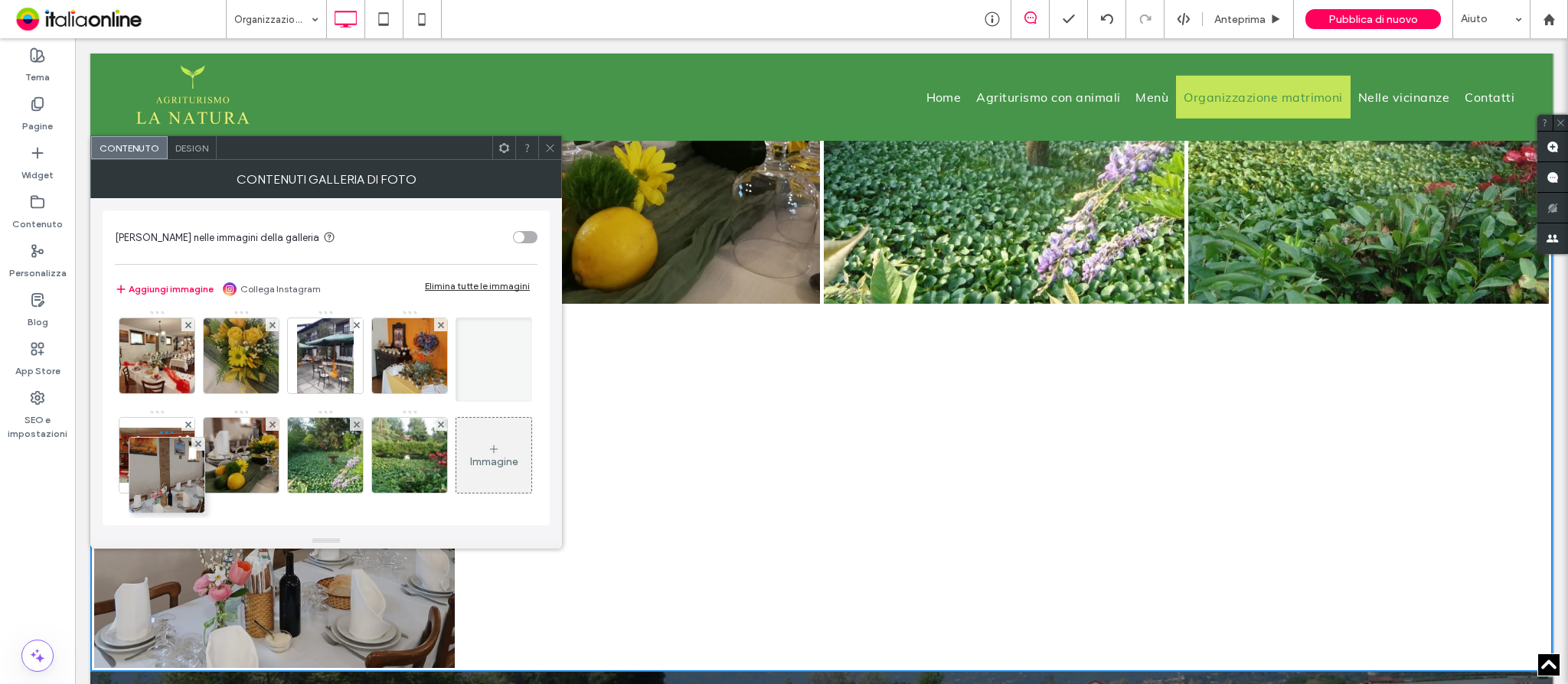
drag, startPoint x: 154, startPoint y: 465, endPoint x: 160, endPoint y: 315, distance: 150.1
click at [160, 315] on div "Immagine" at bounding box center [325, 210] width 421 height 597
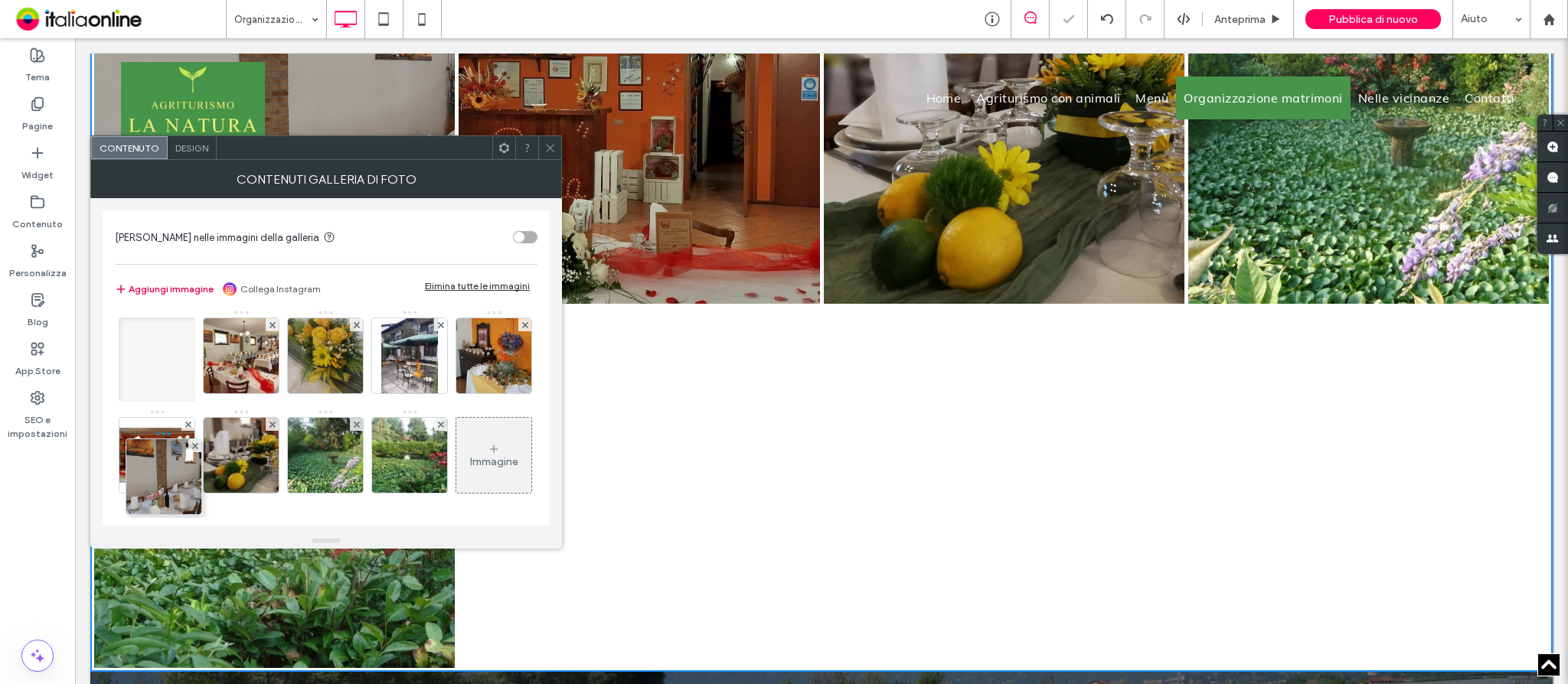
scroll to position [402, 0]
drag, startPoint x: 163, startPoint y: 460, endPoint x: 167, endPoint y: 309, distance: 151.1
click at [167, 309] on div "Immagine" at bounding box center [325, 210] width 421 height 597
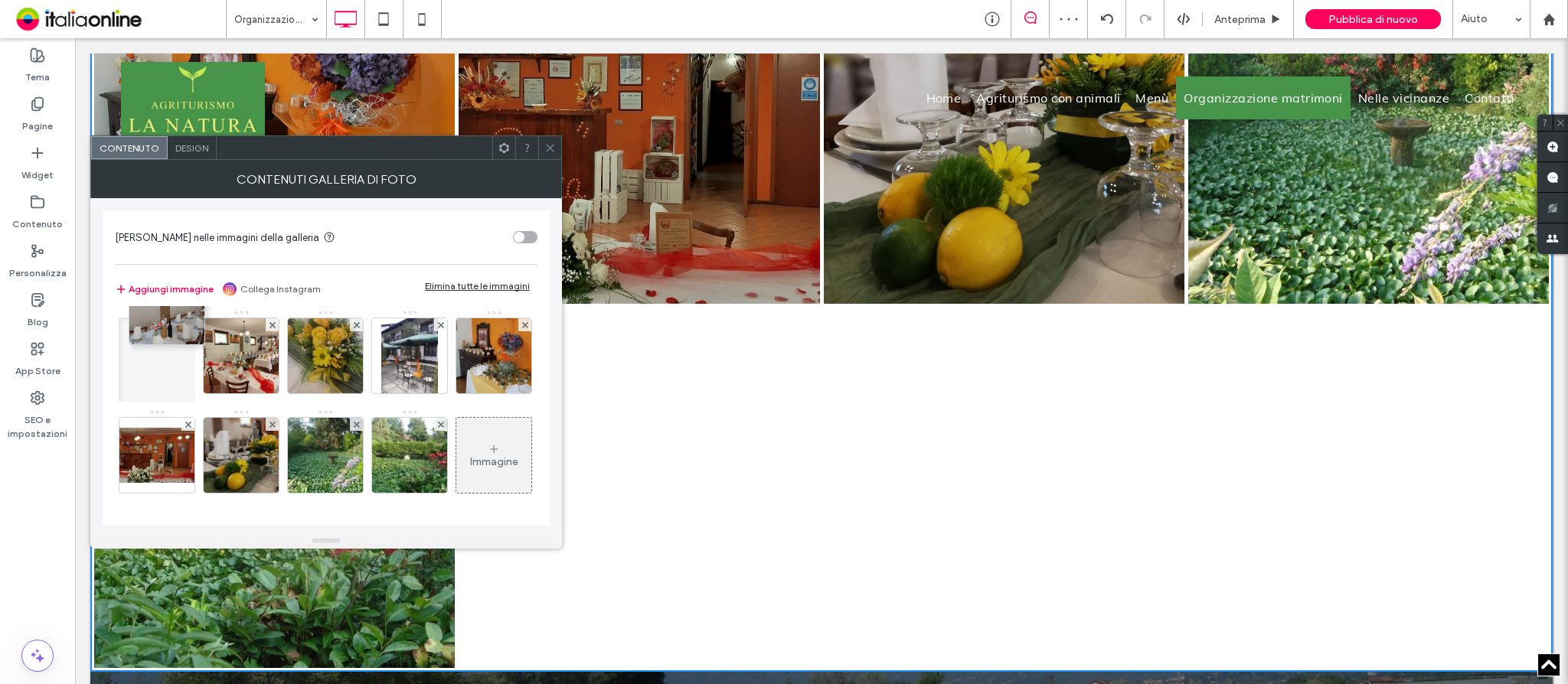
scroll to position [302, 0]
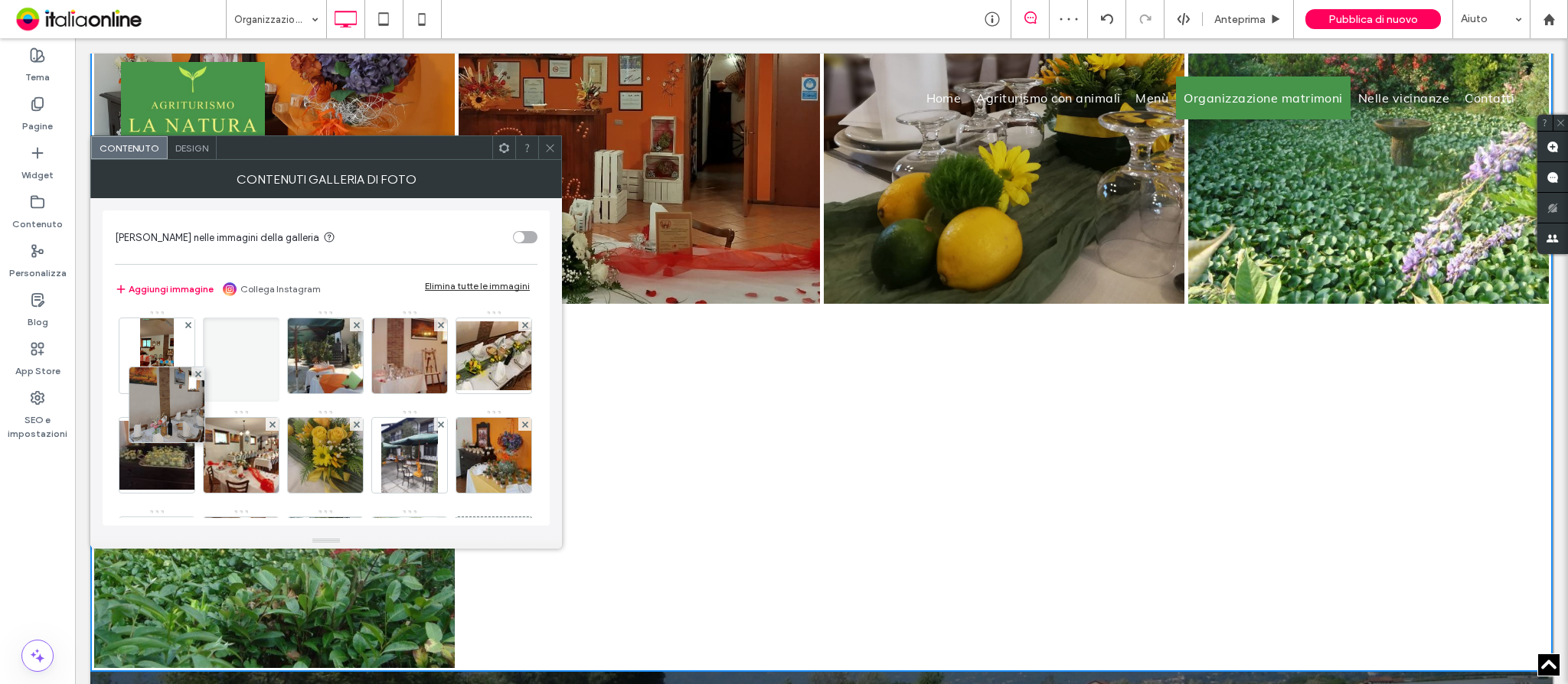
drag, startPoint x: 170, startPoint y: 464, endPoint x: 176, endPoint y: 300, distance: 164.1
click at [176, 300] on div "[PERSON_NAME] nelle immagini della galleria Aggiungi immagine Collega Instagram…" at bounding box center [325, 367] width 447 height 315
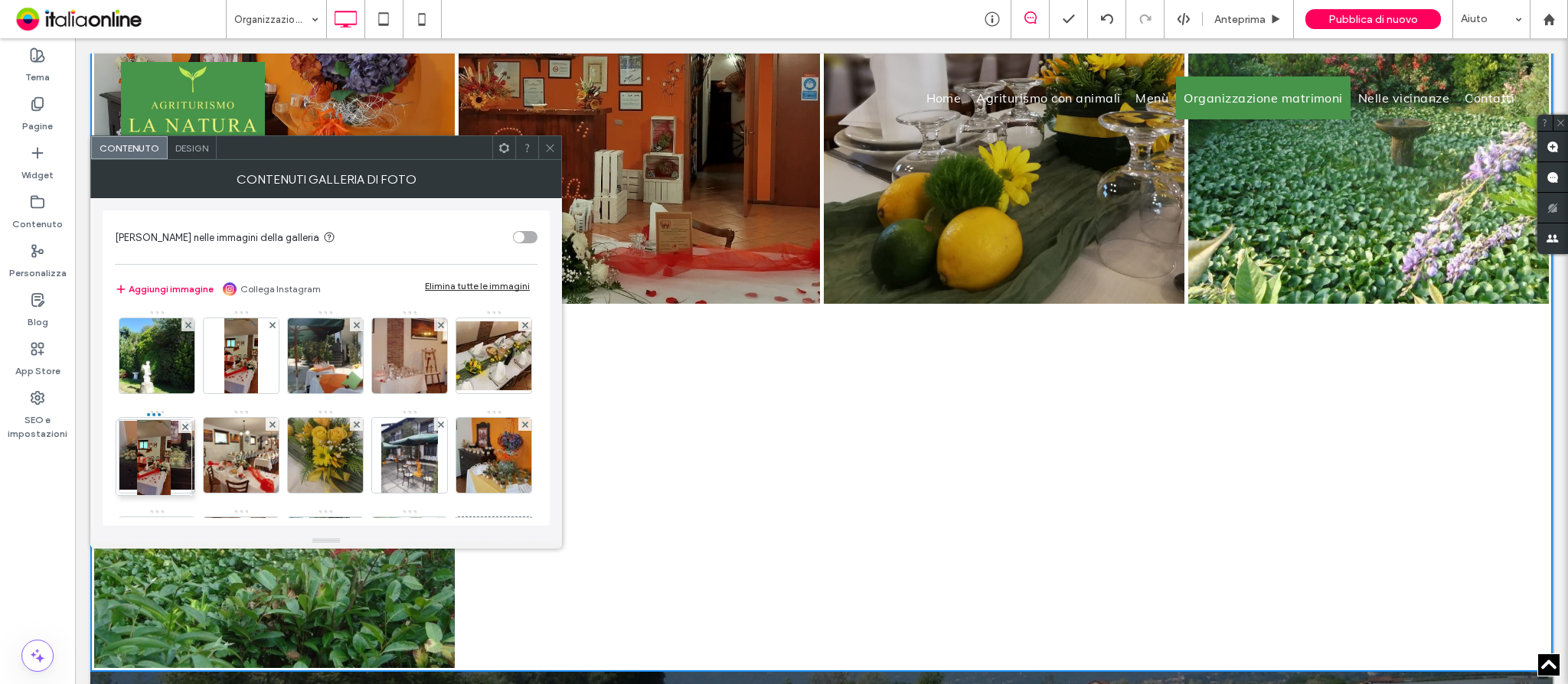
drag, startPoint x: 151, startPoint y: 473, endPoint x: 158, endPoint y: 384, distance: 89.3
click at [287, 302] on div at bounding box center [325, 260] width 77 height 84
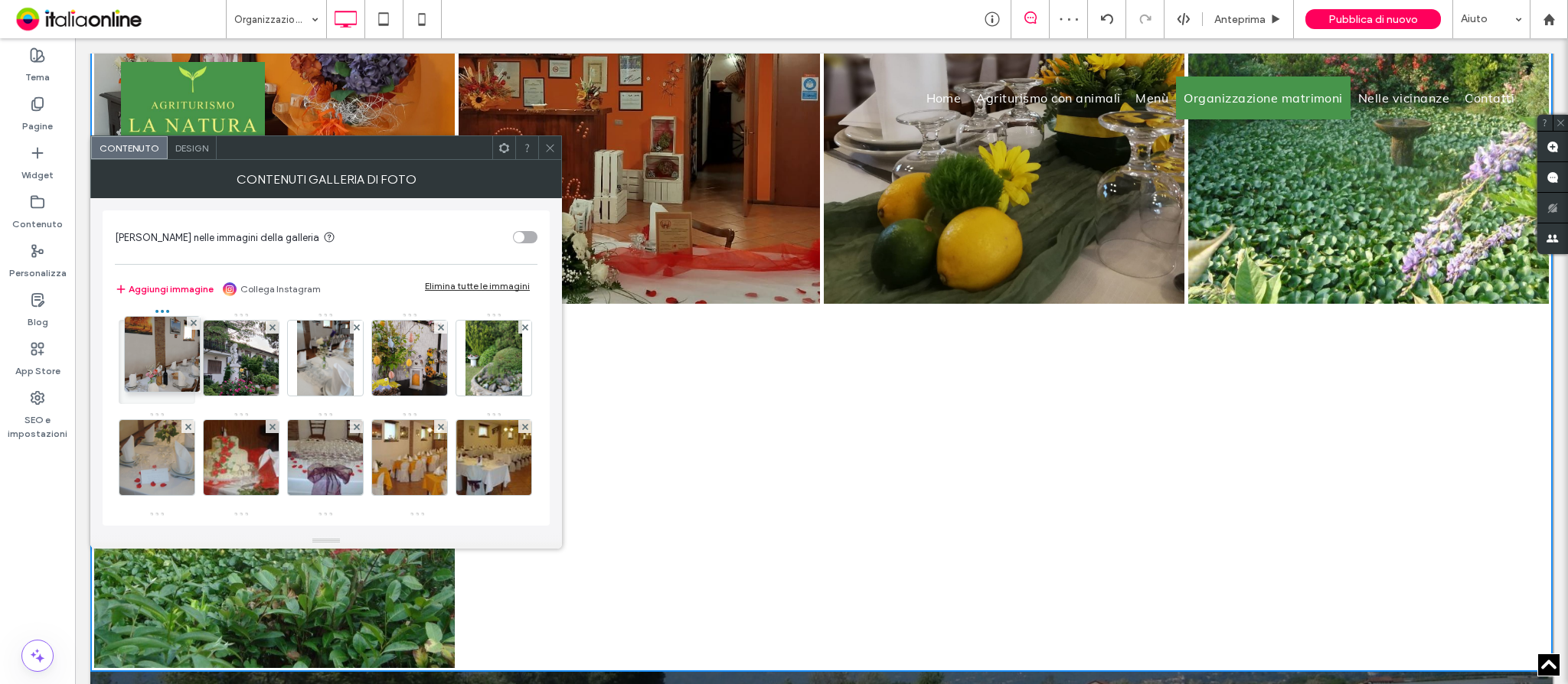
scroll to position [0, 0]
drag, startPoint x: 146, startPoint y: 452, endPoint x: 147, endPoint y: 268, distance: 184.0
click at [147, 268] on div "[PERSON_NAME] nelle immagini della galleria Aggiungi immagine Collega Instagram…" at bounding box center [325, 367] width 447 height 315
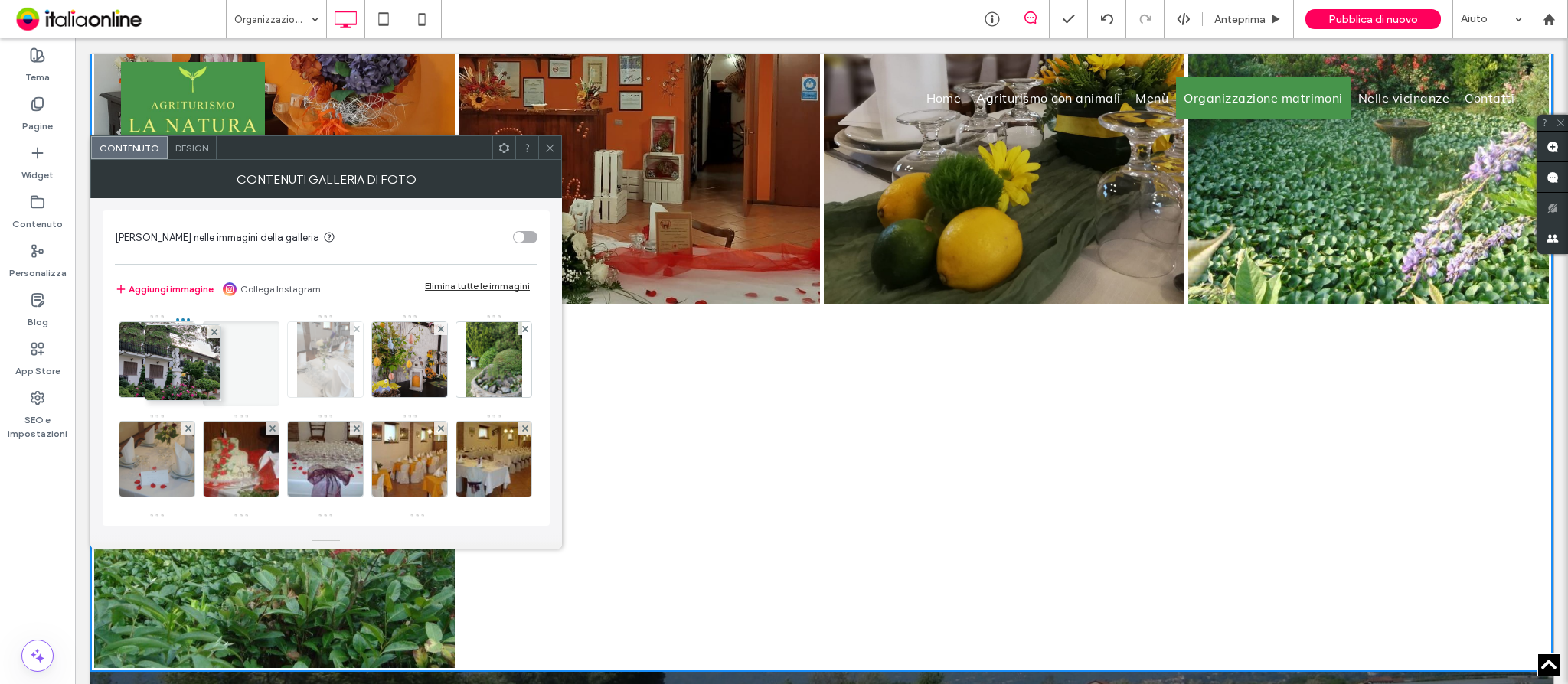
drag, startPoint x: 166, startPoint y: 363, endPoint x: 300, endPoint y: 368, distance: 134.1
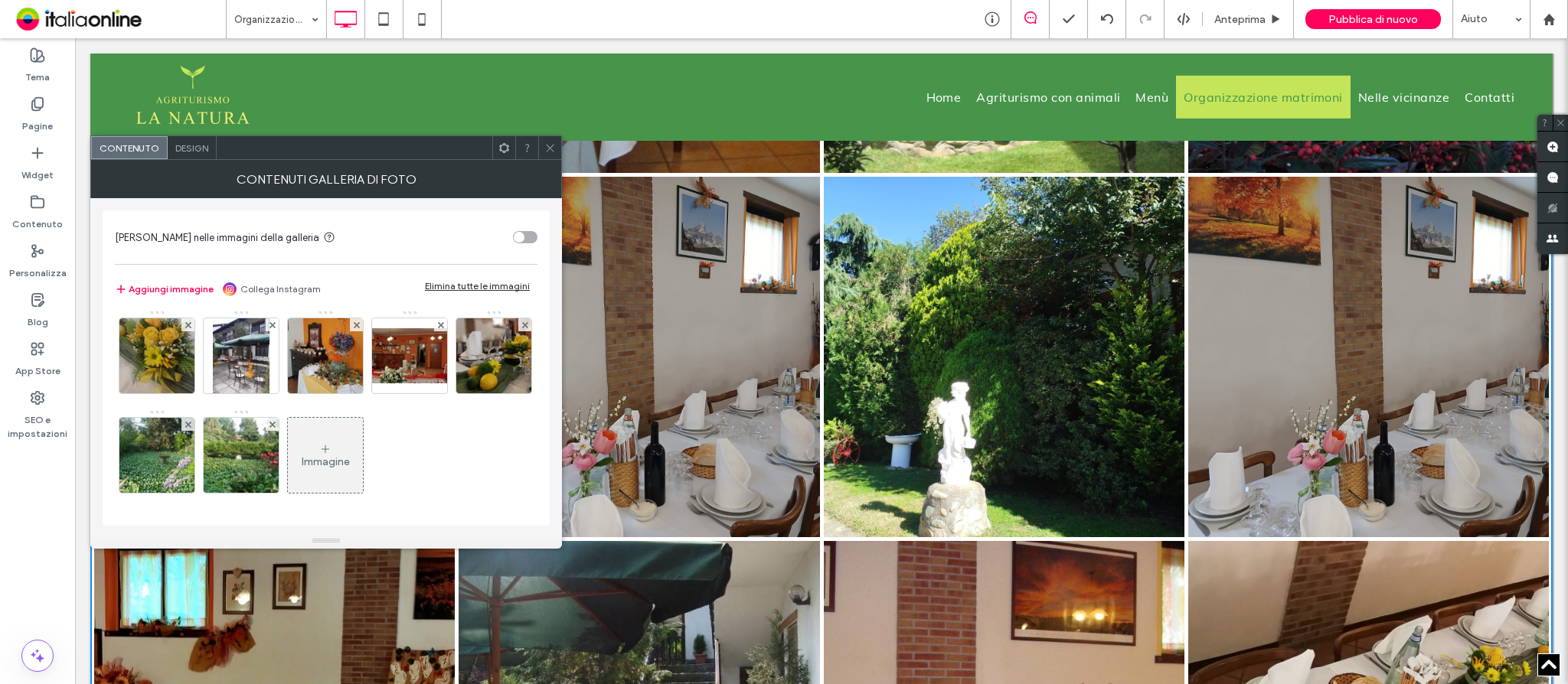
scroll to position [502, 0]
click at [545, 150] on icon at bounding box center [550, 148] width 11 height 11
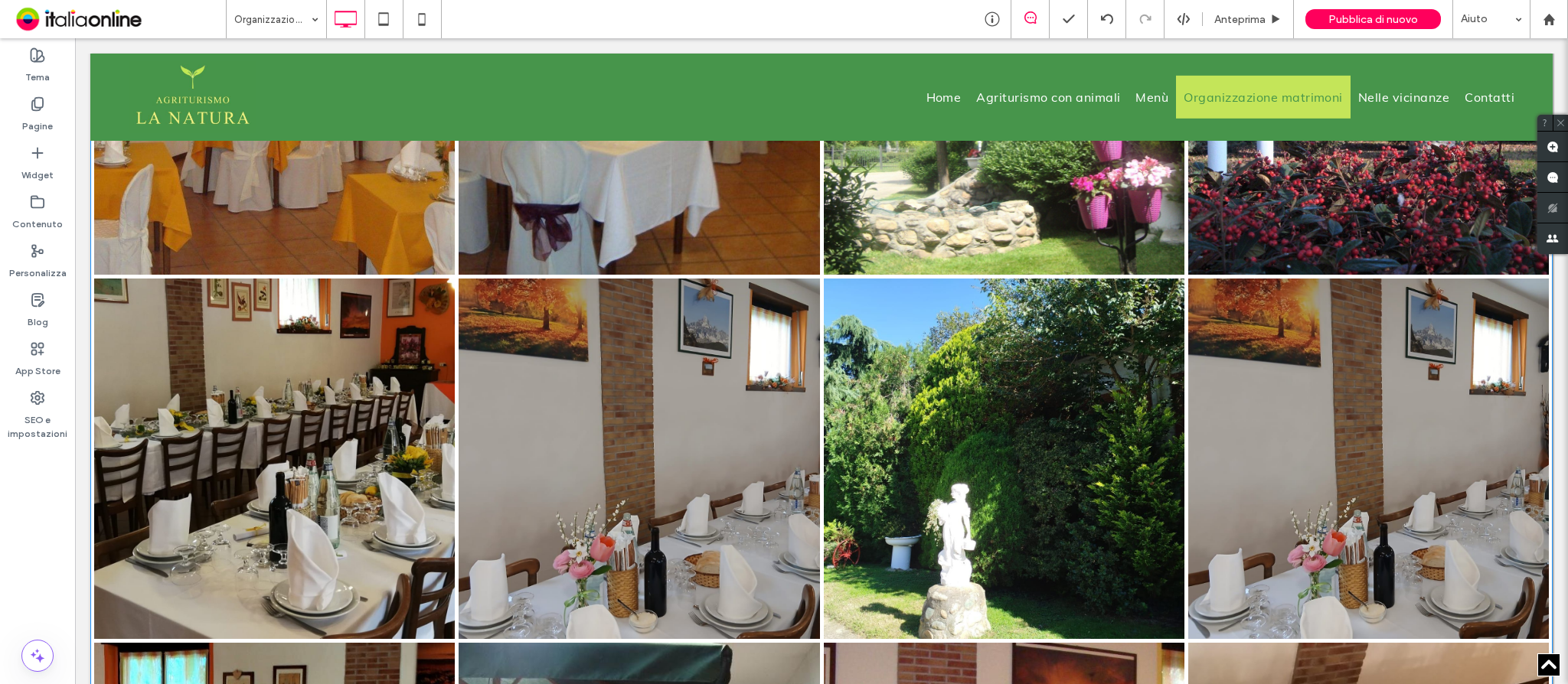
scroll to position [1752, 0]
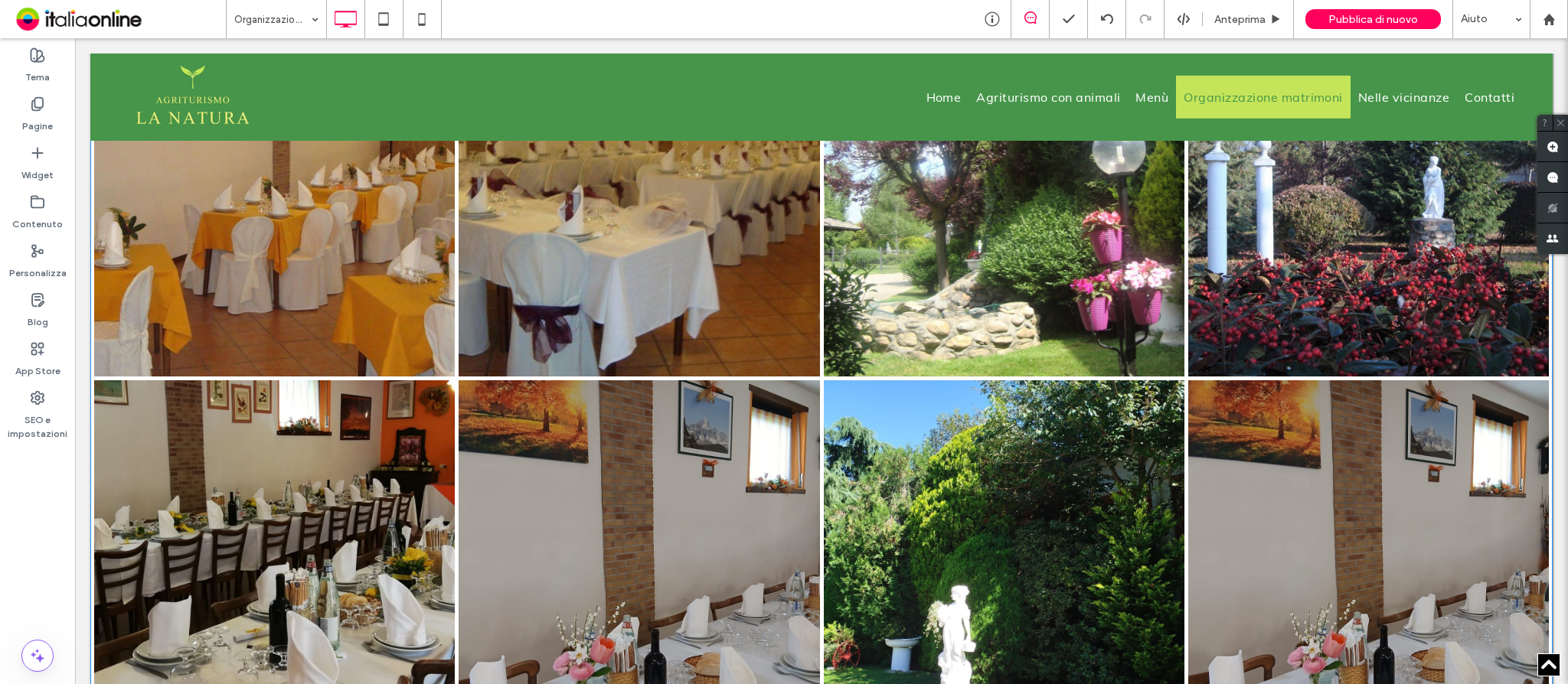
click at [667, 408] on link at bounding box center [639, 561] width 383 height 383
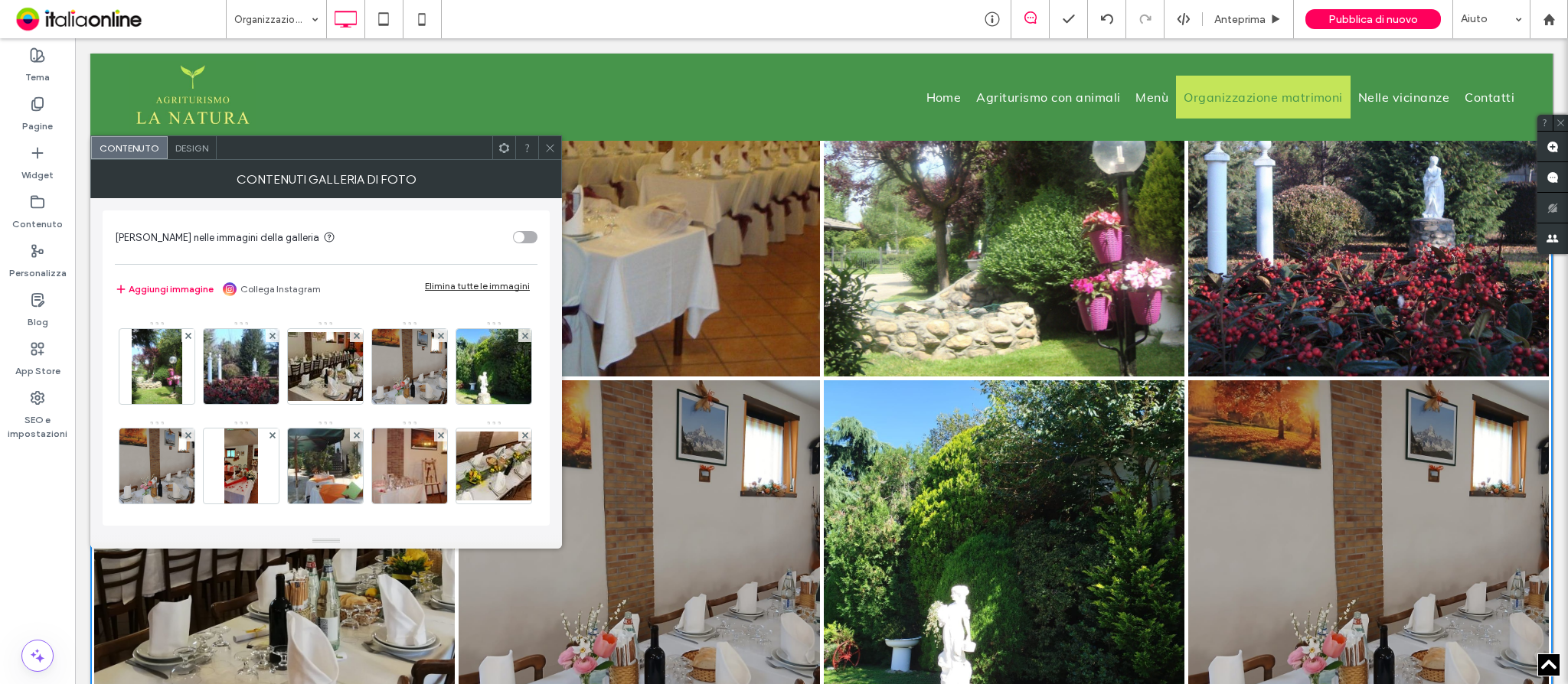
scroll to position [204, 0]
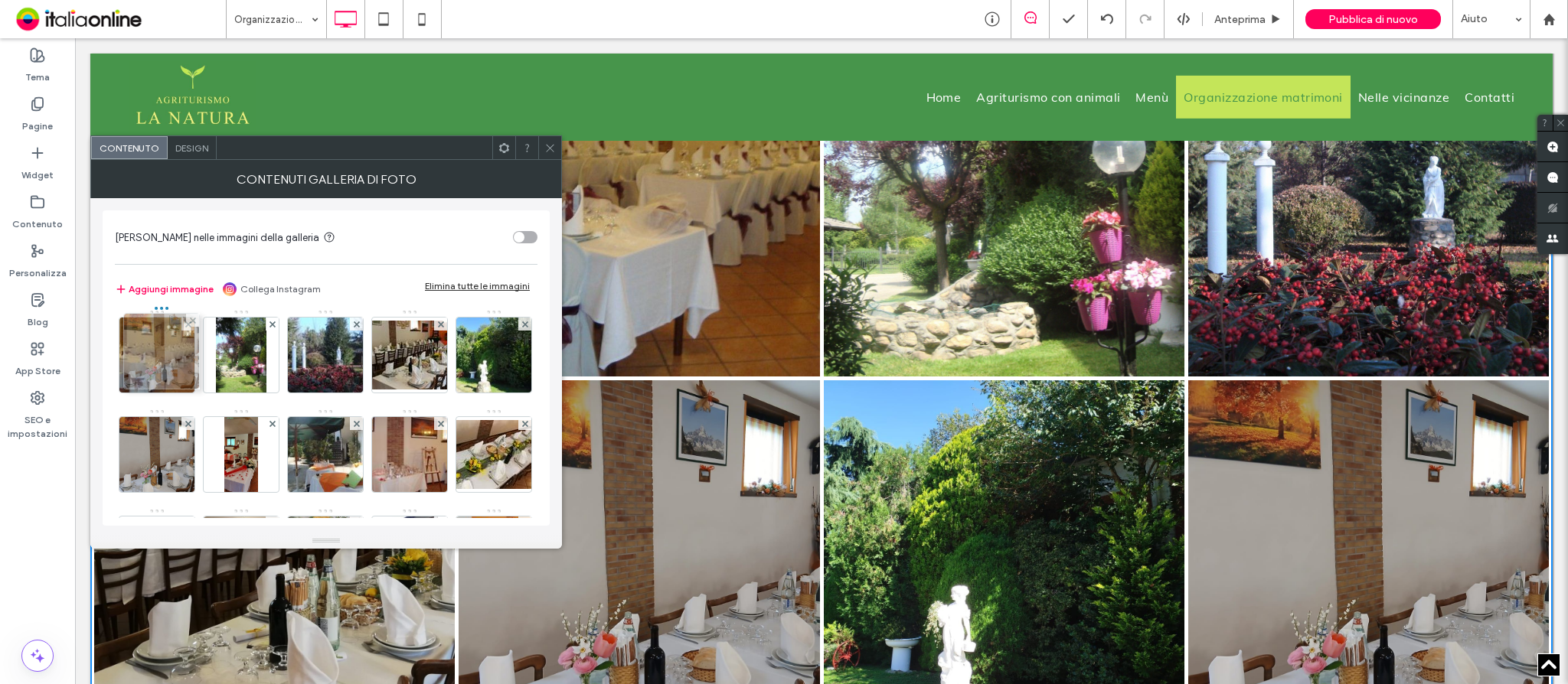
drag, startPoint x: 237, startPoint y: 464, endPoint x: 154, endPoint y: 361, distance: 132.3
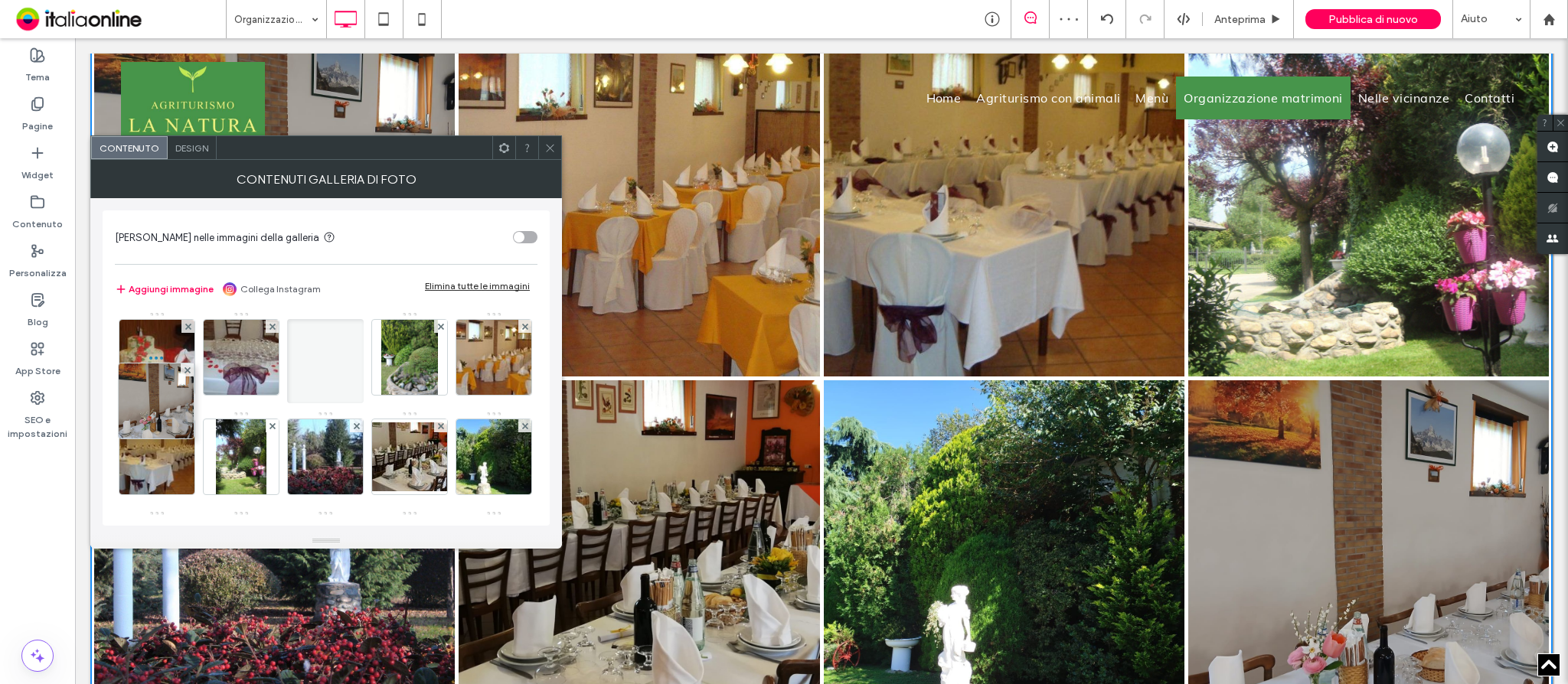
scroll to position [2, 0]
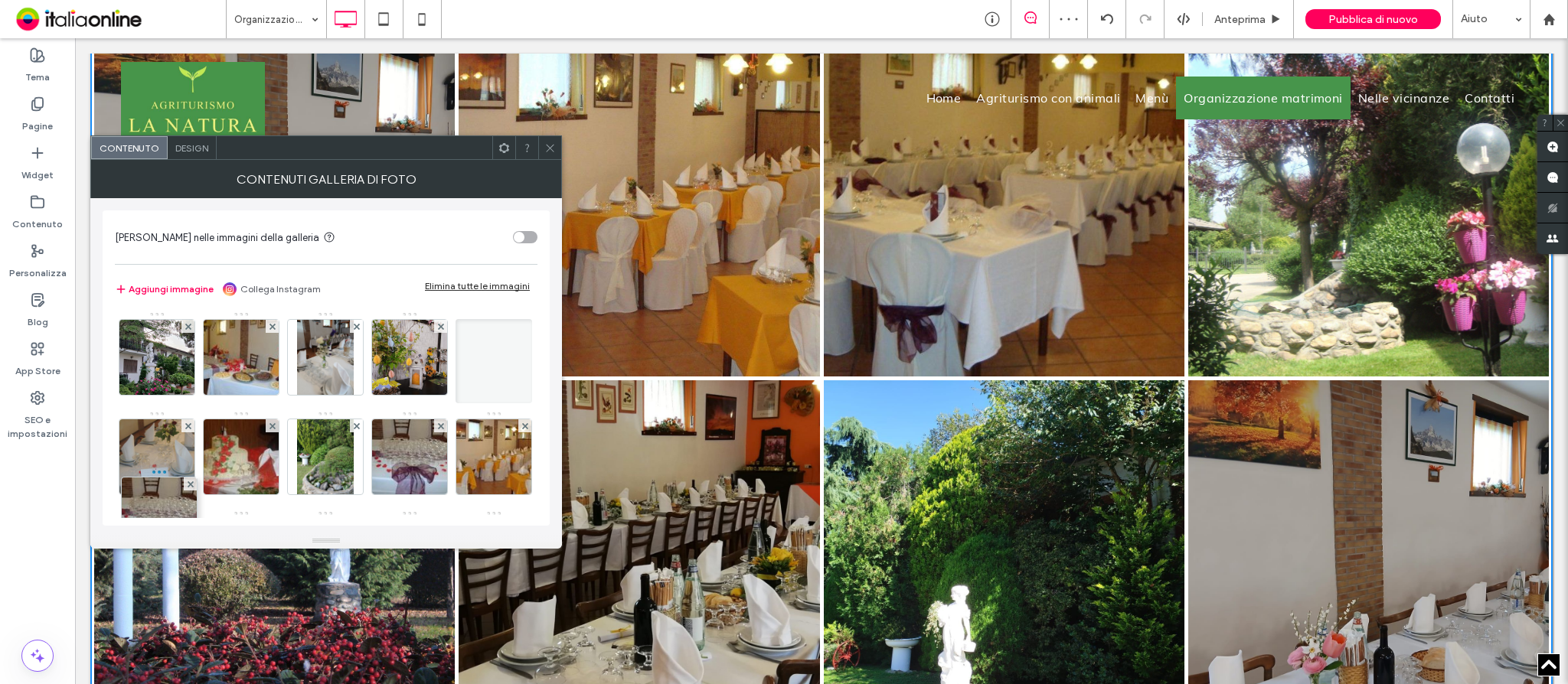
drag, startPoint x: 169, startPoint y: 463, endPoint x: 173, endPoint y: 311, distance: 152.1
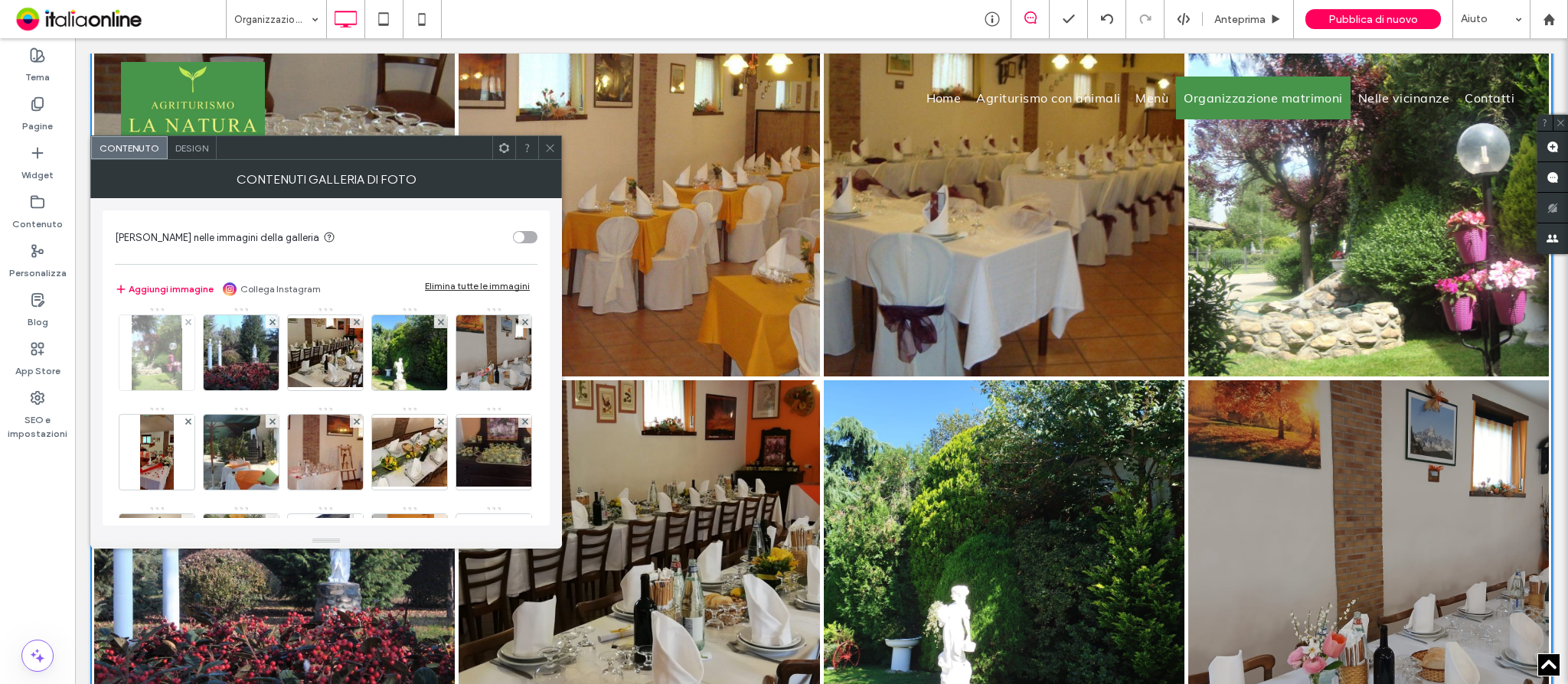
scroll to position [308, 0]
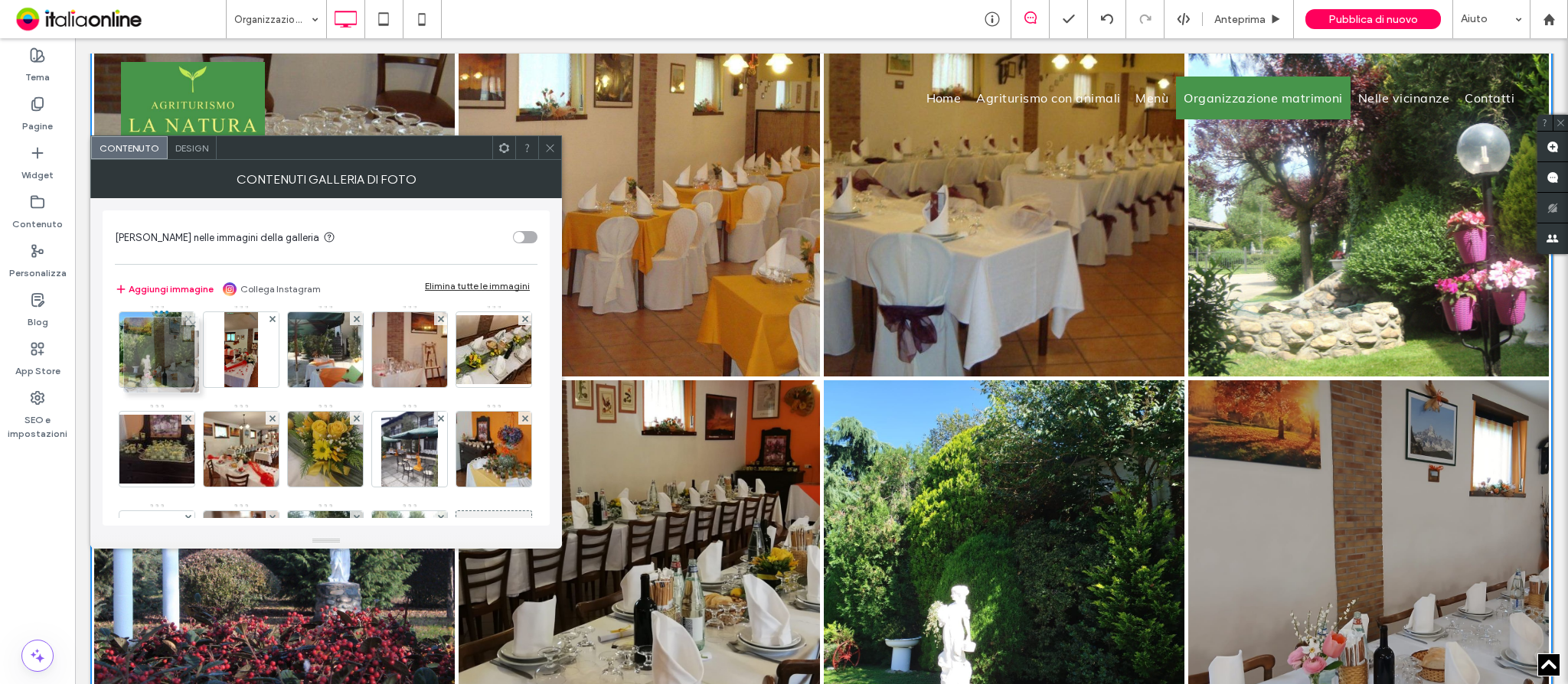
drag, startPoint x: 330, startPoint y: 364, endPoint x: 154, endPoint y: 370, distance: 176.1
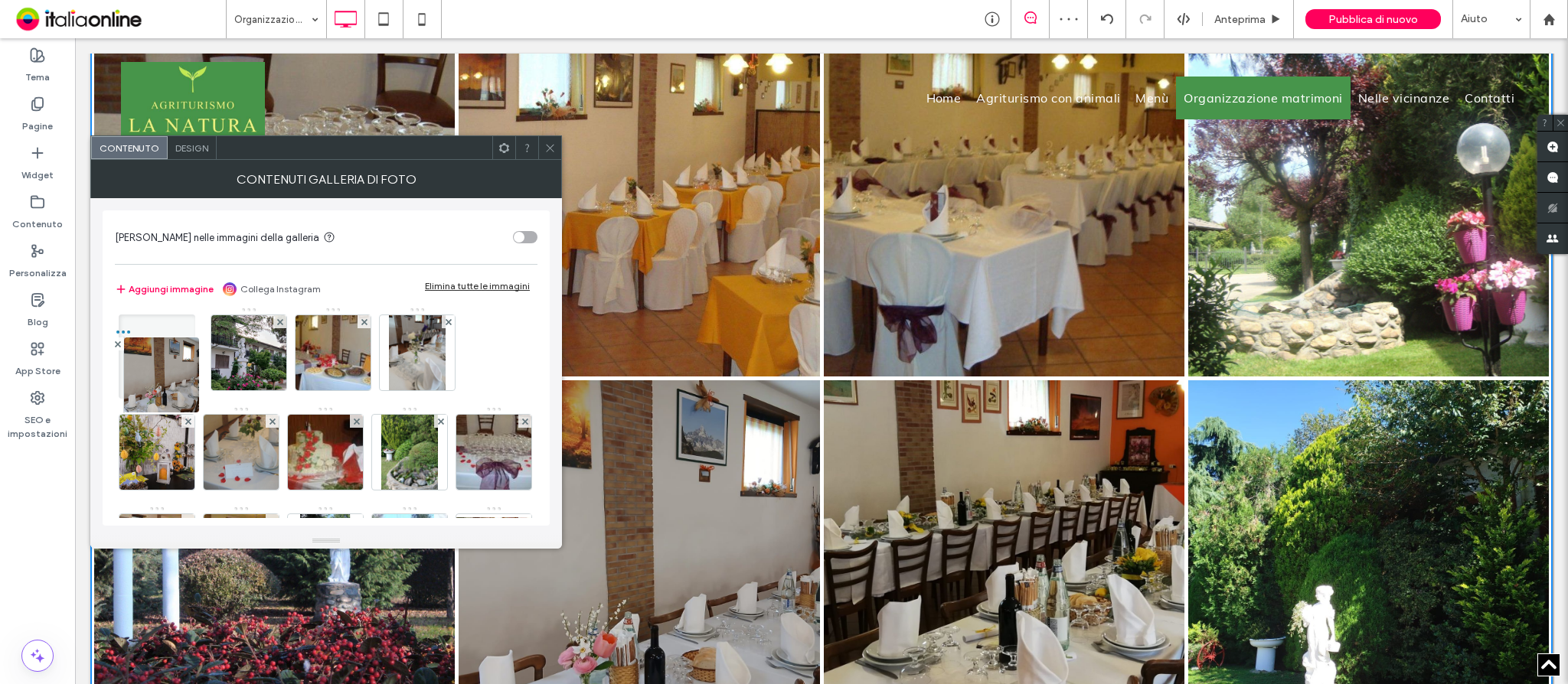
scroll to position [0, 0]
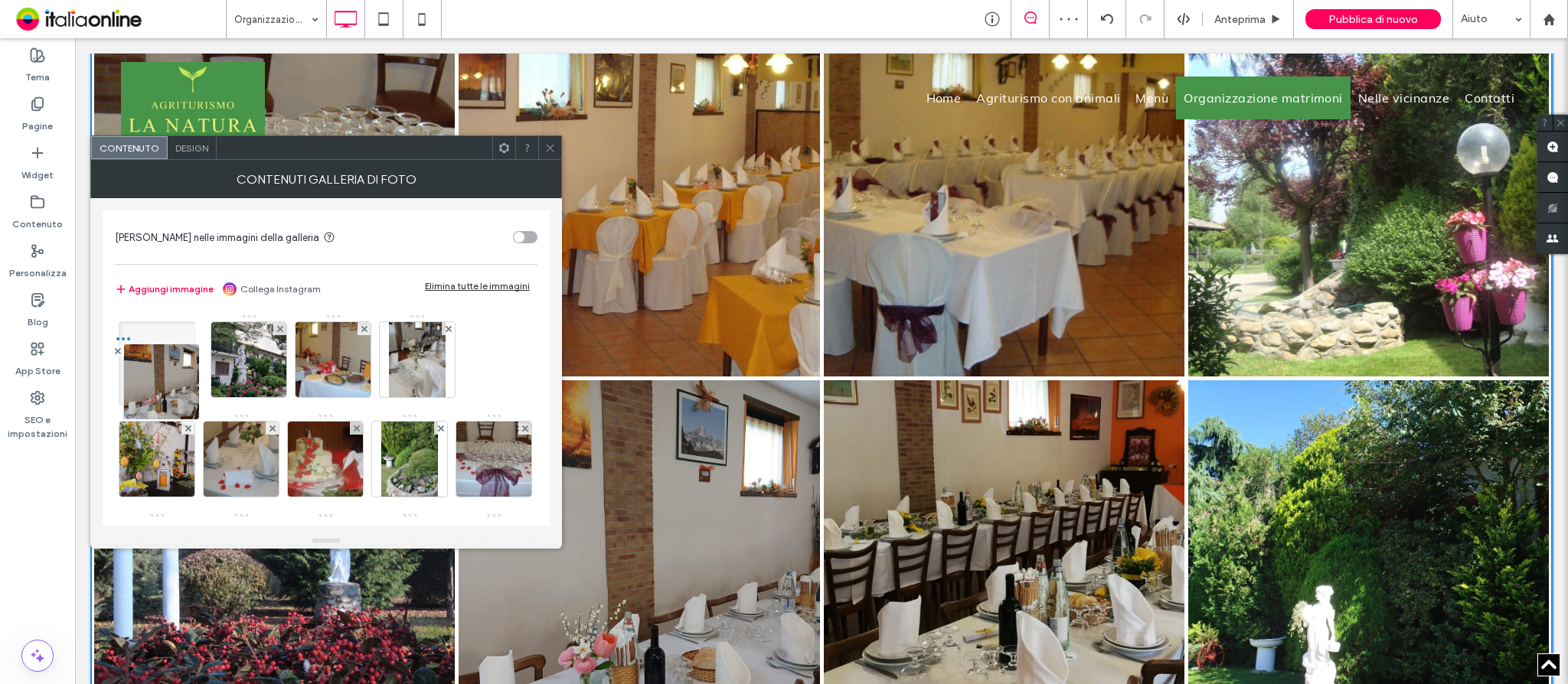
drag, startPoint x: 162, startPoint y: 440, endPoint x: 157, endPoint y: 318, distance: 122.1
click at [157, 318] on div at bounding box center [157, 356] width 77 height 84
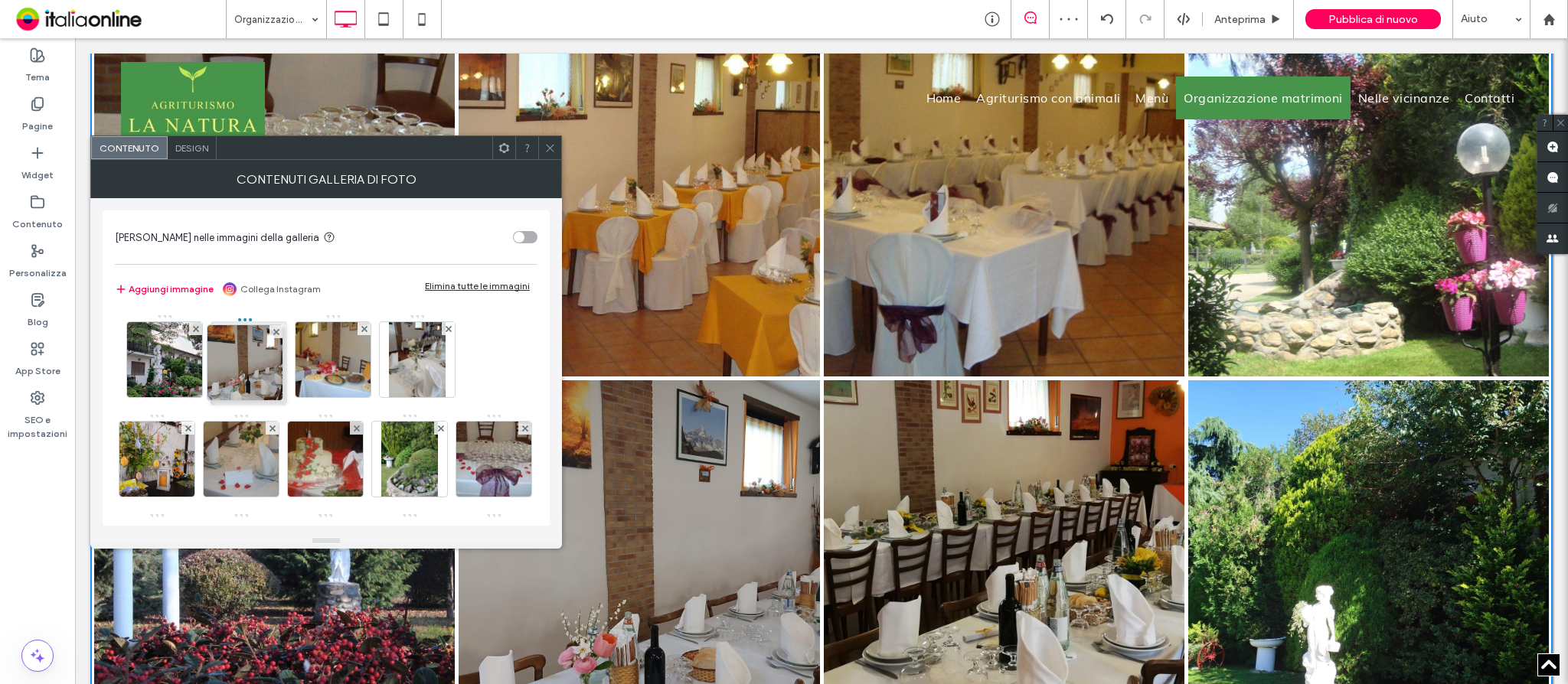
drag, startPoint x: 155, startPoint y: 368, endPoint x: 279, endPoint y: 368, distance: 124.0
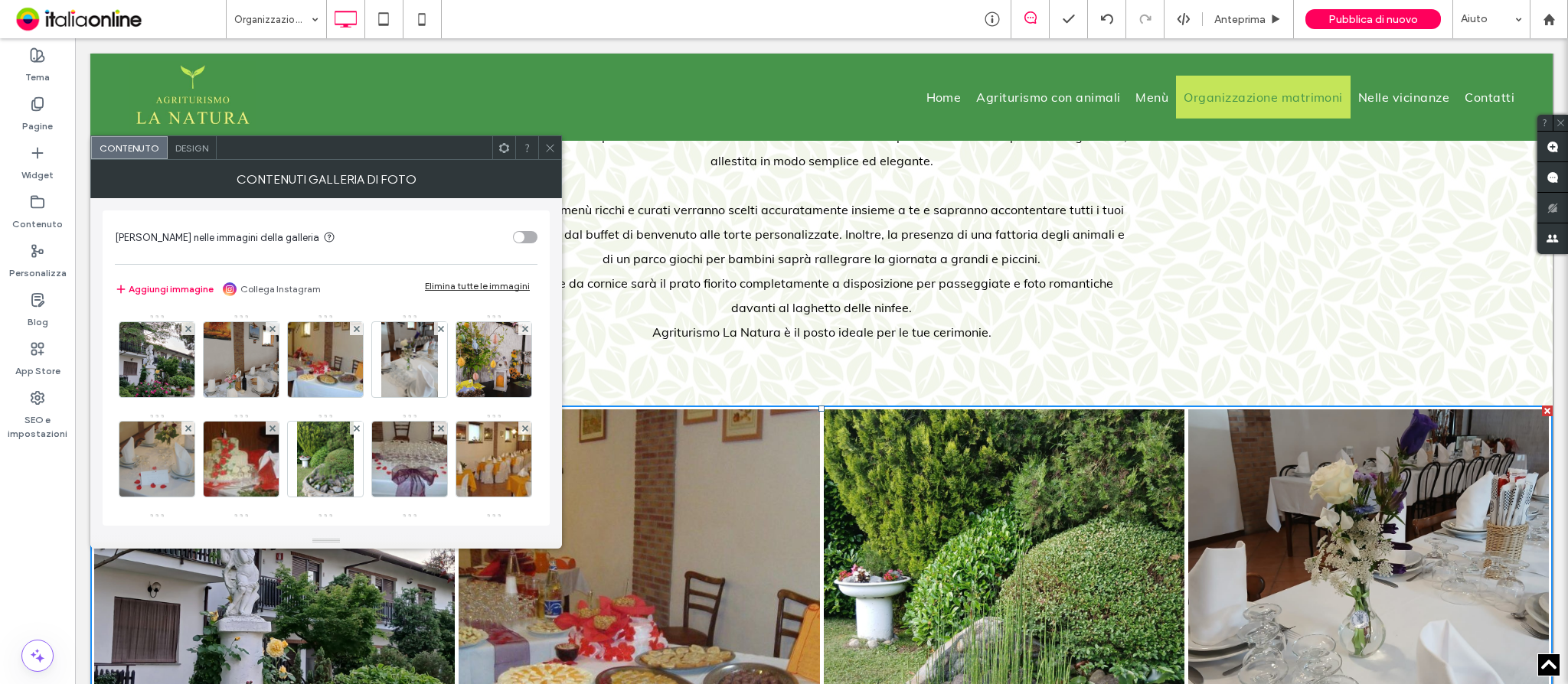
scroll to position [731, 0]
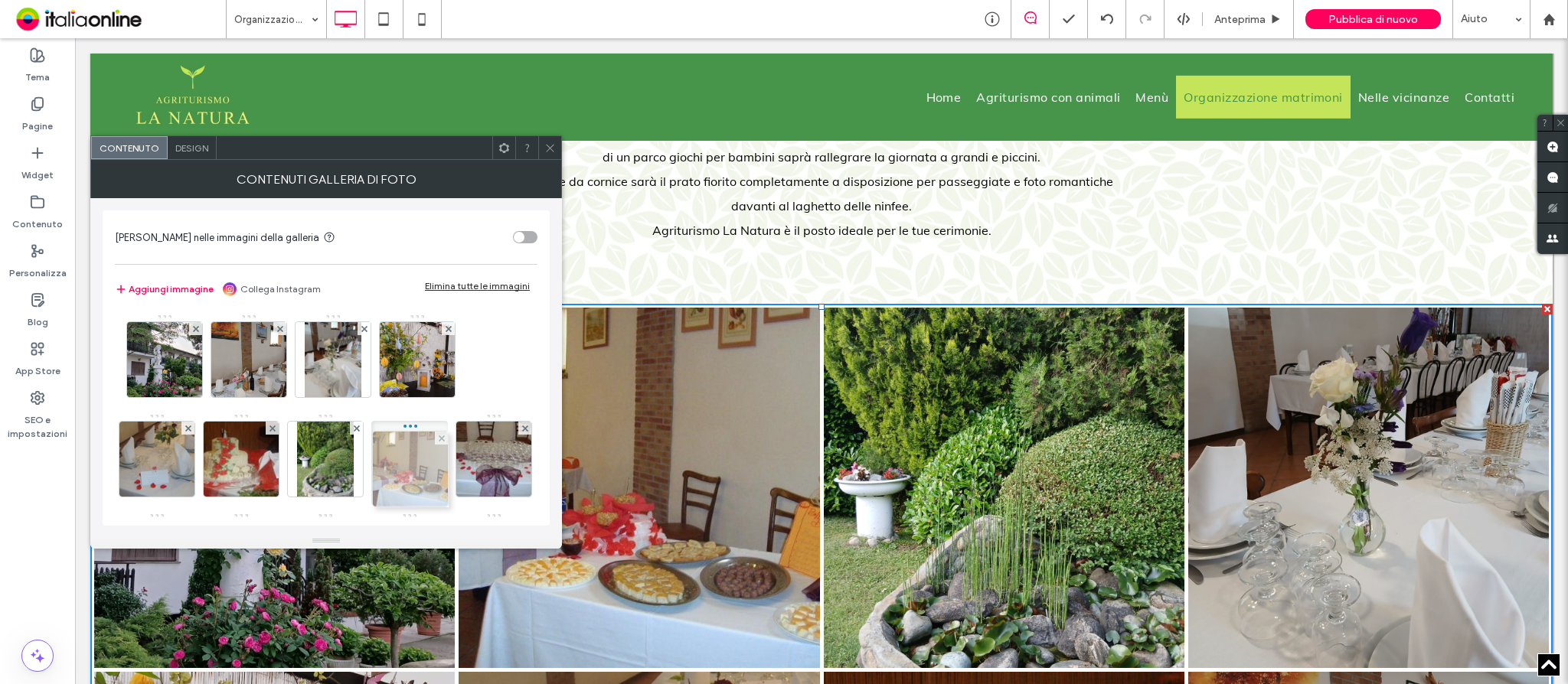
drag, startPoint x: 326, startPoint y: 363, endPoint x: 427, endPoint y: 491, distance: 163.0
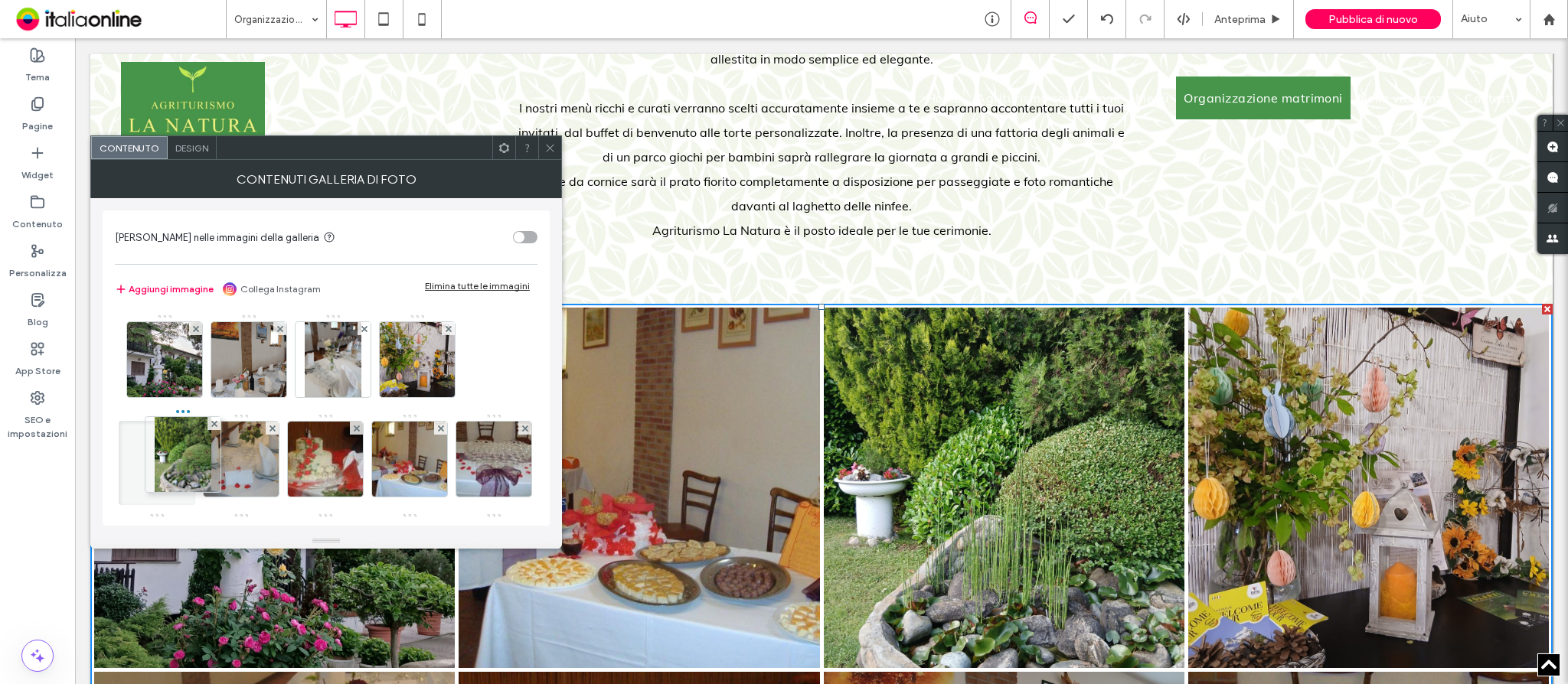
drag, startPoint x: 407, startPoint y: 504, endPoint x: 84, endPoint y: 461, distance: 325.8
click at [98, 461] on div "[PERSON_NAME] nelle immagini della galleria Aggiungi immagine Collega Instagram…" at bounding box center [325, 365] width 472 height 335
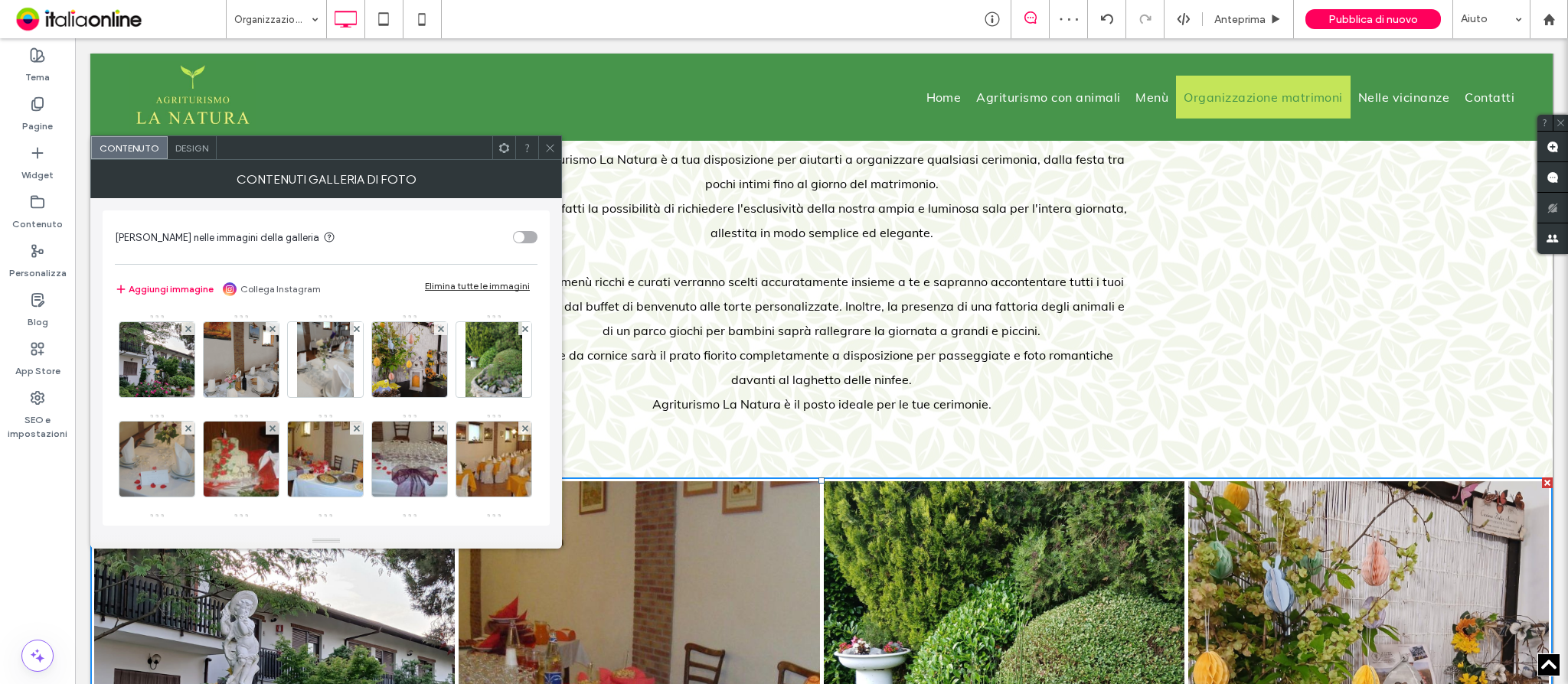
scroll to position [425, 0]
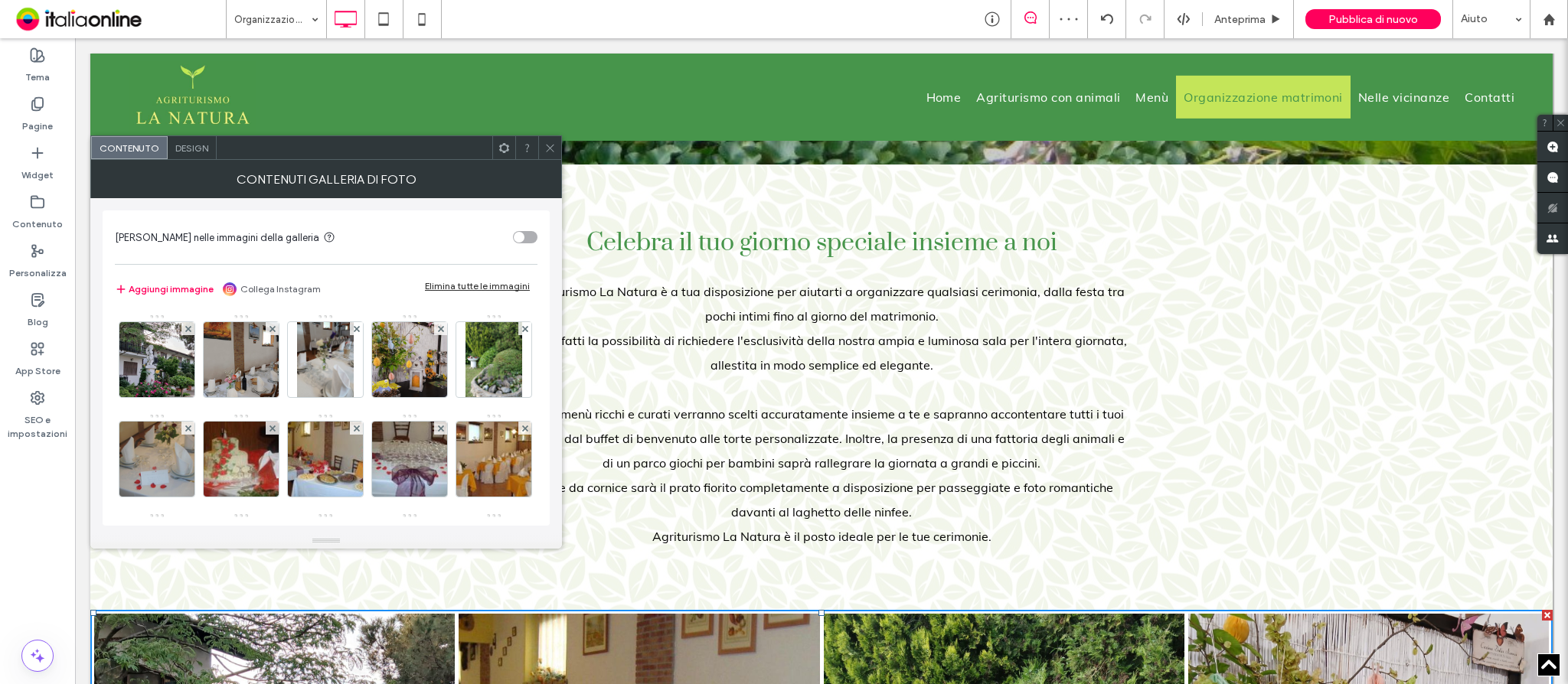
click at [554, 148] on icon at bounding box center [550, 148] width 11 height 11
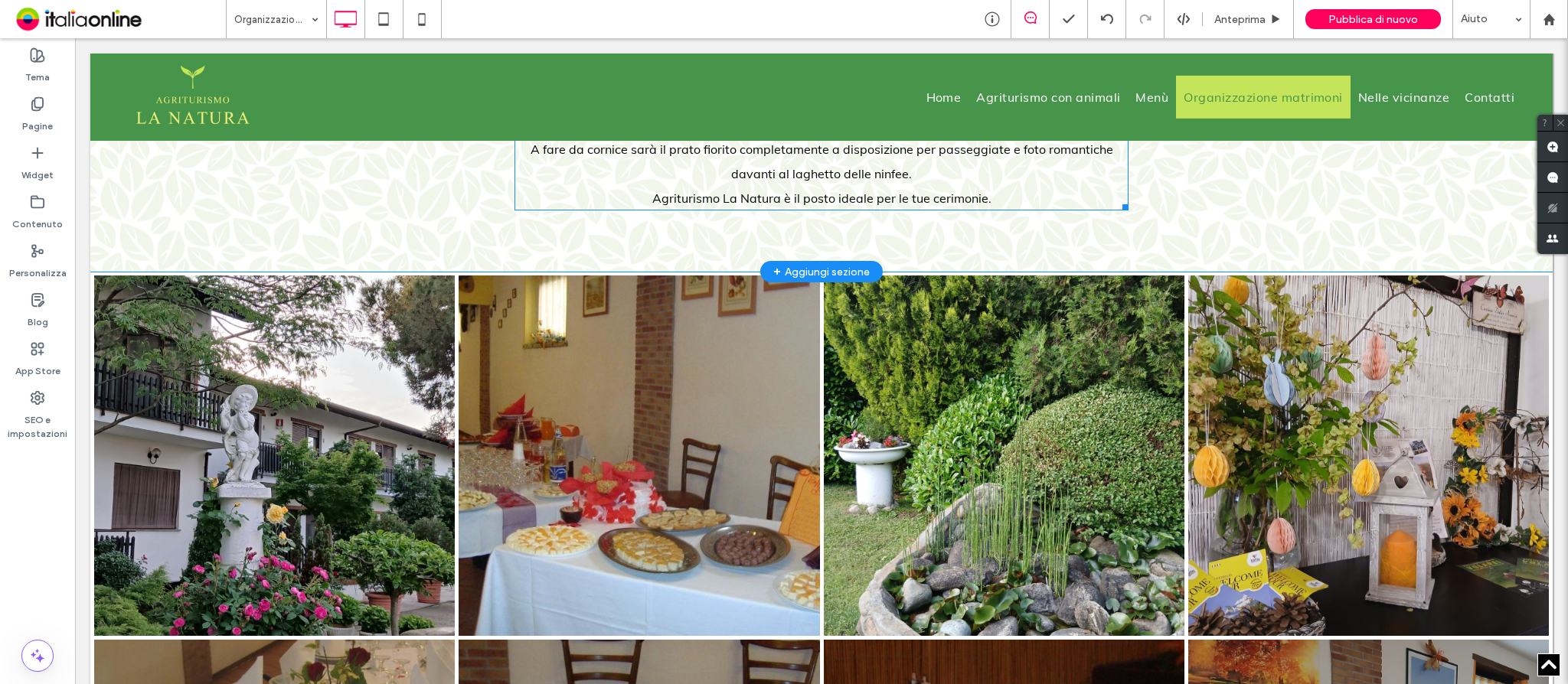
scroll to position [833, 0]
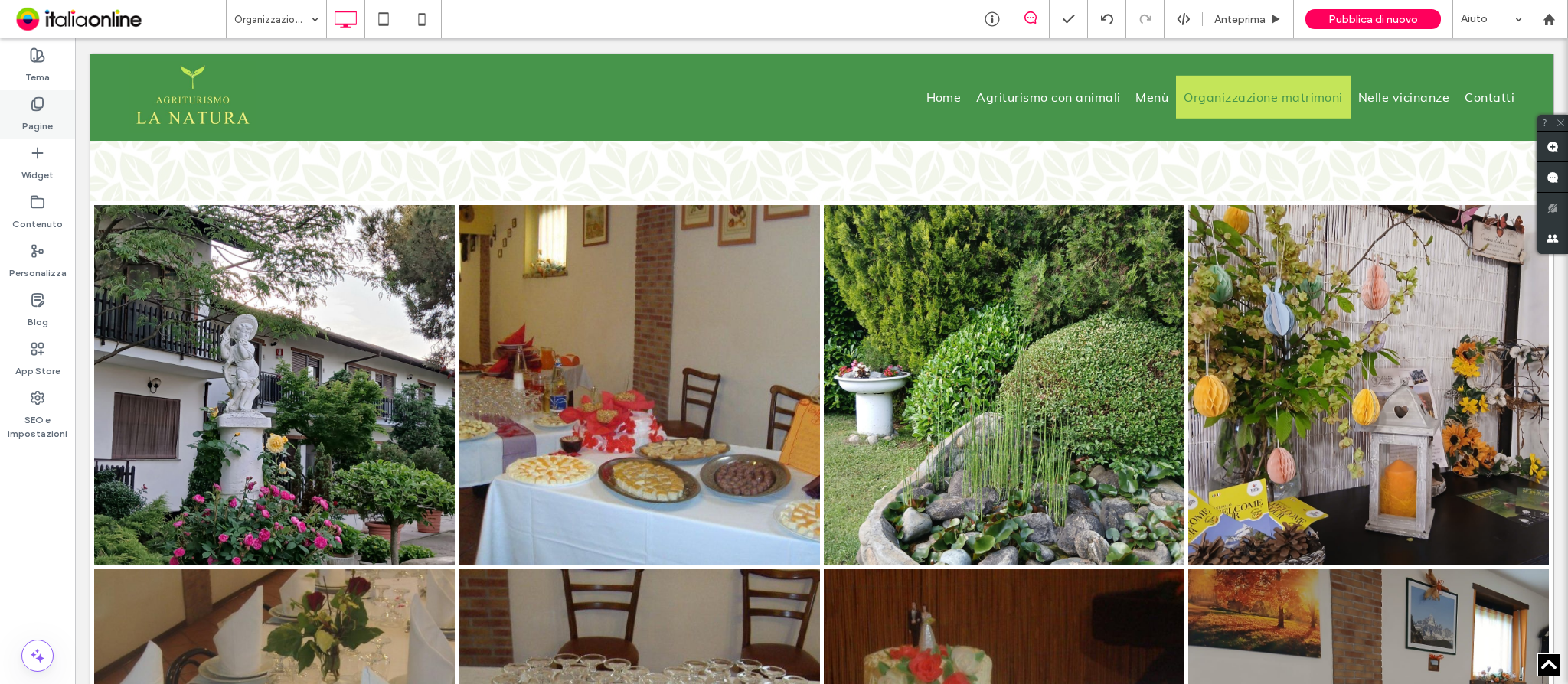
click at [49, 114] on label "Pagine" at bounding box center [37, 122] width 31 height 21
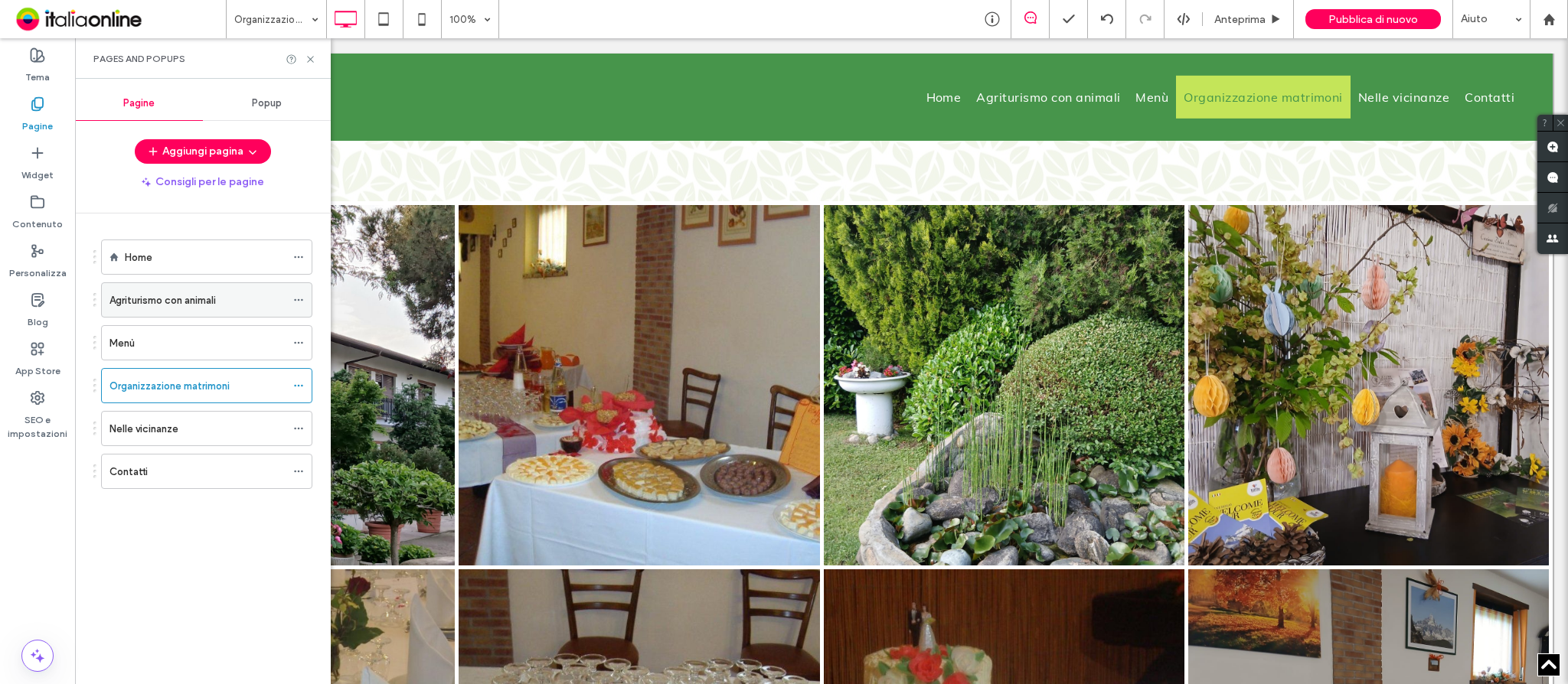
click at [157, 286] on div "Agriturismo con animali" at bounding box center [197, 299] width 176 height 33
click at [34, 107] on div at bounding box center [784, 342] width 1568 height 684
click at [37, 103] on icon at bounding box center [37, 104] width 15 height 15
click at [36, 110] on use at bounding box center [37, 104] width 11 height 13
click at [157, 378] on label "Organizzazione matrimoni" at bounding box center [169, 386] width 121 height 27
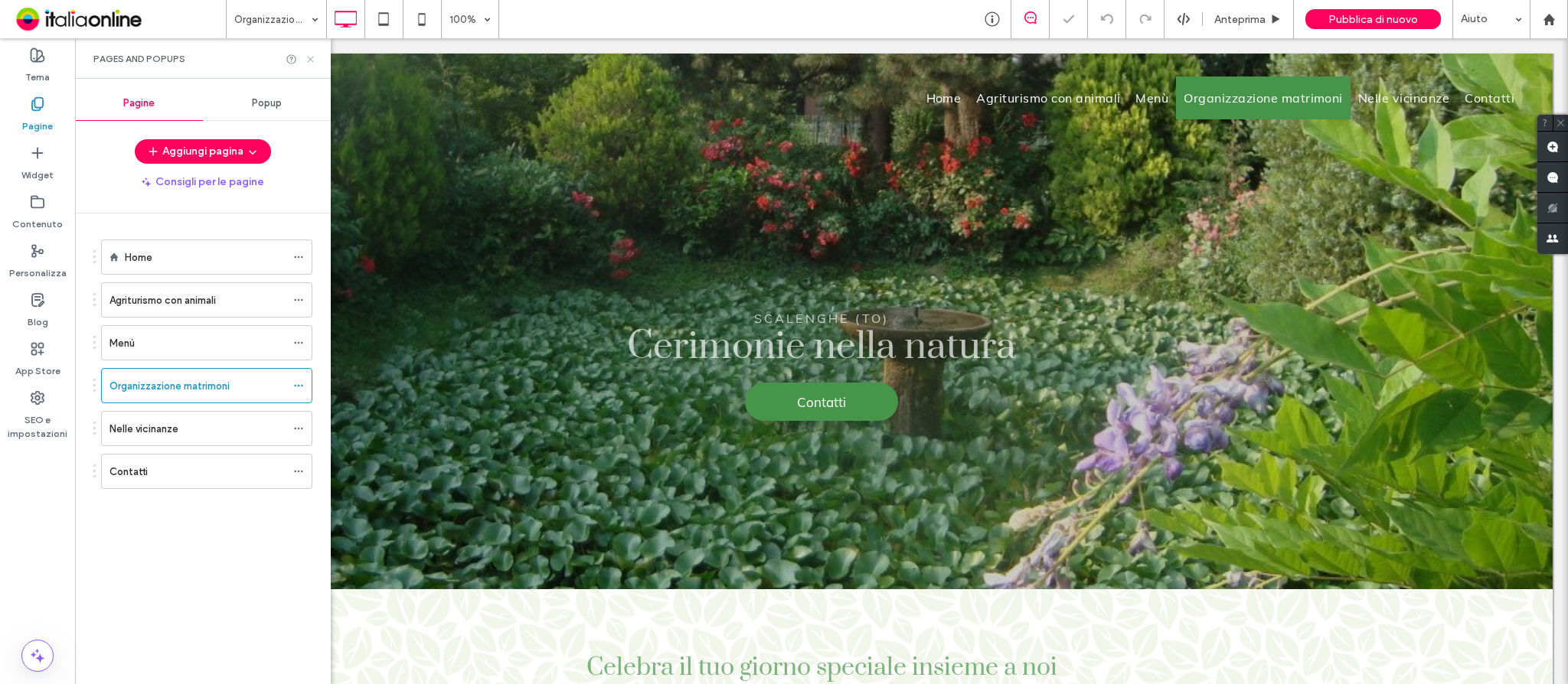
click at [312, 56] on use at bounding box center [310, 58] width 6 height 6
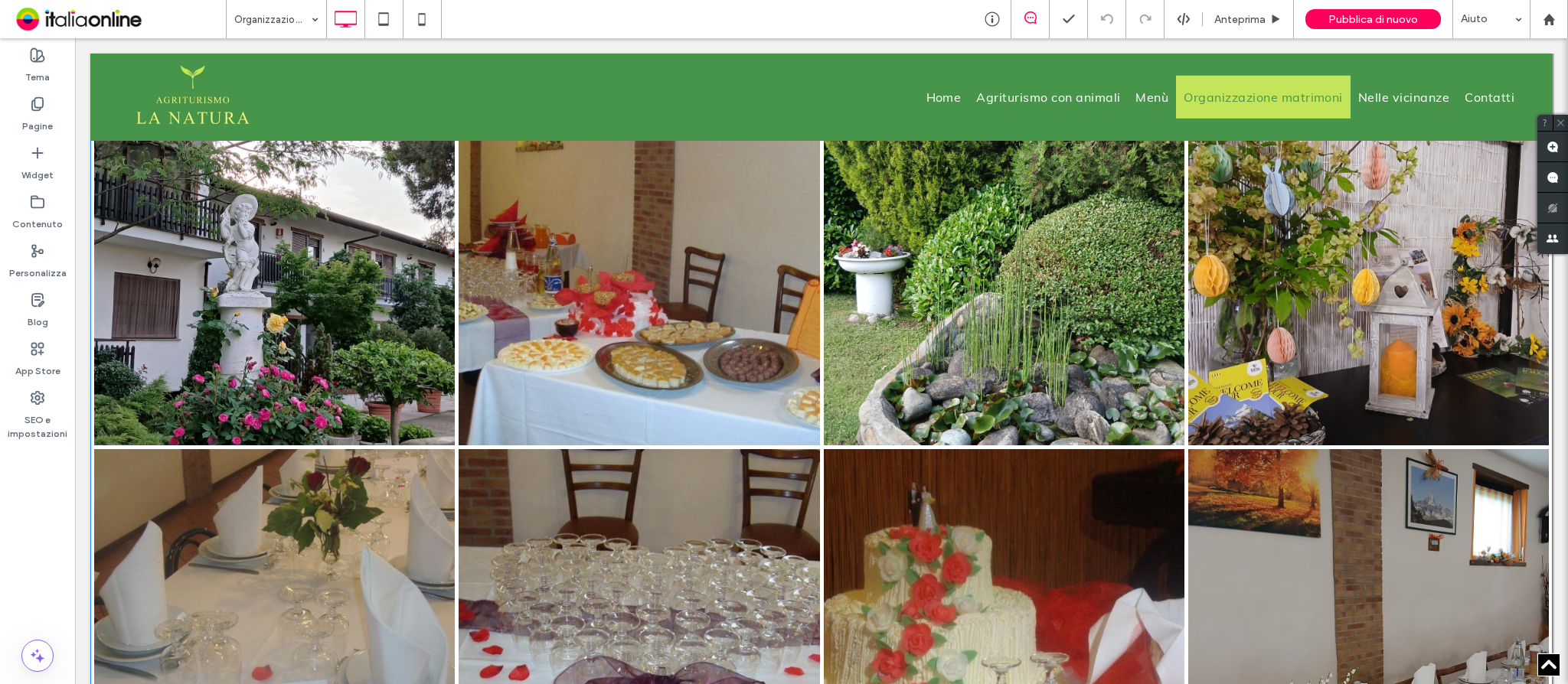
scroll to position [918, 0]
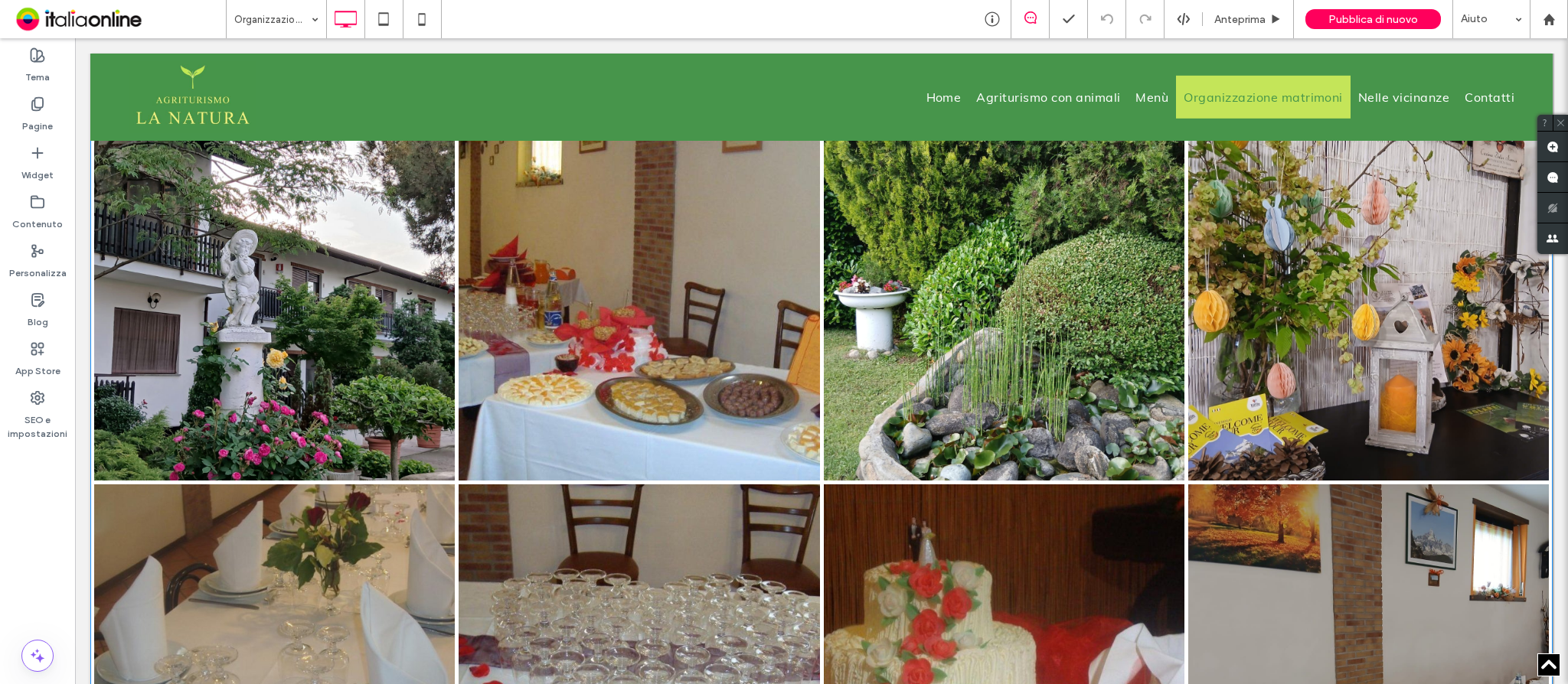
click at [690, 396] on link at bounding box center [639, 300] width 383 height 383
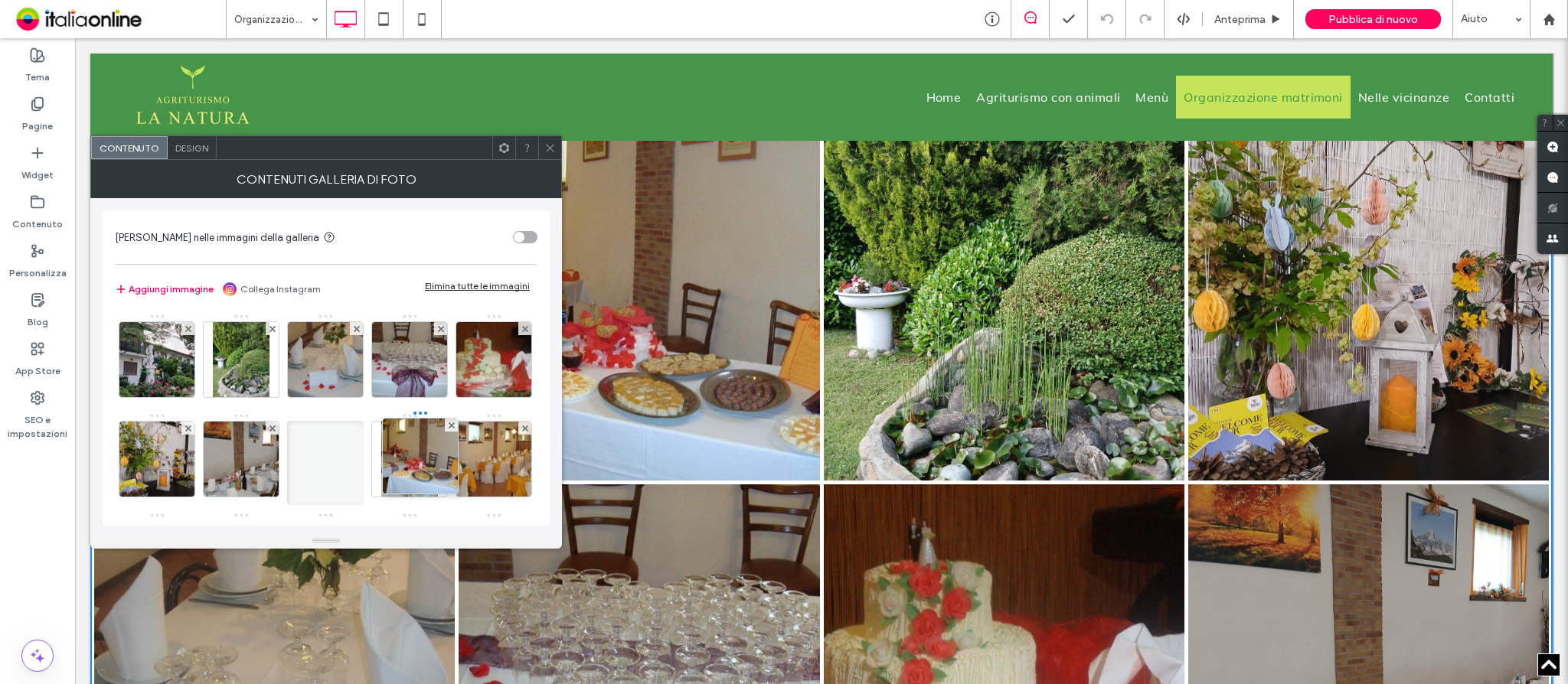
drag, startPoint x: 239, startPoint y: 364, endPoint x: 544, endPoint y: 533, distance: 348.7
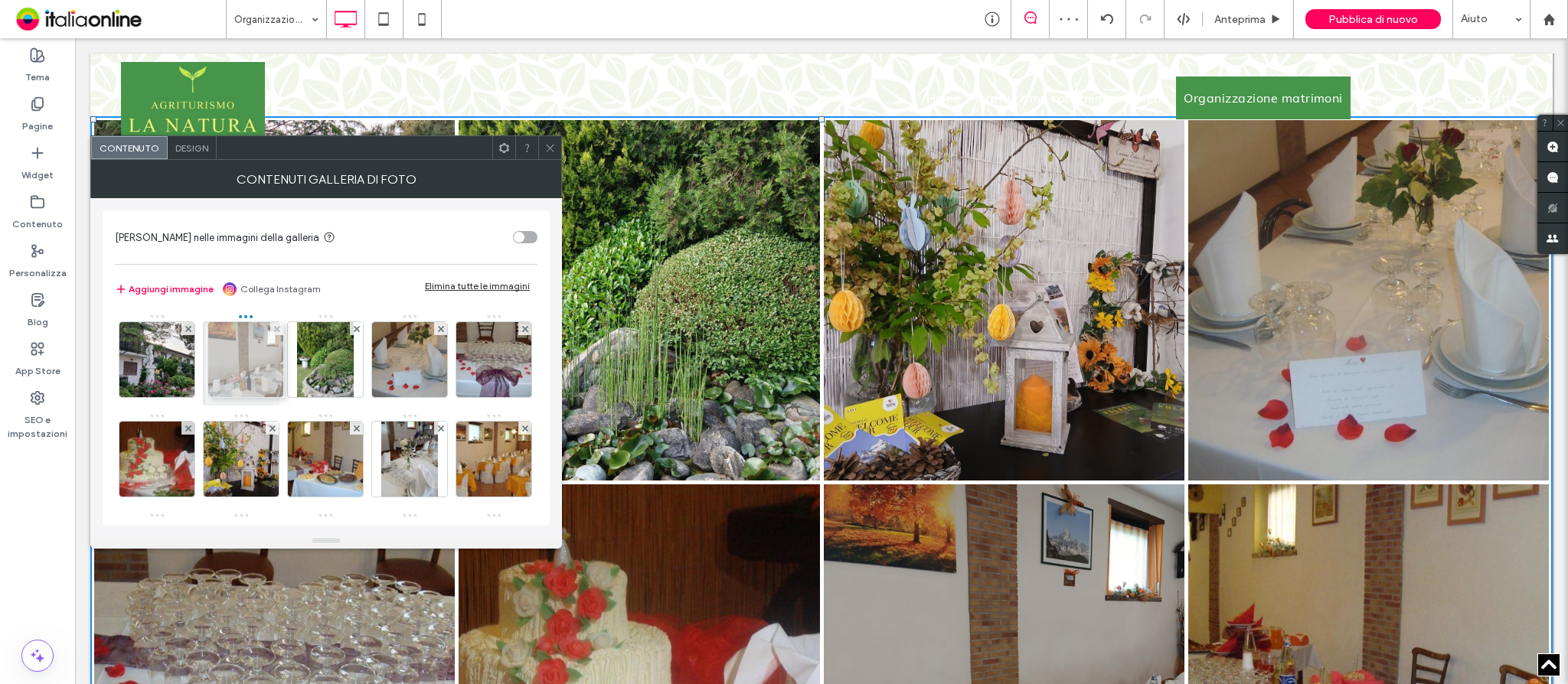
drag, startPoint x: 335, startPoint y: 474, endPoint x: 234, endPoint y: 351, distance: 159.2
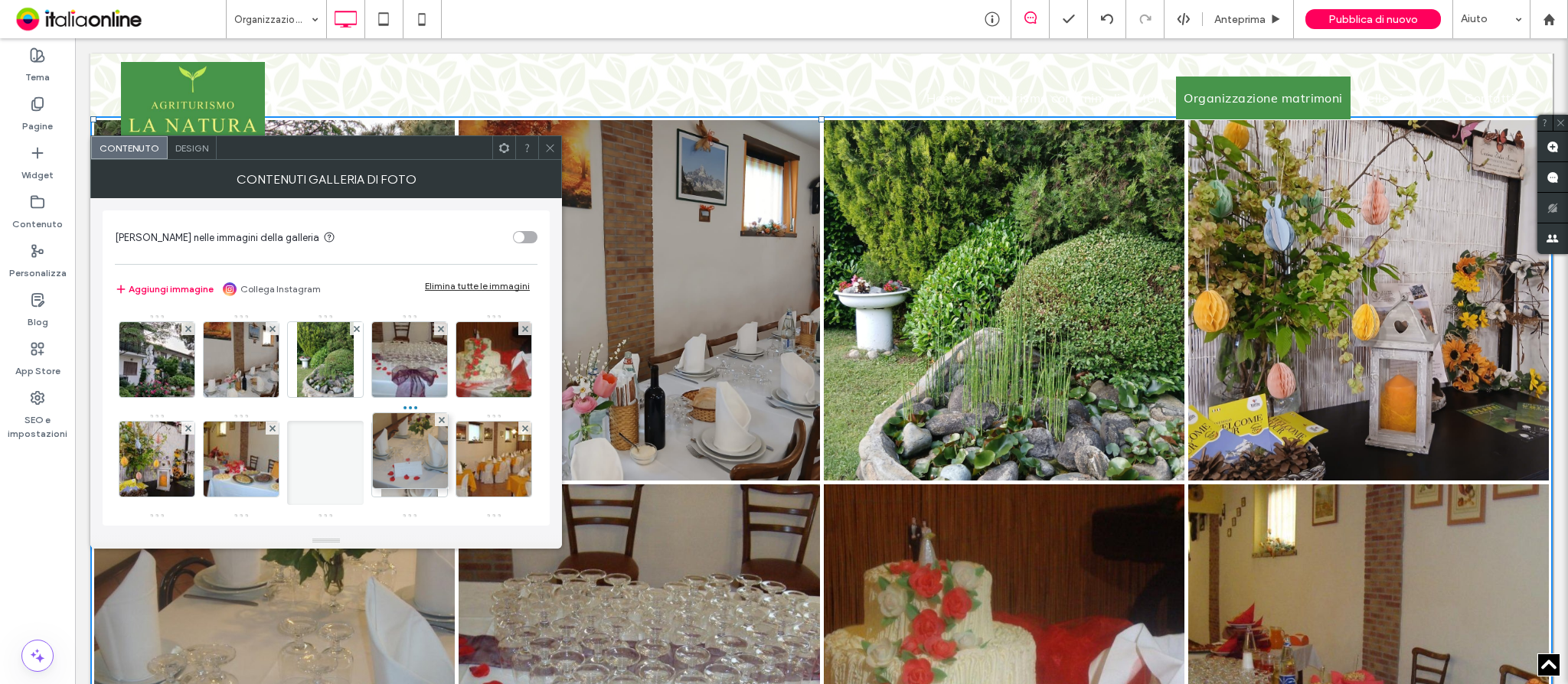
drag, startPoint x: 494, startPoint y: 386, endPoint x: 416, endPoint y: 561, distance: 191.6
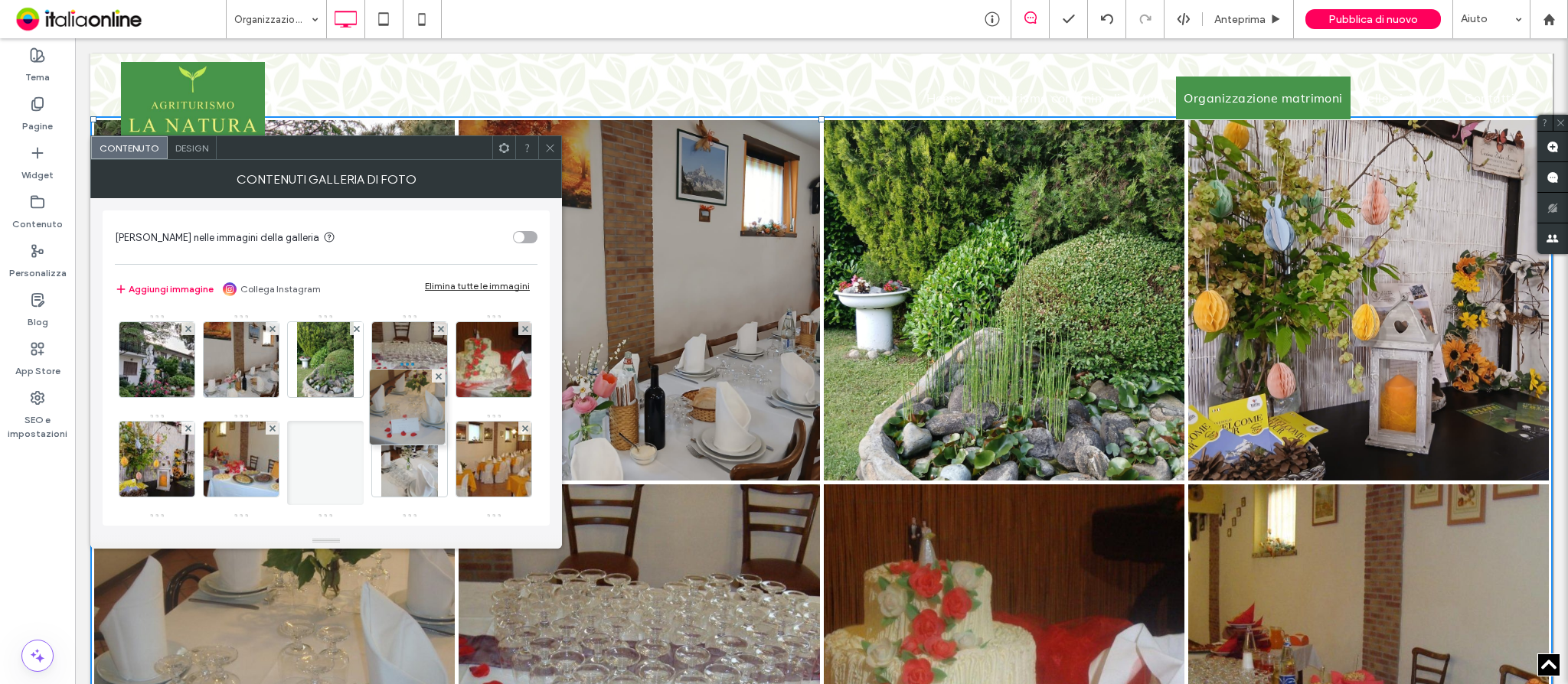
click at [364, 503] on div at bounding box center [325, 463] width 77 height 84
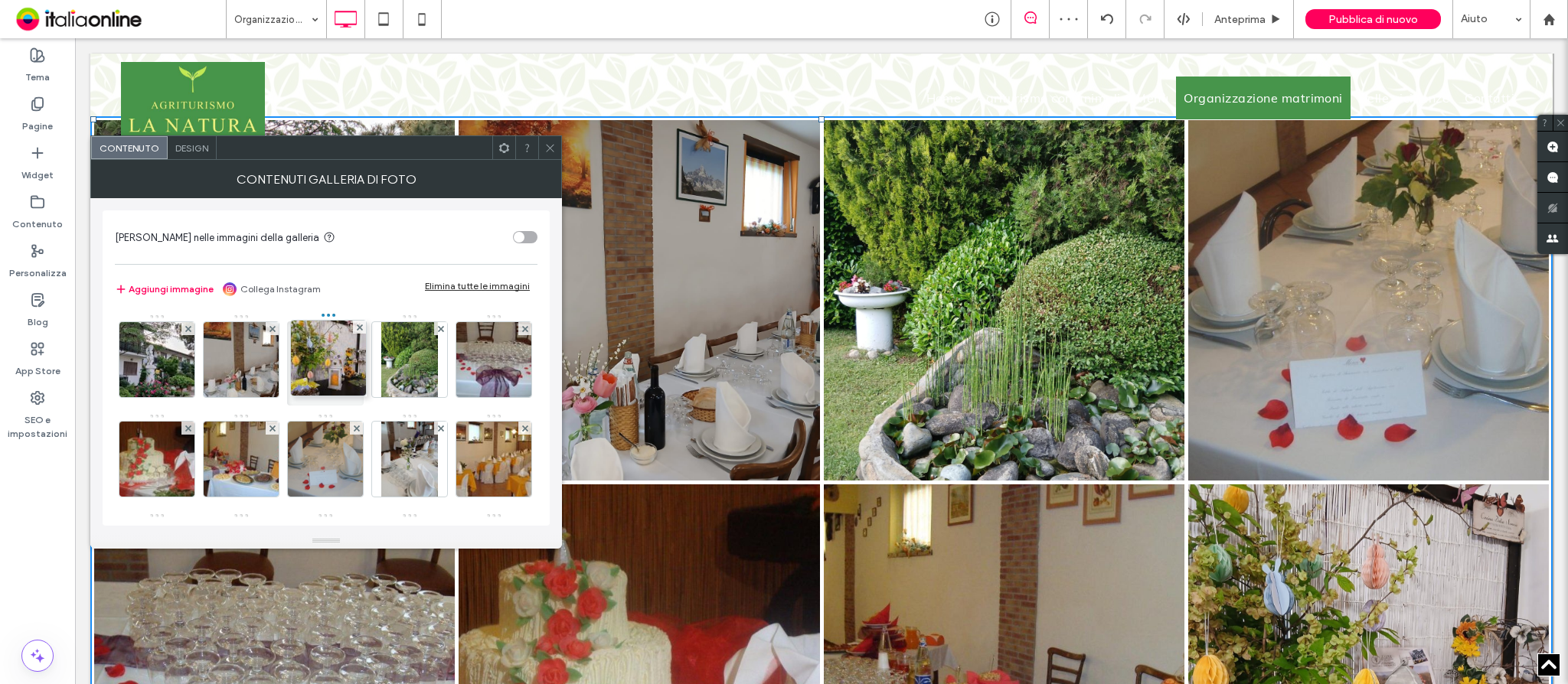
drag, startPoint x: 235, startPoint y: 458, endPoint x: 407, endPoint y: 288, distance: 241.8
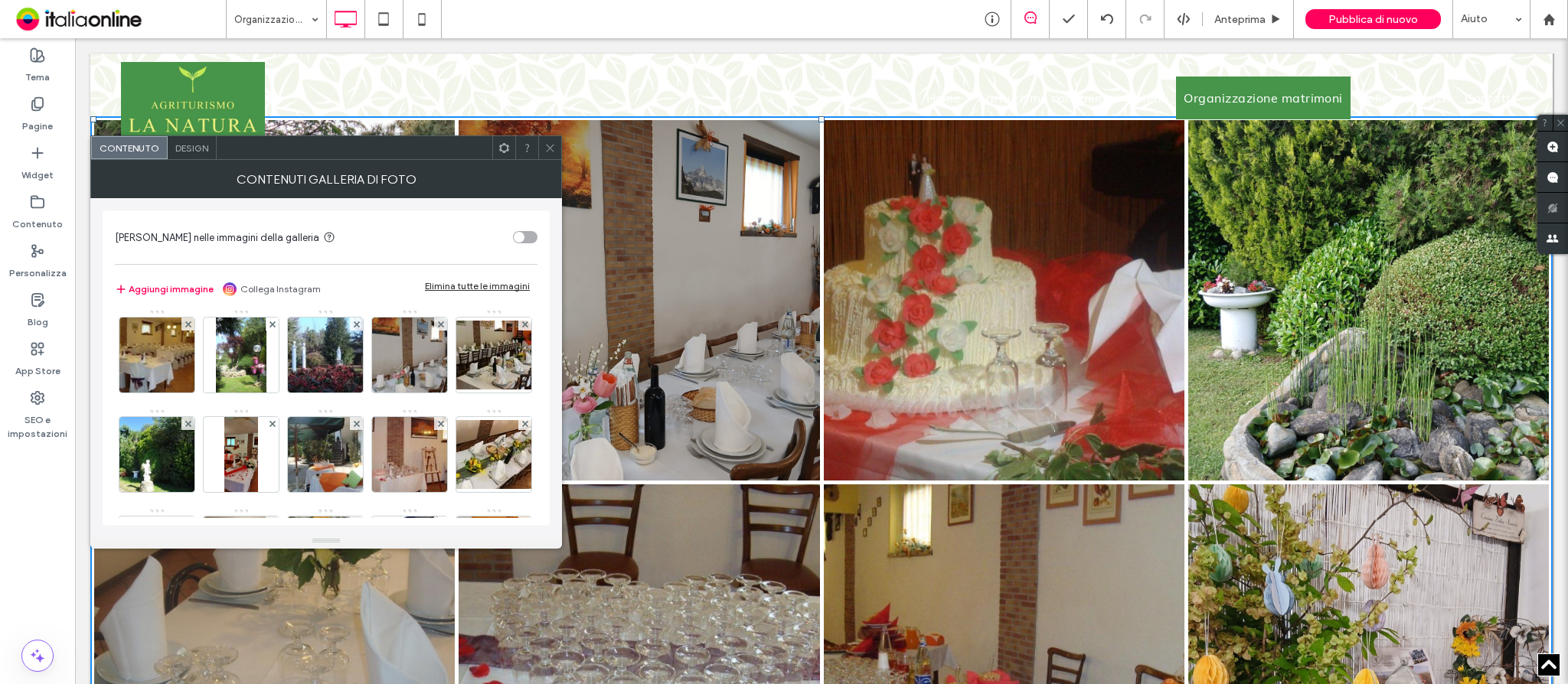
scroll to position [306, 0]
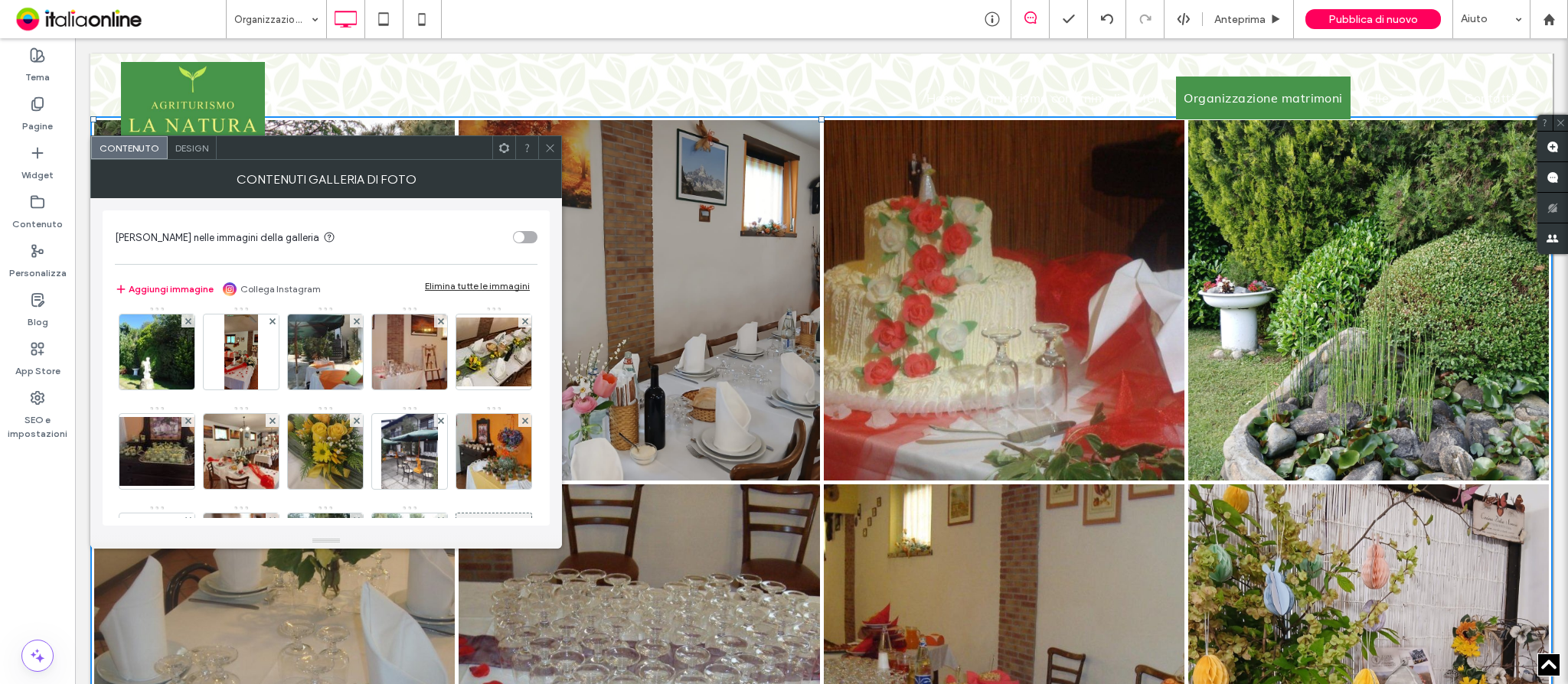
click at [552, 151] on use at bounding box center [549, 147] width 8 height 8
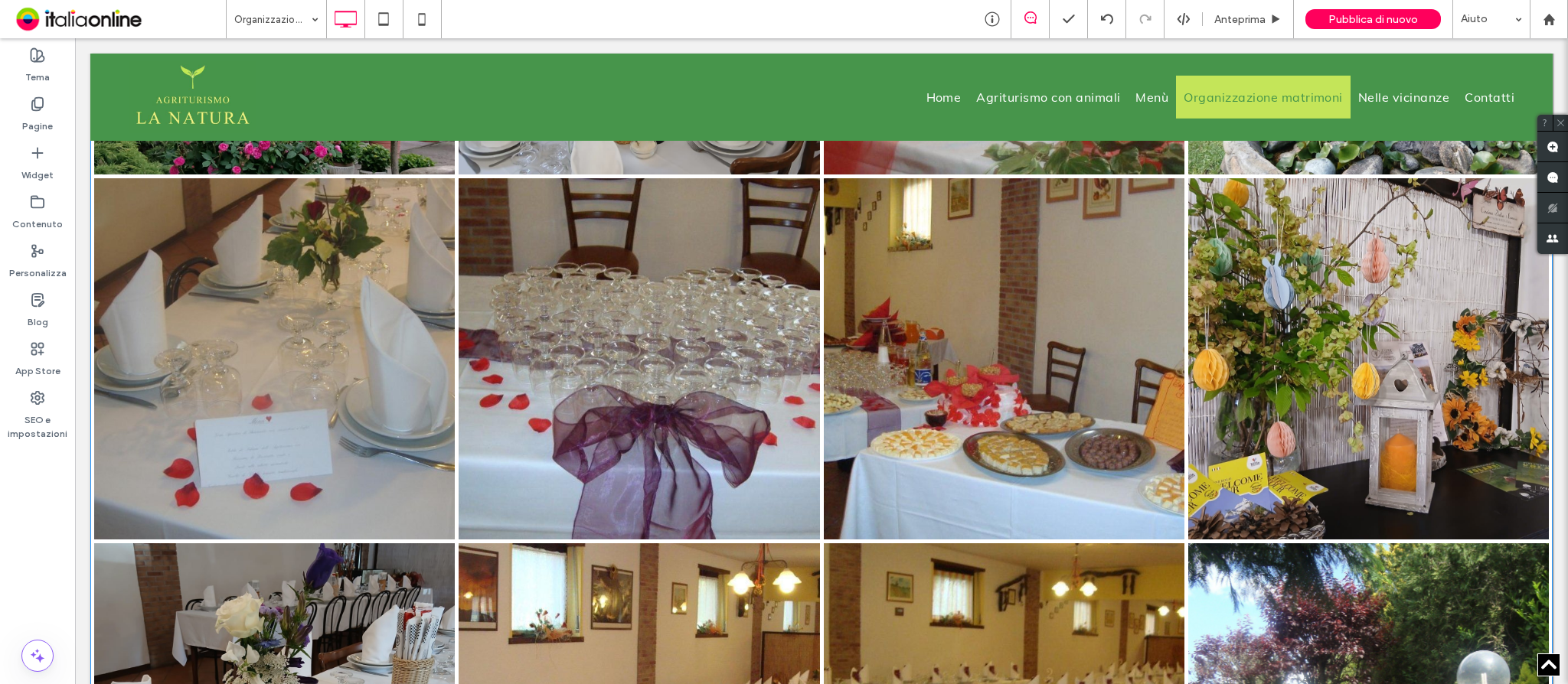
scroll to position [1427, 0]
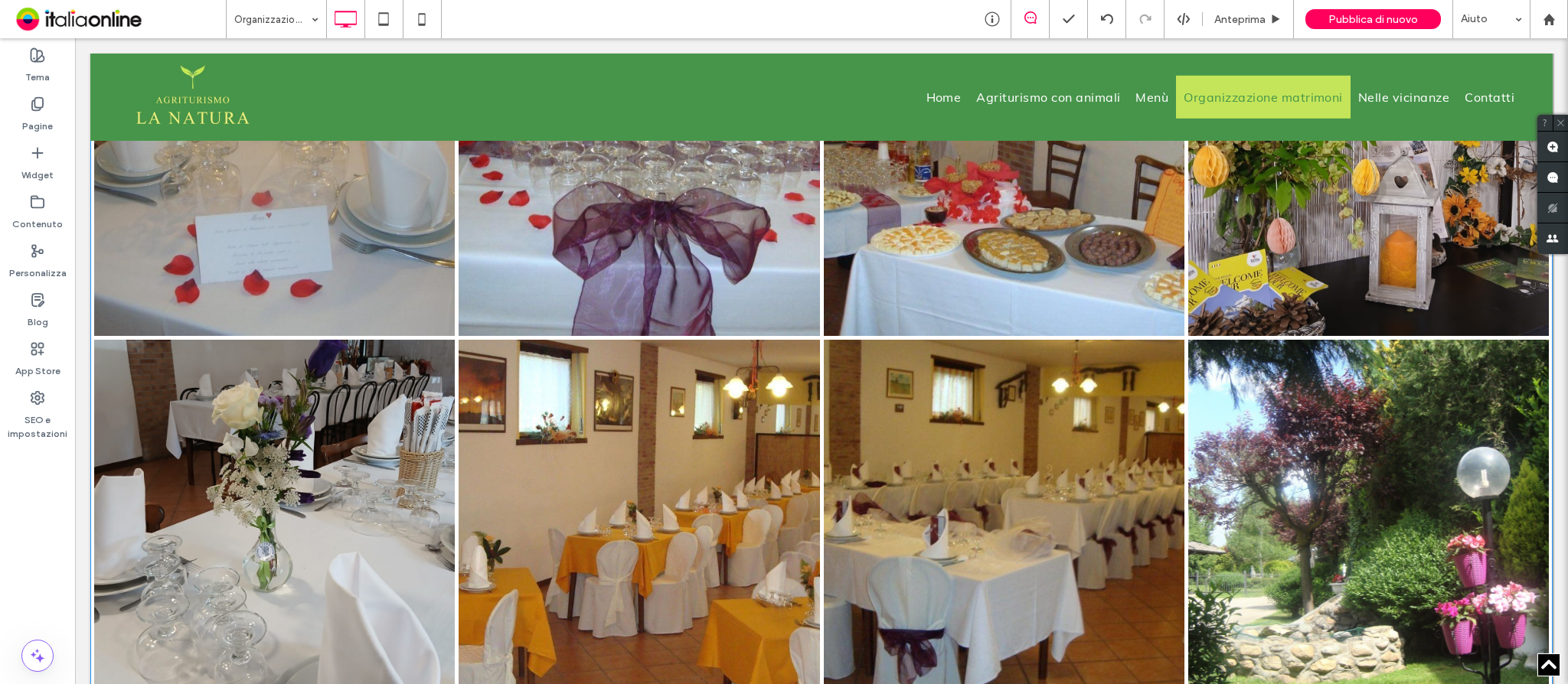
click at [258, 491] on link at bounding box center [275, 519] width 383 height 383
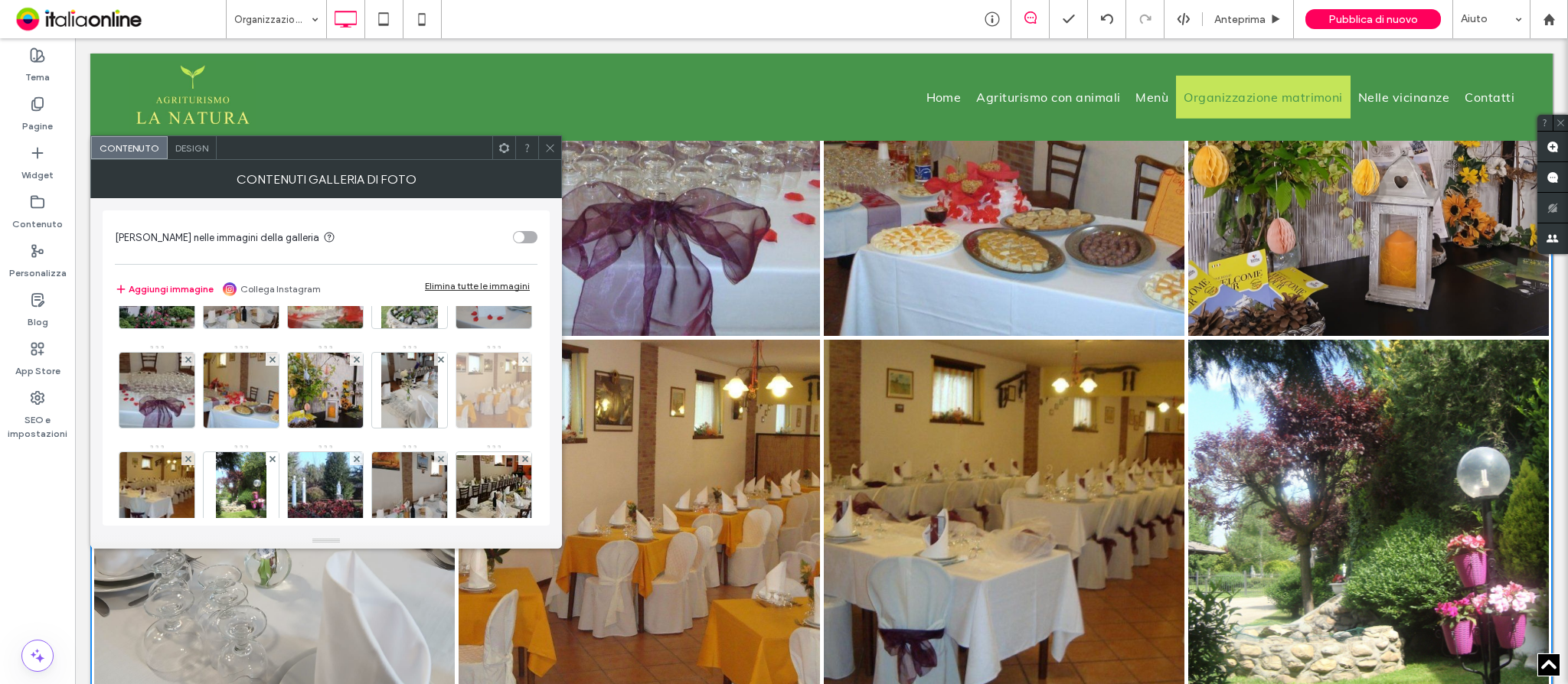
scroll to position [101, 0]
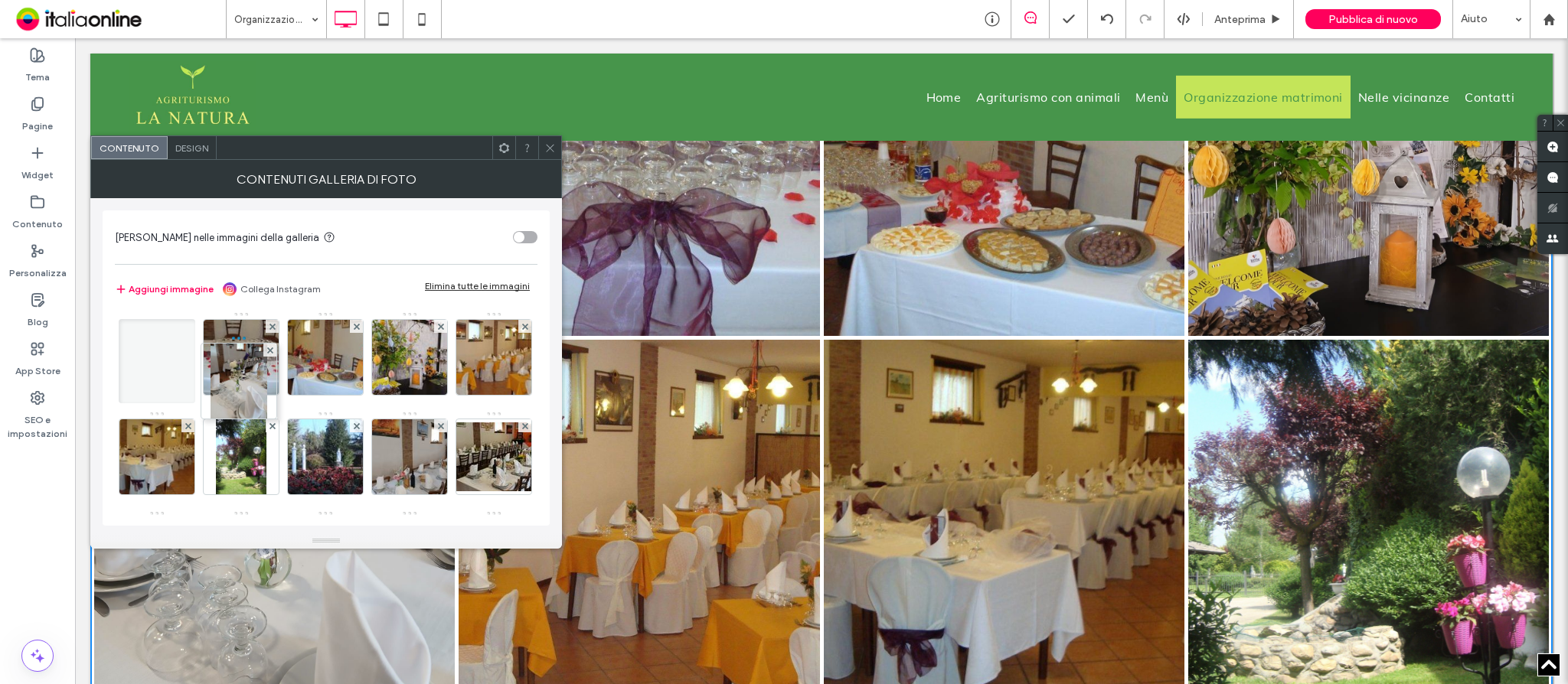
drag, startPoint x: 168, startPoint y: 451, endPoint x: 269, endPoint y: 338, distance: 151.6
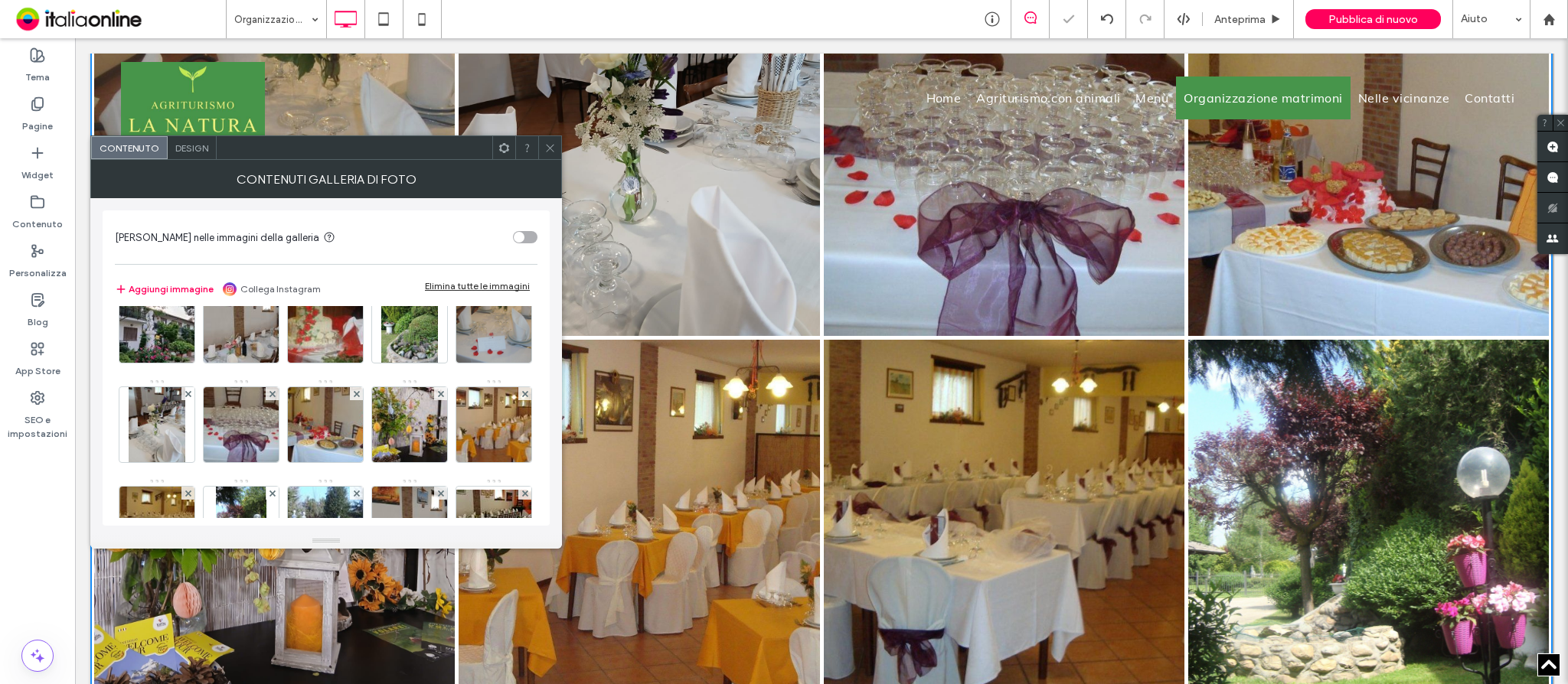
scroll to position [0, 0]
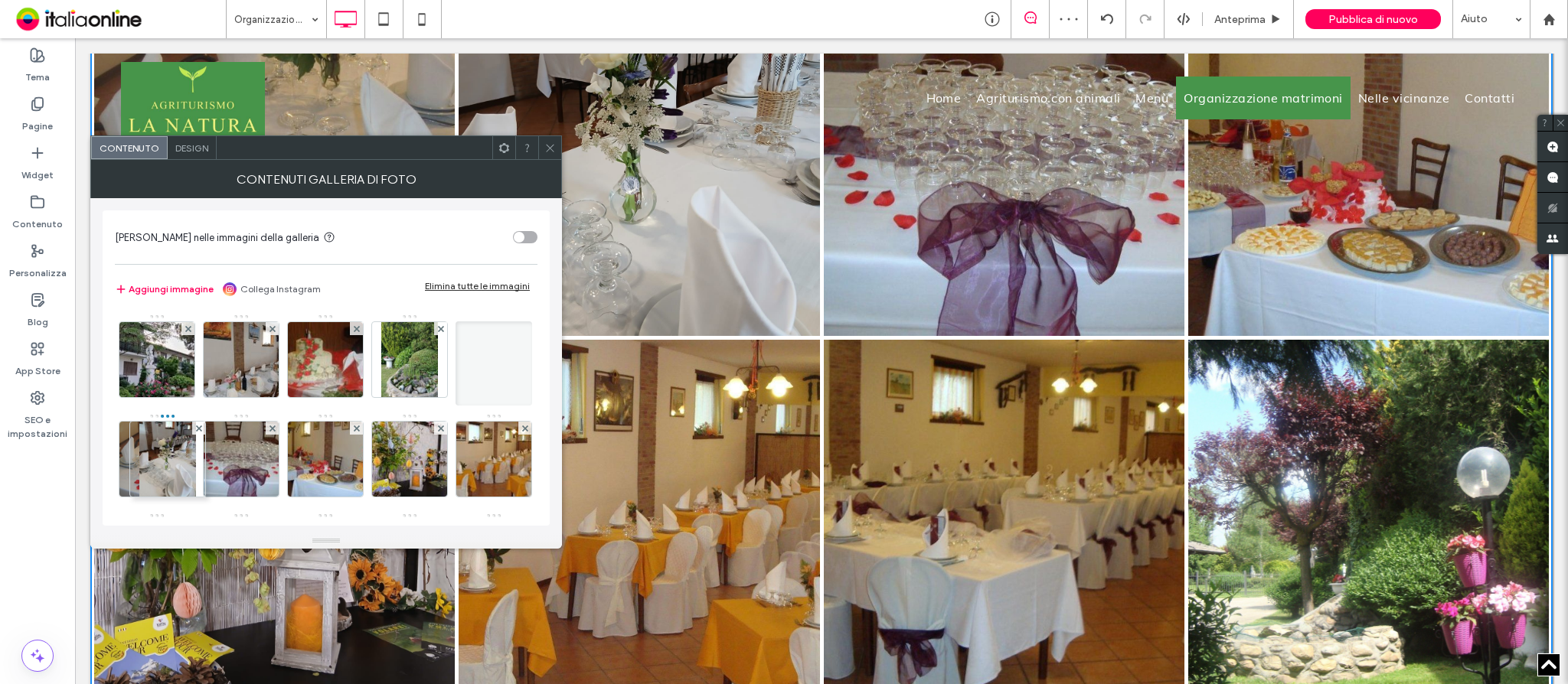
drag, startPoint x: 235, startPoint y: 454, endPoint x: 93, endPoint y: 449, distance: 142.1
click at [93, 449] on div "[PERSON_NAME] nelle immagini della galleria Aggiungi immagine Collega Instagram…" at bounding box center [325, 365] width 472 height 335
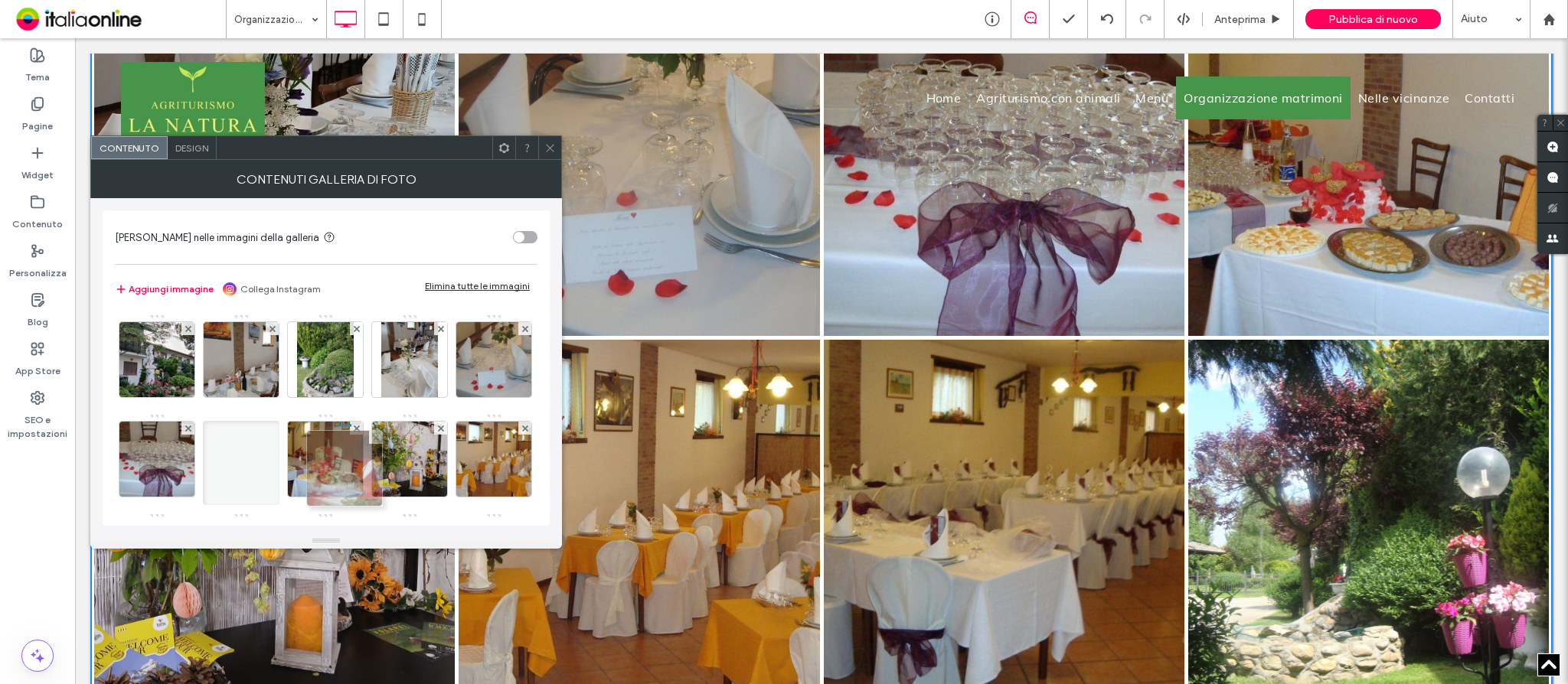
drag, startPoint x: 330, startPoint y: 349, endPoint x: 348, endPoint y: 501, distance: 153.1
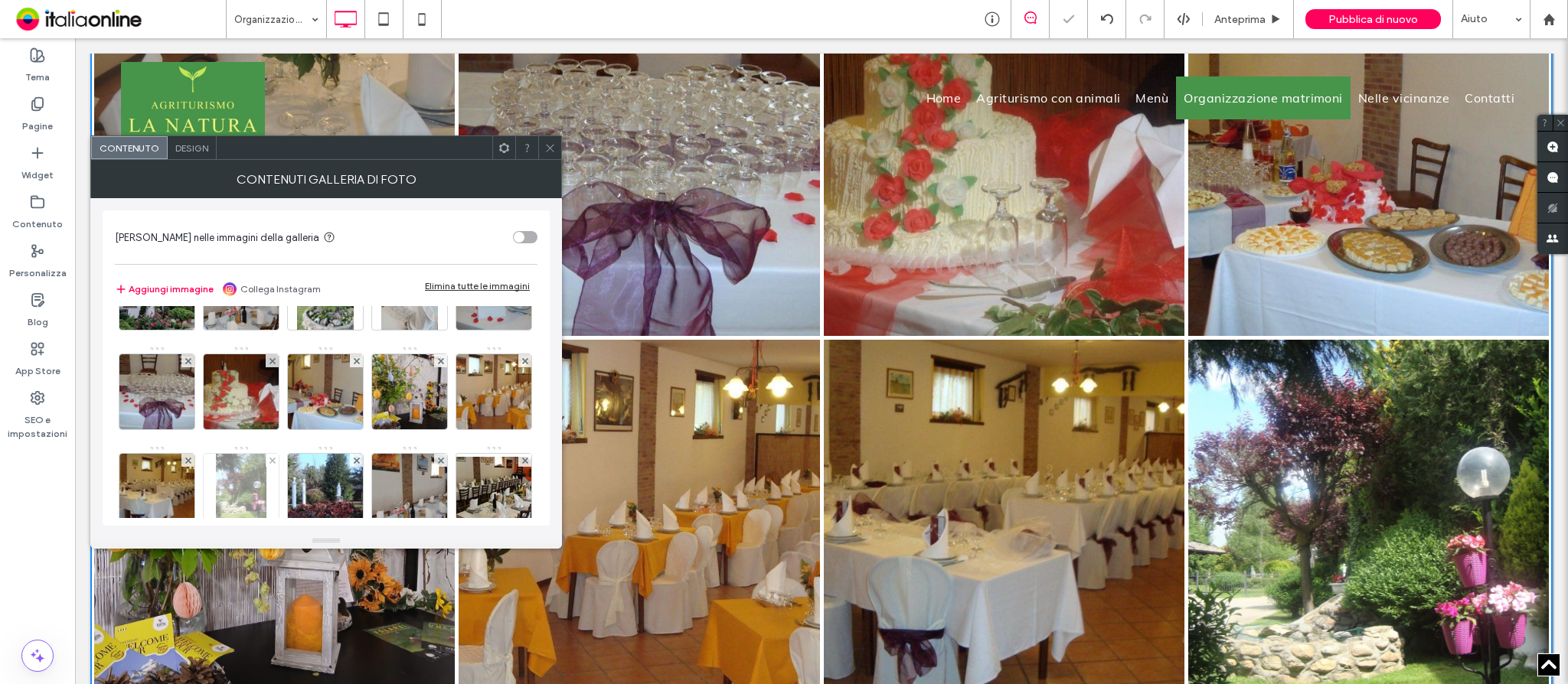
scroll to position [101, 0]
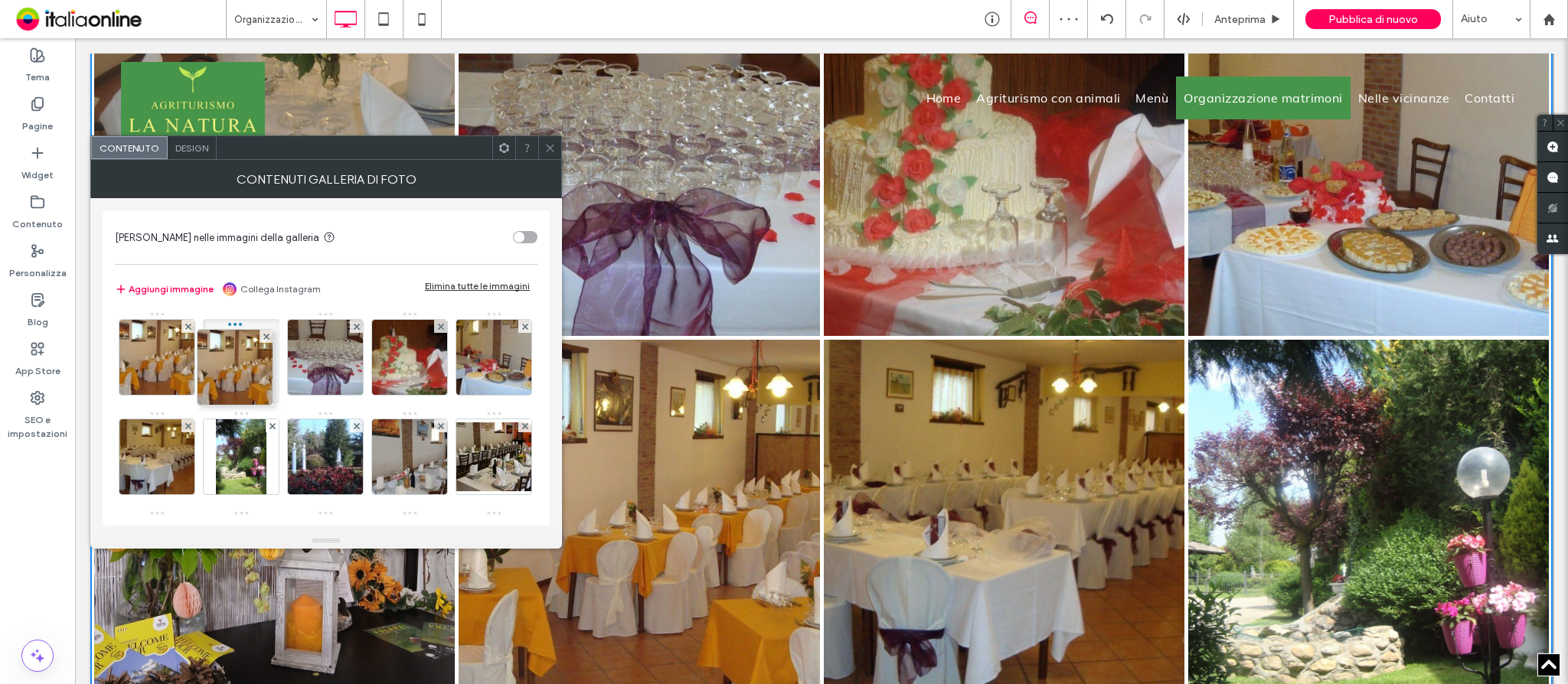
drag, startPoint x: 159, startPoint y: 454, endPoint x: 393, endPoint y: 288, distance: 286.9
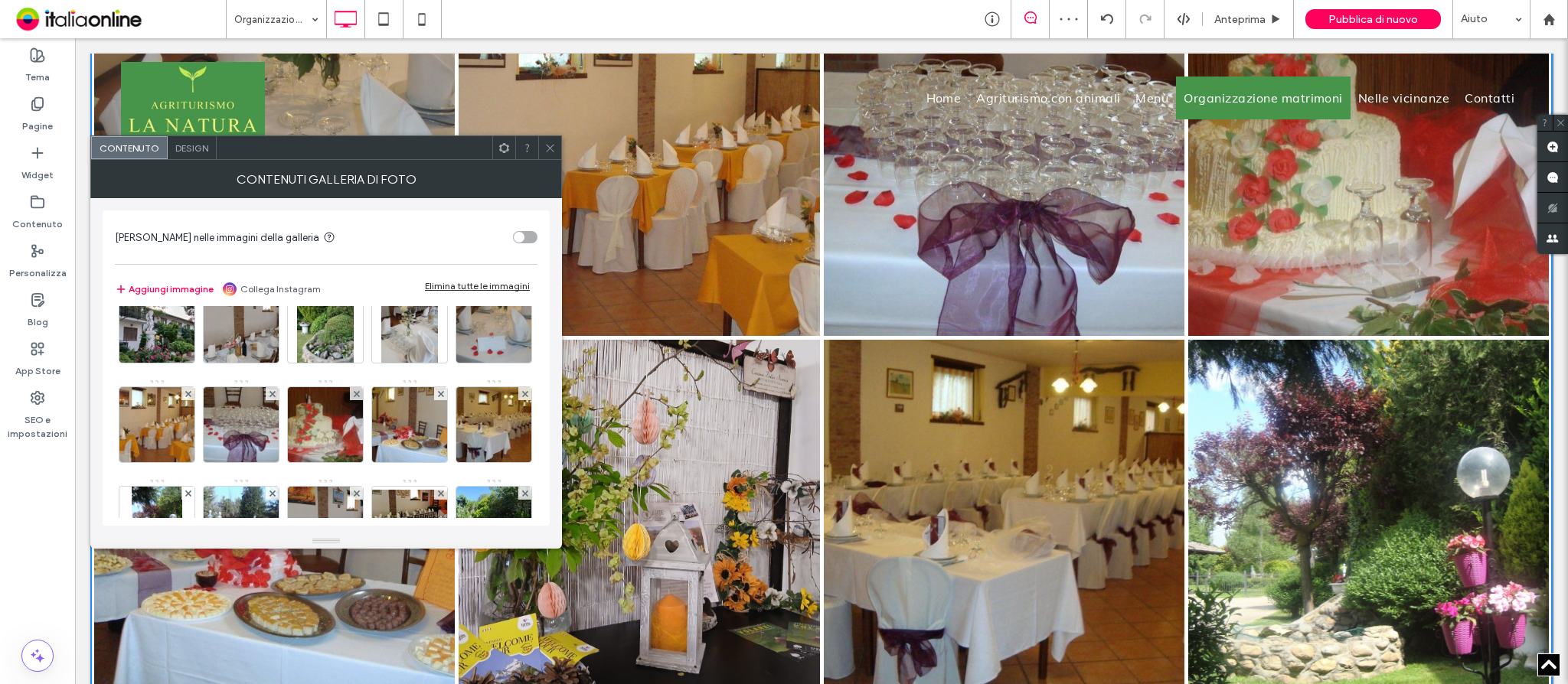
scroll to position [0, 0]
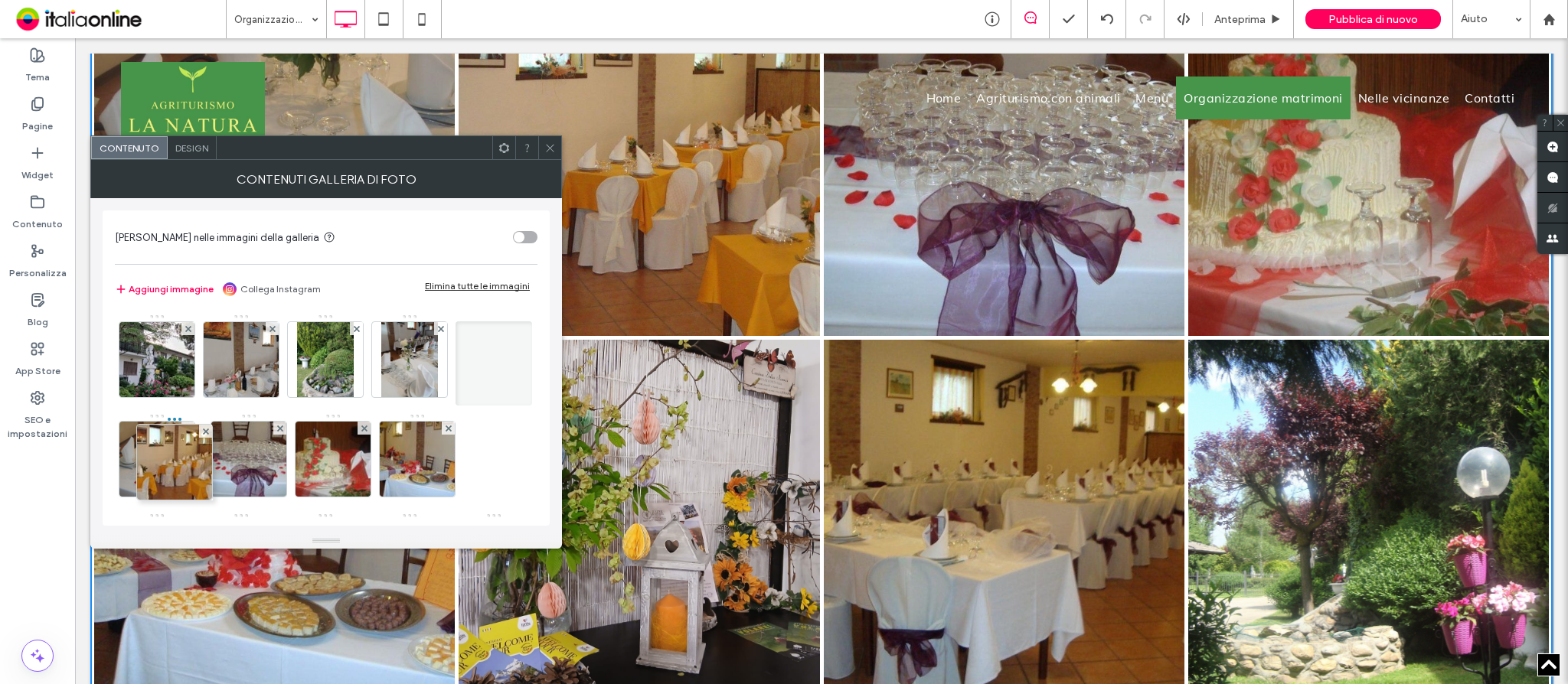
drag, startPoint x: 163, startPoint y: 464, endPoint x: 96, endPoint y: 469, distance: 67.2
click at [96, 469] on div "[PERSON_NAME] nelle immagini della galleria Aggiungi immagine Collega Instagram…" at bounding box center [325, 365] width 472 height 335
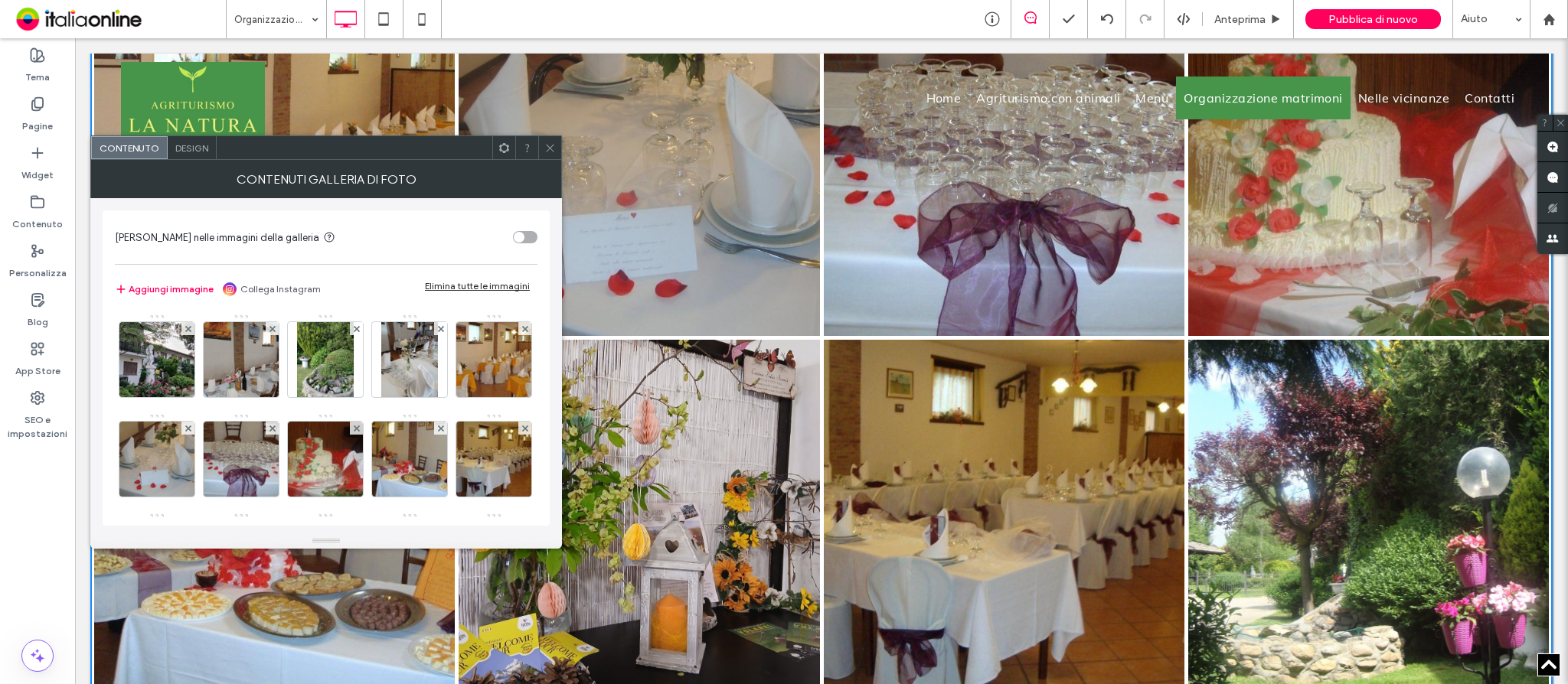
click at [549, 150] on icon at bounding box center [550, 148] width 11 height 11
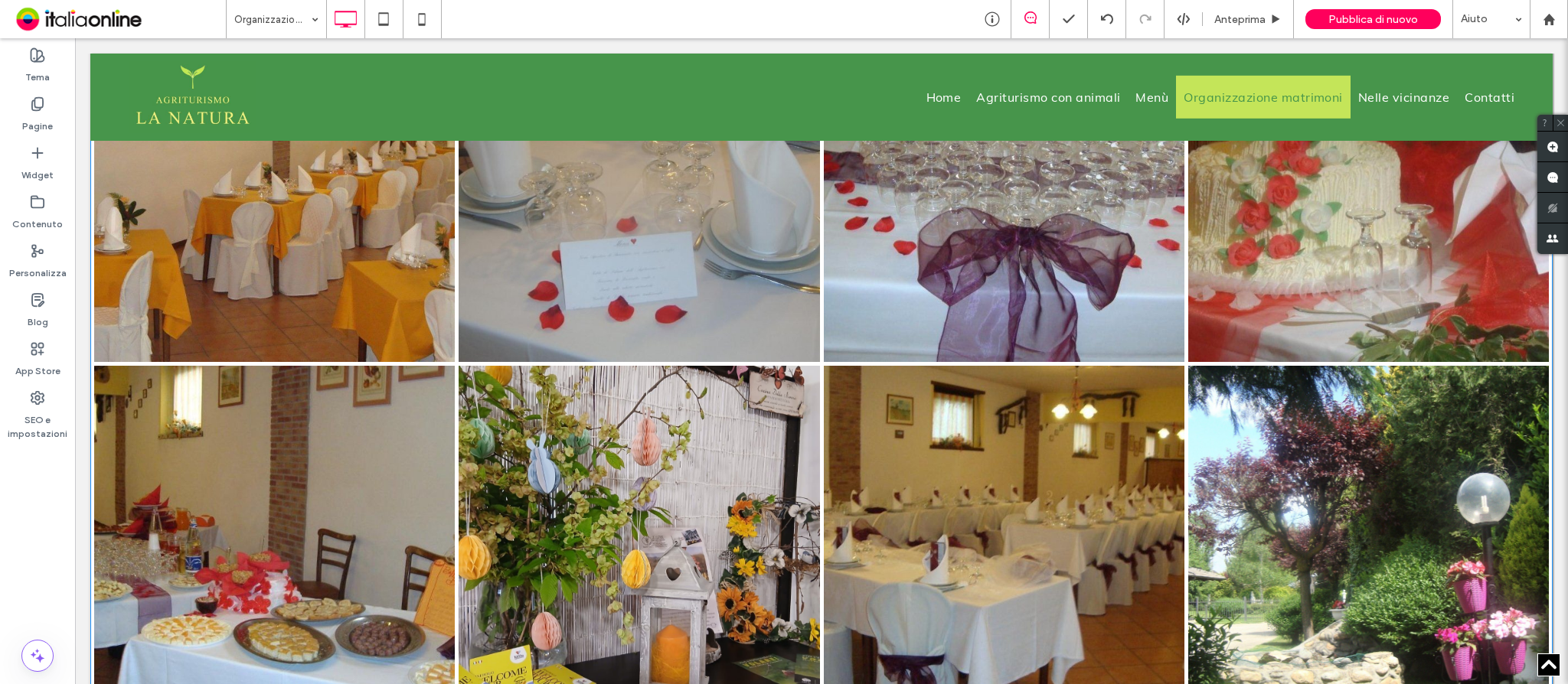
scroll to position [1427, 0]
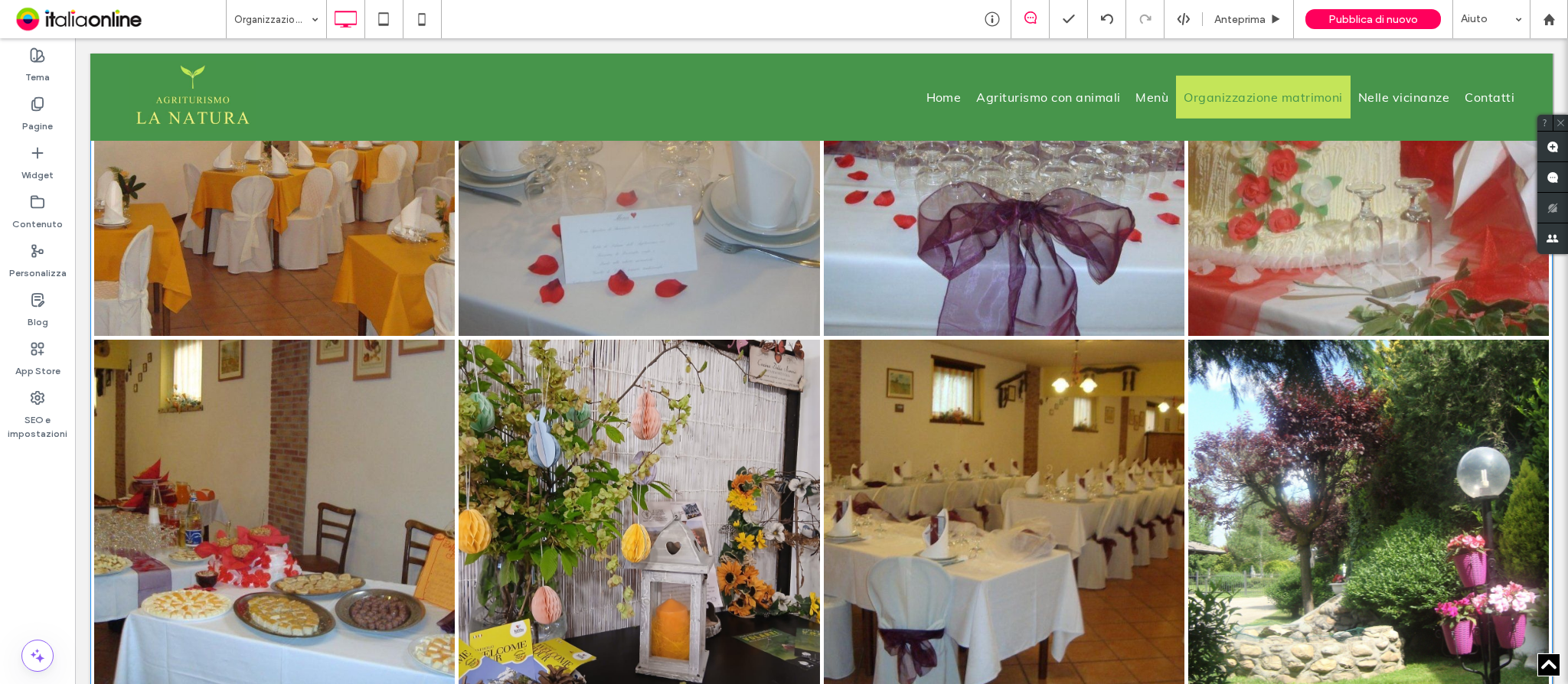
click at [679, 518] on link at bounding box center [639, 519] width 383 height 383
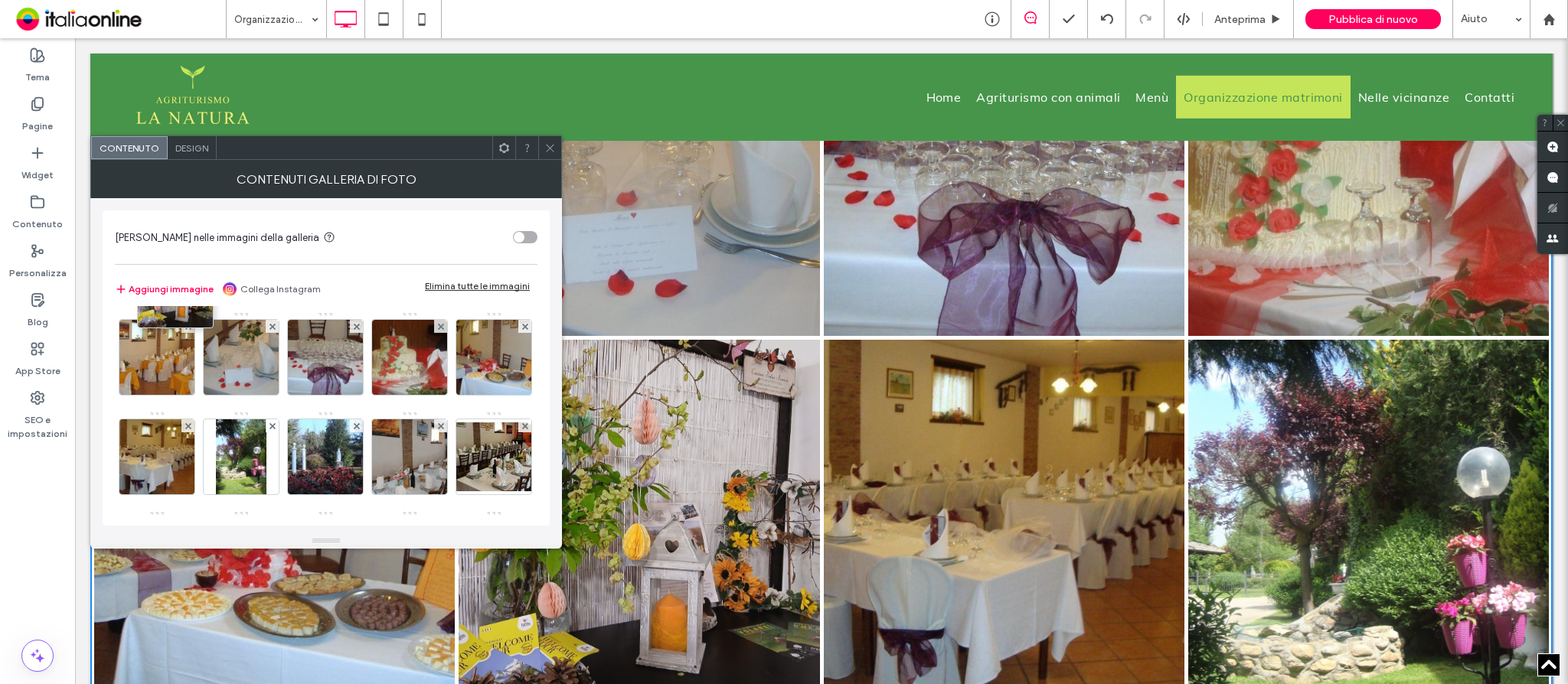
scroll to position [0, 0]
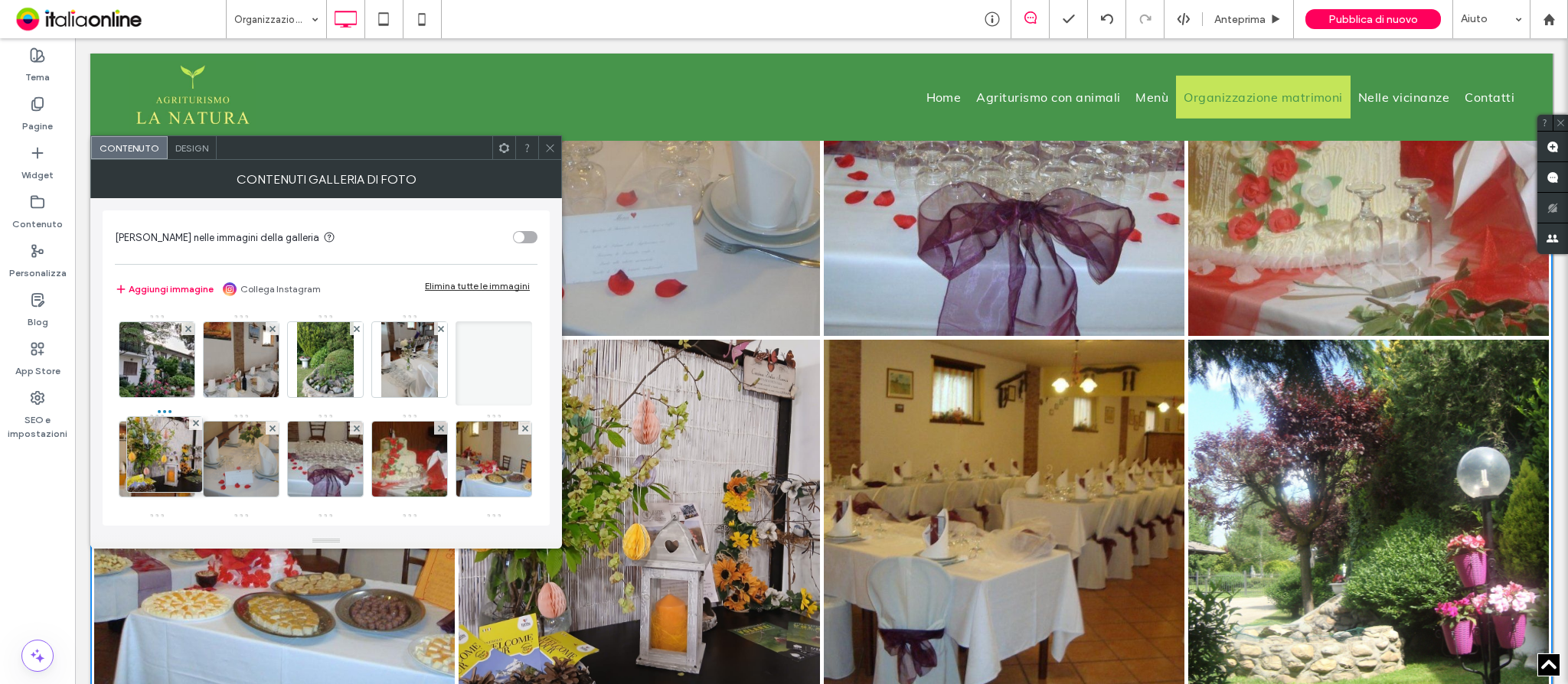
drag, startPoint x: 243, startPoint y: 469, endPoint x: 116, endPoint y: 425, distance: 134.4
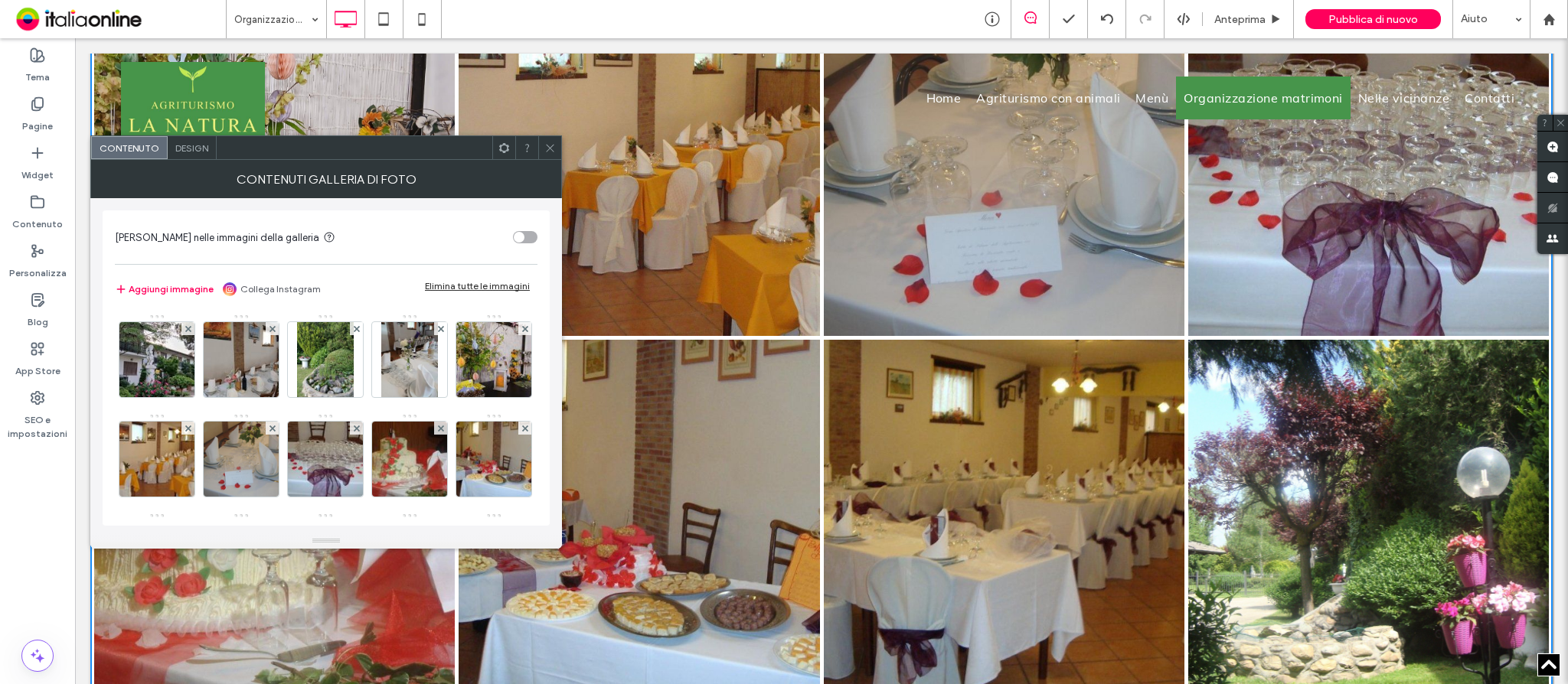
click at [549, 150] on icon at bounding box center [550, 148] width 11 height 11
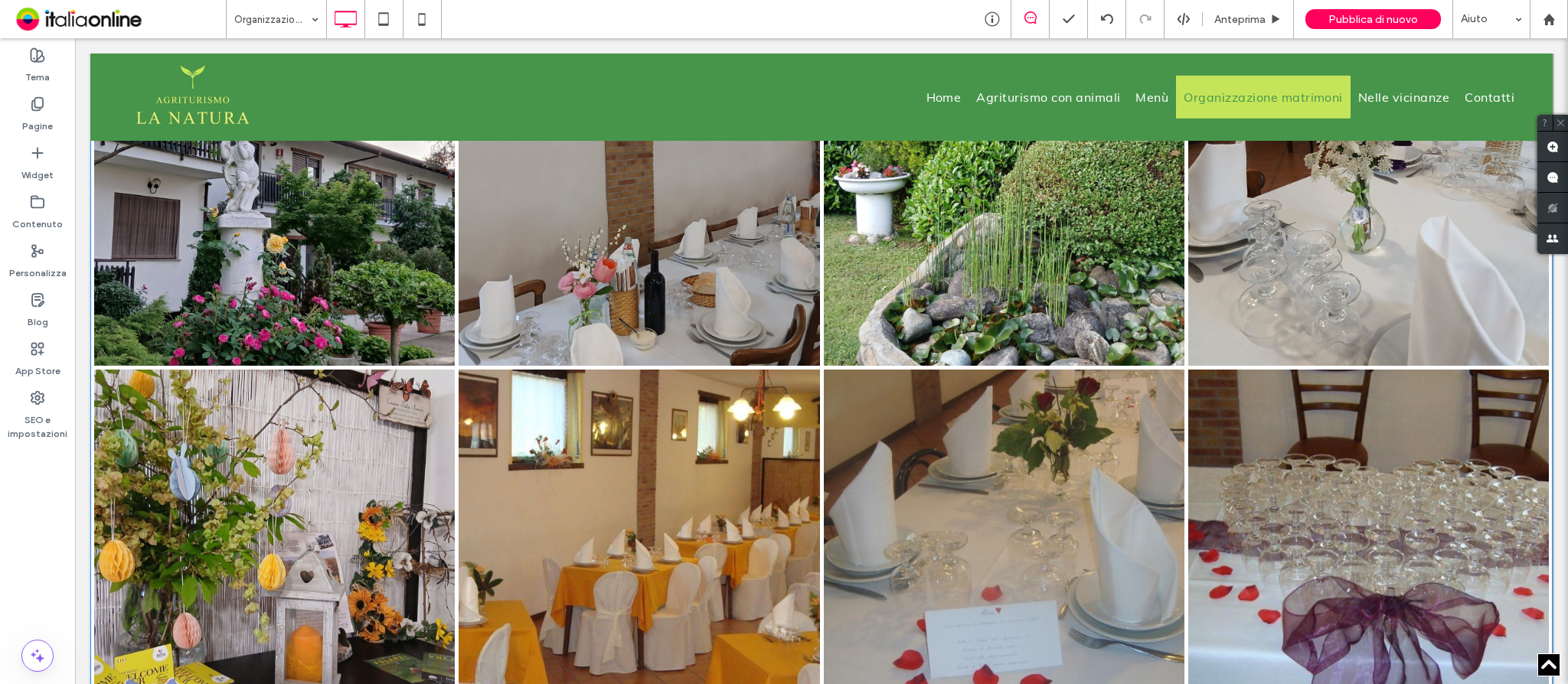
scroll to position [1020, 0]
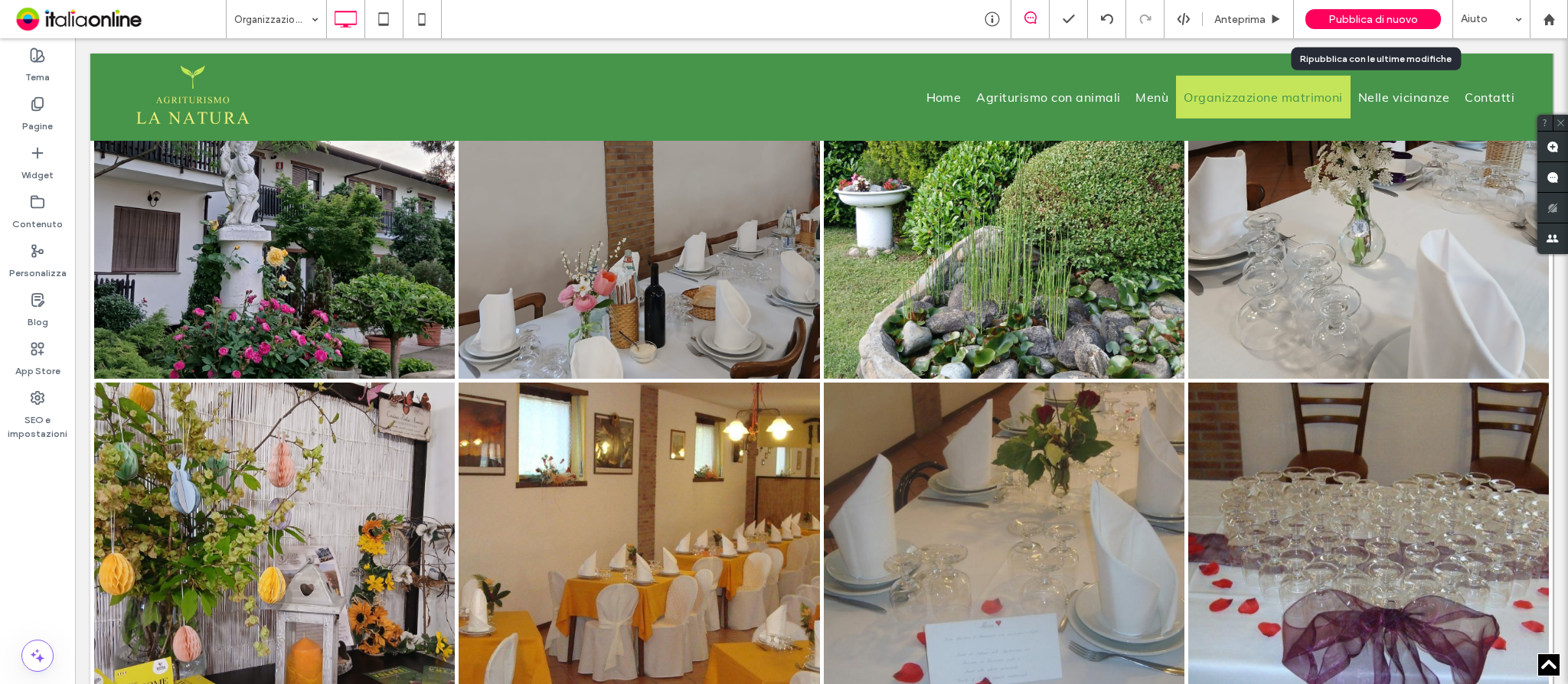
click at [1341, 21] on span "Pubblica di nuovo" at bounding box center [1373, 20] width 90 height 13
